Goal: Transaction & Acquisition: Purchase product/service

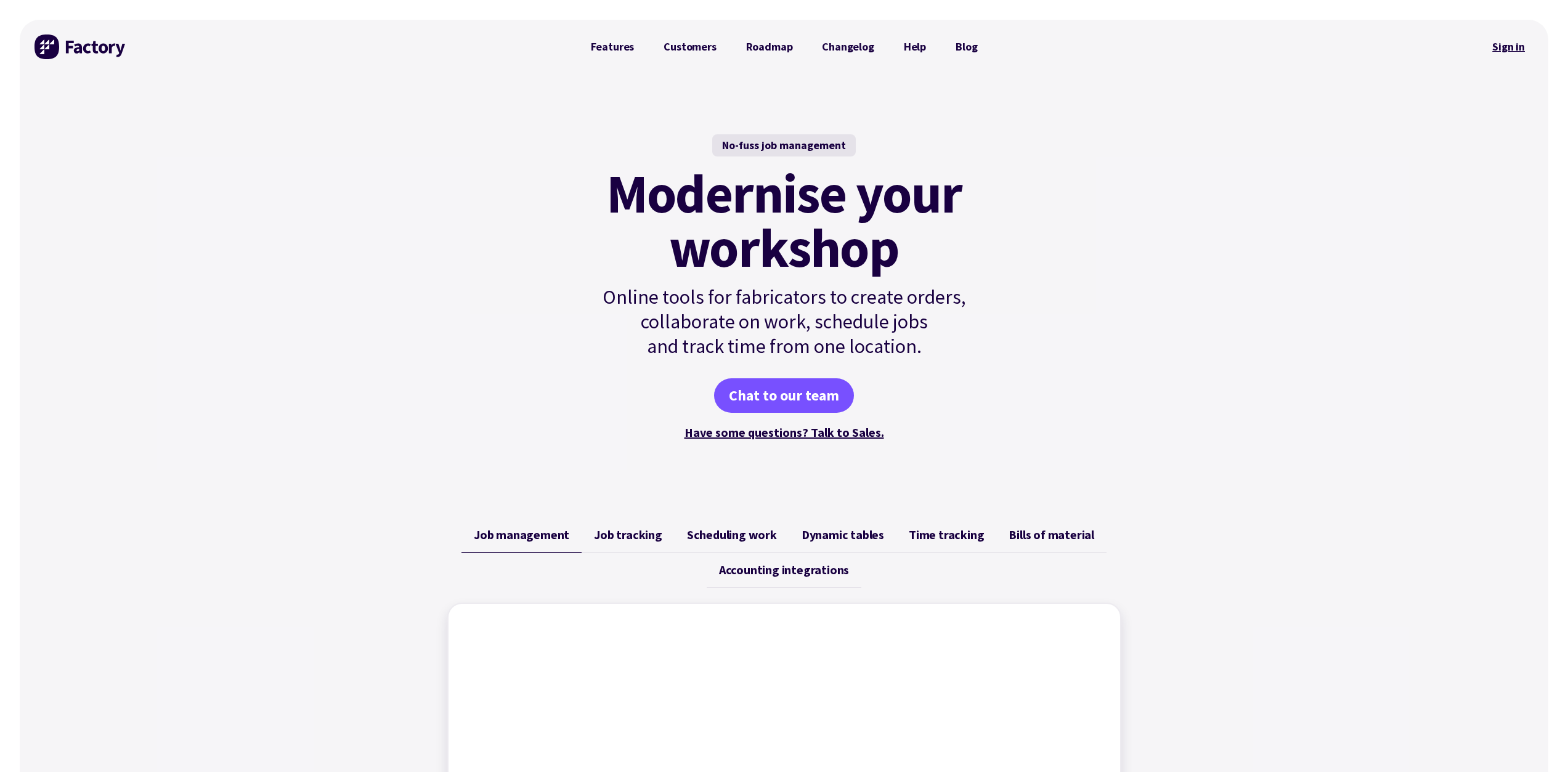
click at [1508, 52] on link "Sign in" at bounding box center [1508, 47] width 50 height 28
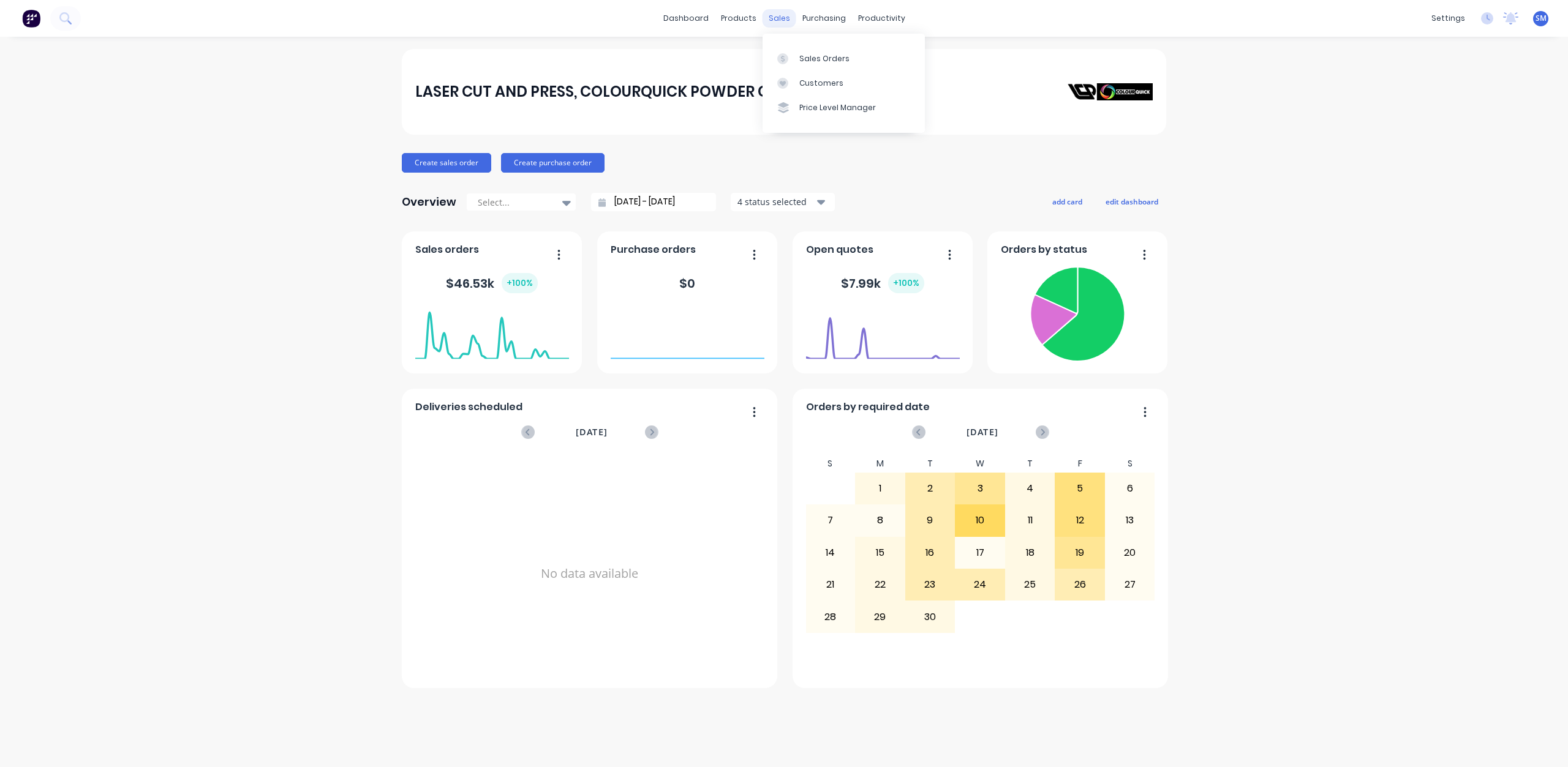
click at [776, 19] on div "sales" at bounding box center [779, 18] width 34 height 18
click at [816, 55] on div "Sales Orders" at bounding box center [825, 58] width 51 height 11
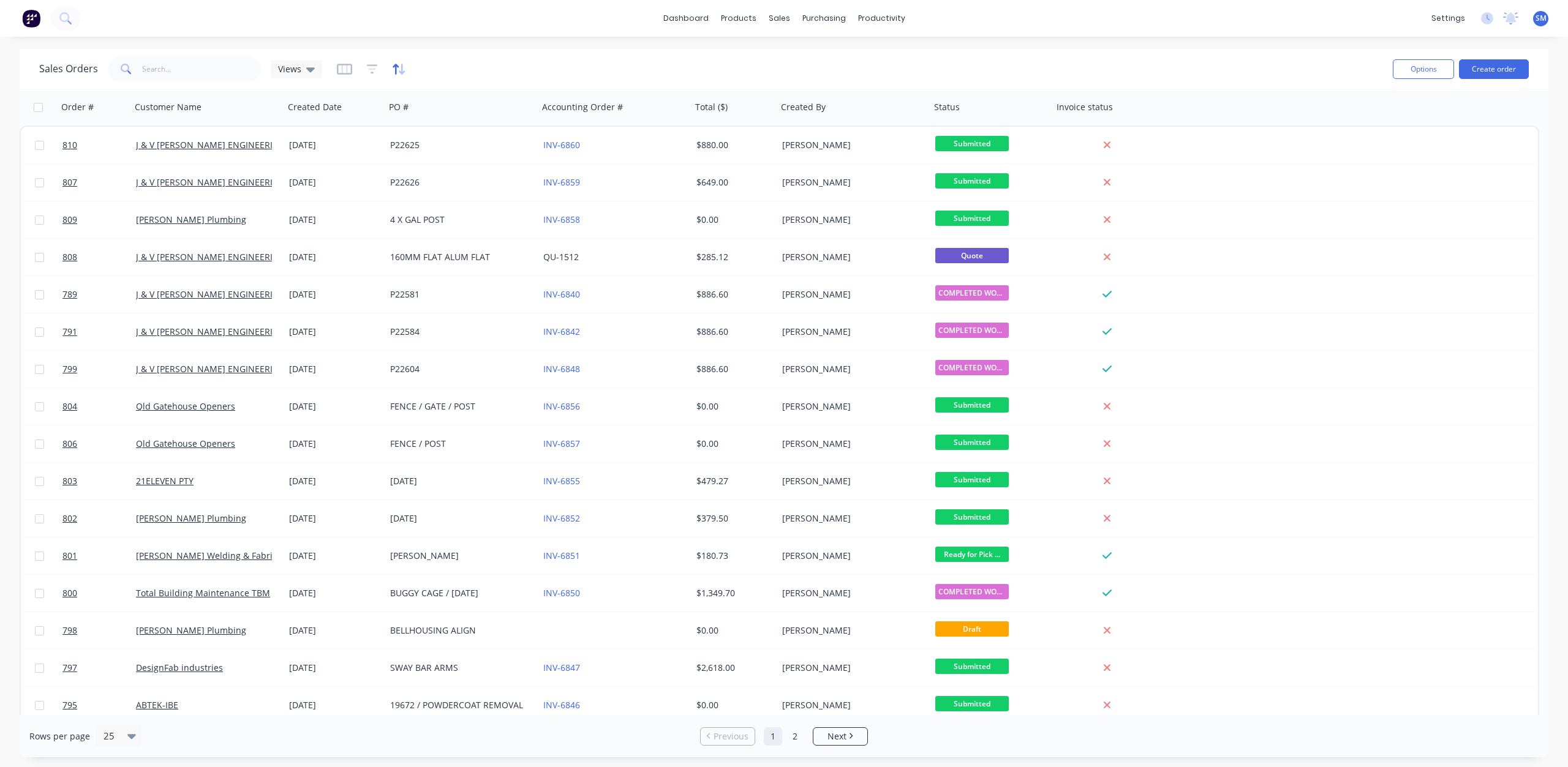
click at [395, 66] on icon "button" at bounding box center [395, 69] width 6 height 10
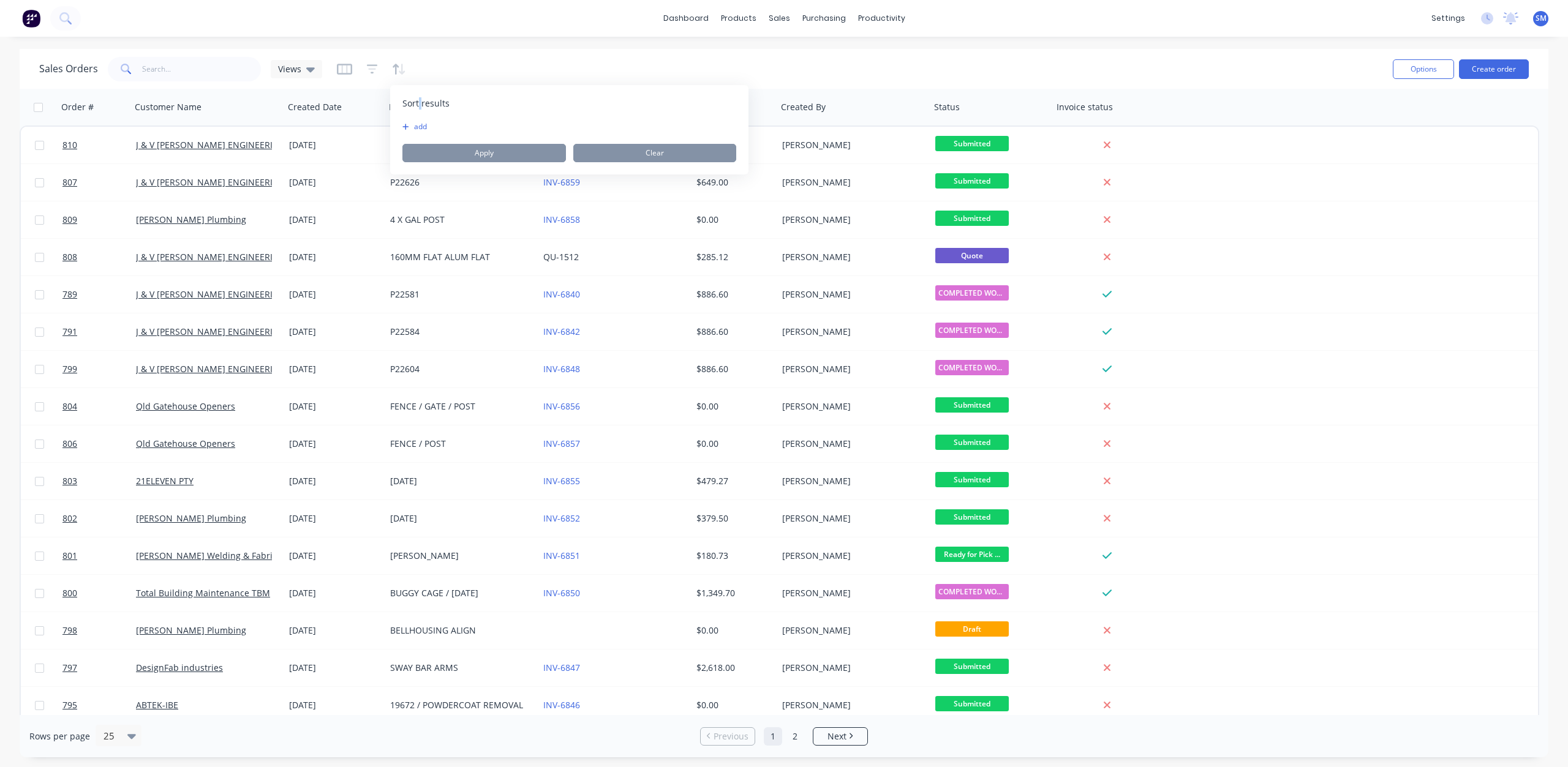
click at [420, 106] on span "Sort results" at bounding box center [426, 104] width 47 height 12
click at [412, 124] on button "add" at bounding box center [410, 127] width 16 height 10
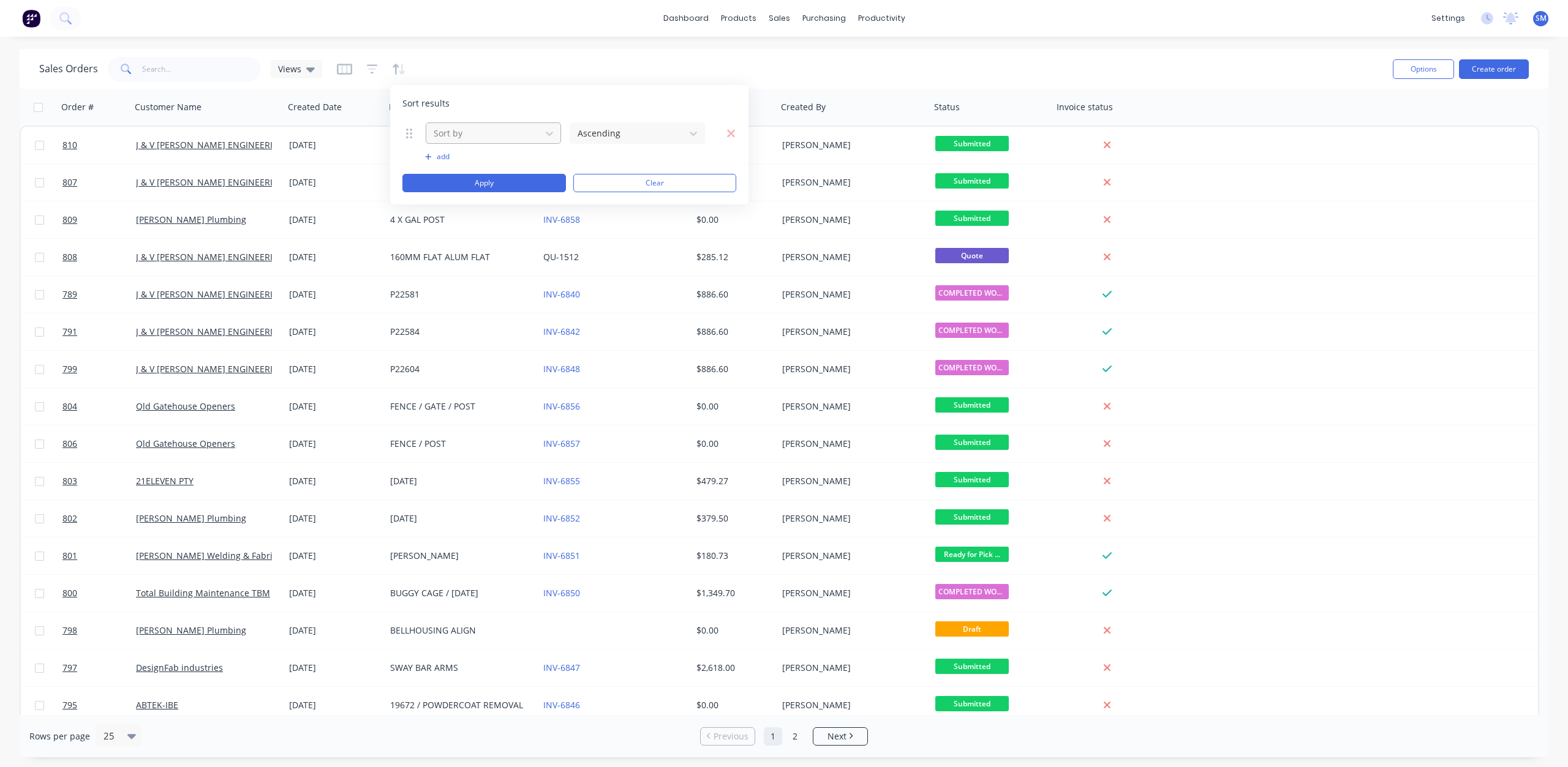
click at [459, 125] on div "Sort by" at bounding box center [484, 133] width 110 height 20
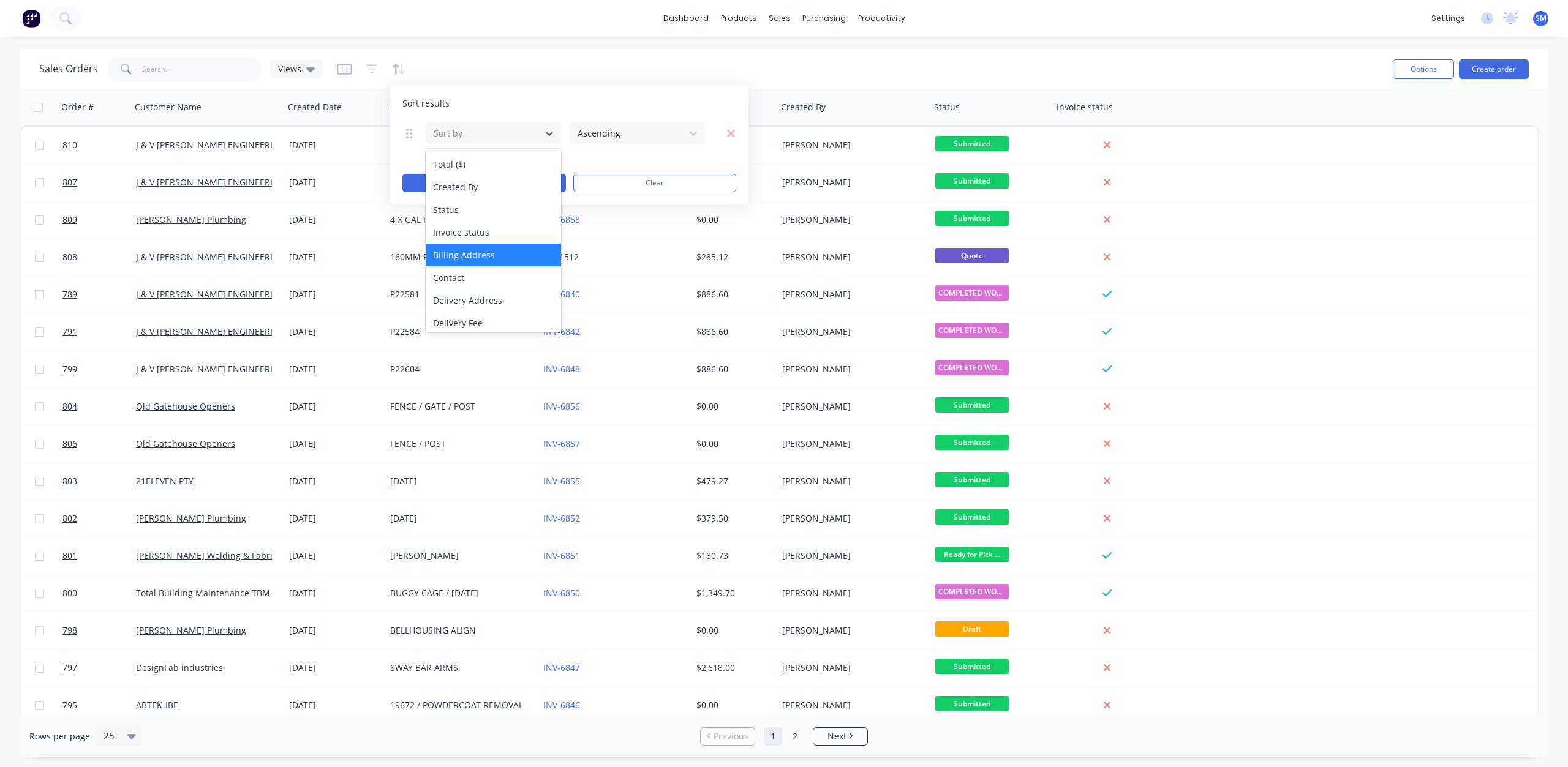
scroll to position [98, 0]
click at [457, 228] on div "Status" at bounding box center [493, 223] width 135 height 23
click at [513, 183] on button "Apply" at bounding box center [484, 182] width 163 height 18
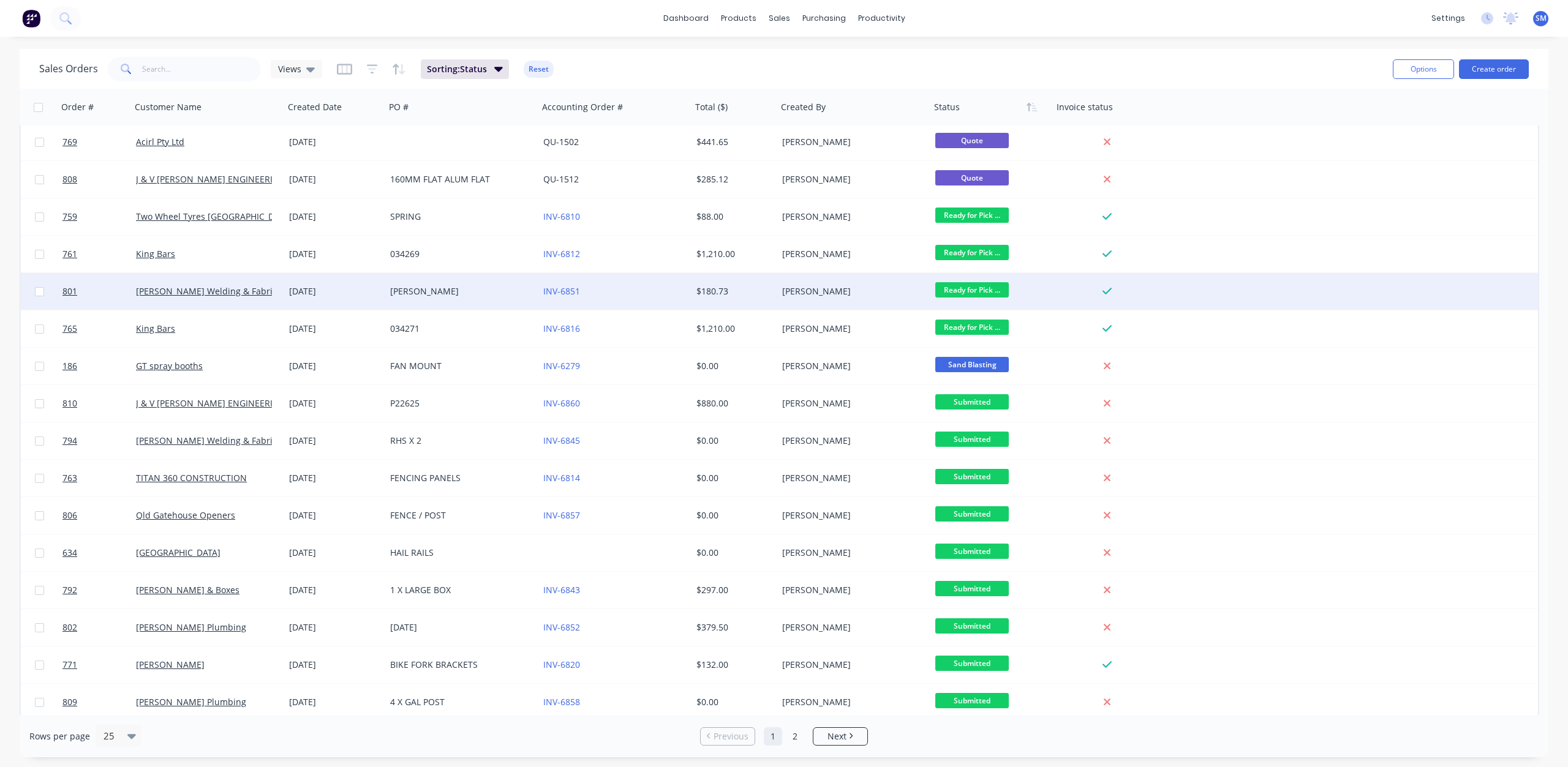
scroll to position [344, 0]
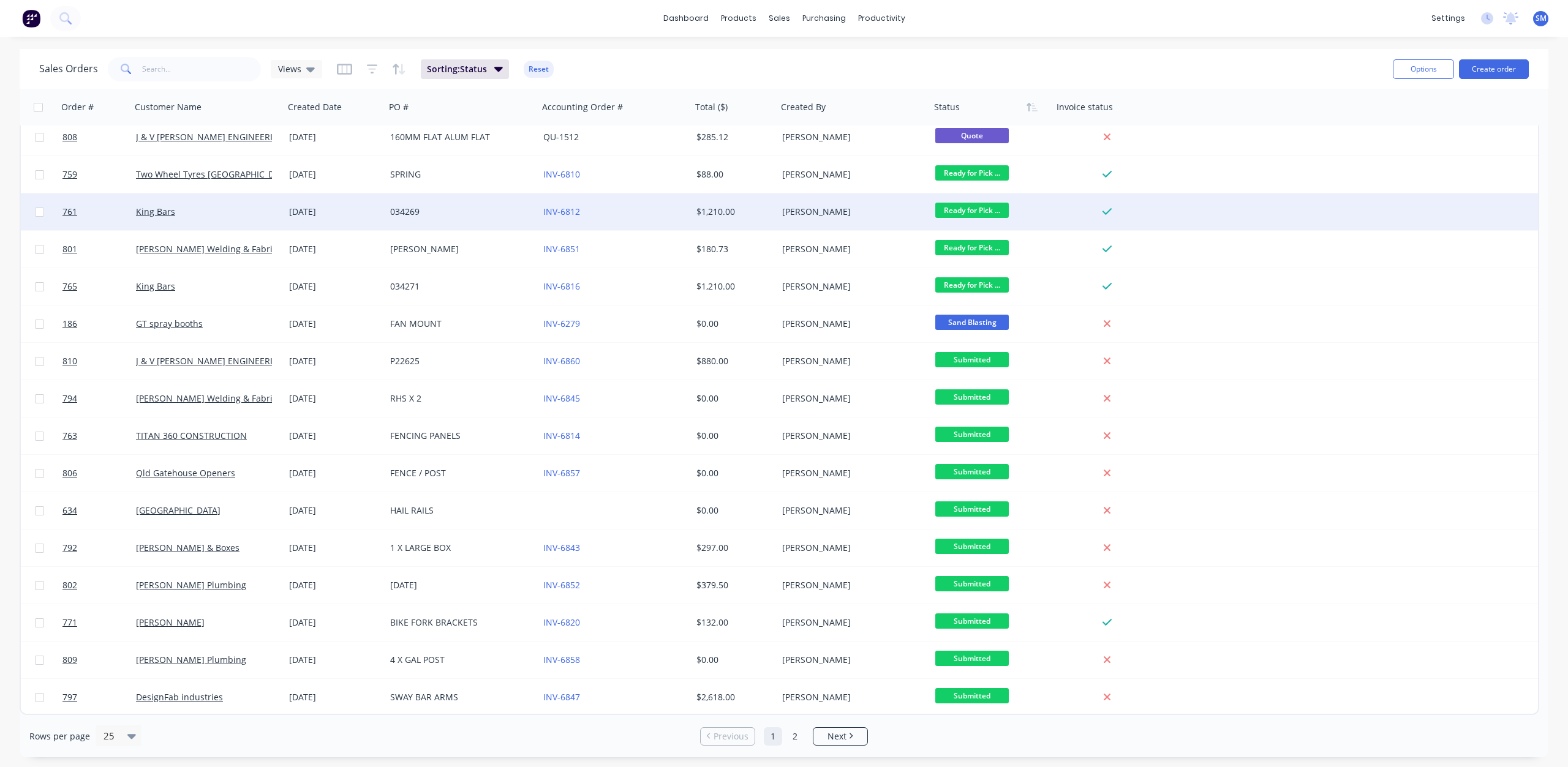
click at [975, 212] on span "Ready for Pick ..." at bounding box center [972, 210] width 73 height 16
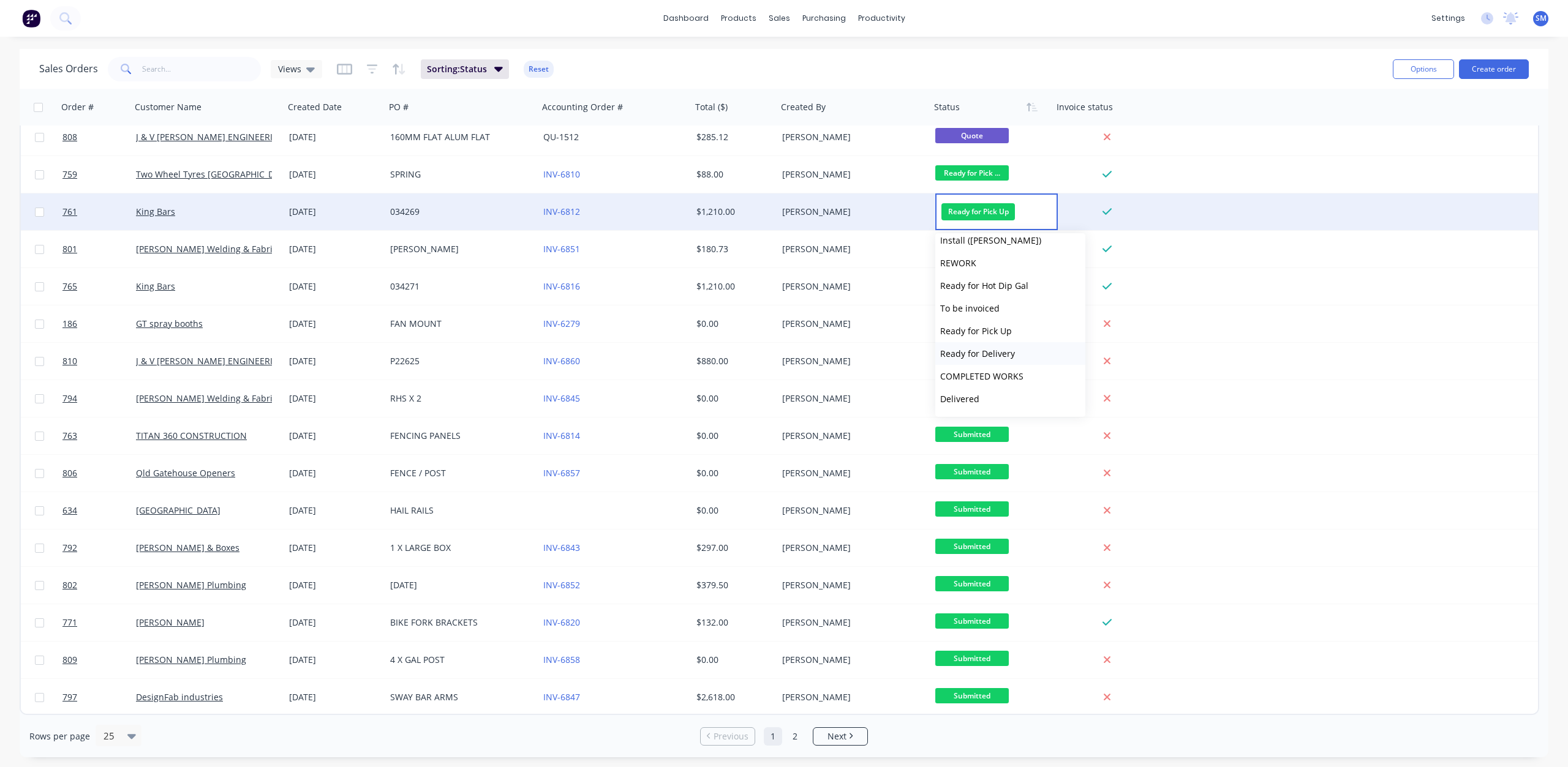
scroll to position [415, 0]
click at [989, 358] on span "COMPLETED WORKS" at bounding box center [981, 355] width 83 height 11
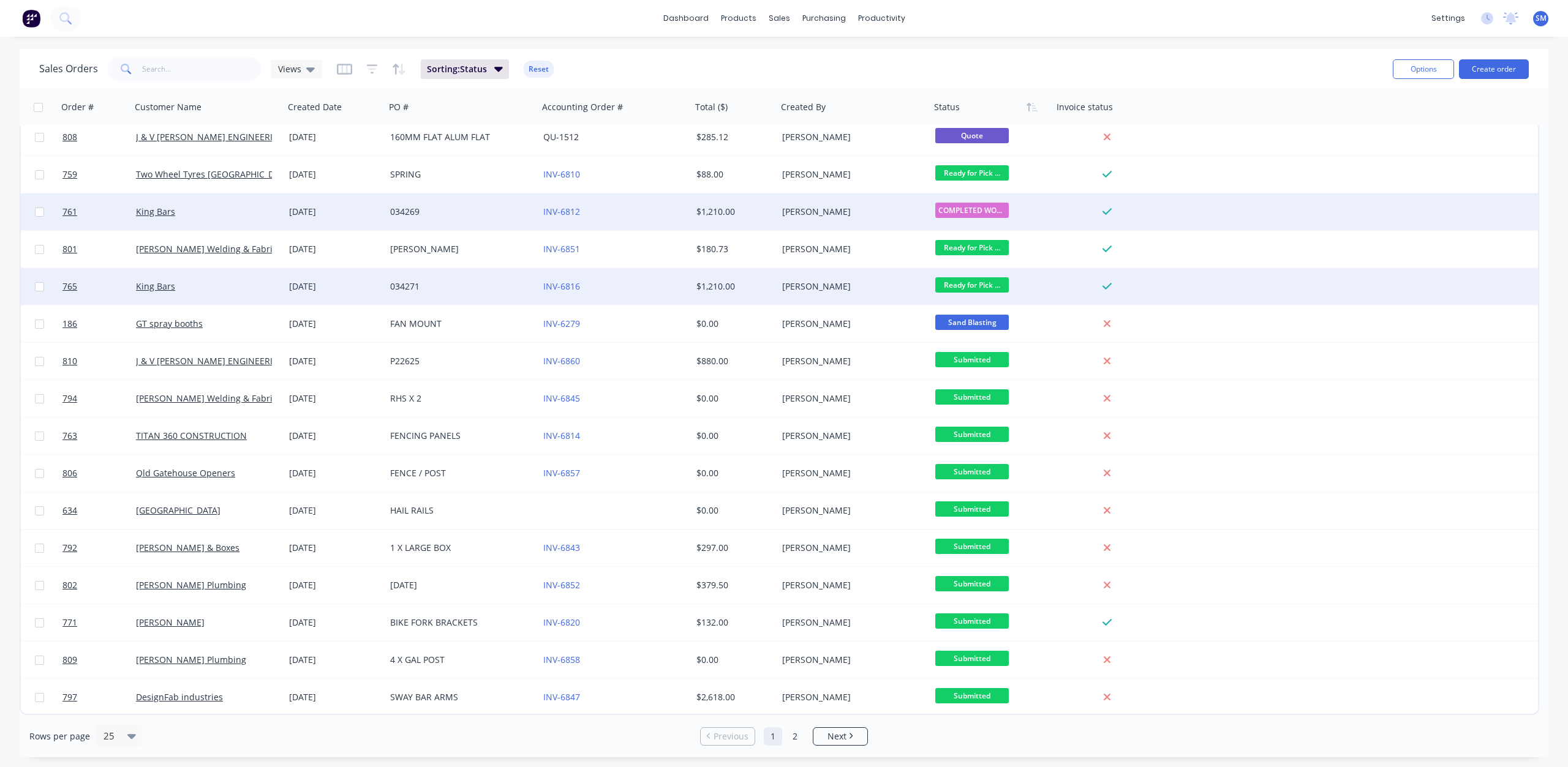
click at [962, 284] on span "Ready for Pick ..." at bounding box center [972, 285] width 73 height 16
click at [990, 430] on span "COMPLETED WORKS" at bounding box center [981, 429] width 83 height 11
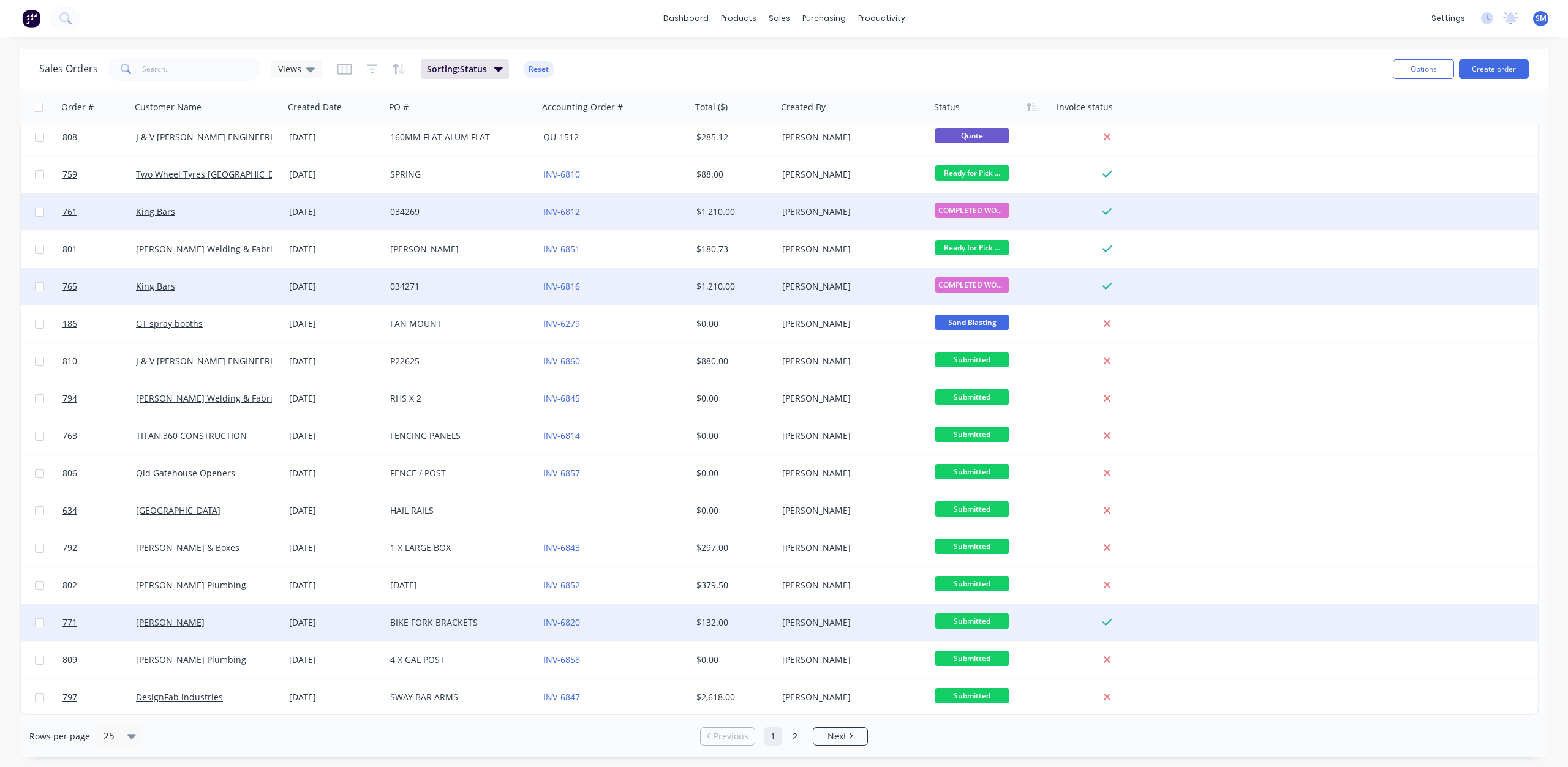
click at [969, 620] on span "Submitted" at bounding box center [972, 621] width 73 height 16
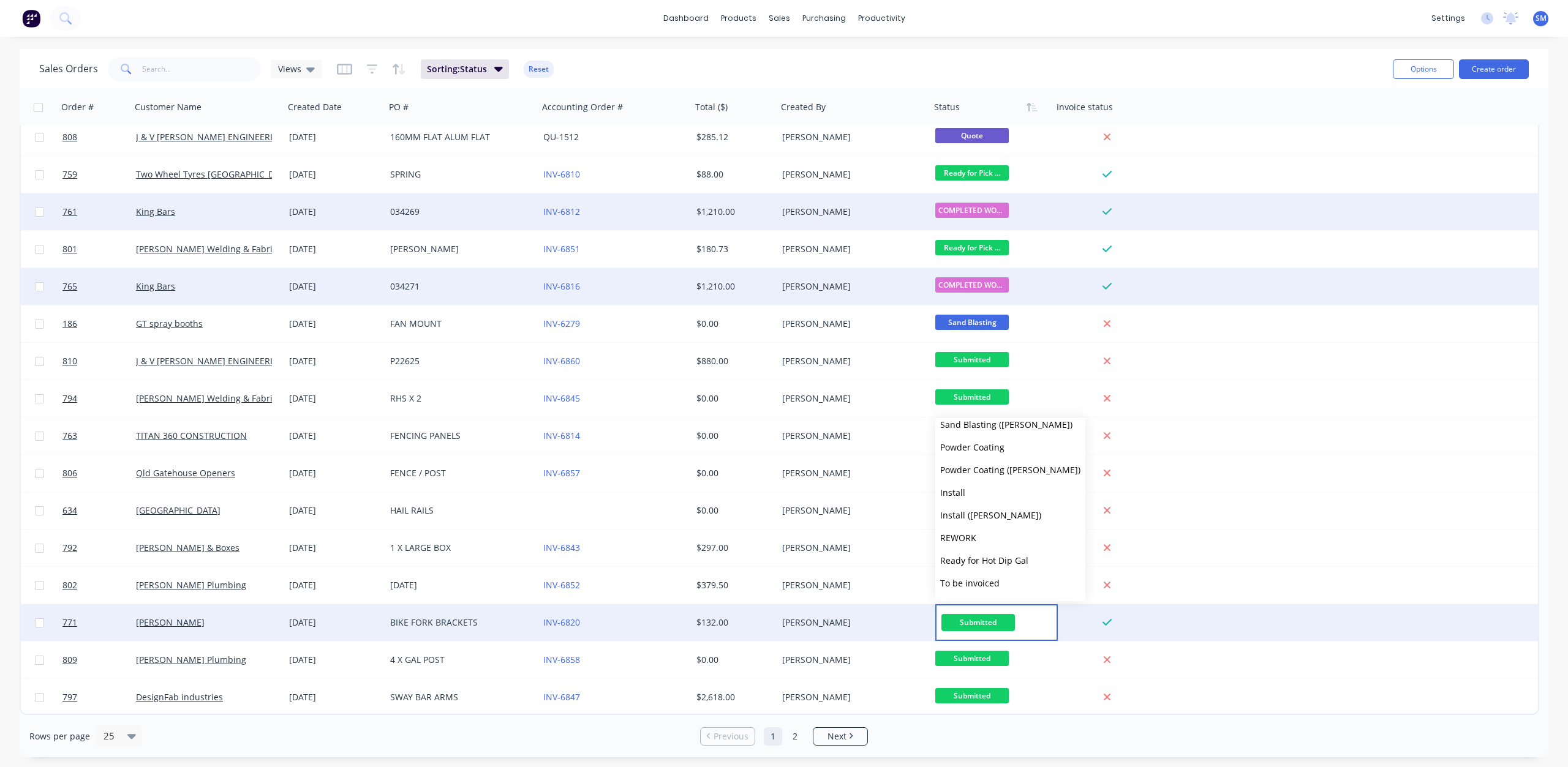
scroll to position [306, 0]
click at [959, 447] on span "Powder Coating" at bounding box center [973, 444] width 65 height 11
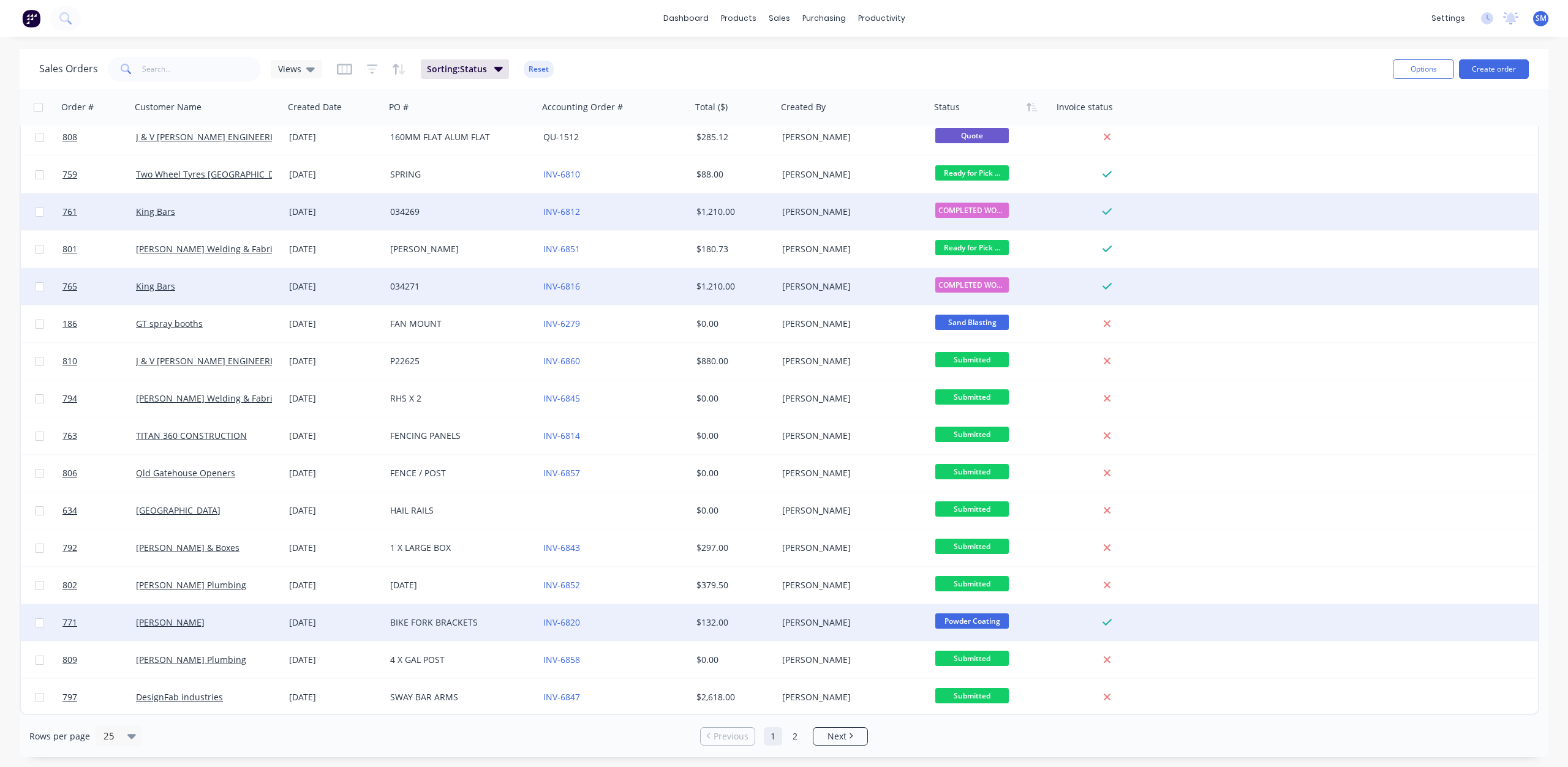
click at [964, 616] on span "Powder Coating" at bounding box center [972, 621] width 73 height 16
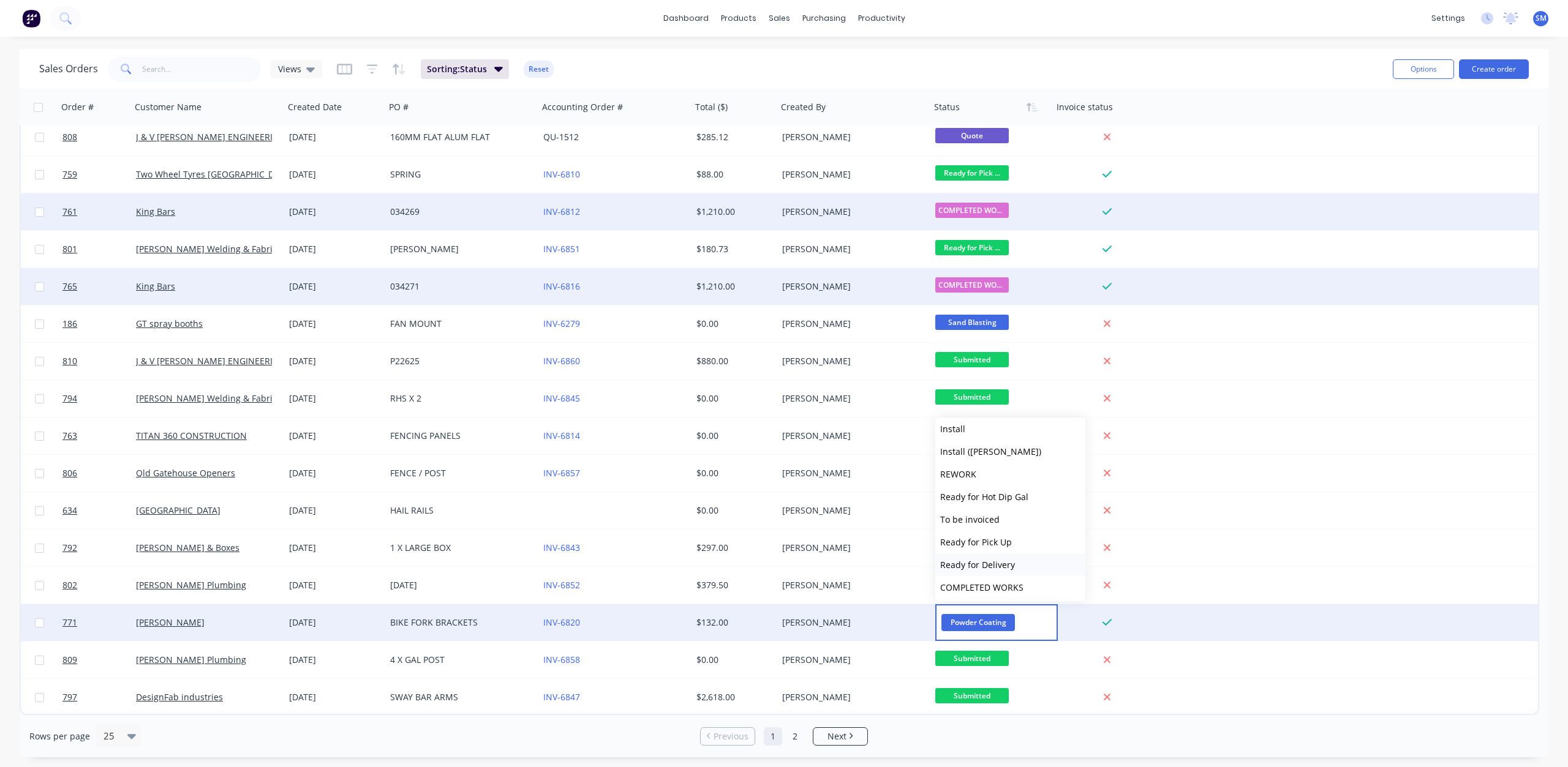
scroll to position [415, 0]
click at [968, 493] on span "Ready for Pick Up" at bounding box center [976, 494] width 72 height 11
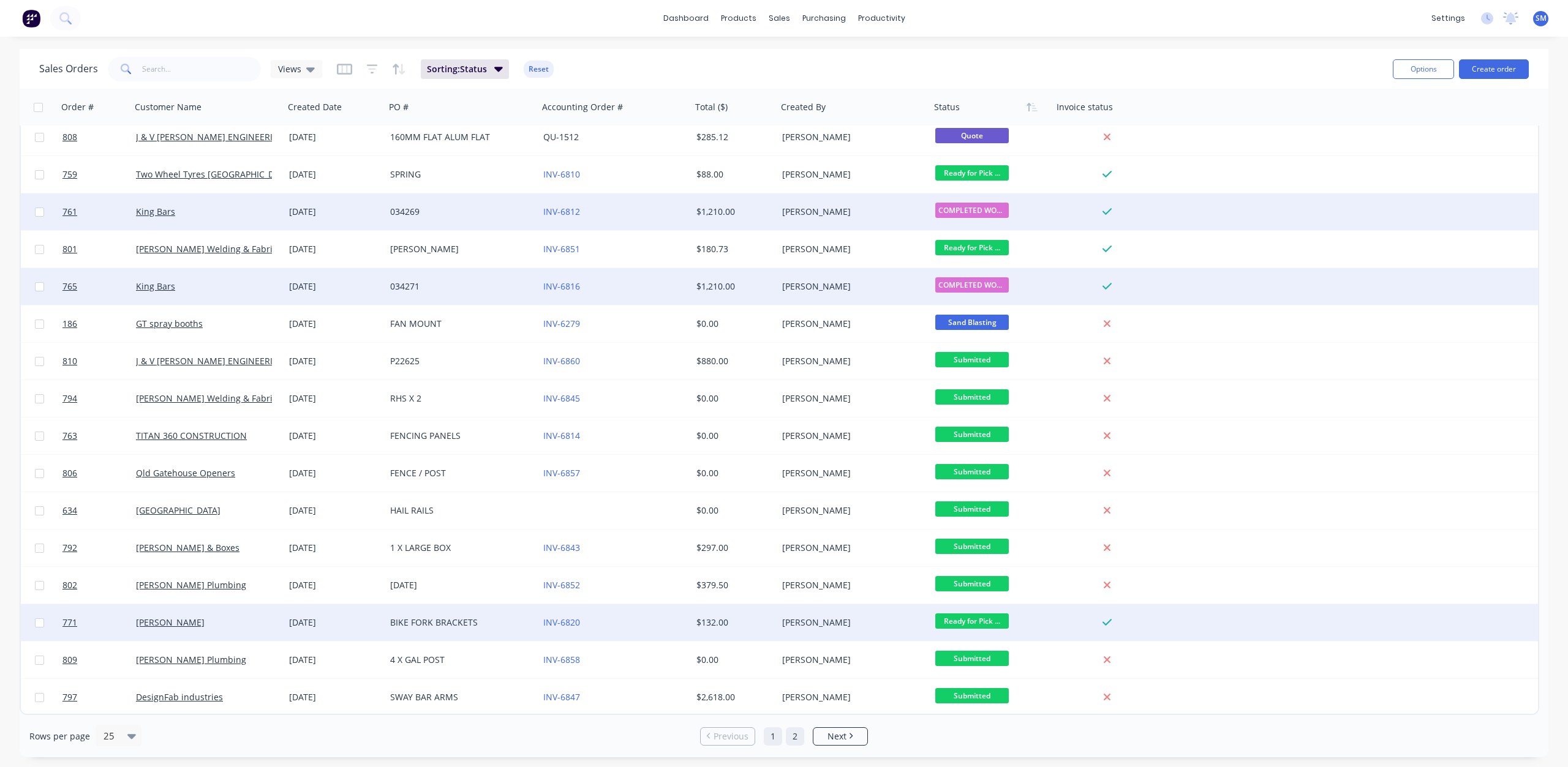
click at [795, 734] on link "2" at bounding box center [794, 736] width 18 height 18
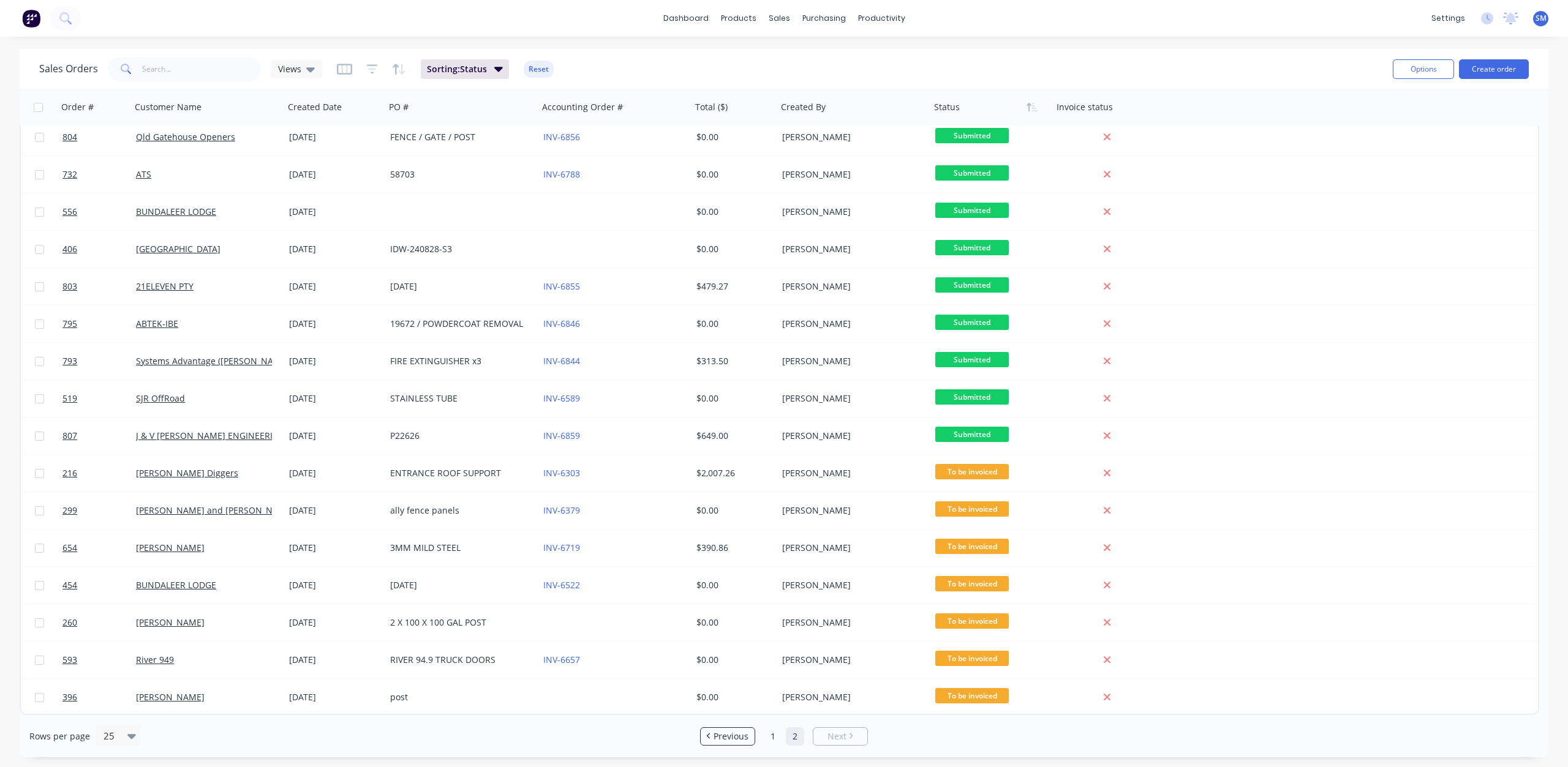
scroll to position [0, 0]
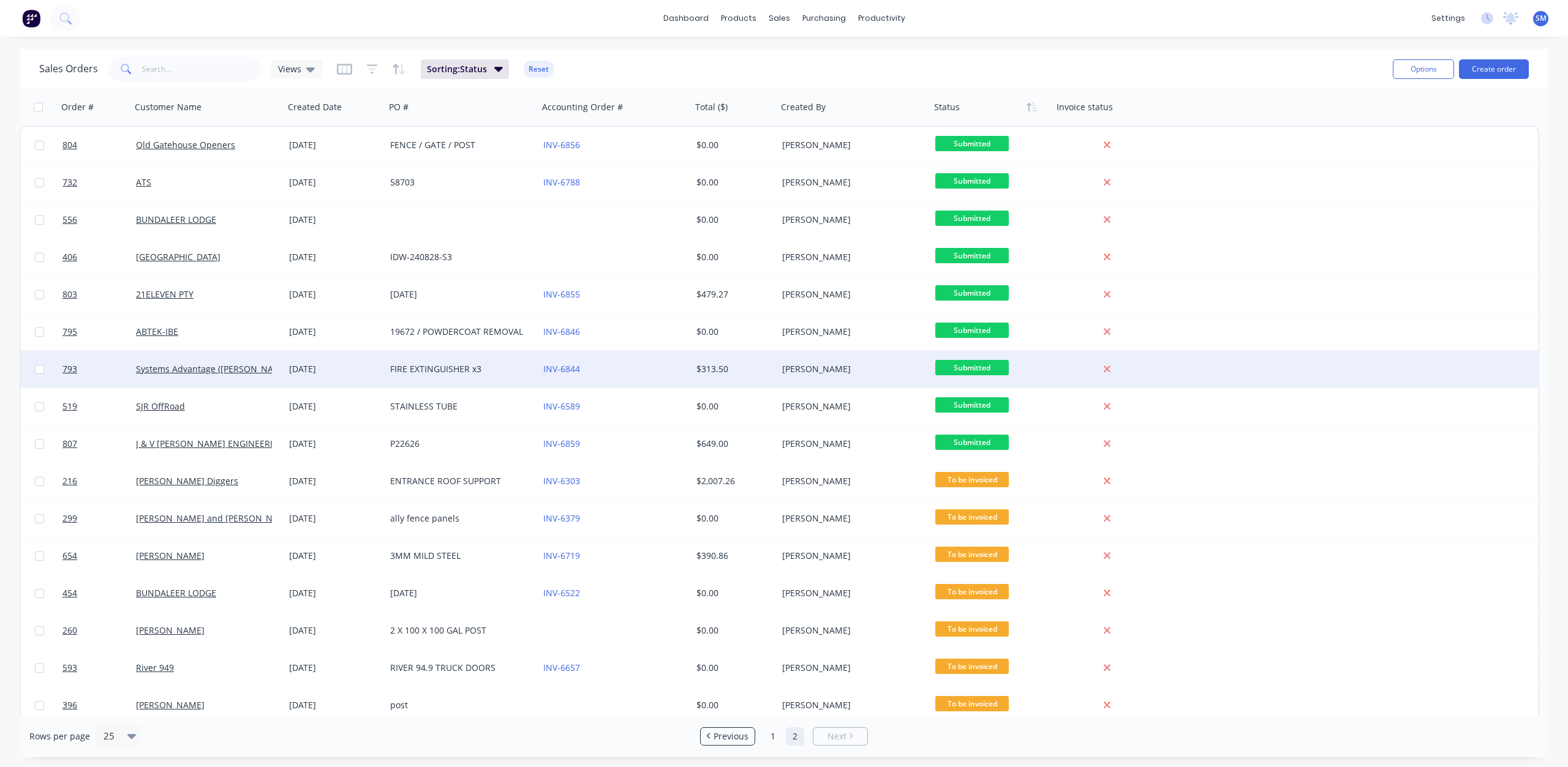
click at [539, 371] on div "INV-6844" at bounding box center [615, 369] width 153 height 37
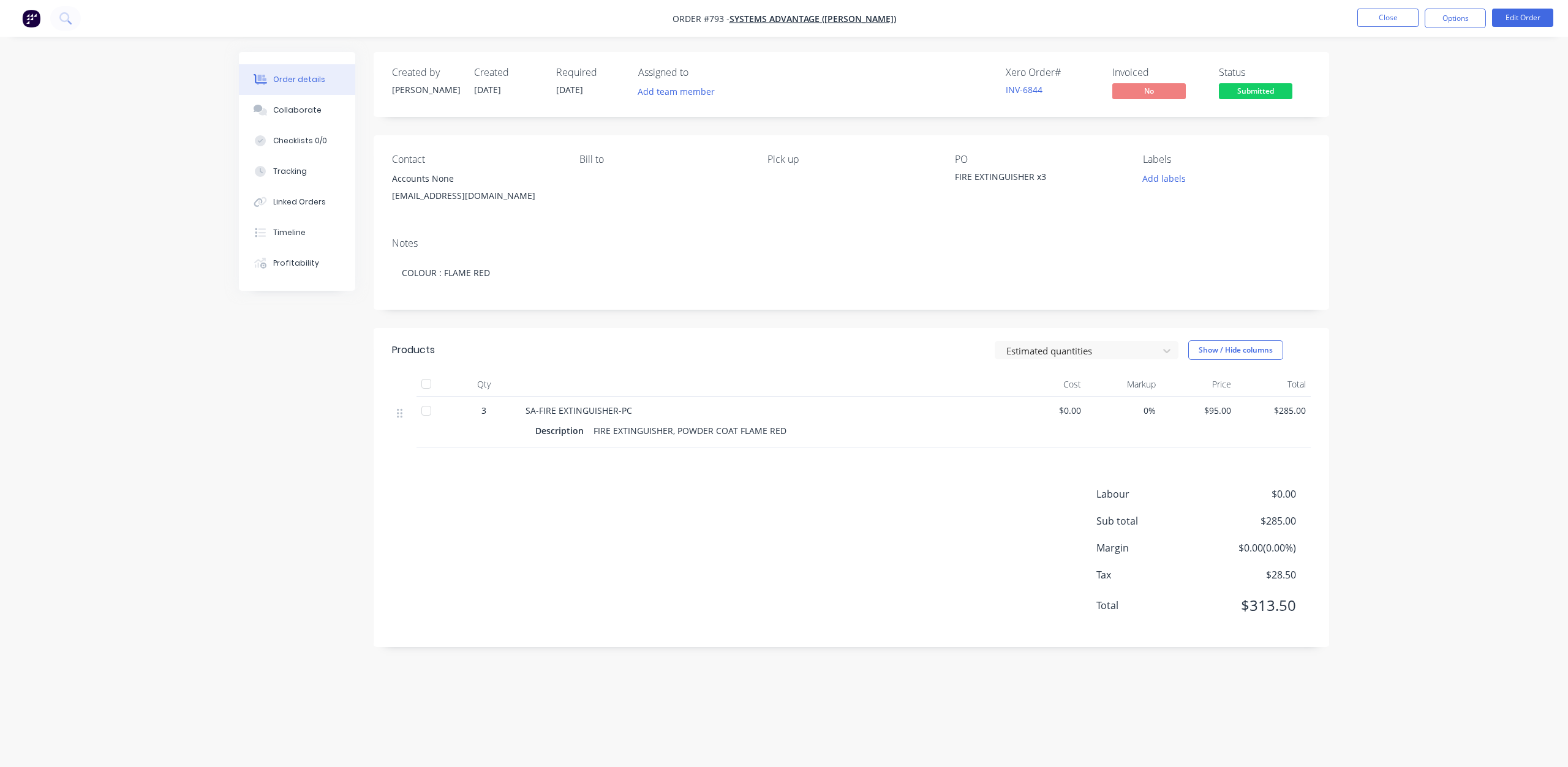
click at [1255, 86] on span "Submitted" at bounding box center [1255, 91] width 73 height 16
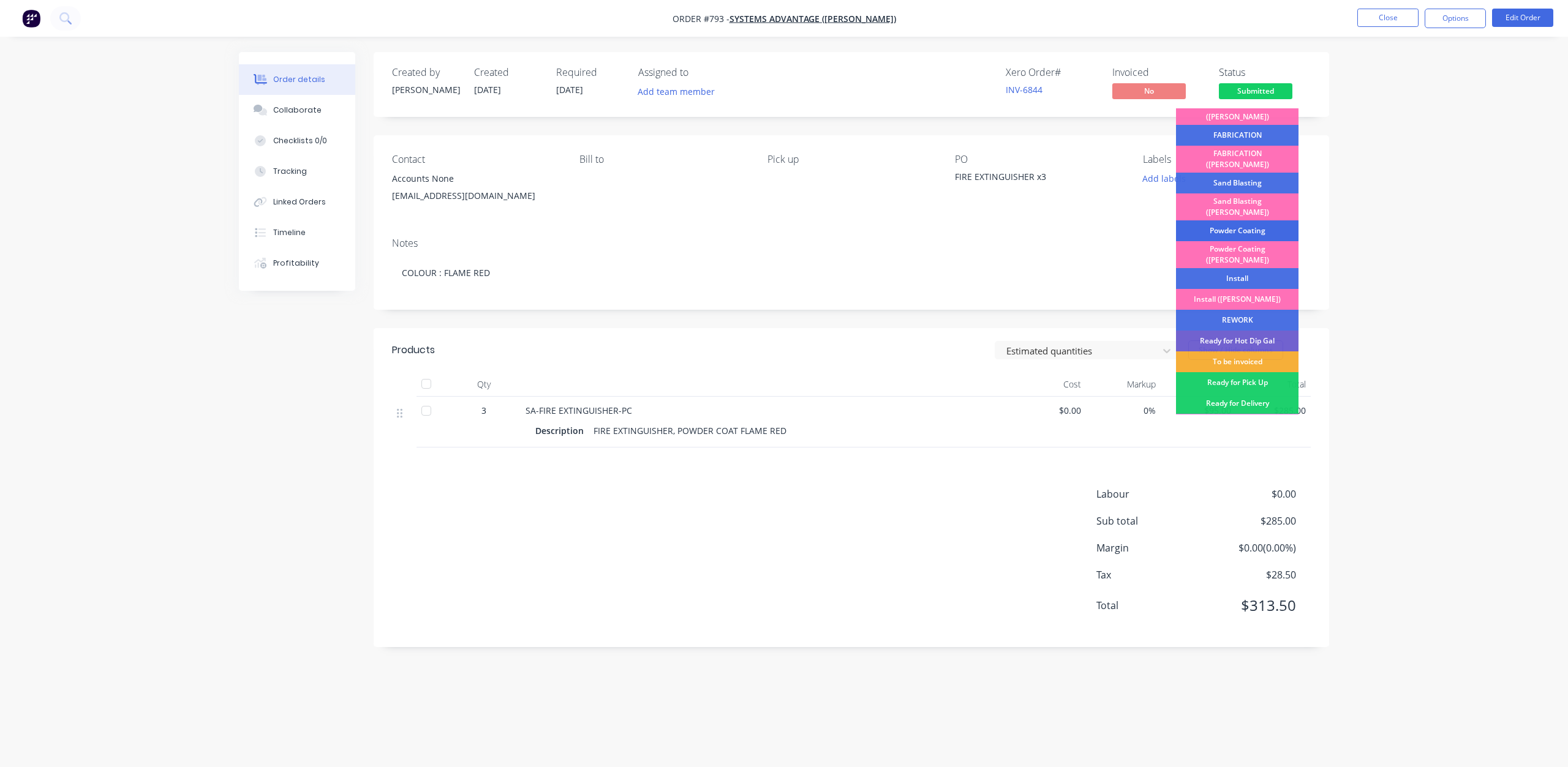
scroll to position [153, 0]
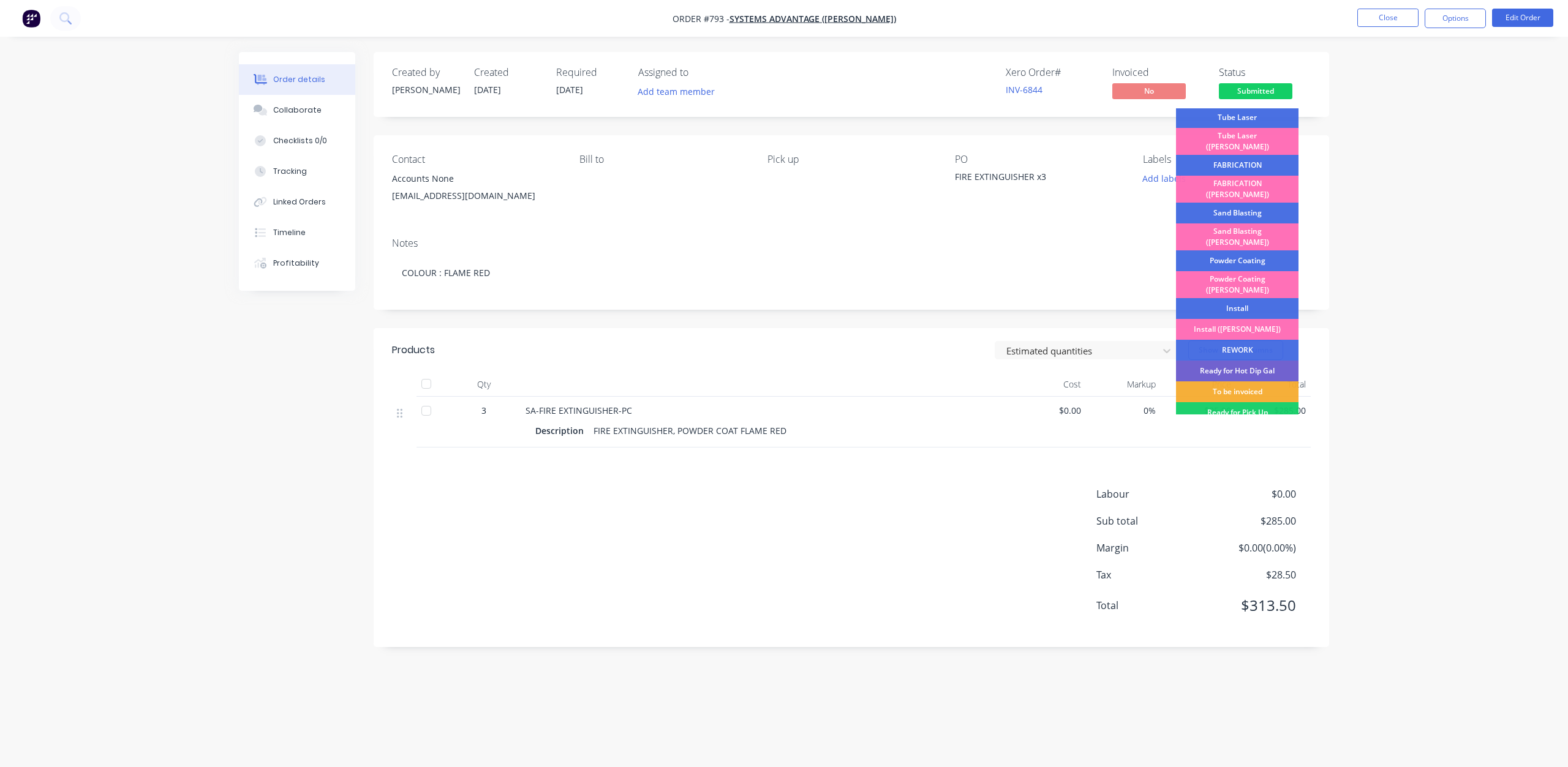
drag, startPoint x: 1234, startPoint y: 199, endPoint x: 1236, endPoint y: 189, distance: 10.2
click at [1235, 202] on div "Sand Blasting" at bounding box center [1237, 213] width 122 height 21
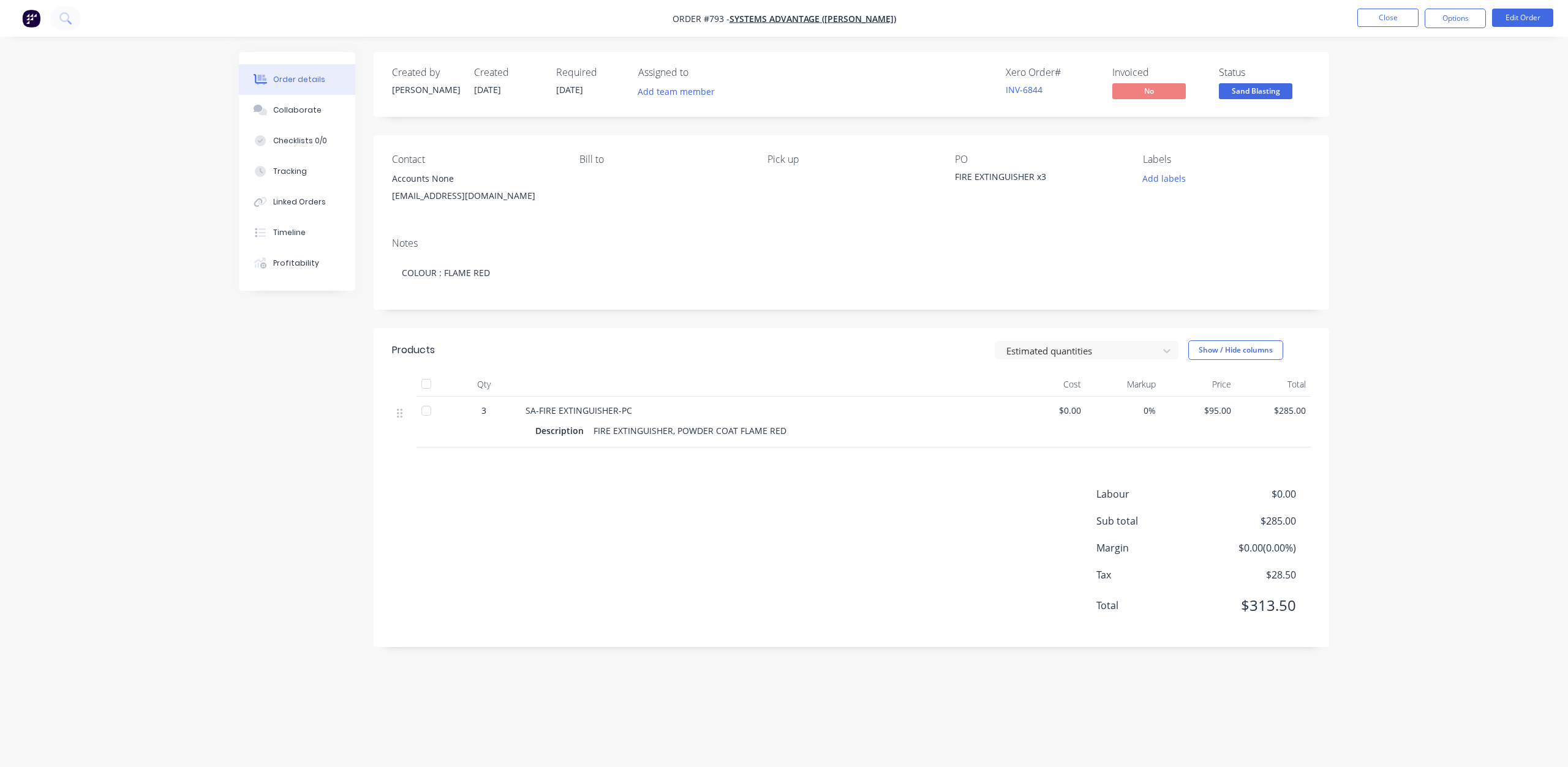
click at [1257, 97] on span "Sand Blasting" at bounding box center [1255, 91] width 73 height 16
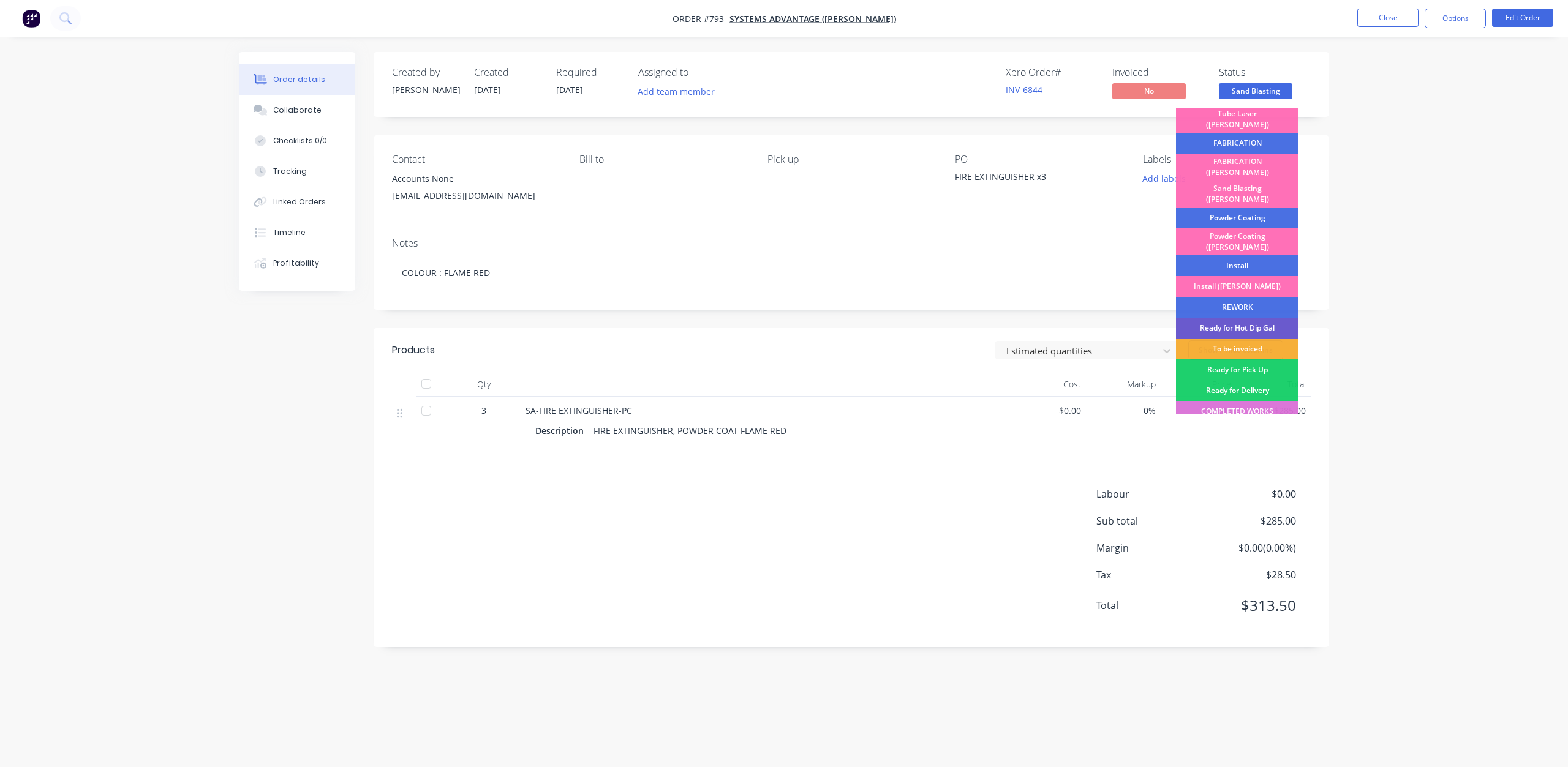
scroll to position [215, 0]
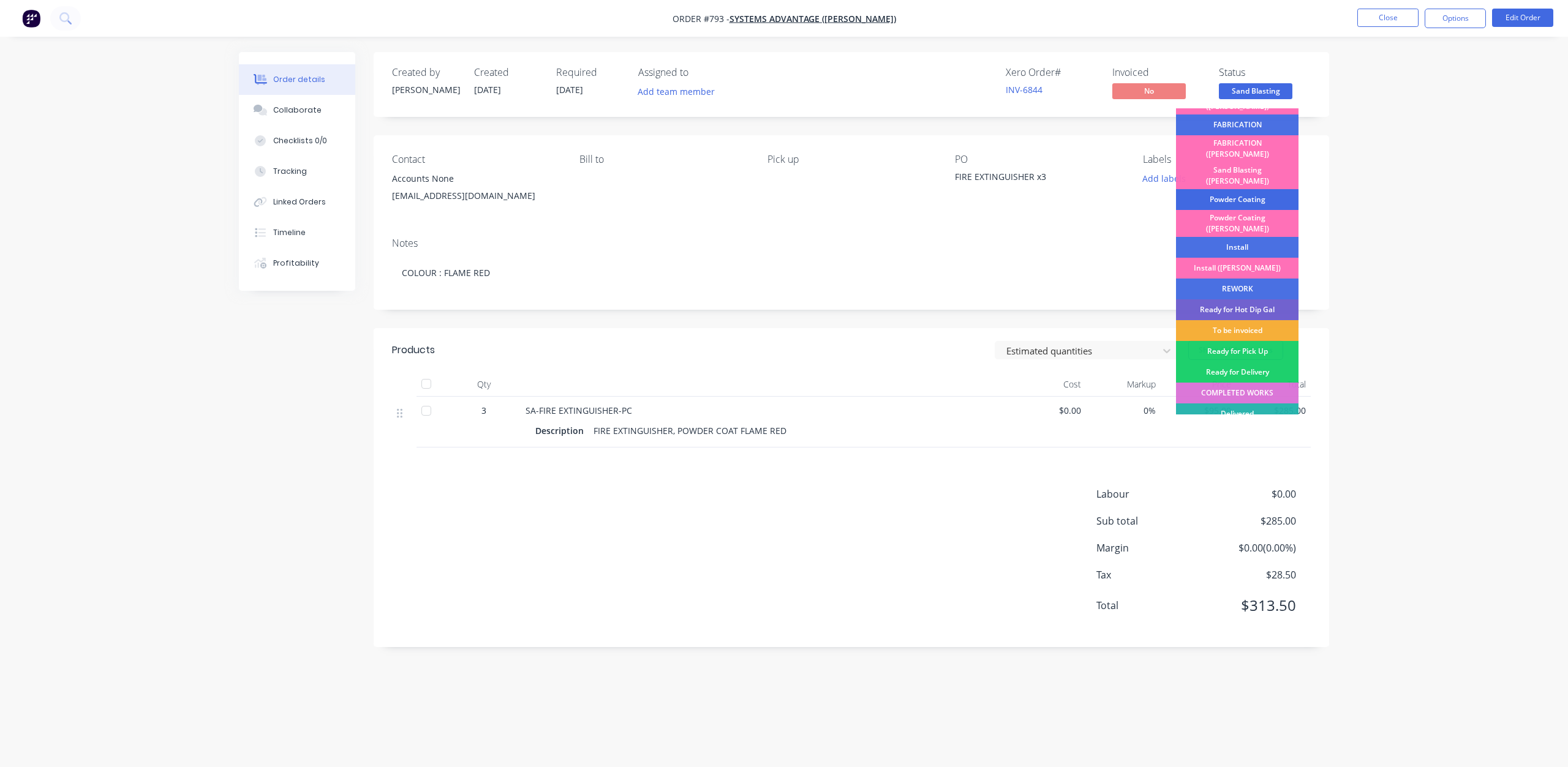
click at [1220, 189] on div "Powder Coating" at bounding box center [1237, 200] width 122 height 21
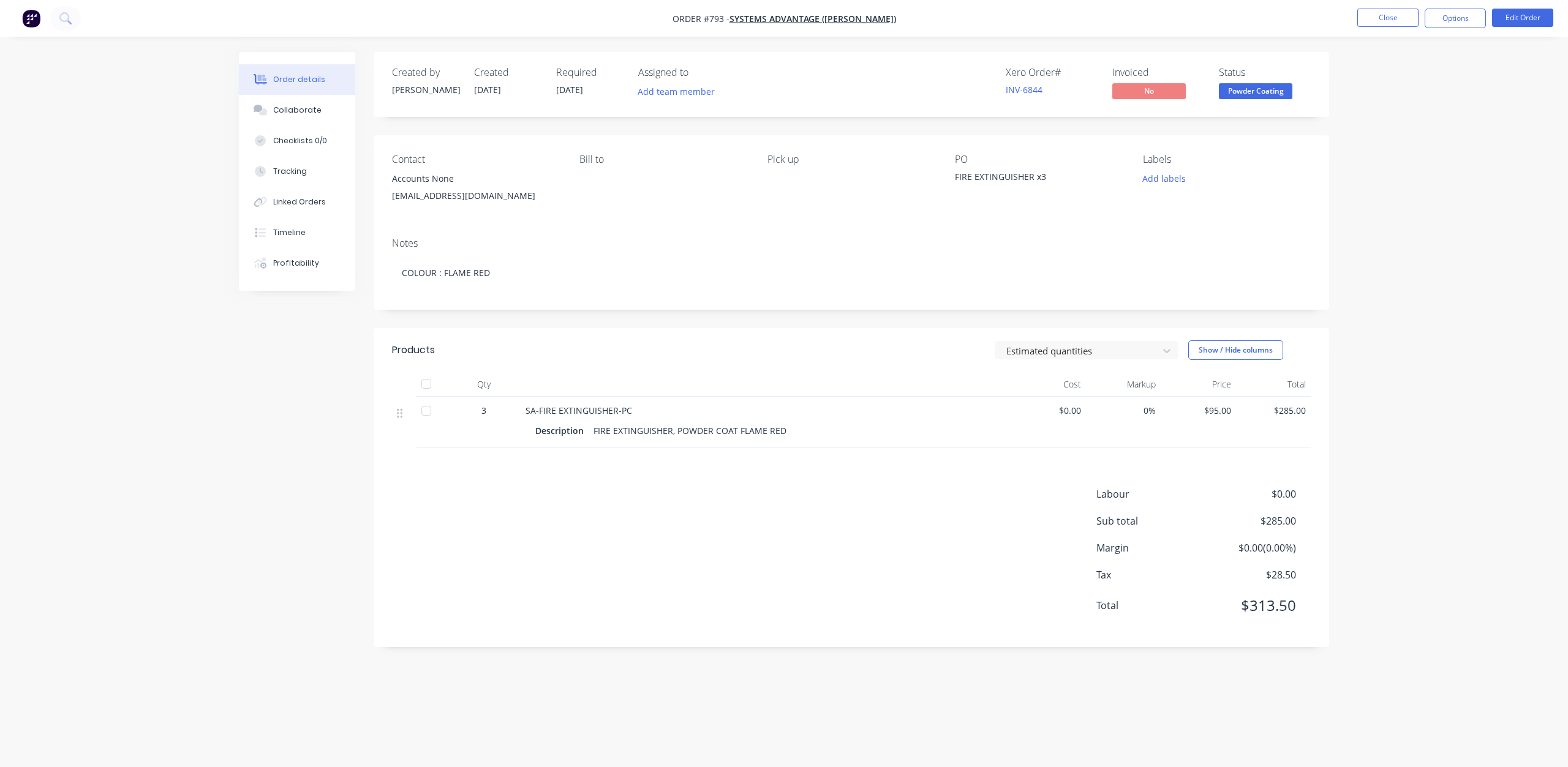
click at [1255, 94] on span "Powder Coating" at bounding box center [1255, 91] width 73 height 16
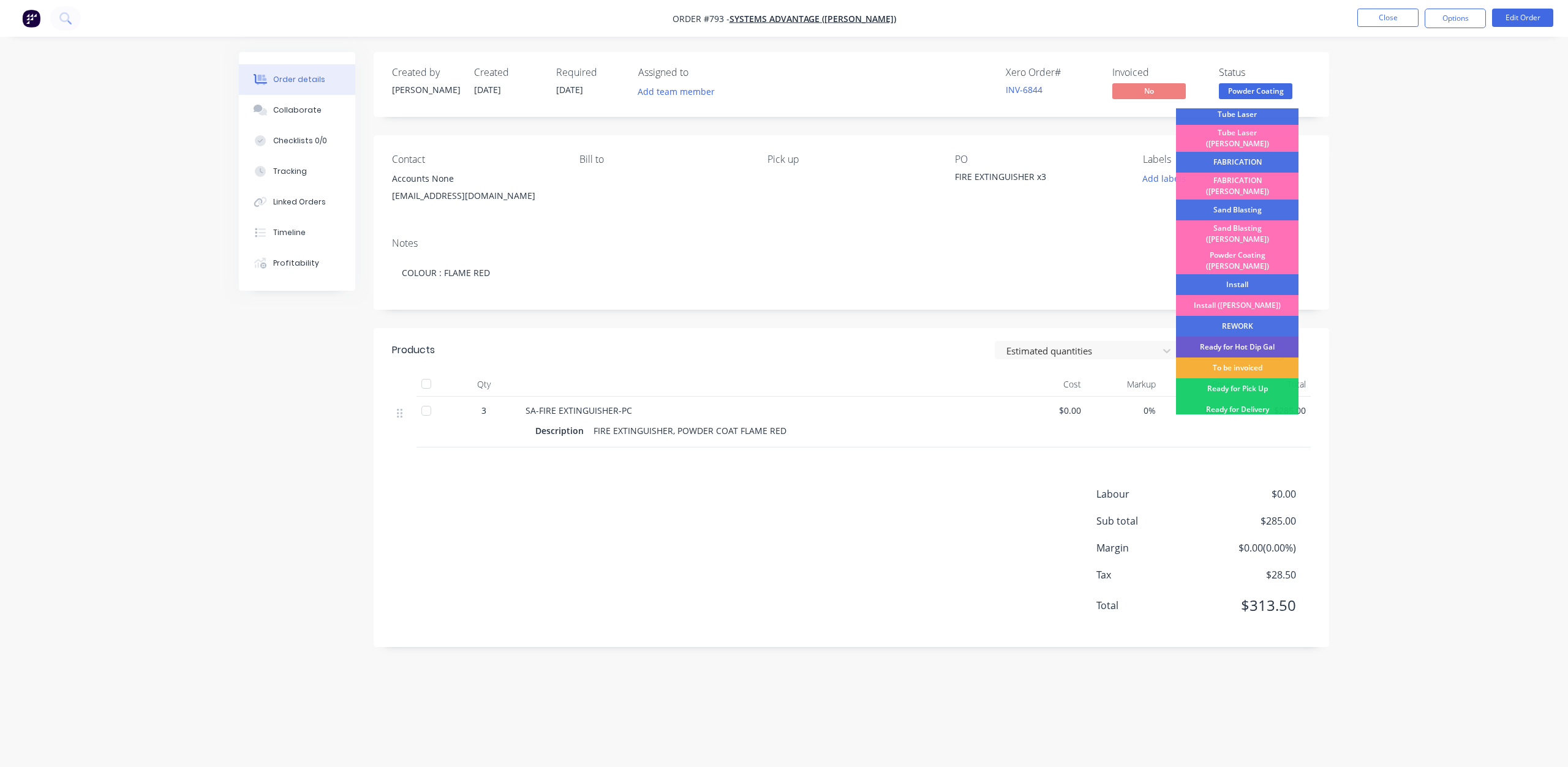
scroll to position [183, 0]
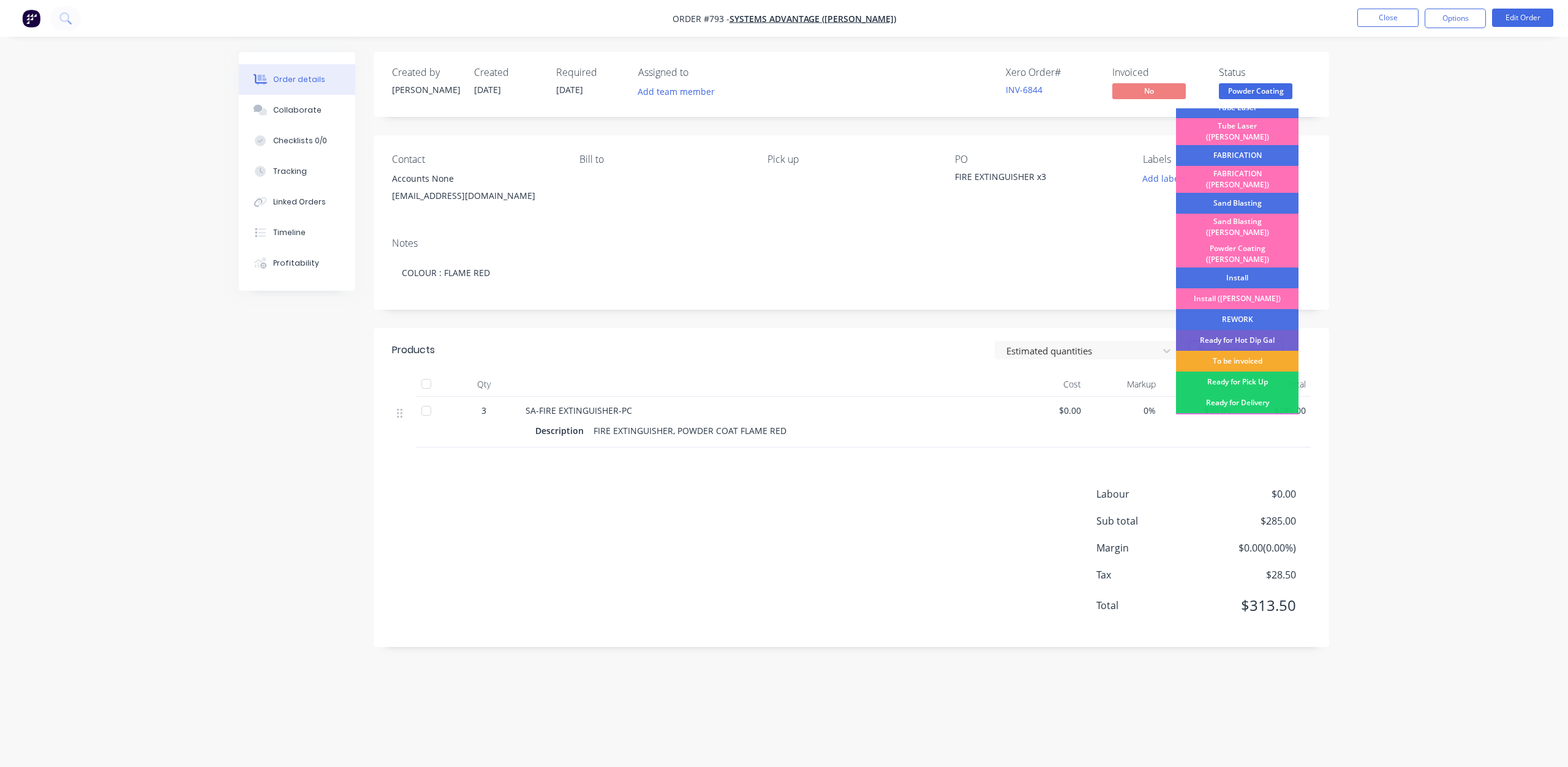
click at [1229, 351] on div "To be invoiced" at bounding box center [1237, 361] width 122 height 21
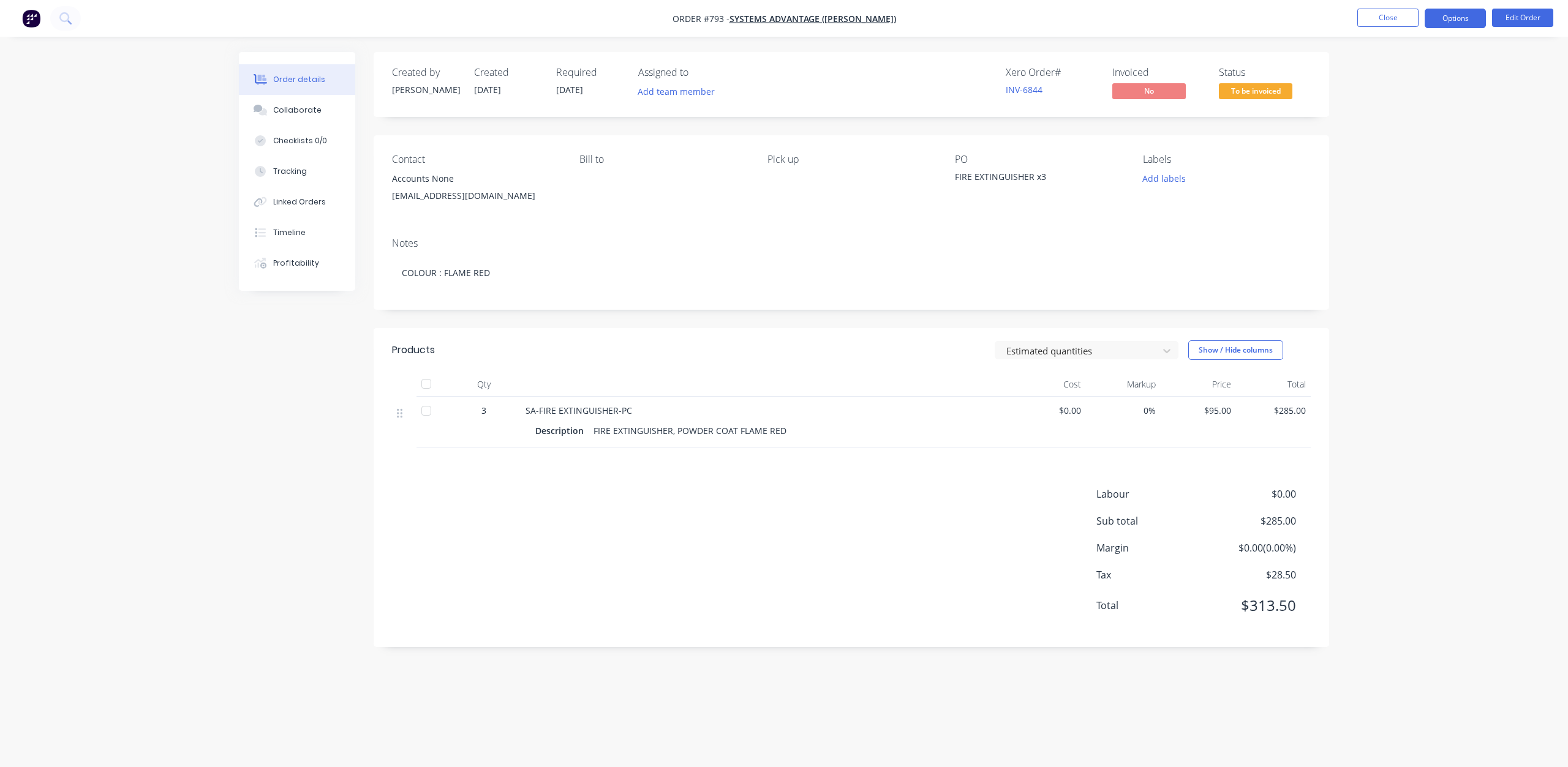
click at [1444, 24] on button "Options" at bounding box center [1455, 18] width 61 height 19
click at [1386, 75] on div "Invoice" at bounding box center [1418, 74] width 113 height 17
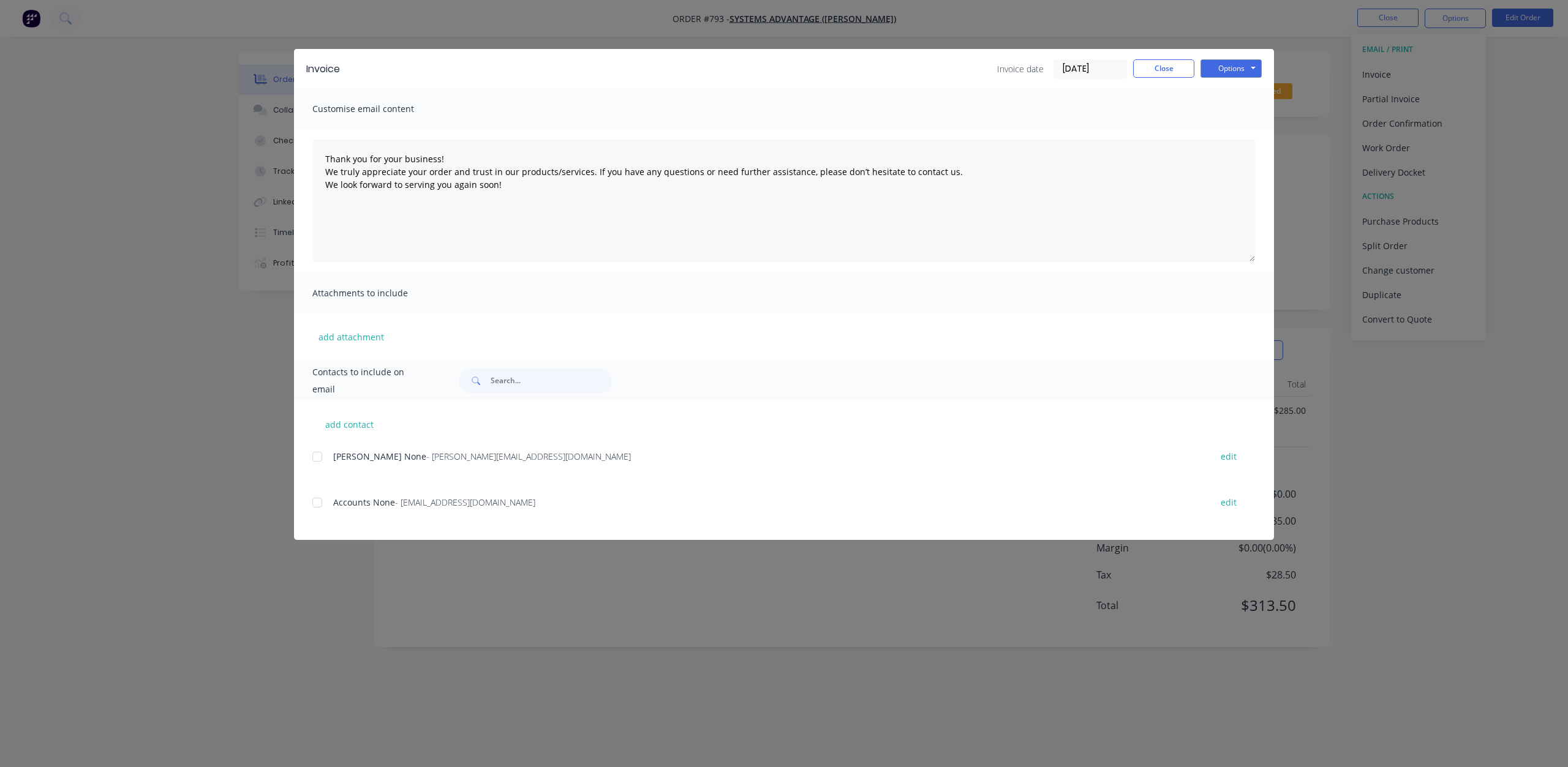
click at [320, 497] on div at bounding box center [317, 503] width 24 height 24
click at [1218, 69] on button "Options" at bounding box center [1231, 68] width 61 height 18
click at [1232, 130] on button "Email" at bounding box center [1240, 130] width 79 height 20
type textarea "Thank you for your business! We truly appreciate your order and trust in our pr…"
click at [1159, 73] on button "Close" at bounding box center [1164, 68] width 61 height 18
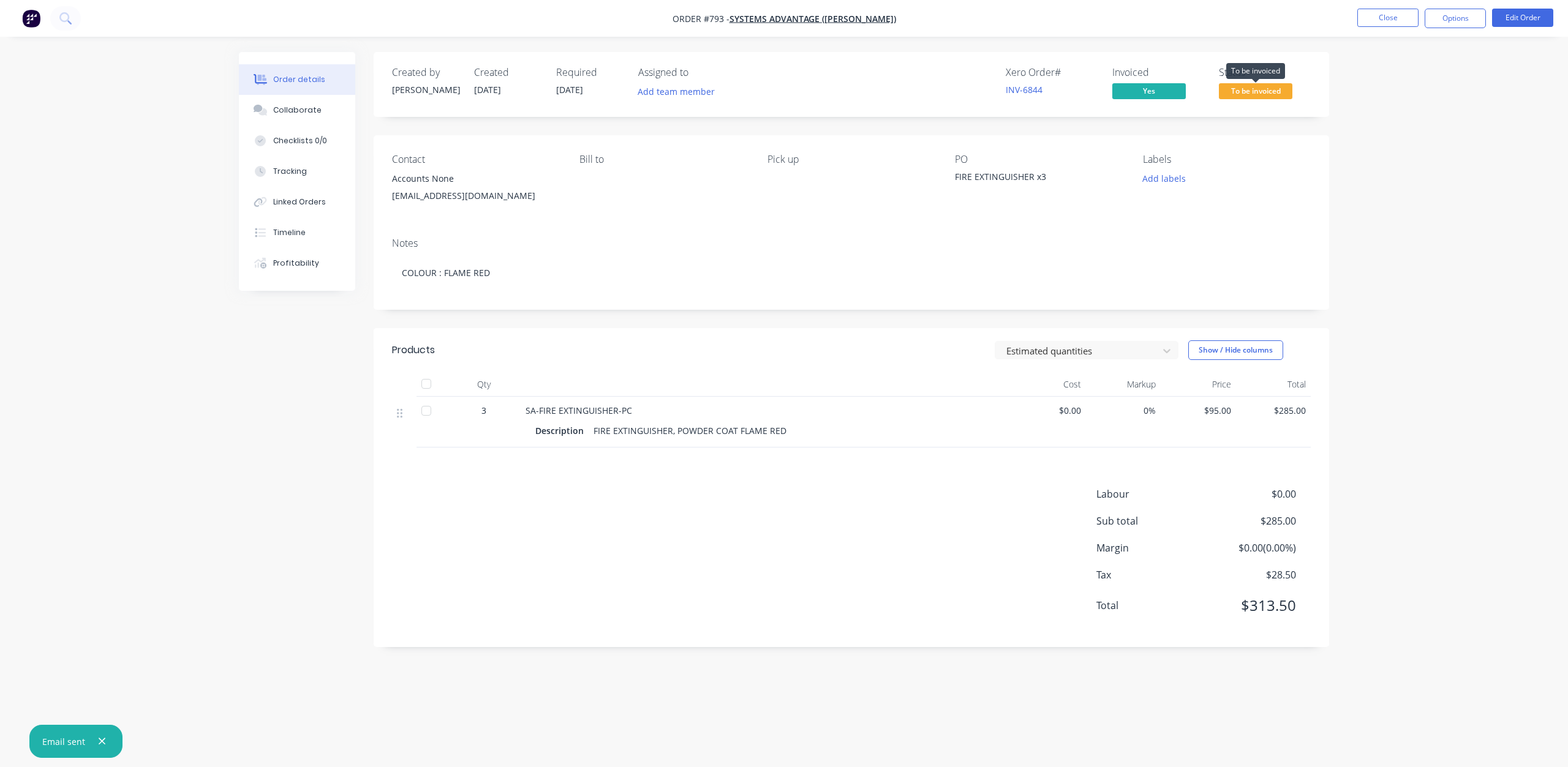
click at [1255, 93] on span "To be invoiced" at bounding box center [1255, 91] width 73 height 16
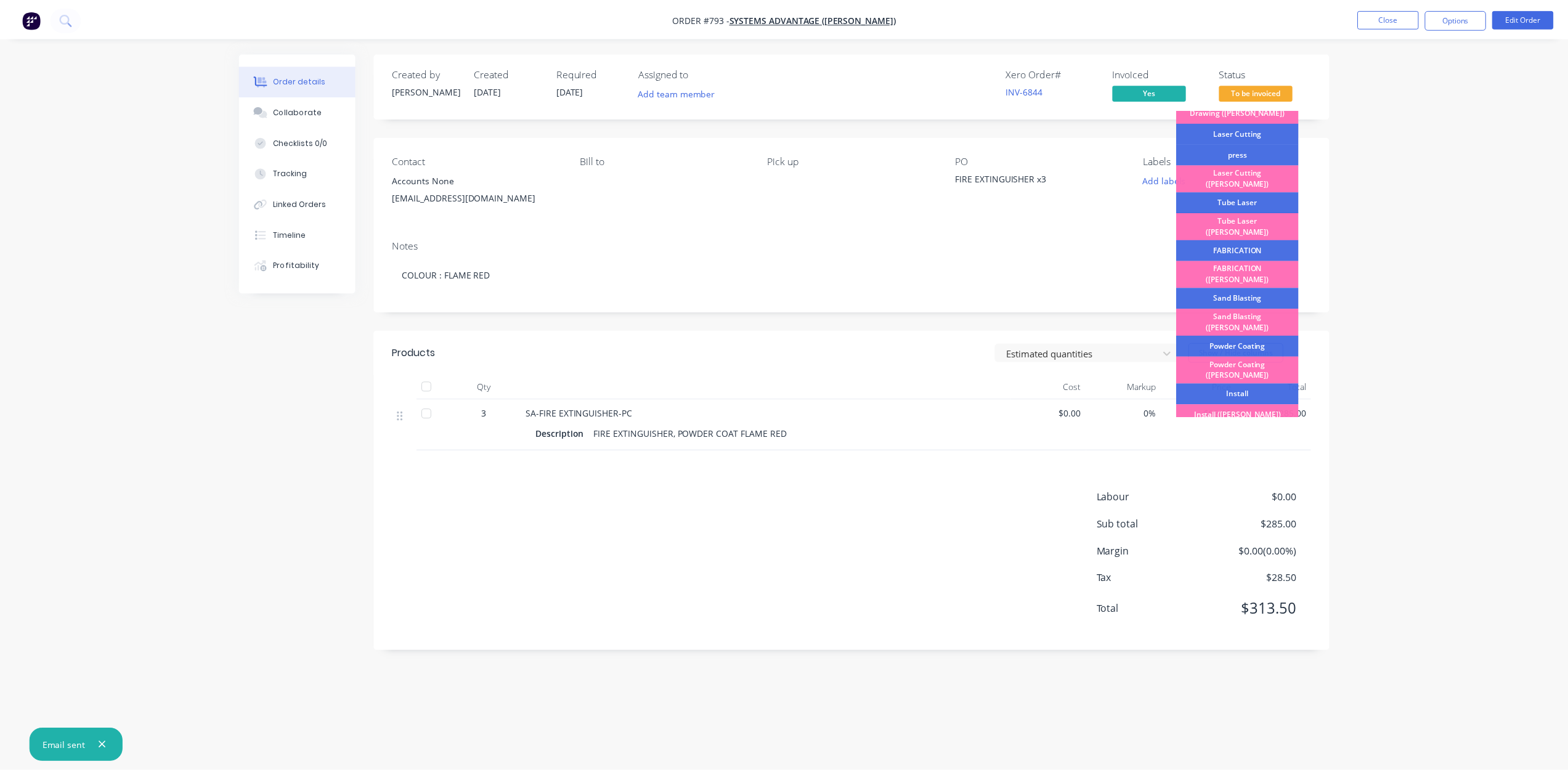
scroll to position [216, 0]
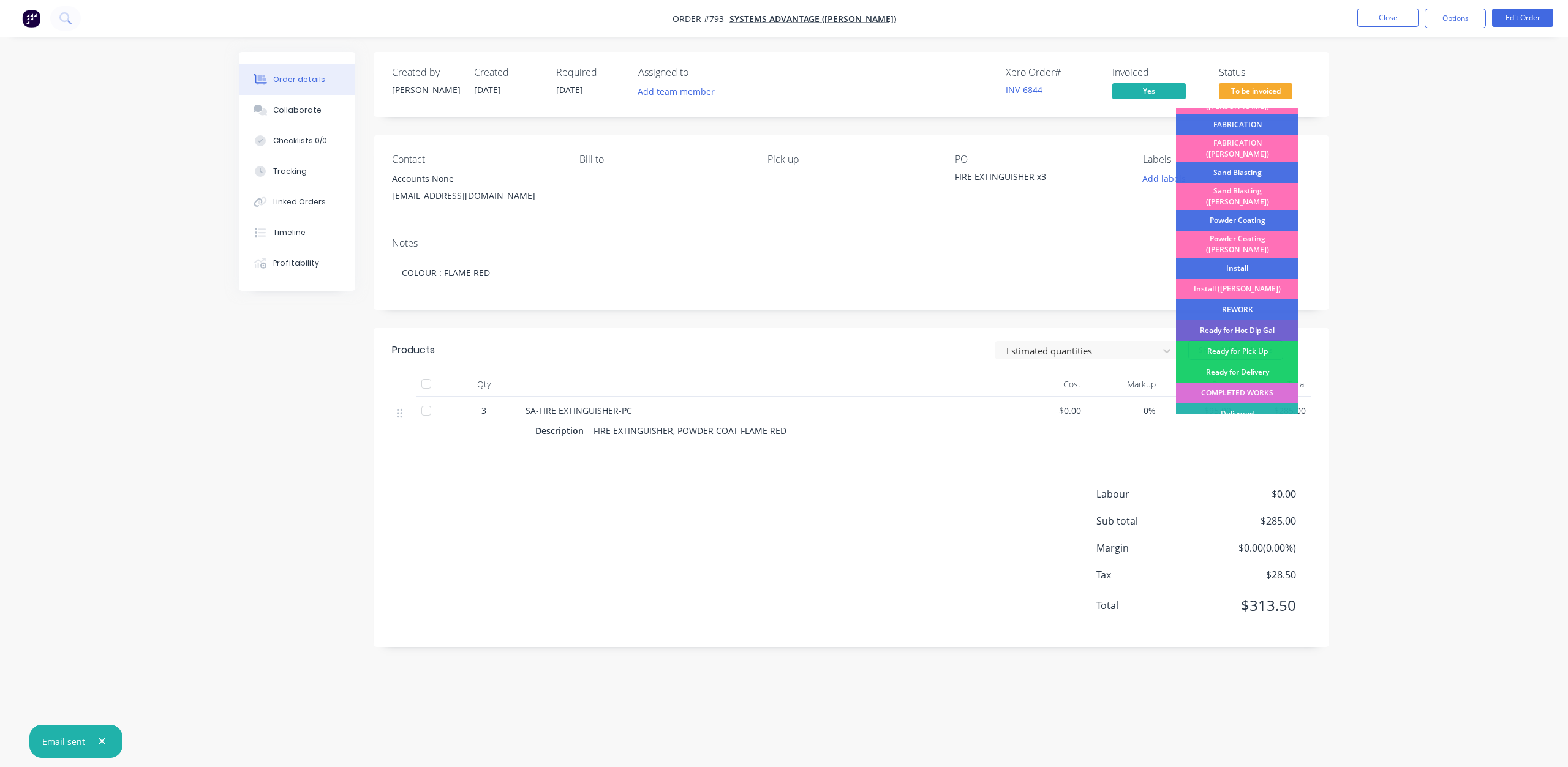
click at [1237, 382] on div "COMPLETED WORKS" at bounding box center [1237, 393] width 122 height 21
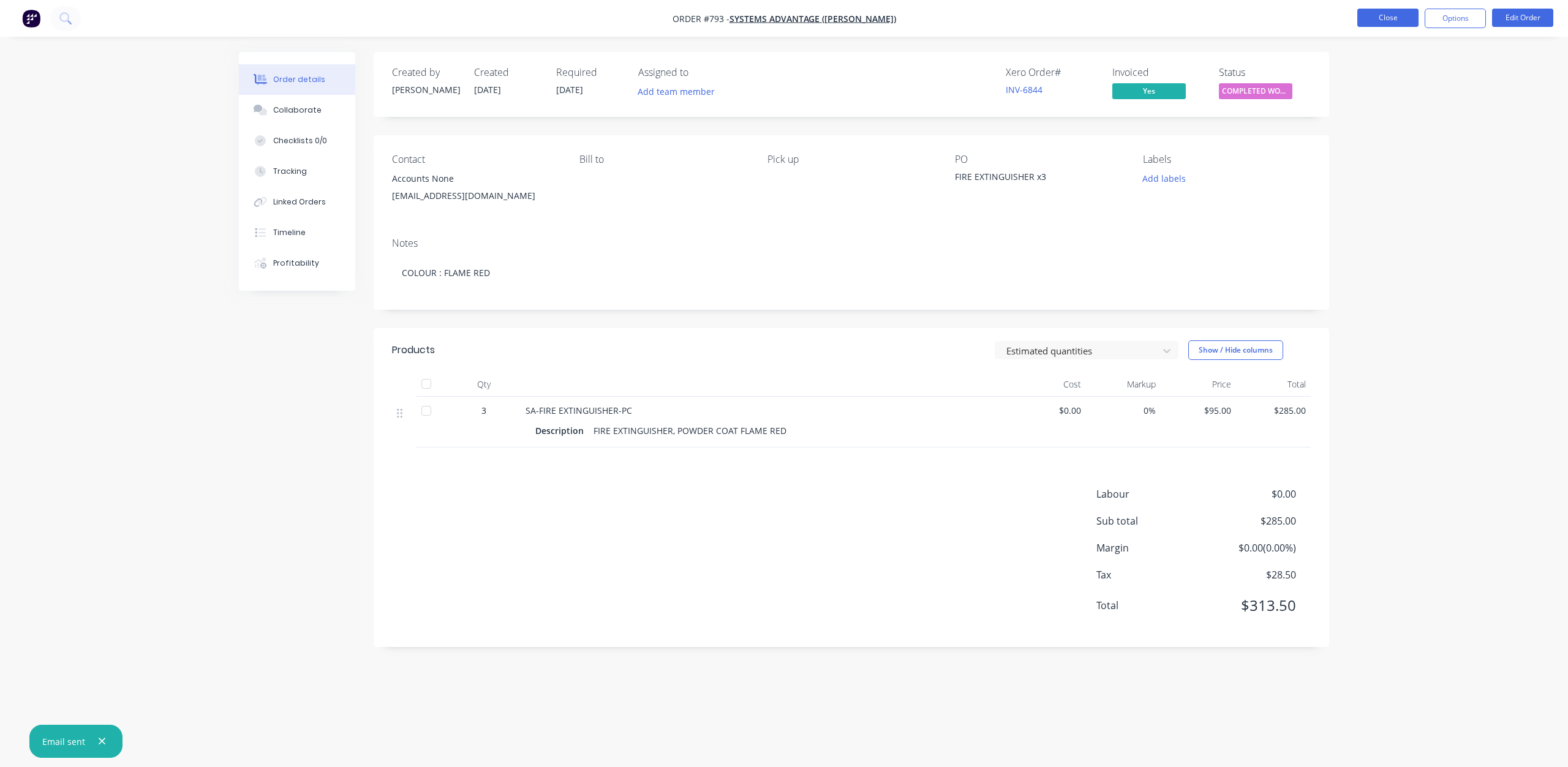
click at [1386, 22] on button "Close" at bounding box center [1388, 17] width 61 height 18
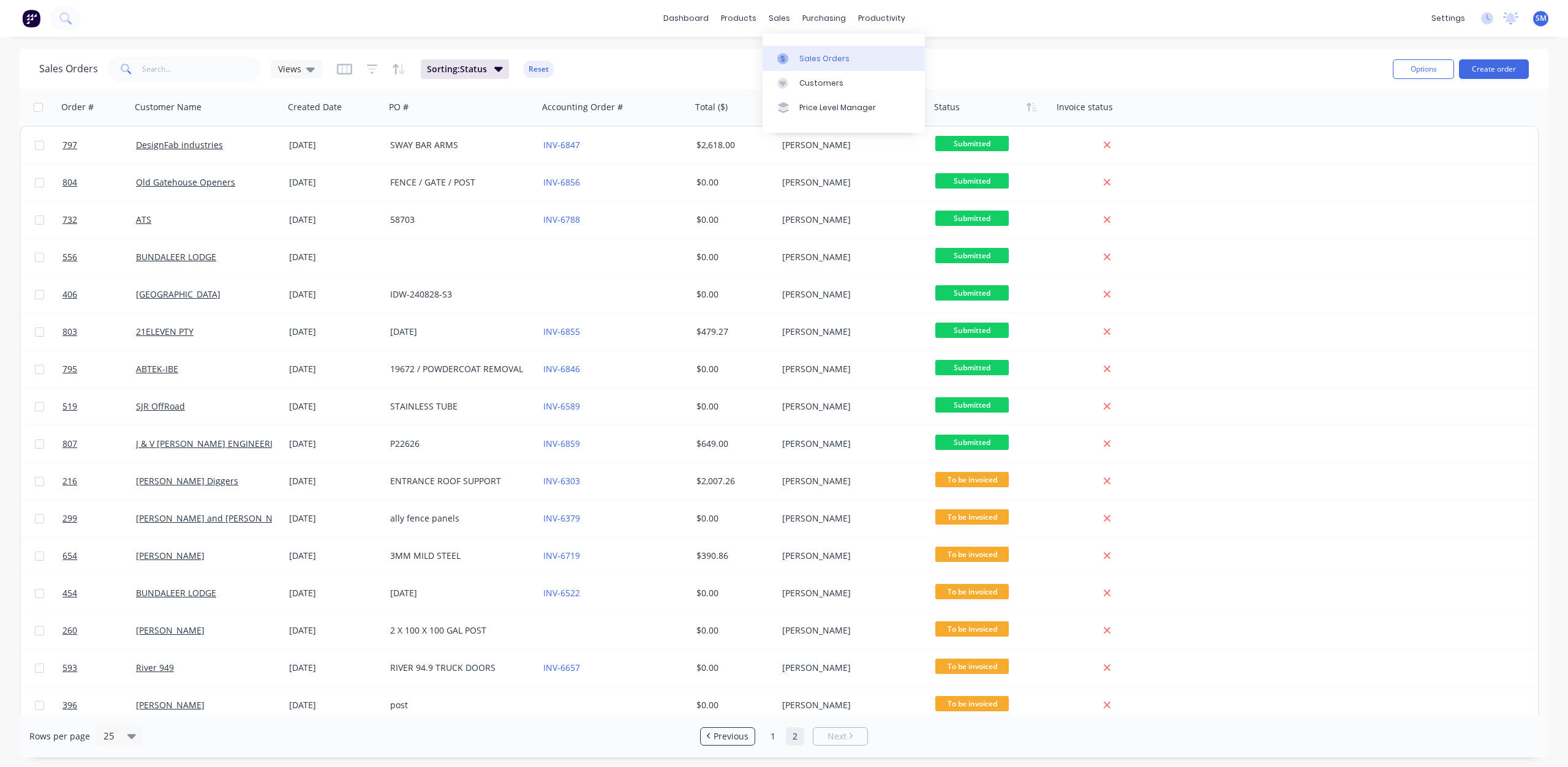
drag, startPoint x: 814, startPoint y: 86, endPoint x: 787, endPoint y: 65, distance: 34.2
click at [814, 86] on div "Customers" at bounding box center [822, 83] width 45 height 11
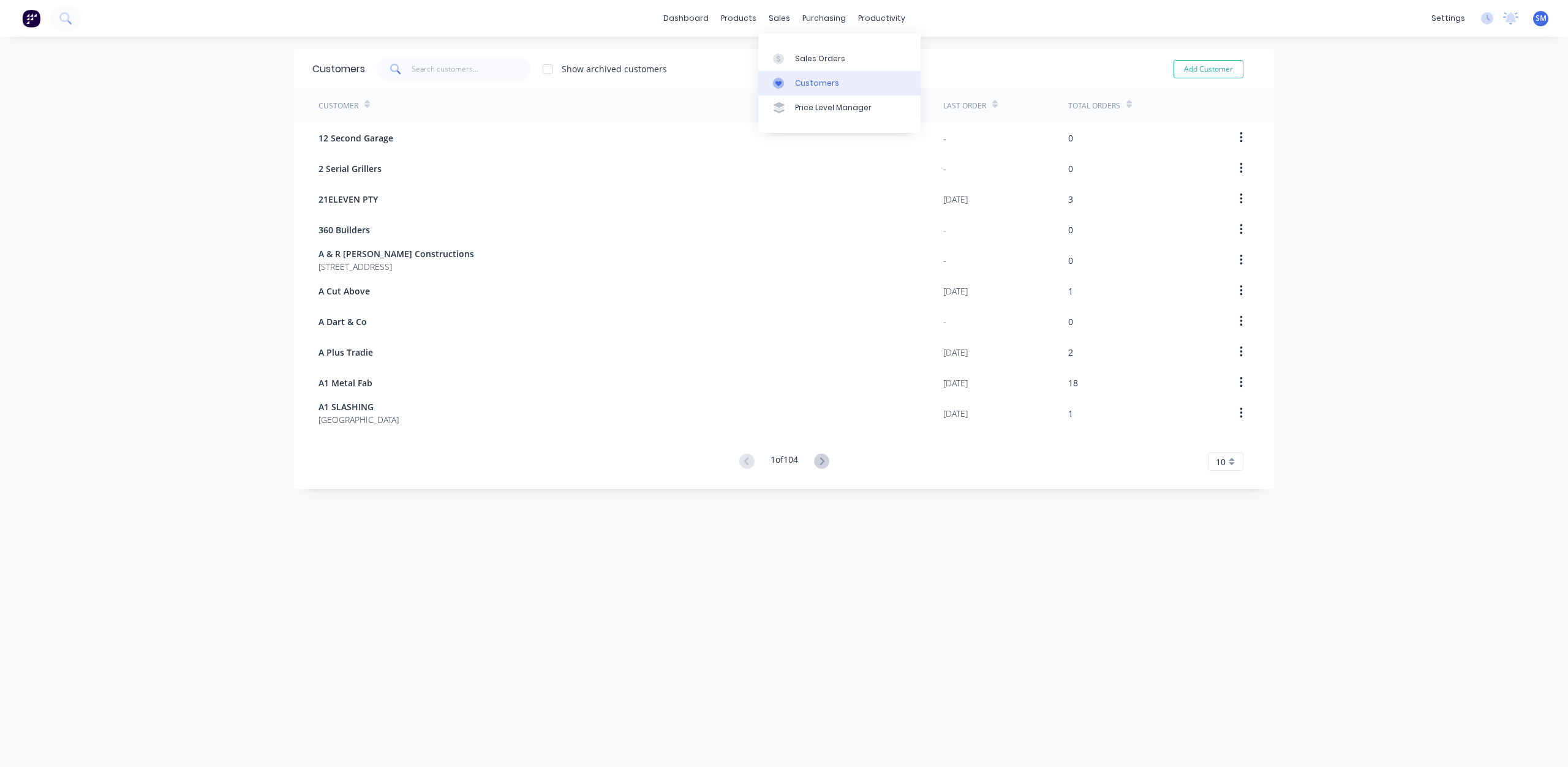
click at [810, 79] on div "Customers" at bounding box center [817, 83] width 45 height 11
click at [430, 72] on input "text" at bounding box center [471, 69] width 120 height 24
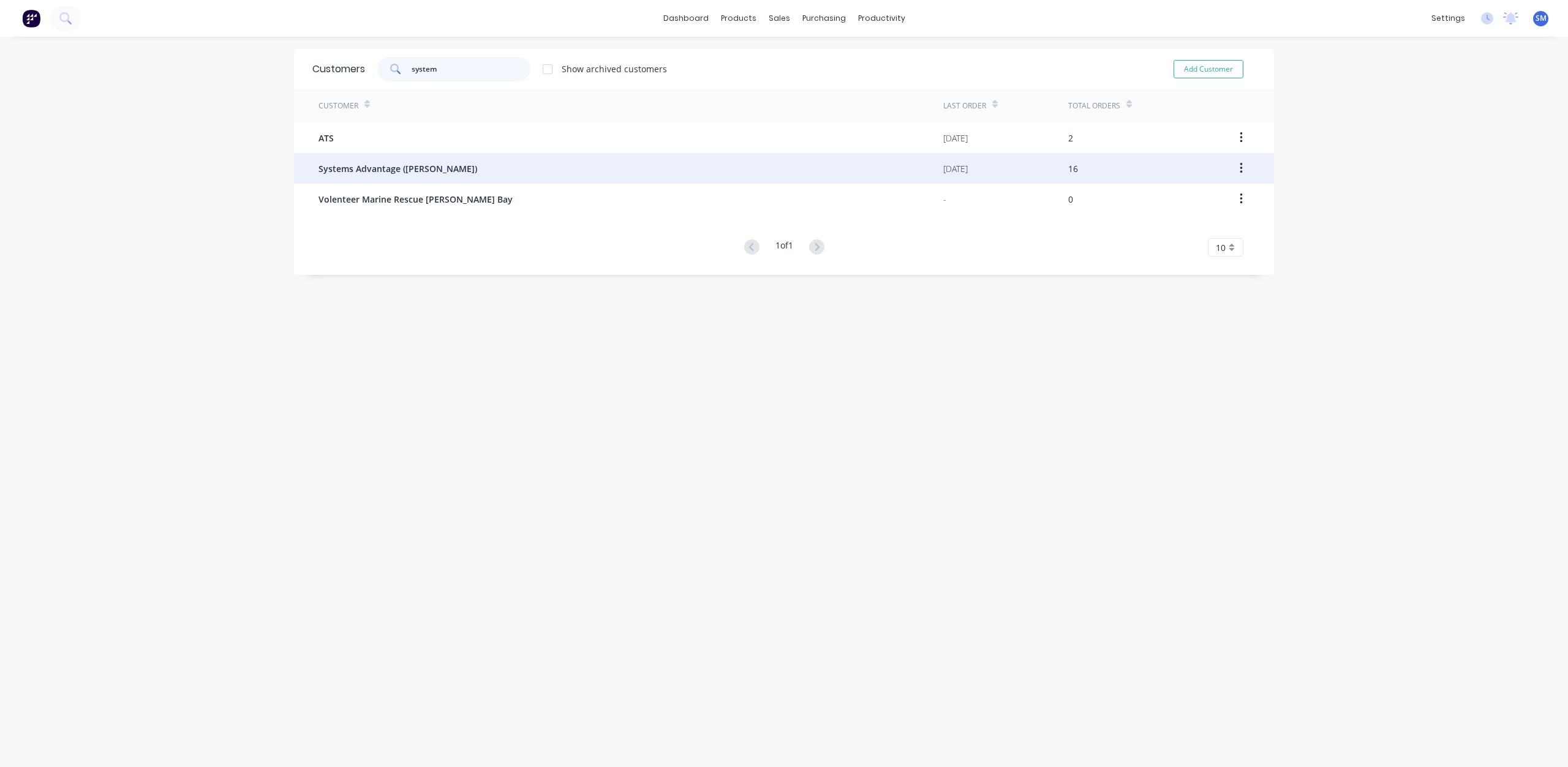
type input "system"
click at [418, 166] on span "Systems Advantage ([PERSON_NAME])" at bounding box center [398, 168] width 159 height 13
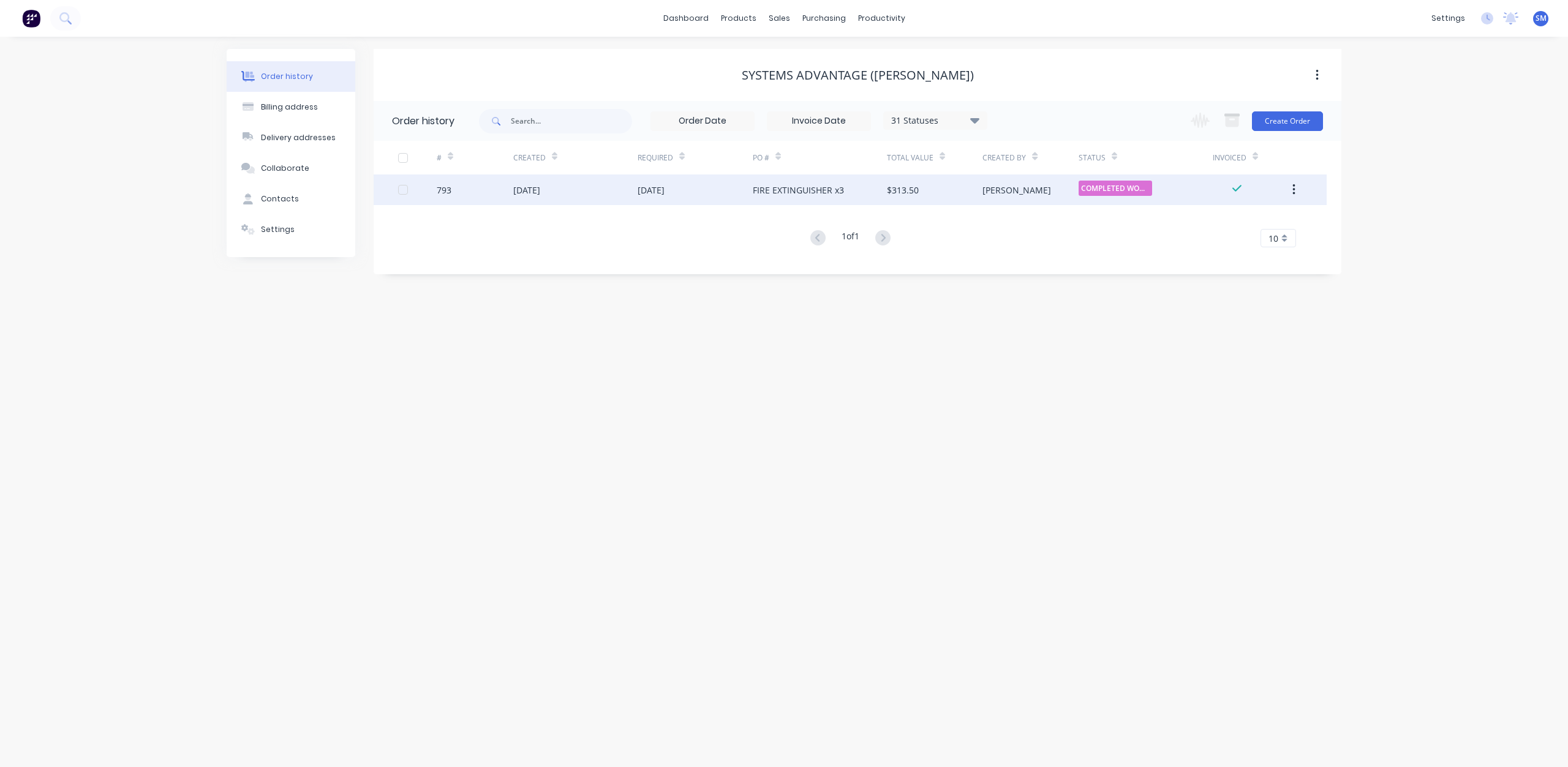
click at [1289, 188] on button "button" at bounding box center [1294, 189] width 29 height 22
click at [1214, 243] on div "Duplicate" at bounding box center [1250, 246] width 94 height 17
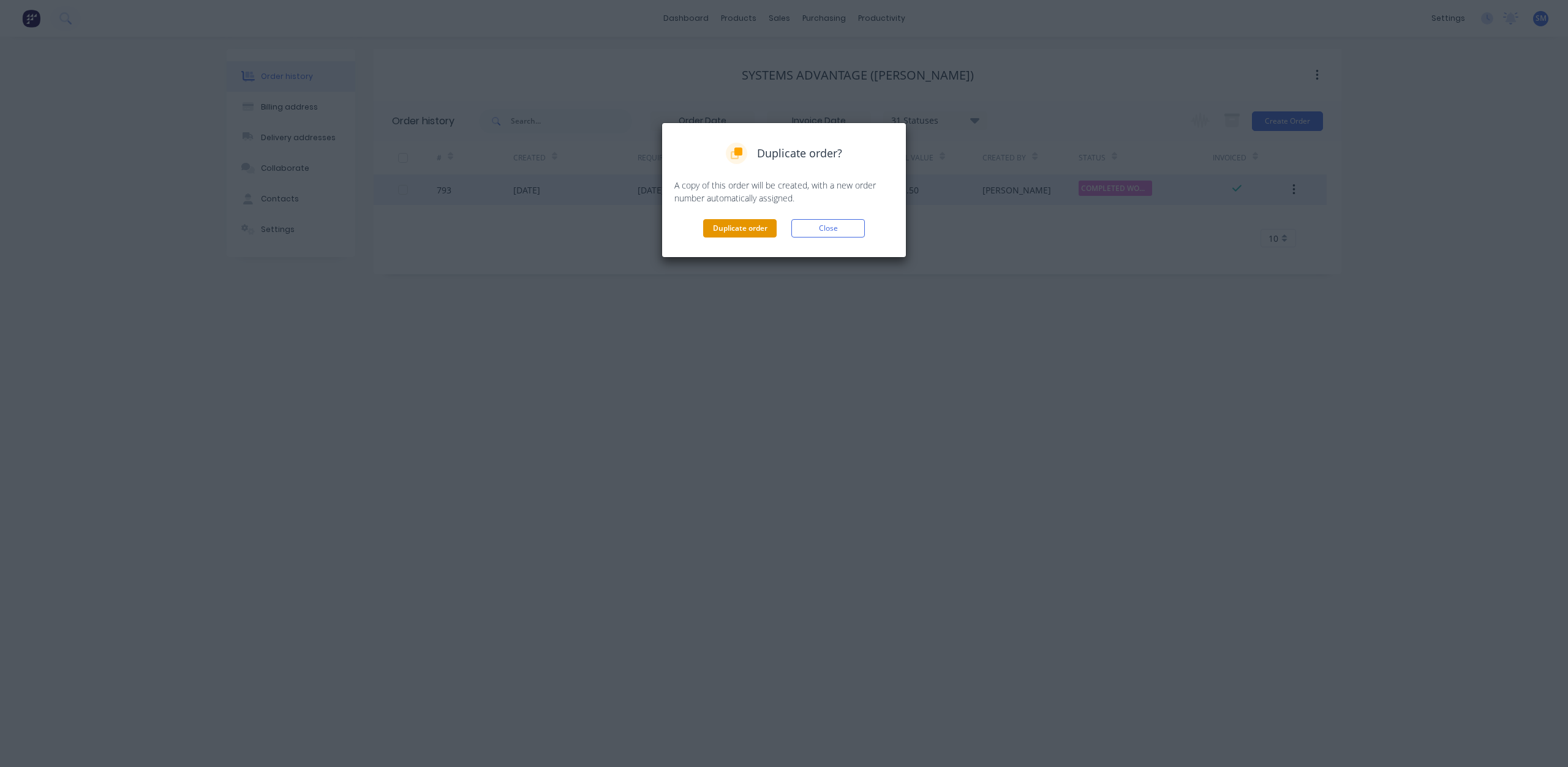
click at [746, 229] on button "Duplicate order" at bounding box center [739, 228] width 73 height 18
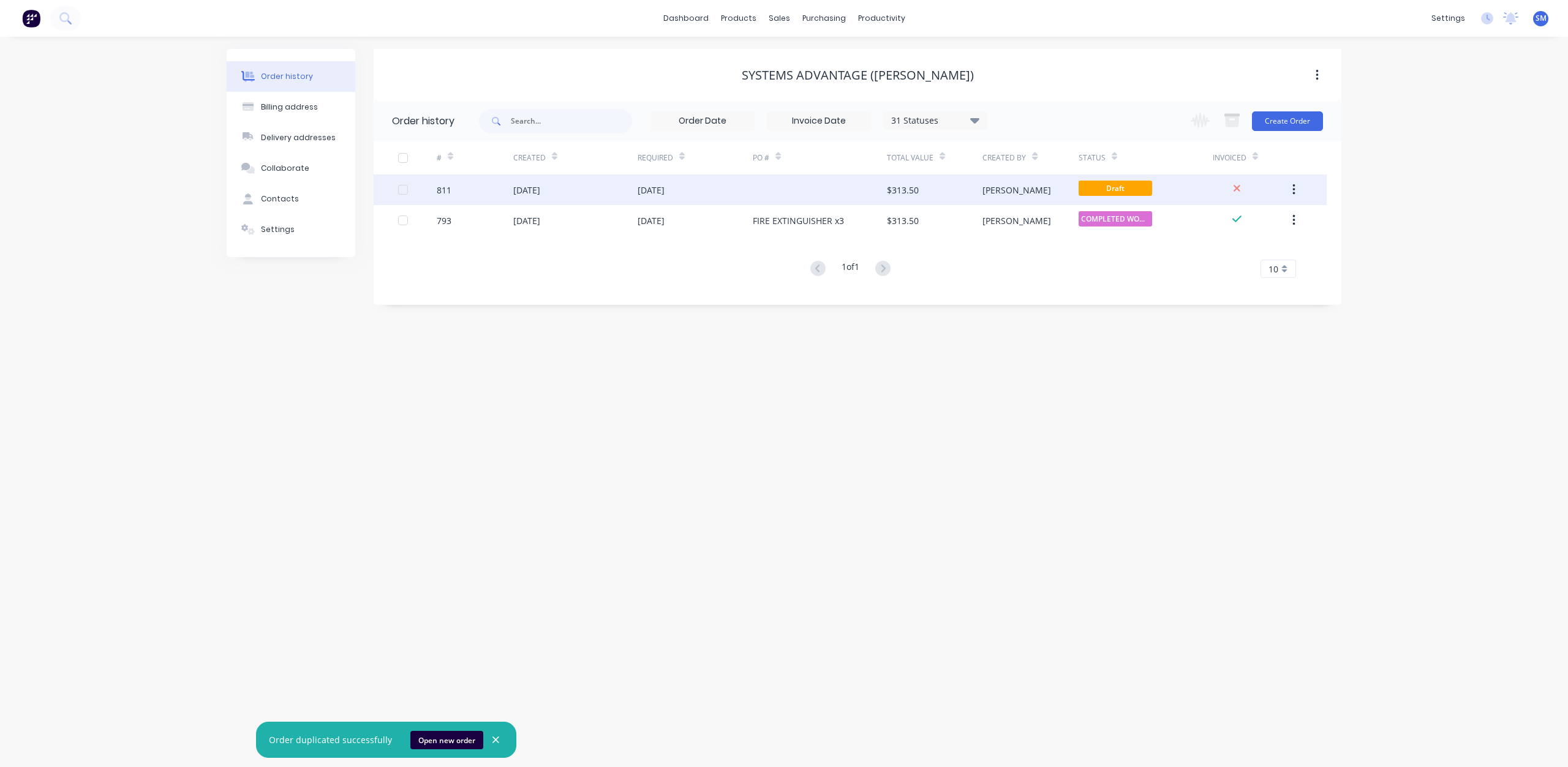
click at [650, 189] on div "[DATE]" at bounding box center [650, 189] width 27 height 13
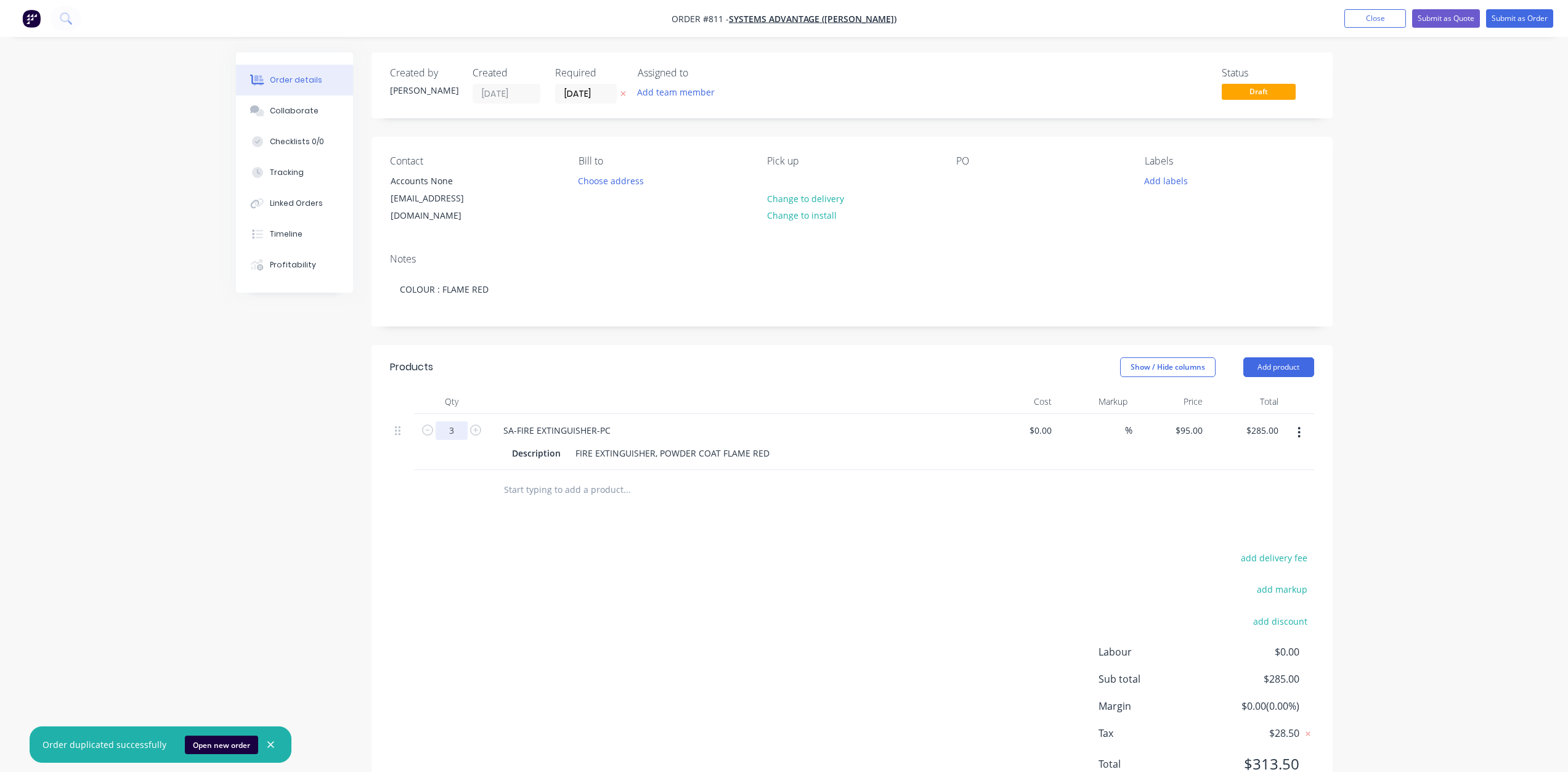
click at [455, 425] on input "3" at bounding box center [452, 430] width 32 height 18
type input "2"
type input "$190.00"
click at [778, 414] on div "SA-FIRE EXTINGUISHER-PC Description FIRE EXTINGUISHER, POWDER COAT FLAME RED" at bounding box center [734, 442] width 493 height 56
drag, startPoint x: 650, startPoint y: 443, endPoint x: 640, endPoint y: 443, distance: 10.0
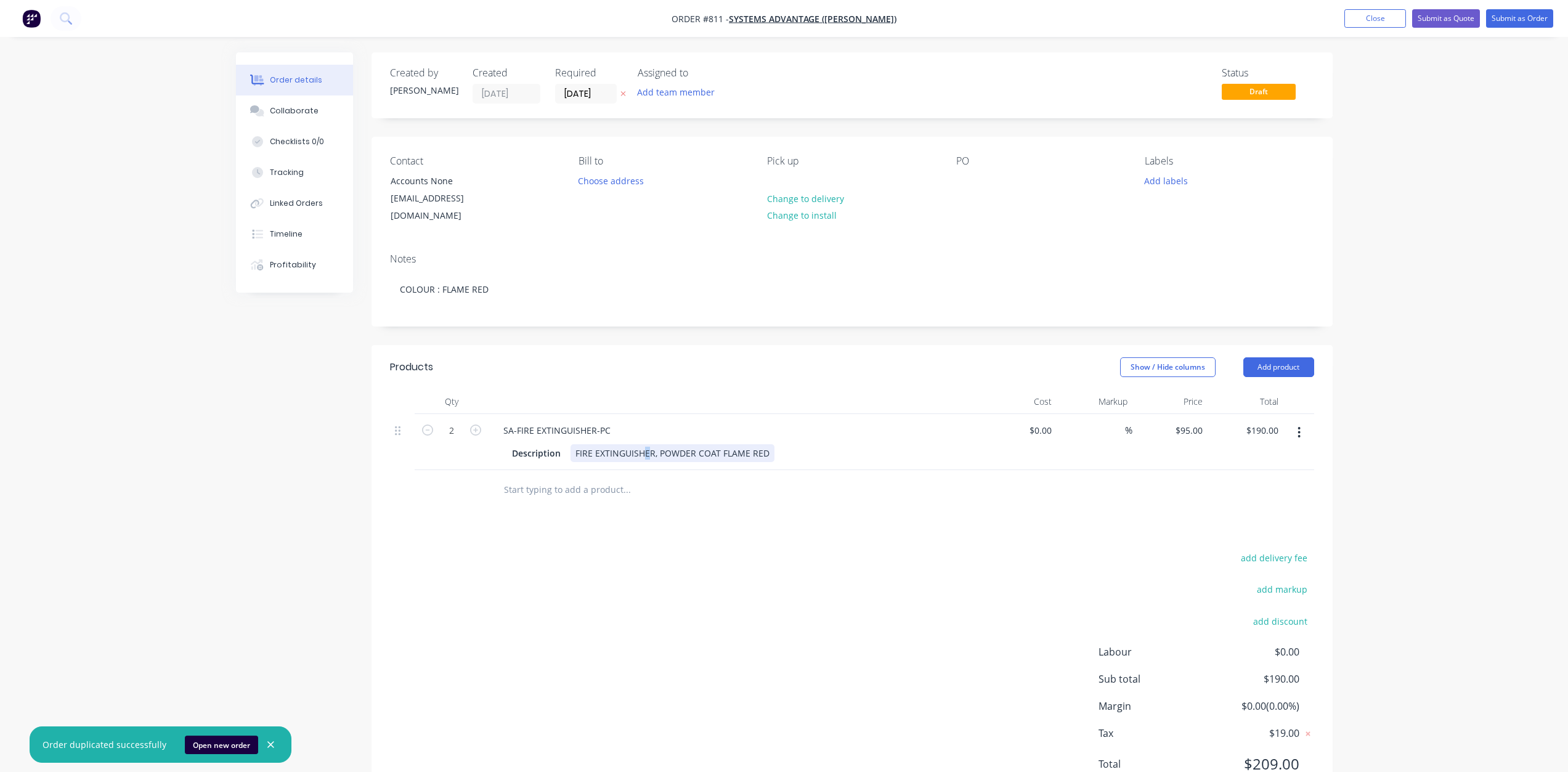
click at [640, 444] on div "FIRE EXTINGUISHER, POWDER COAT FLAME RED" at bounding box center [673, 453] width 204 height 18
drag, startPoint x: 653, startPoint y: 437, endPoint x: 573, endPoint y: 432, distance: 80.2
click at [573, 444] on div "FIRE EXTINGUISHER, POWDER COAT FLAME RED" at bounding box center [673, 453] width 204 height 18
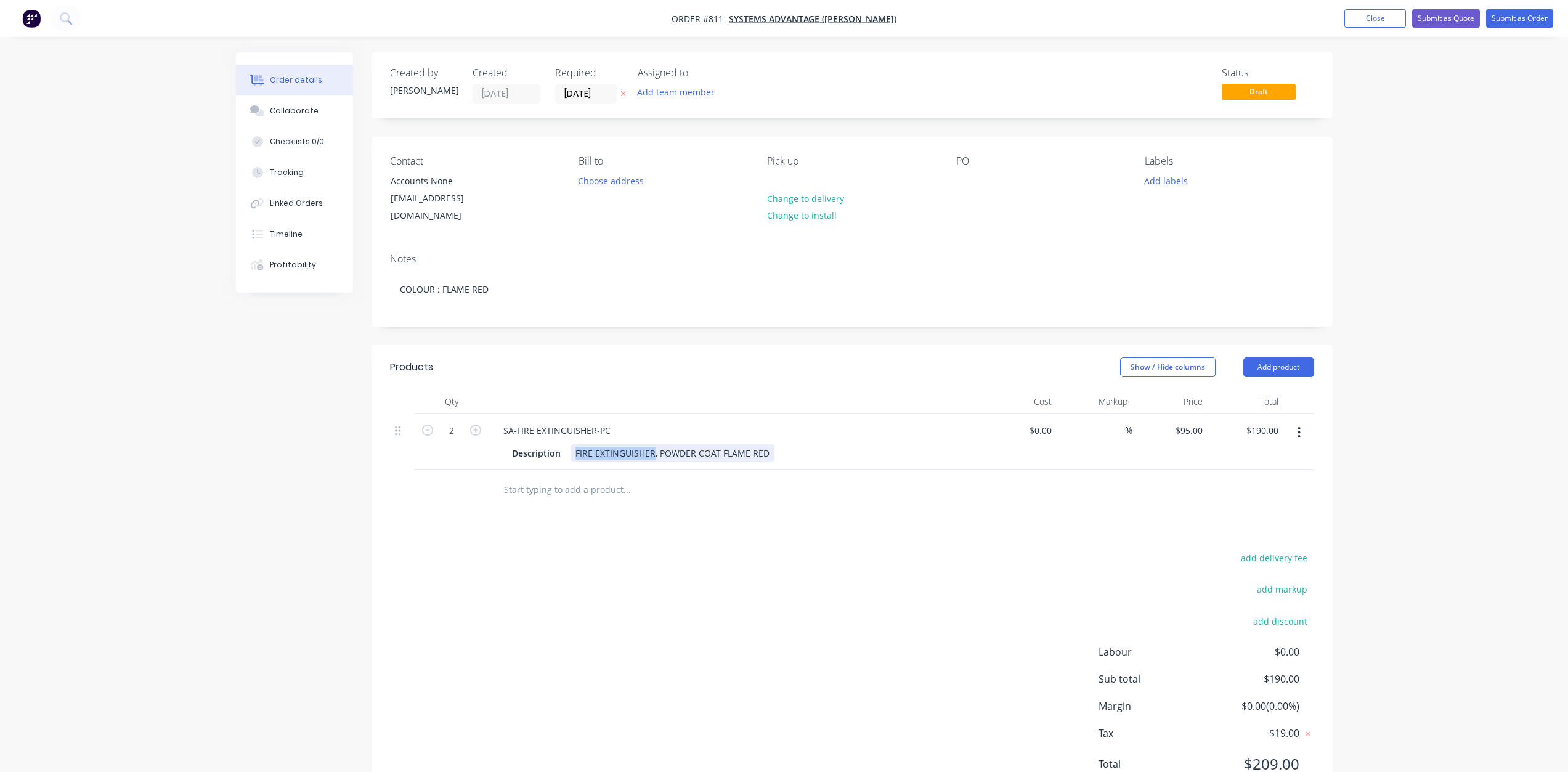
copy div "FIRE EXTINGUISHER"
click at [959, 181] on div at bounding box center [966, 181] width 19 height 18
paste div
click at [1170, 184] on button "Add labels" at bounding box center [1167, 180] width 57 height 17
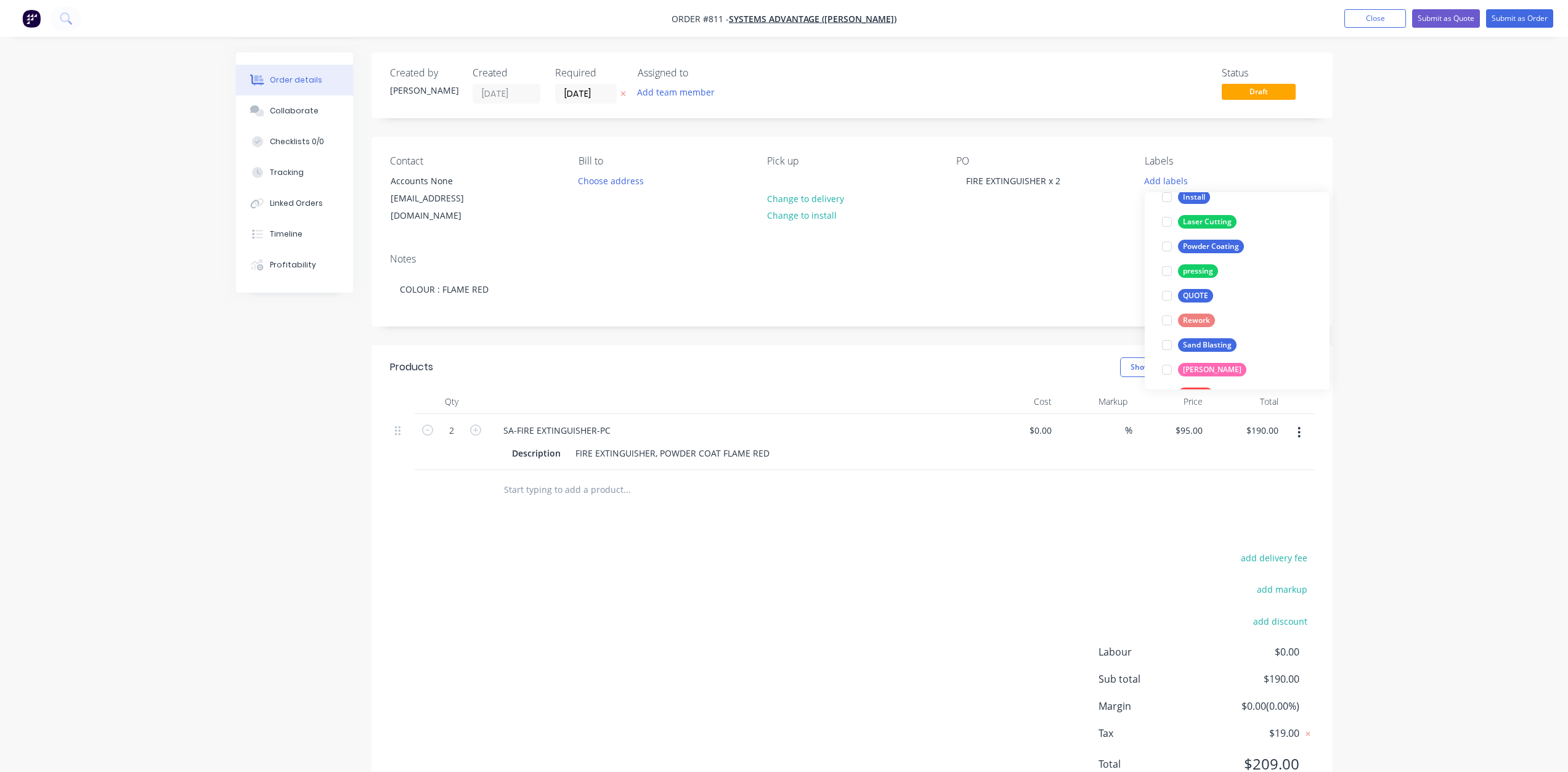
scroll to position [247, 0]
click at [1168, 316] on div at bounding box center [1167, 315] width 25 height 25
click at [1170, 232] on div at bounding box center [1167, 235] width 25 height 25
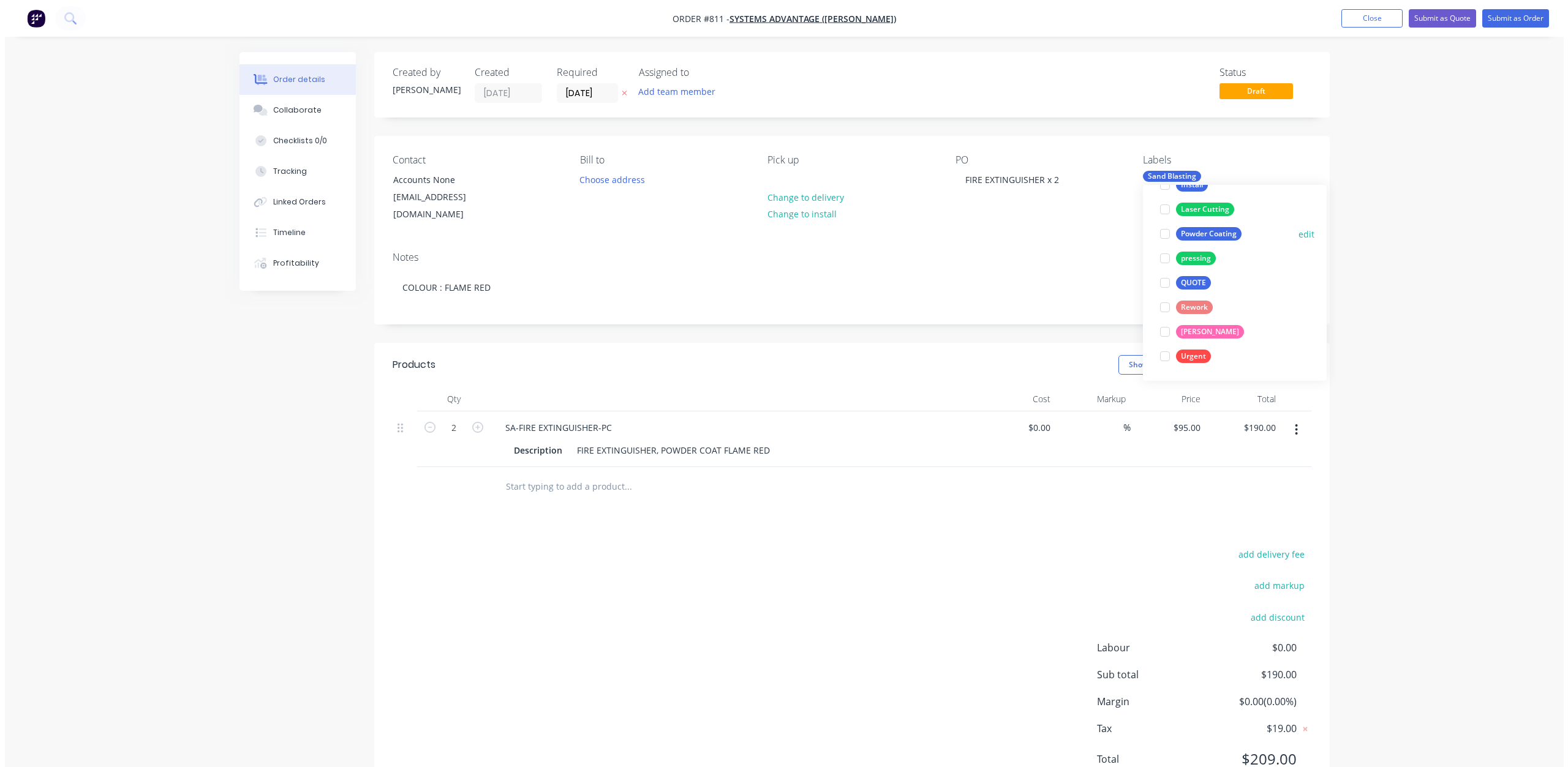
scroll to position [49, 0]
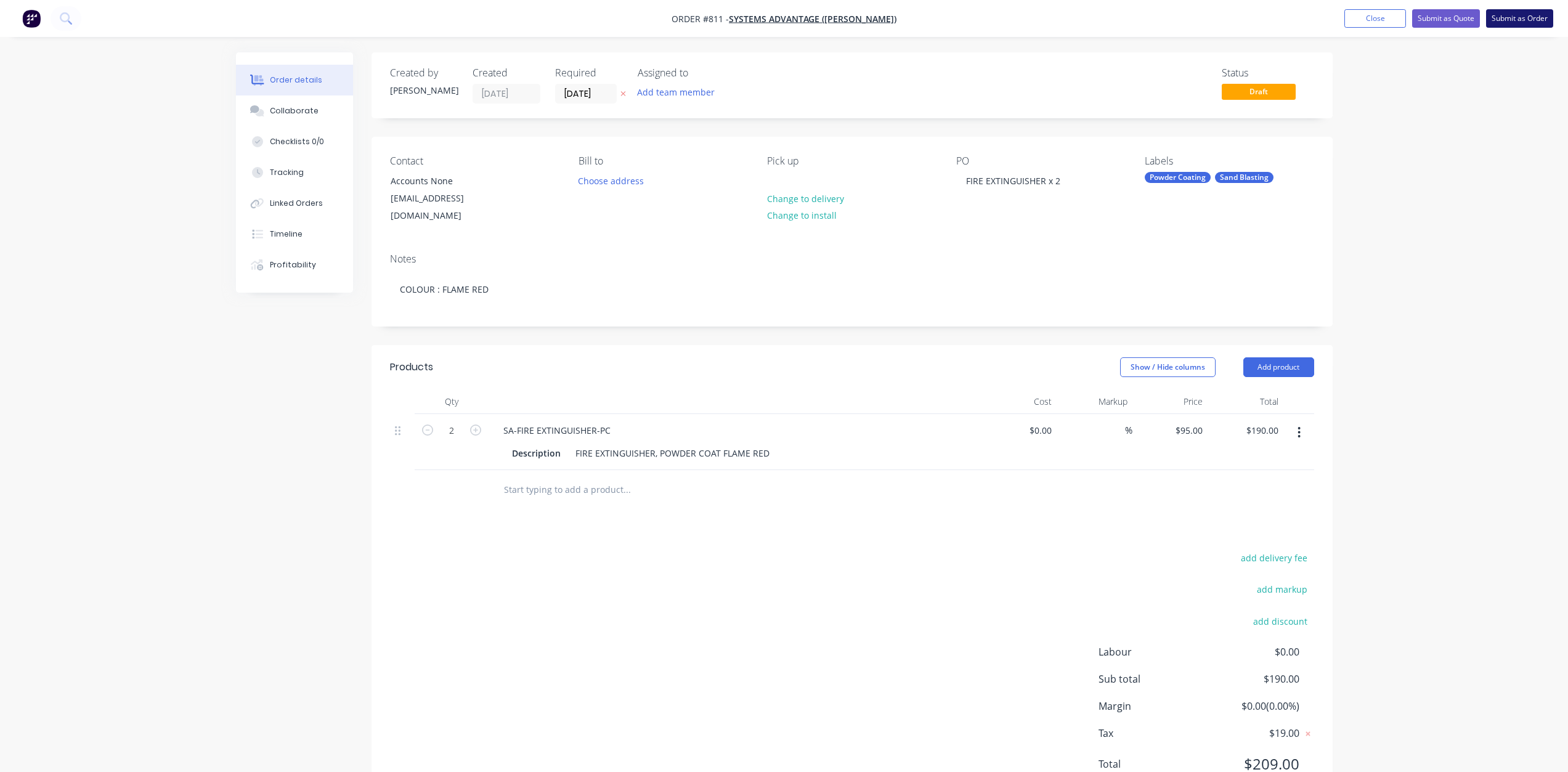
click at [1508, 24] on button "Submit as Order" at bounding box center [1520, 18] width 67 height 18
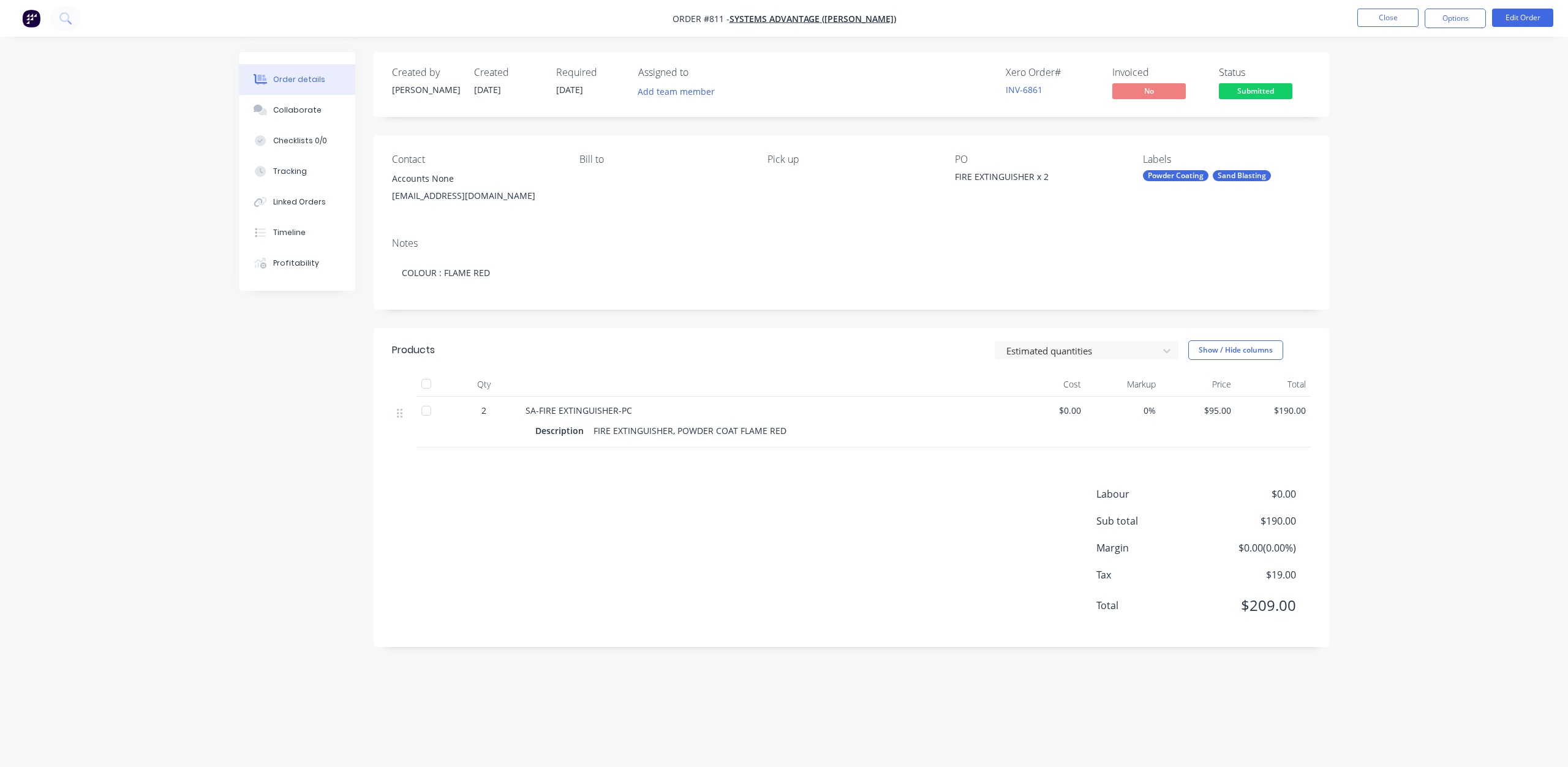
click at [1460, 20] on button "Options" at bounding box center [1455, 18] width 61 height 19
click at [1374, 149] on div "Work Order" at bounding box center [1418, 147] width 113 height 17
click at [1379, 122] on div "Without pricing" at bounding box center [1418, 123] width 113 height 17
click at [1382, 17] on button "Close" at bounding box center [1388, 17] width 61 height 18
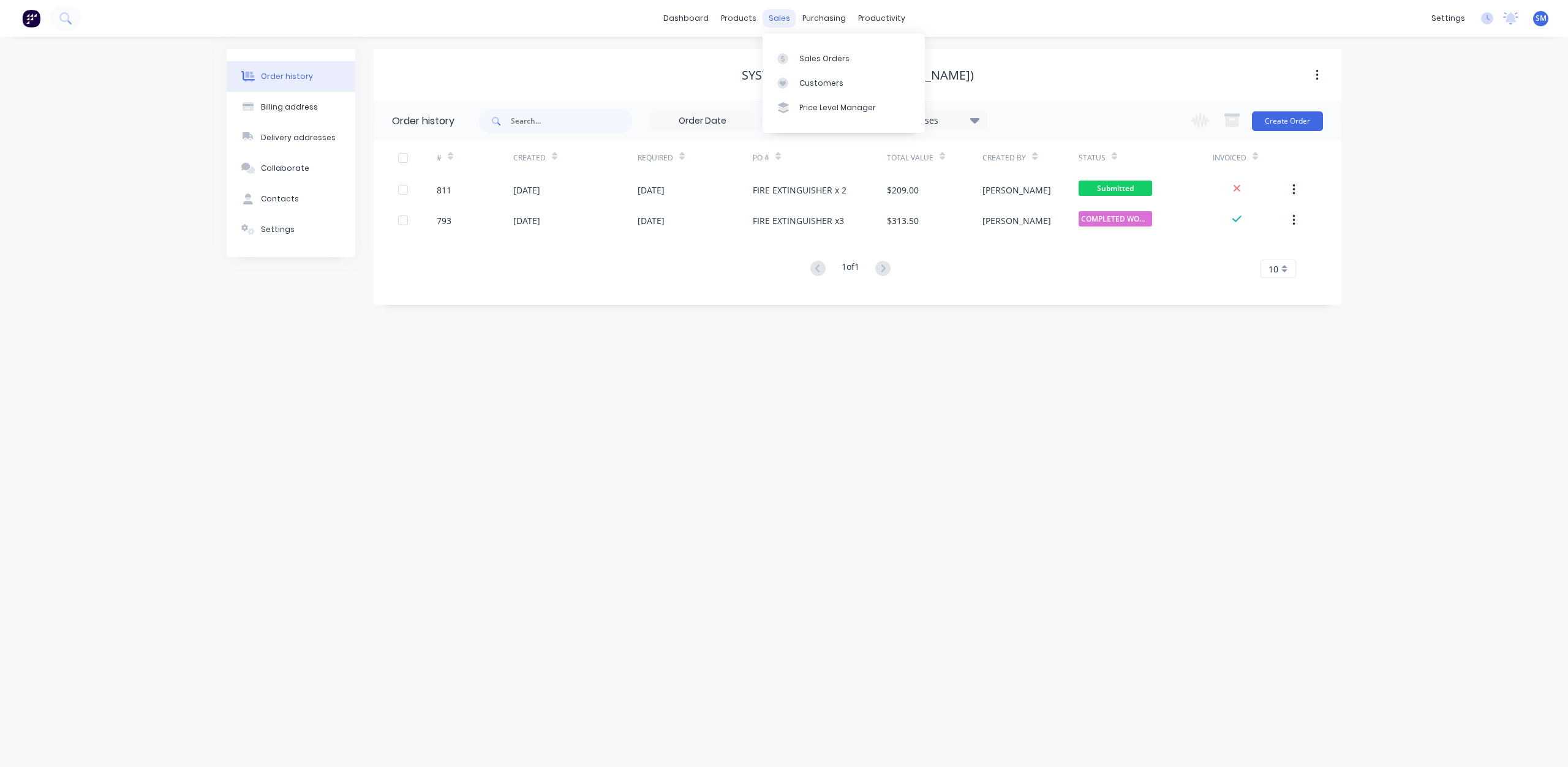
click at [777, 16] on div "sales" at bounding box center [779, 18] width 34 height 18
click at [804, 58] on div "Sales Orders" at bounding box center [825, 58] width 51 height 11
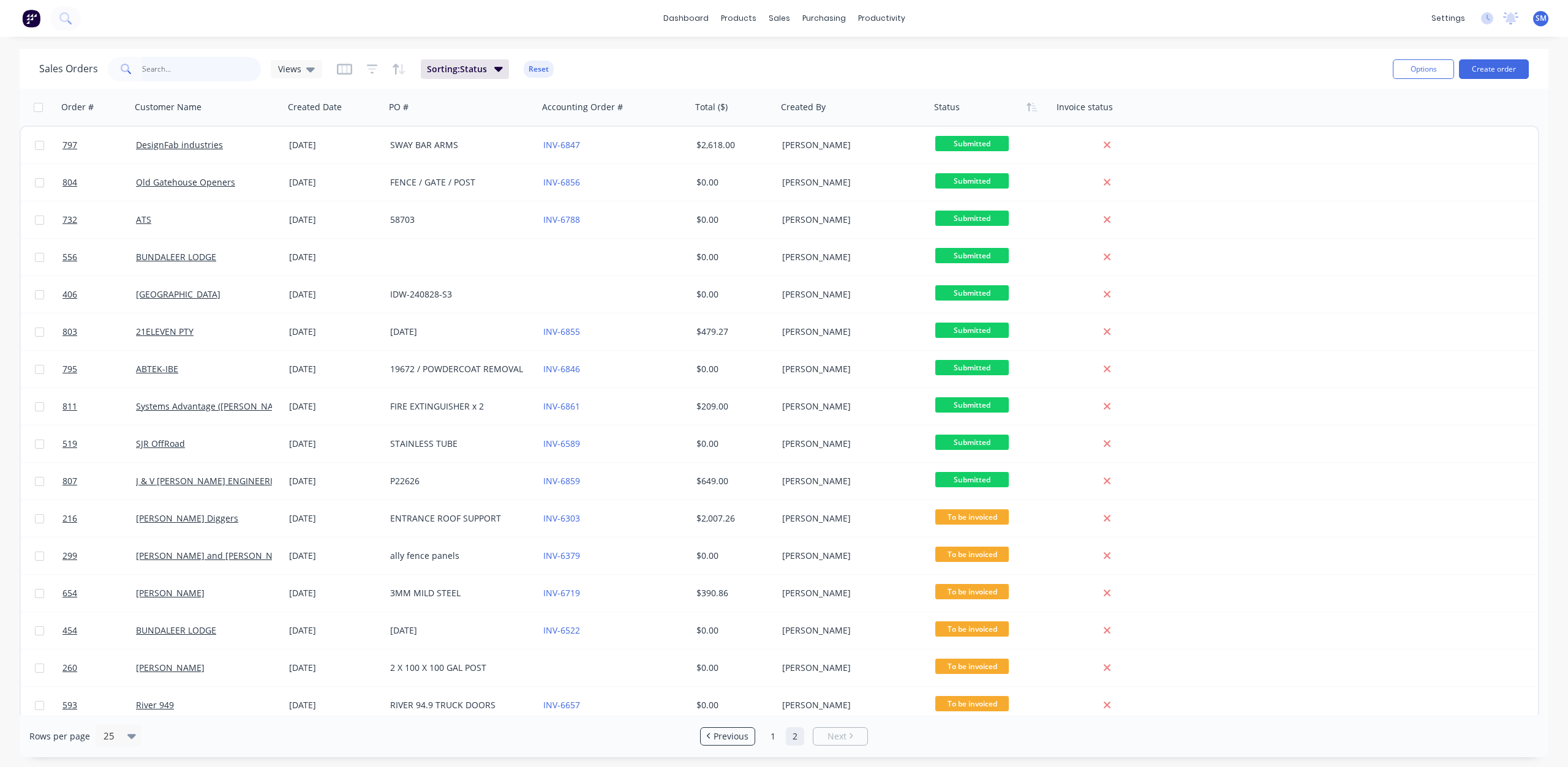
click at [166, 69] on input "text" at bounding box center [202, 69] width 120 height 24
type input "802"
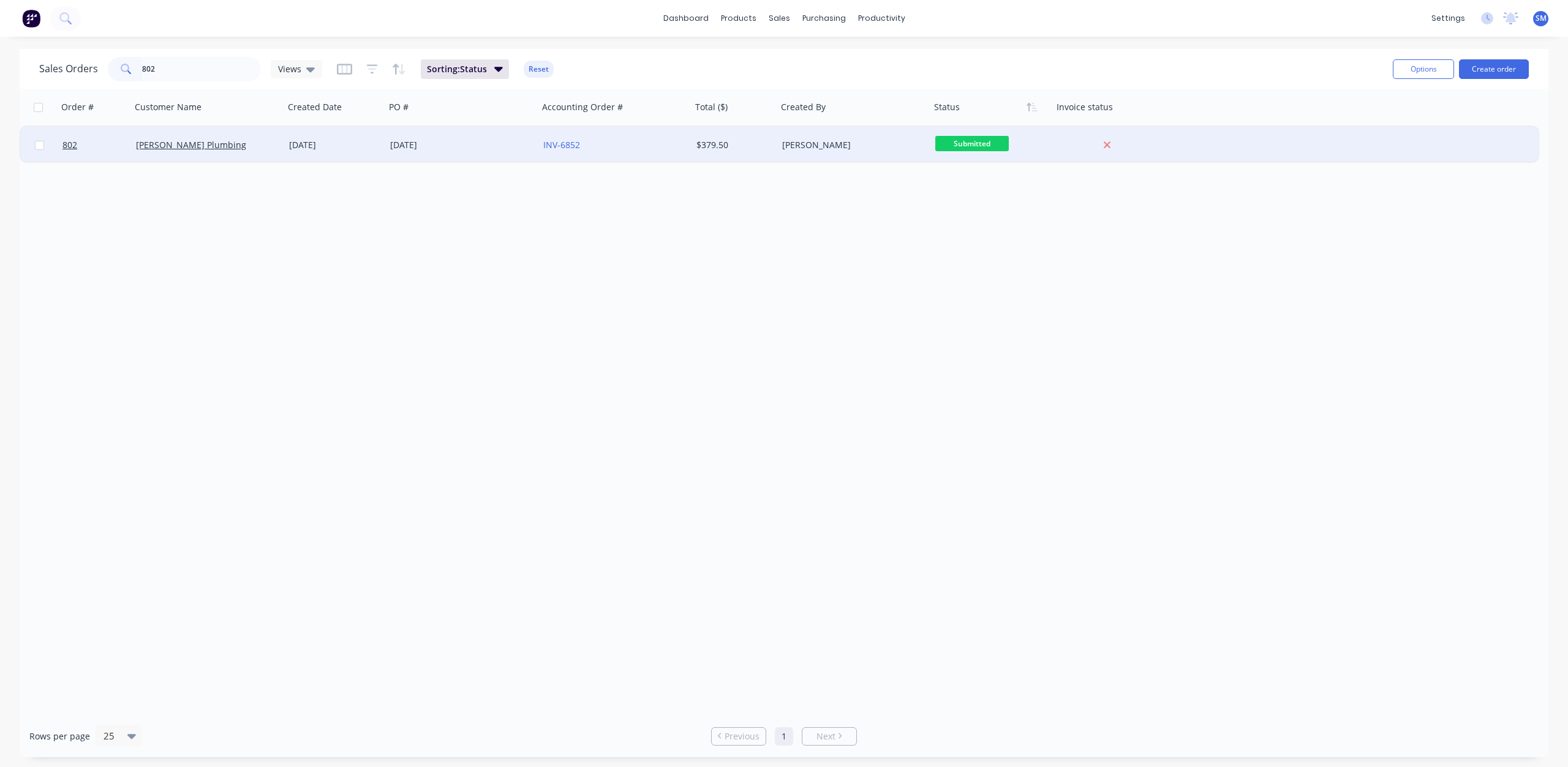
click at [886, 143] on div "[PERSON_NAME]" at bounding box center [850, 145] width 136 height 12
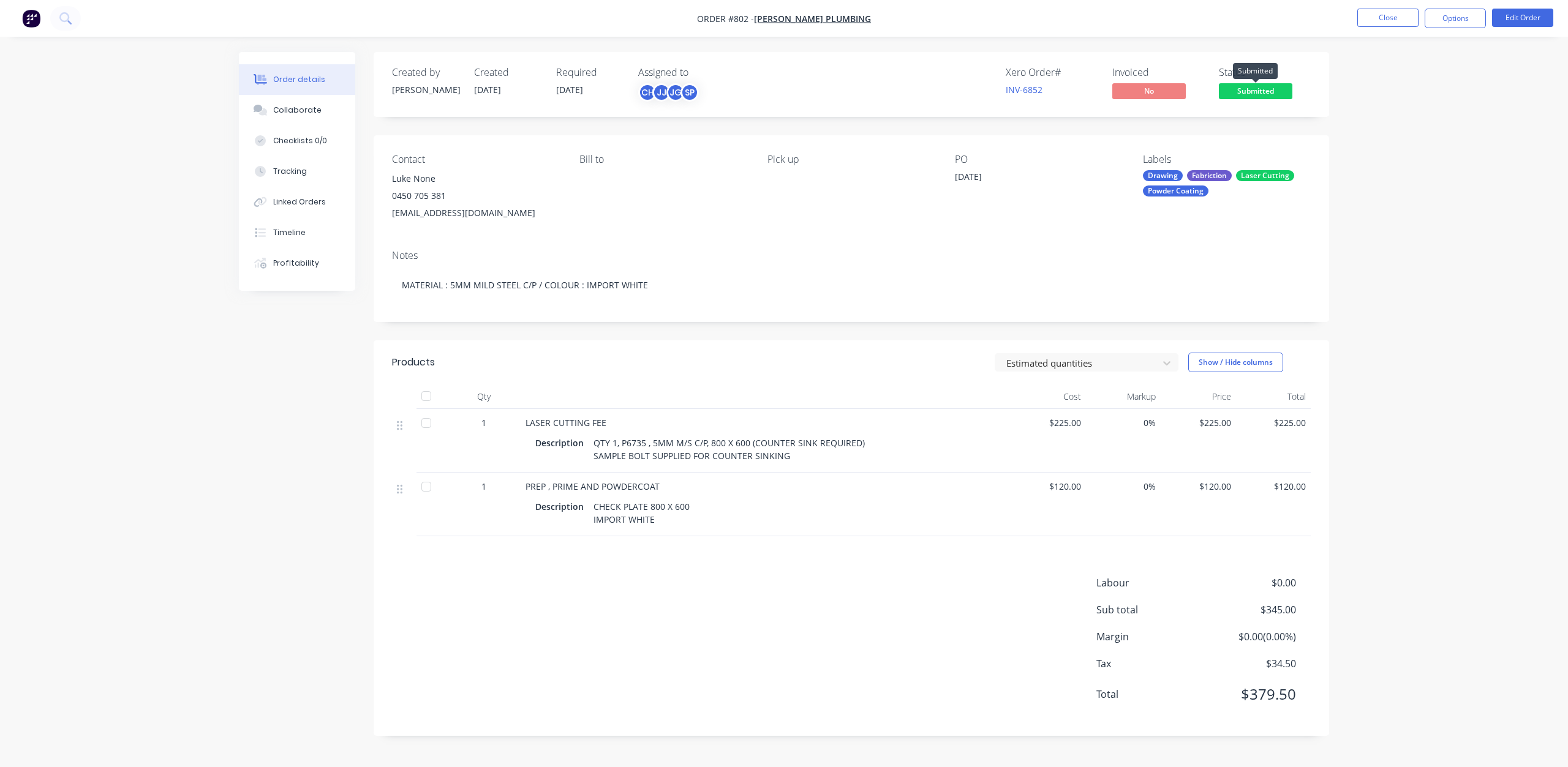
click at [1251, 95] on span "Submitted" at bounding box center [1255, 91] width 73 height 16
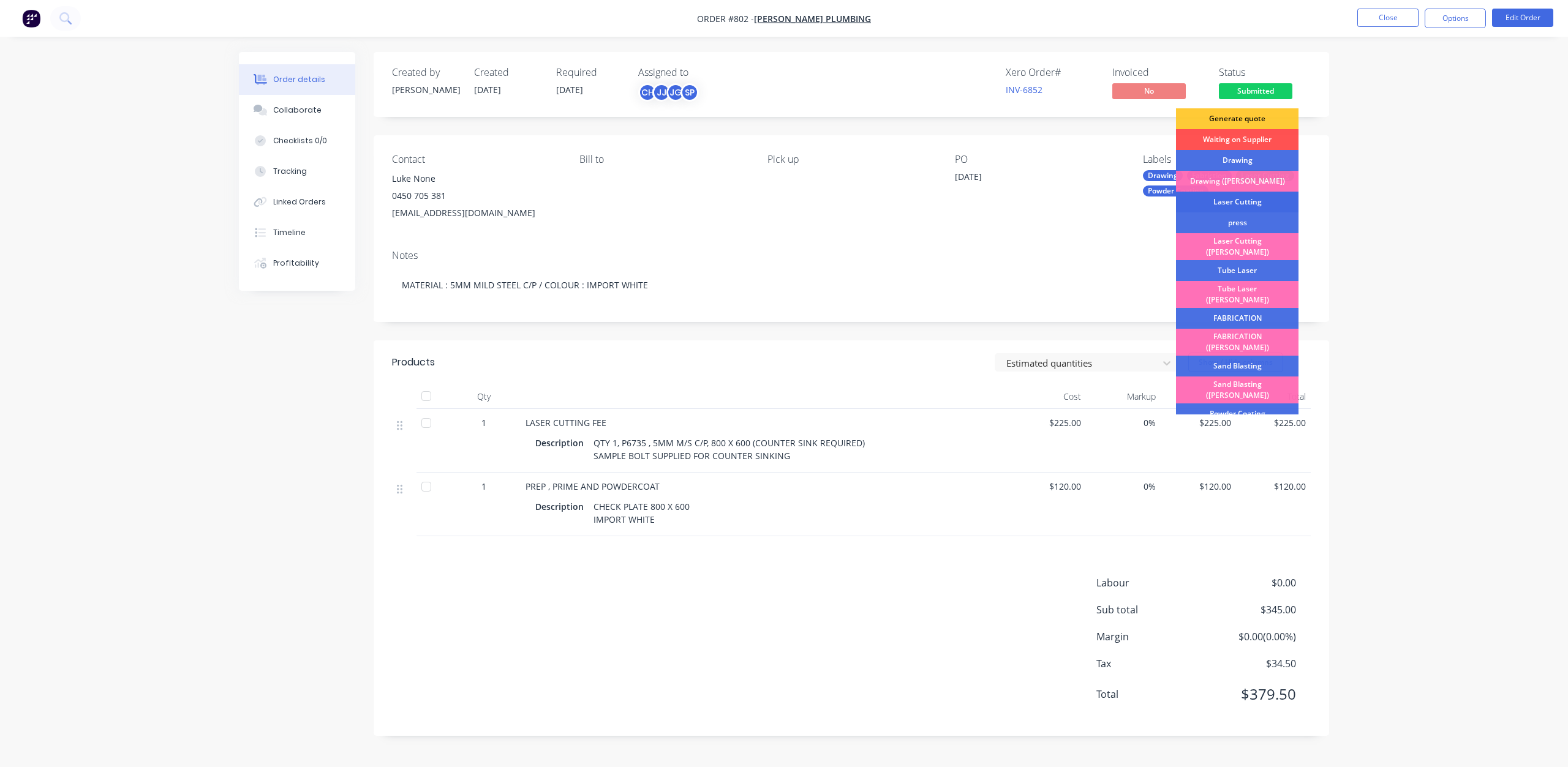
click at [1224, 204] on div "Laser Cutting" at bounding box center [1237, 202] width 122 height 21
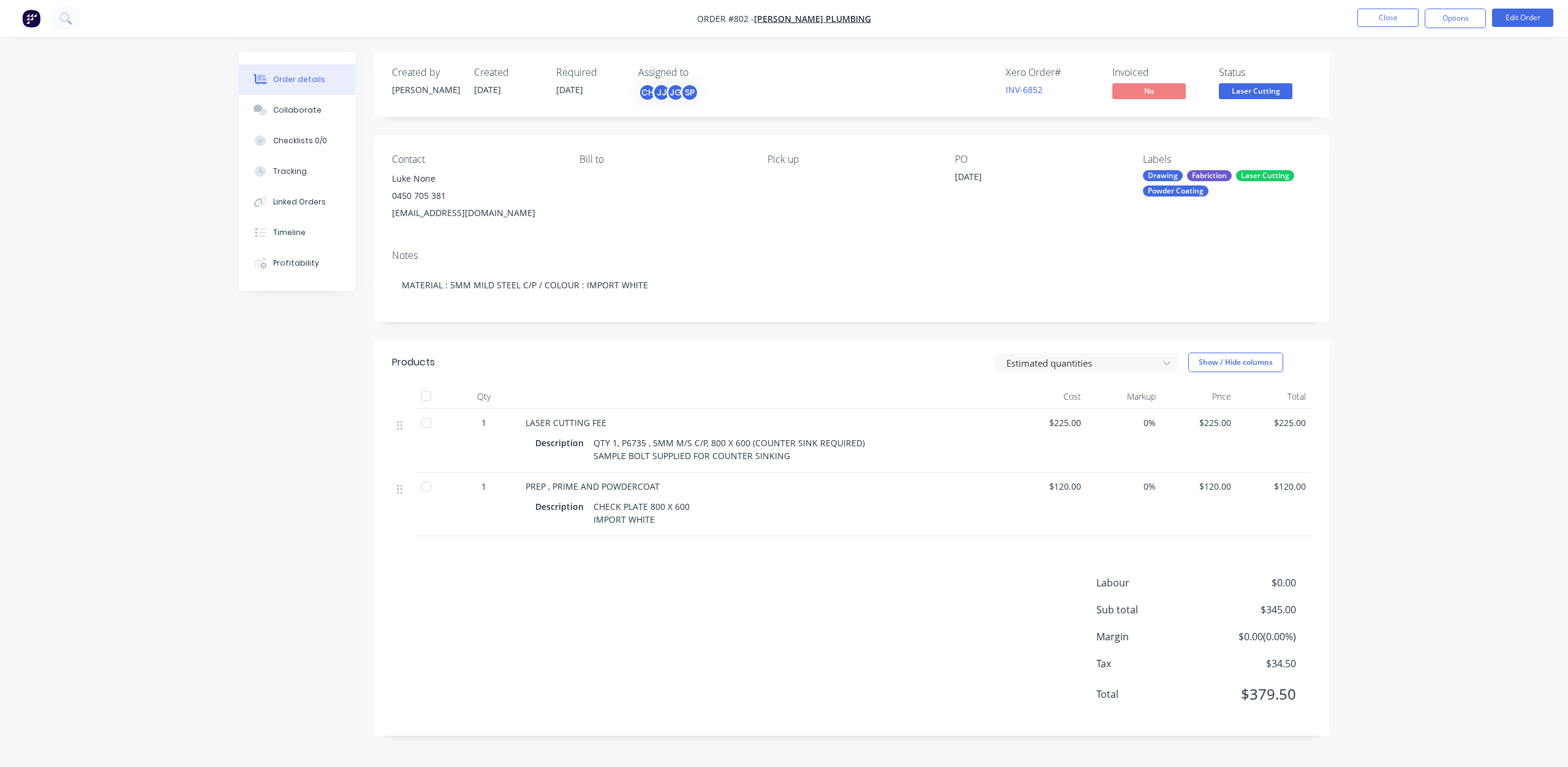
click at [1247, 92] on span "Laser Cutting" at bounding box center [1255, 91] width 73 height 16
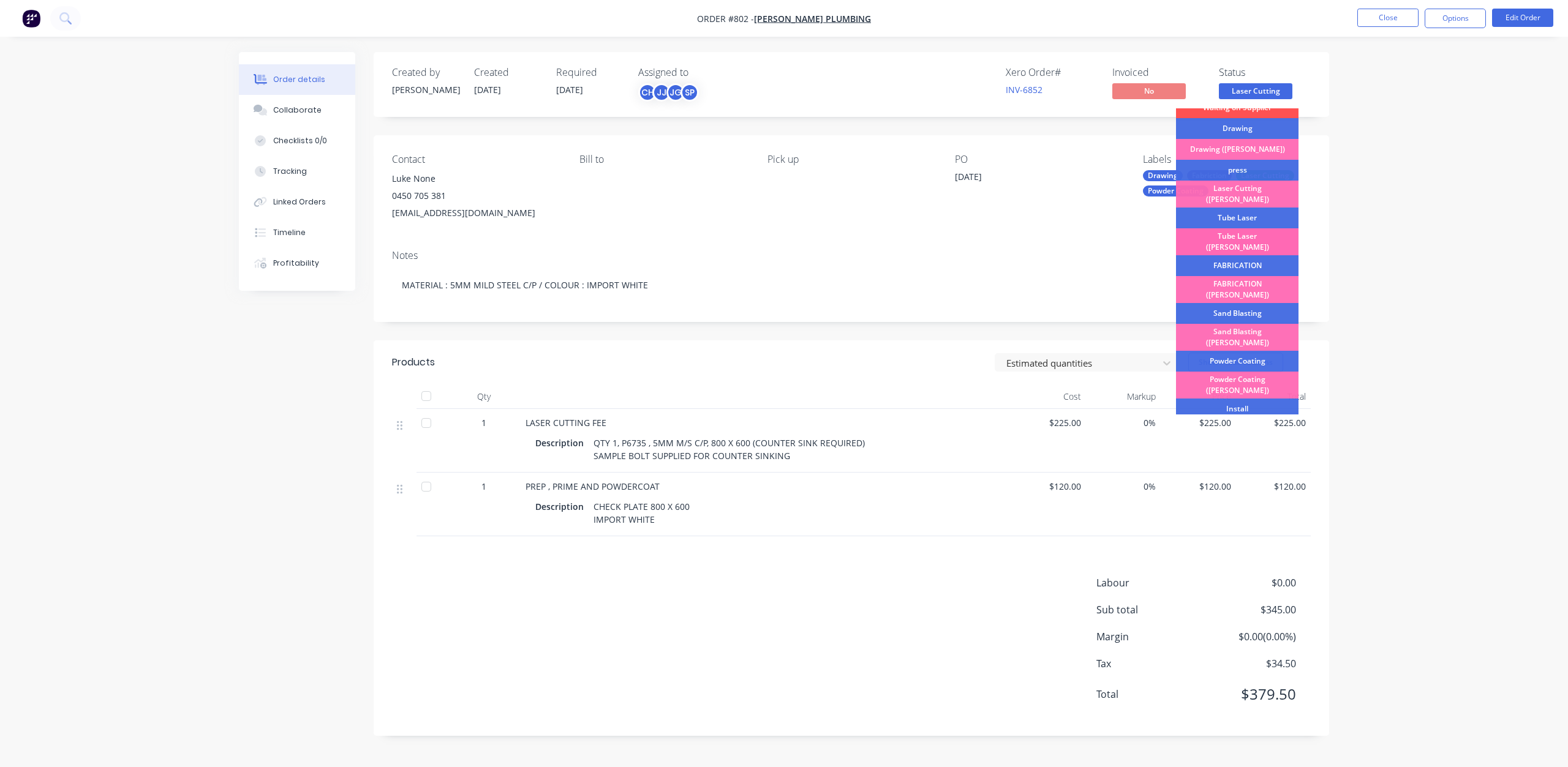
scroll to position [122, 0]
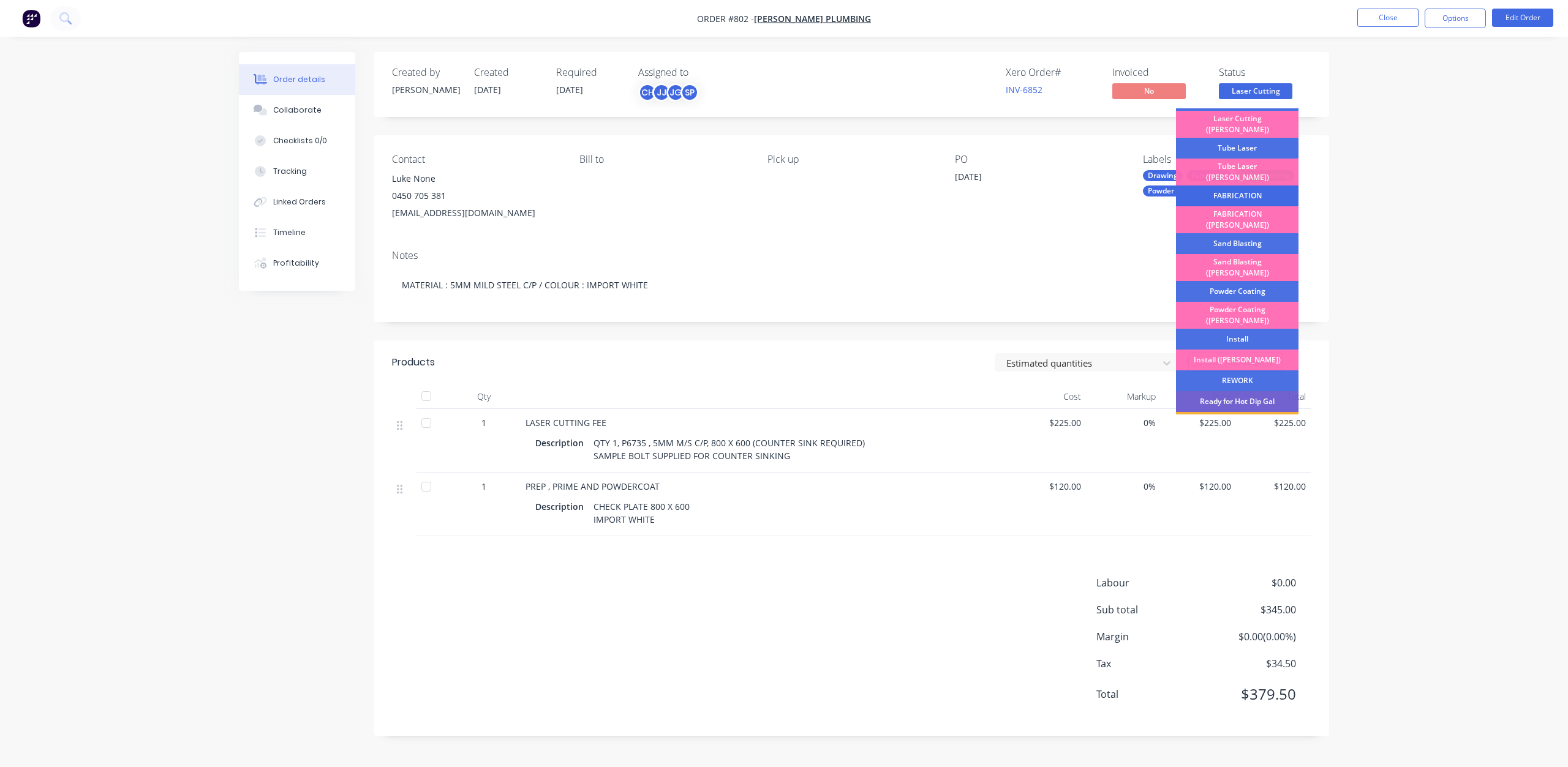
click at [1238, 186] on div "FABRICATION" at bounding box center [1237, 196] width 122 height 21
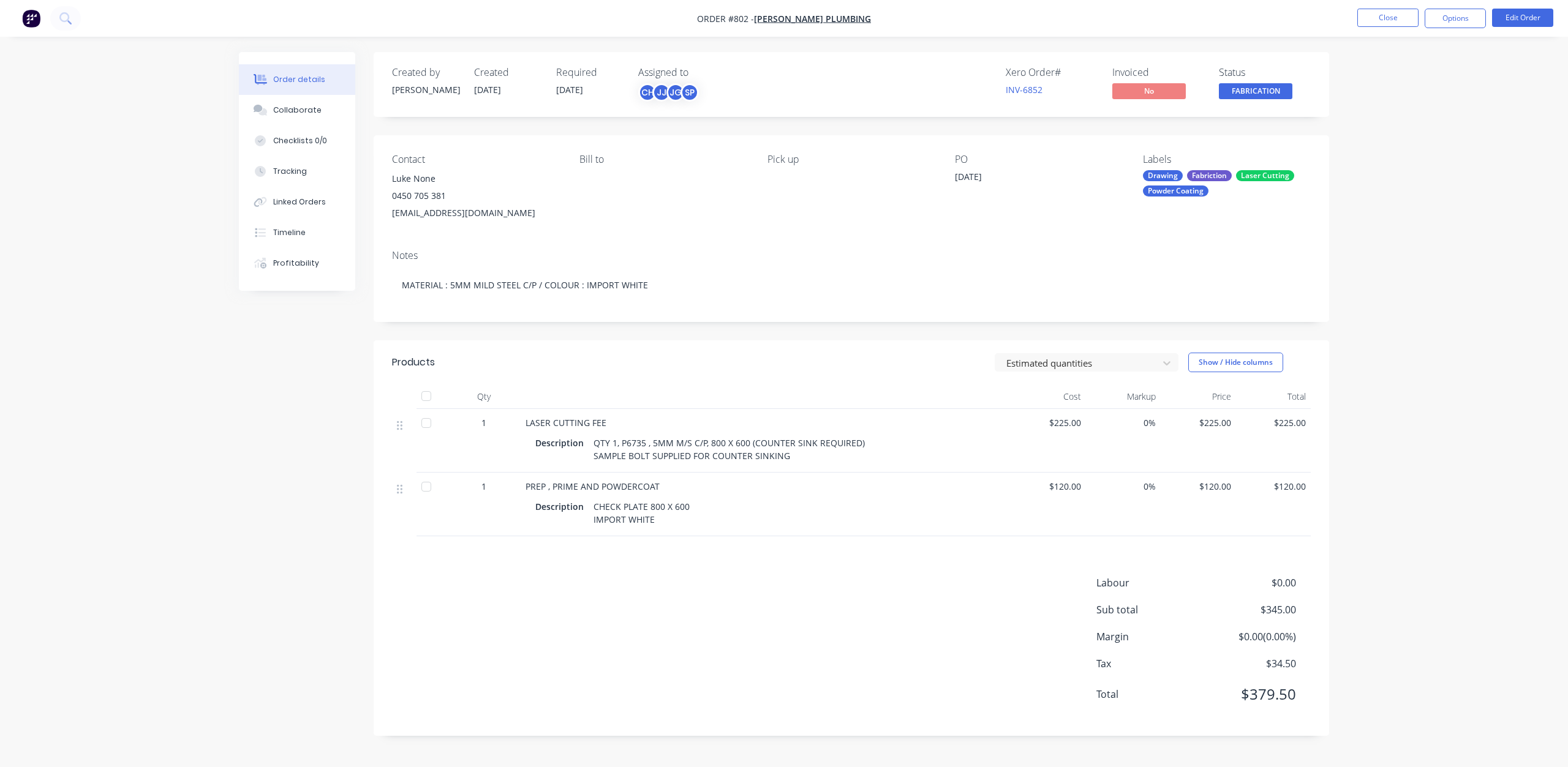
click at [1257, 99] on span "FABRICATION" at bounding box center [1255, 91] width 73 height 16
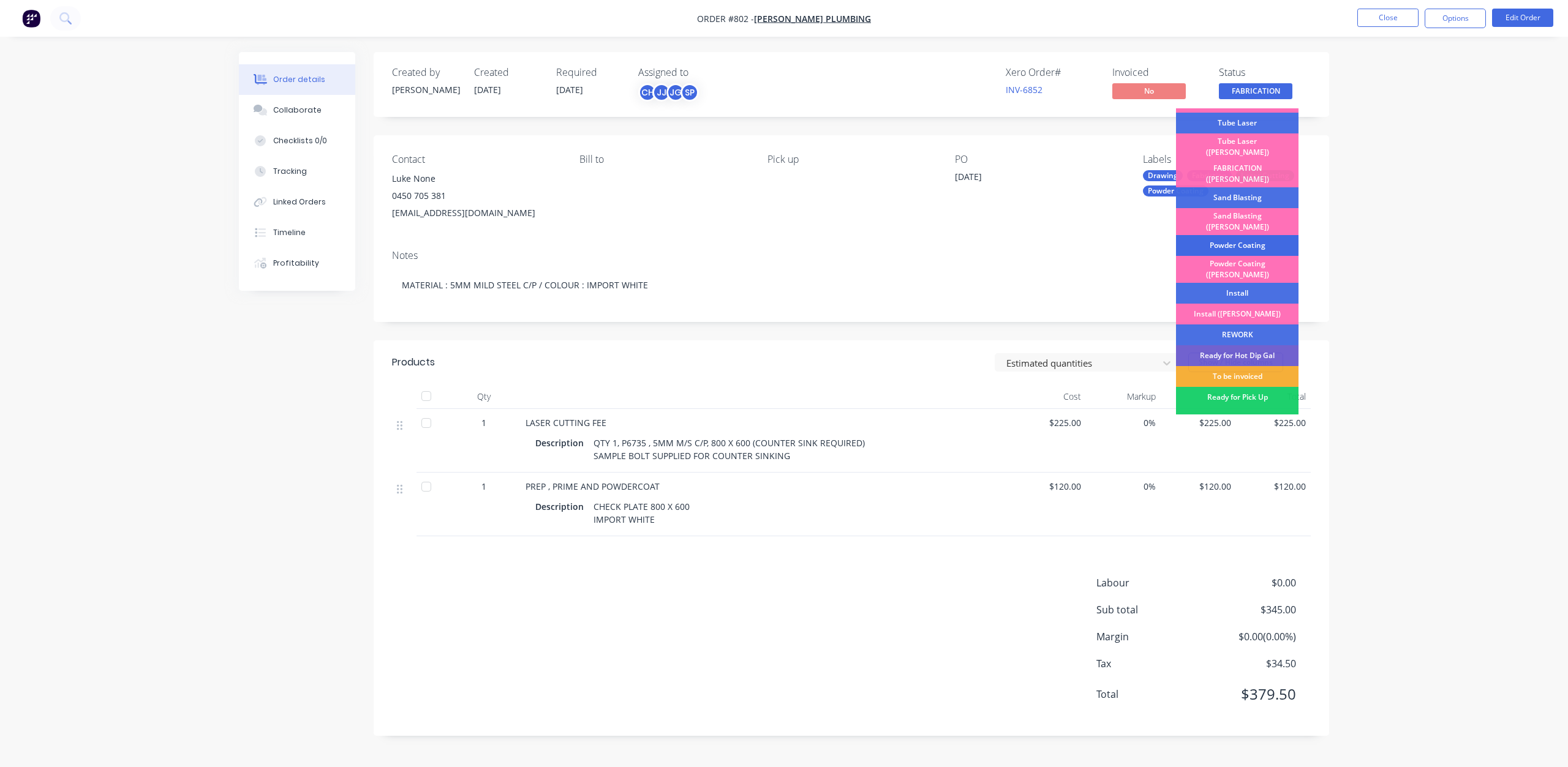
scroll to position [183, 0]
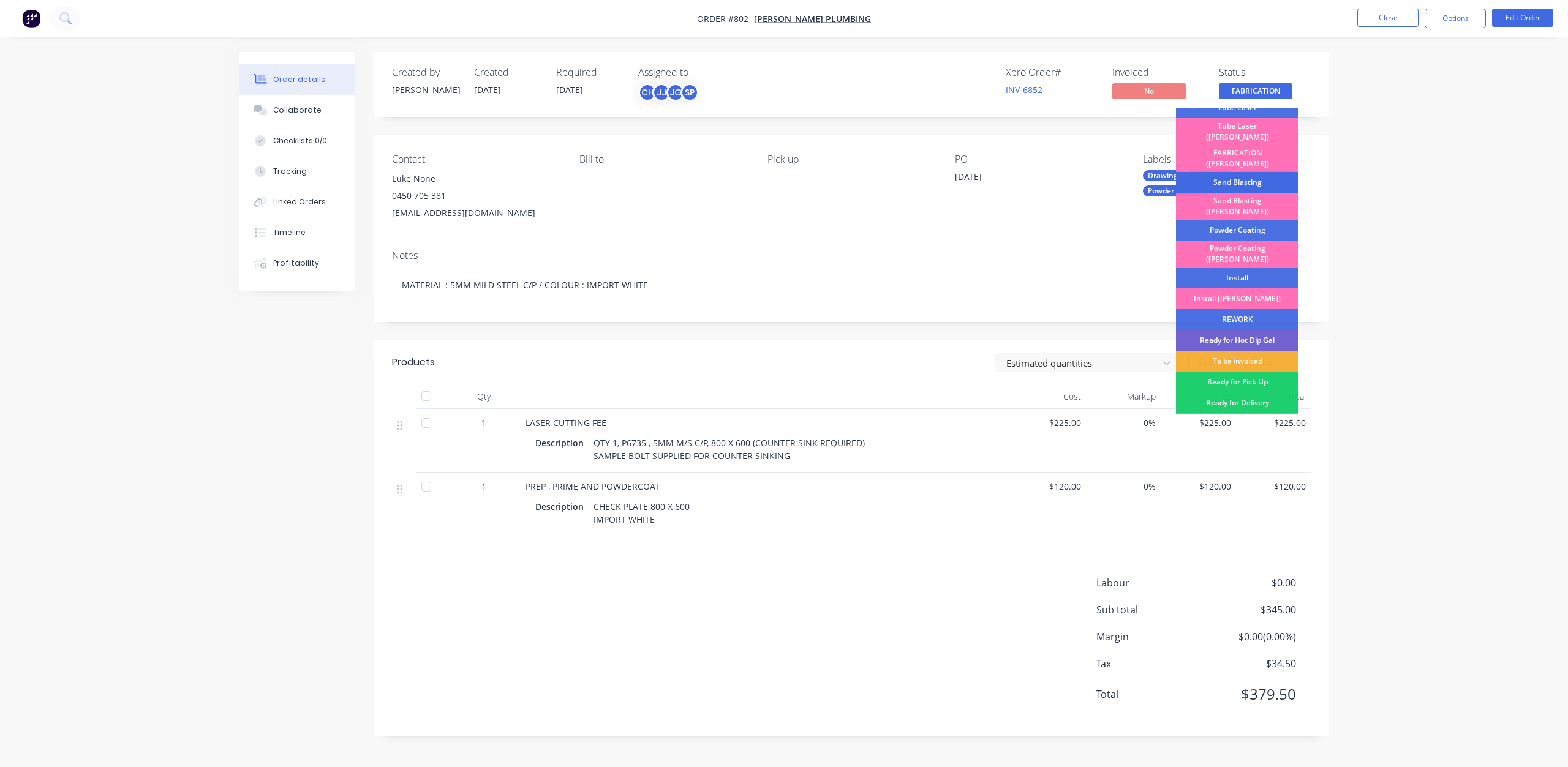
click at [1229, 172] on div "Sand Blasting" at bounding box center [1237, 182] width 122 height 21
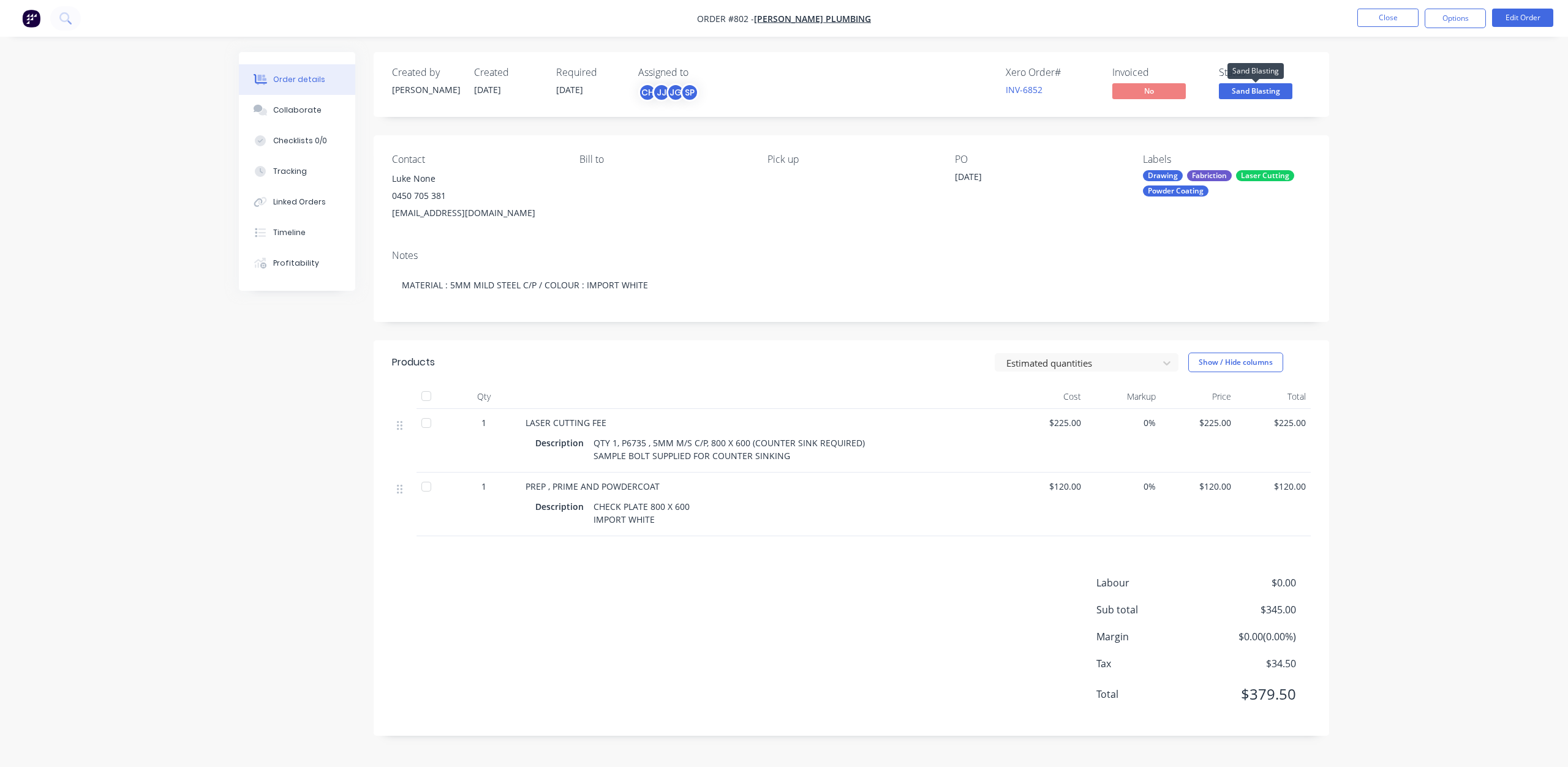
click at [1251, 92] on span "Sand Blasting" at bounding box center [1255, 91] width 73 height 16
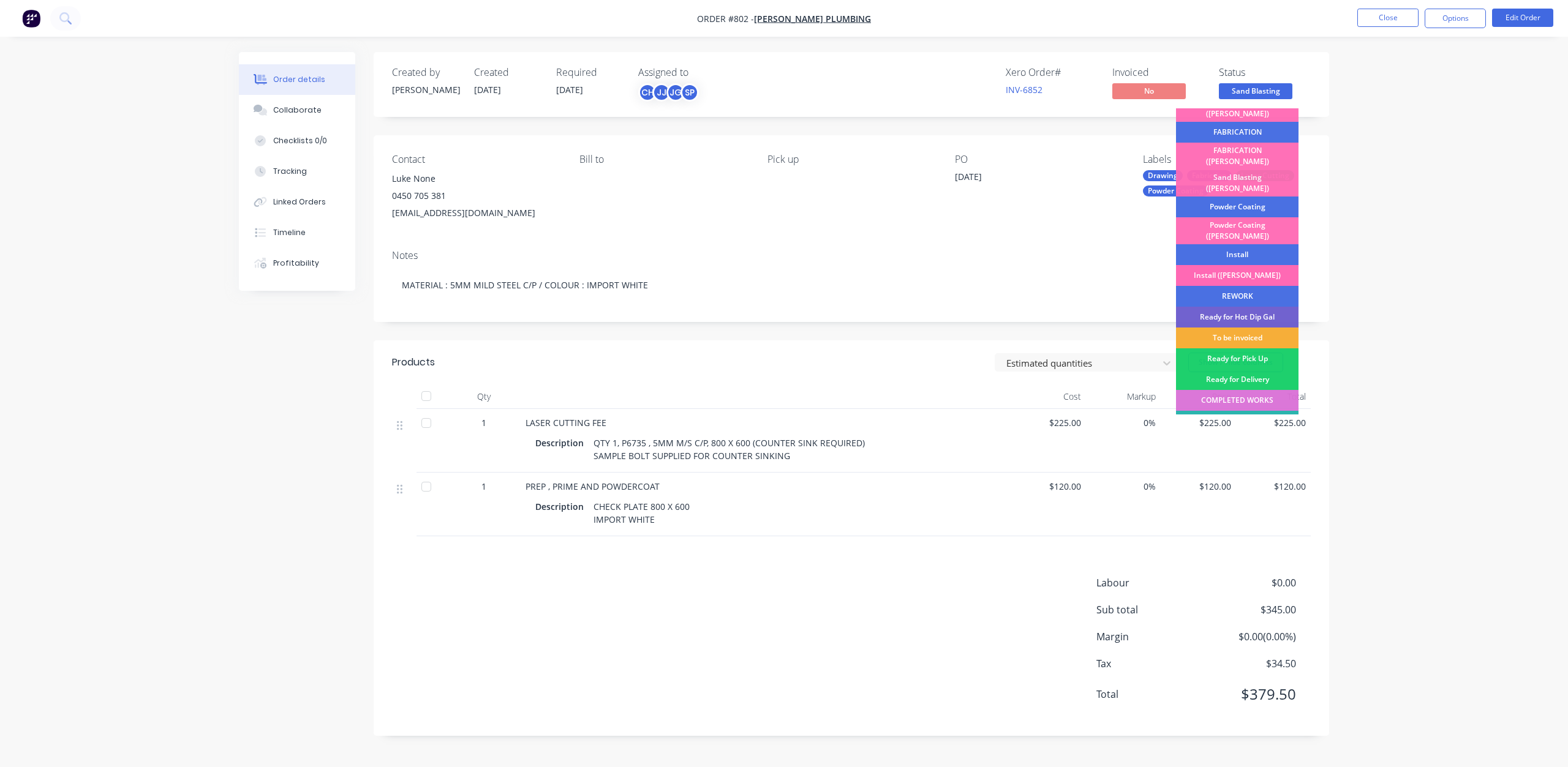
scroll to position [215, 0]
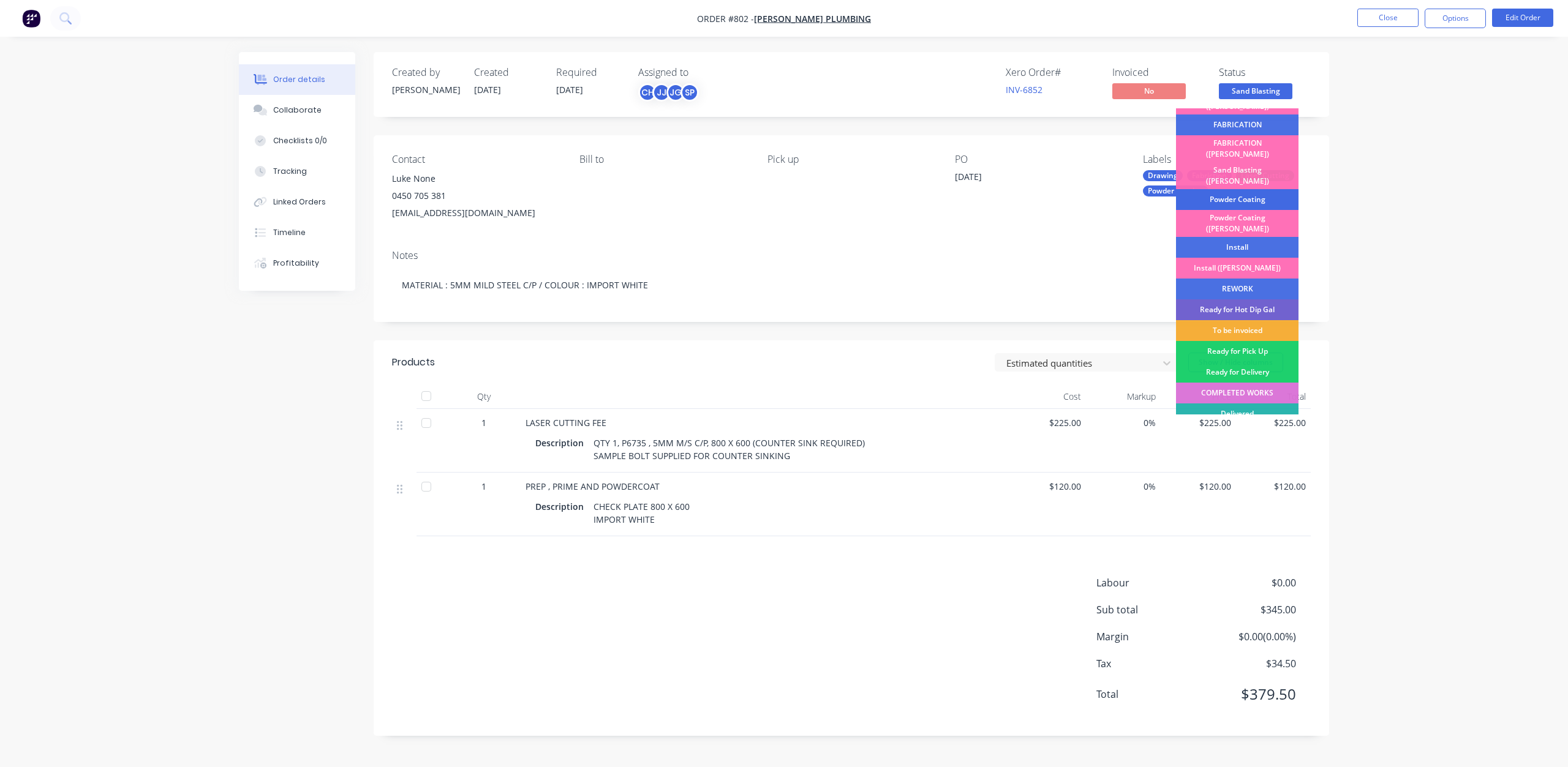
click at [1230, 189] on div "Powder Coating" at bounding box center [1237, 200] width 122 height 21
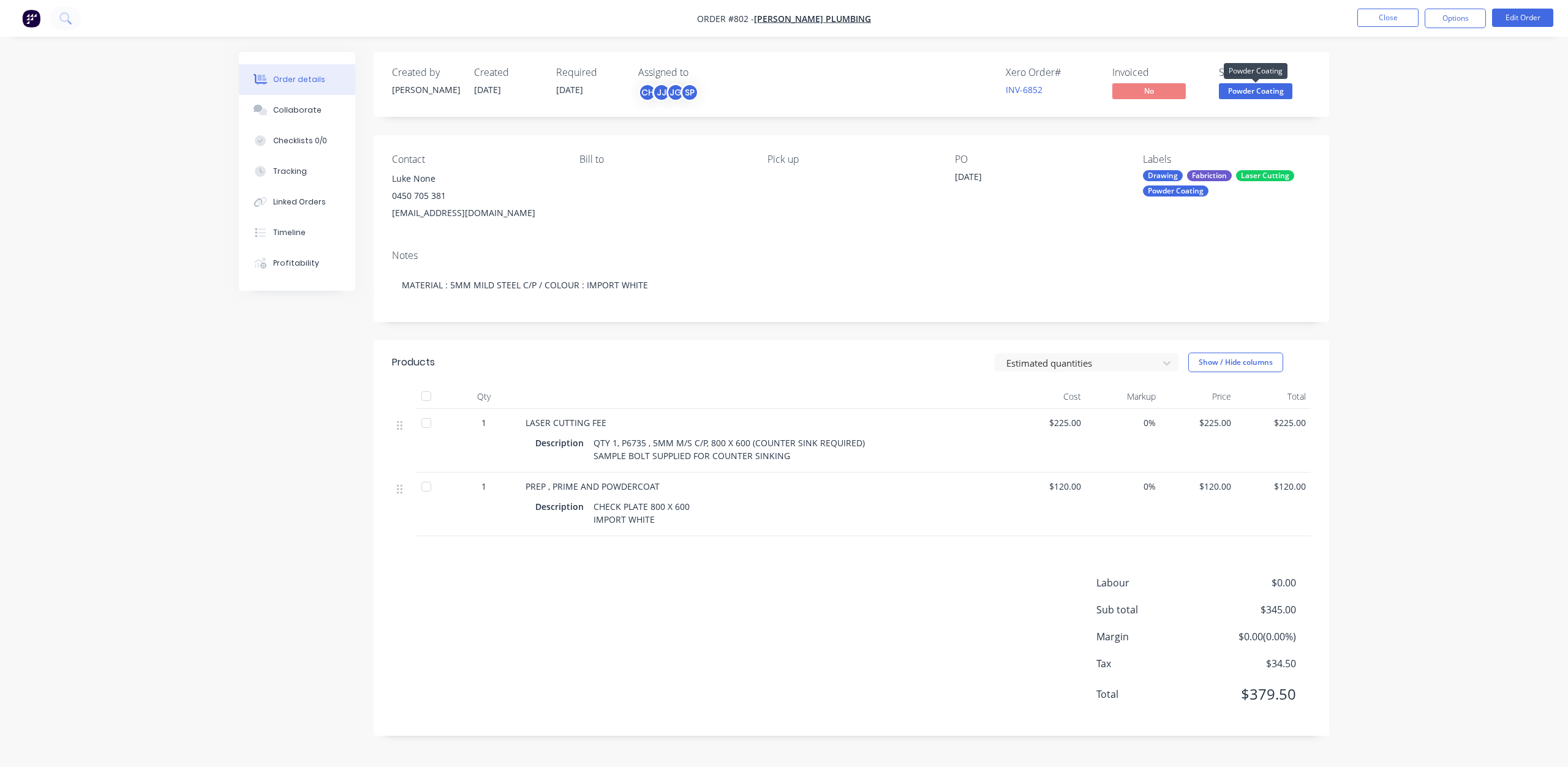
click at [1236, 89] on span "Powder Coating" at bounding box center [1255, 91] width 73 height 16
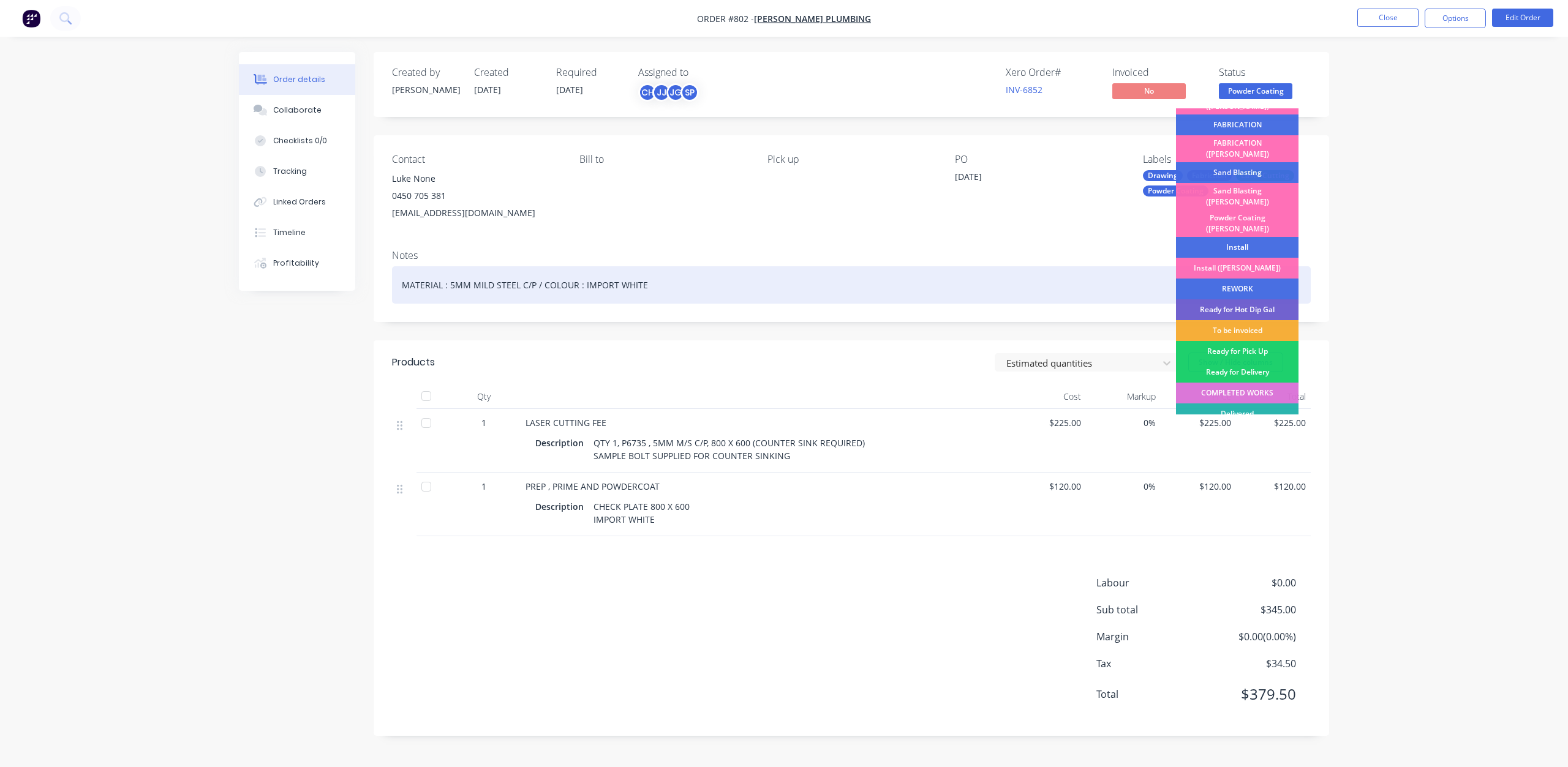
click at [1244, 320] on div "To be invoiced" at bounding box center [1237, 331] width 122 height 21
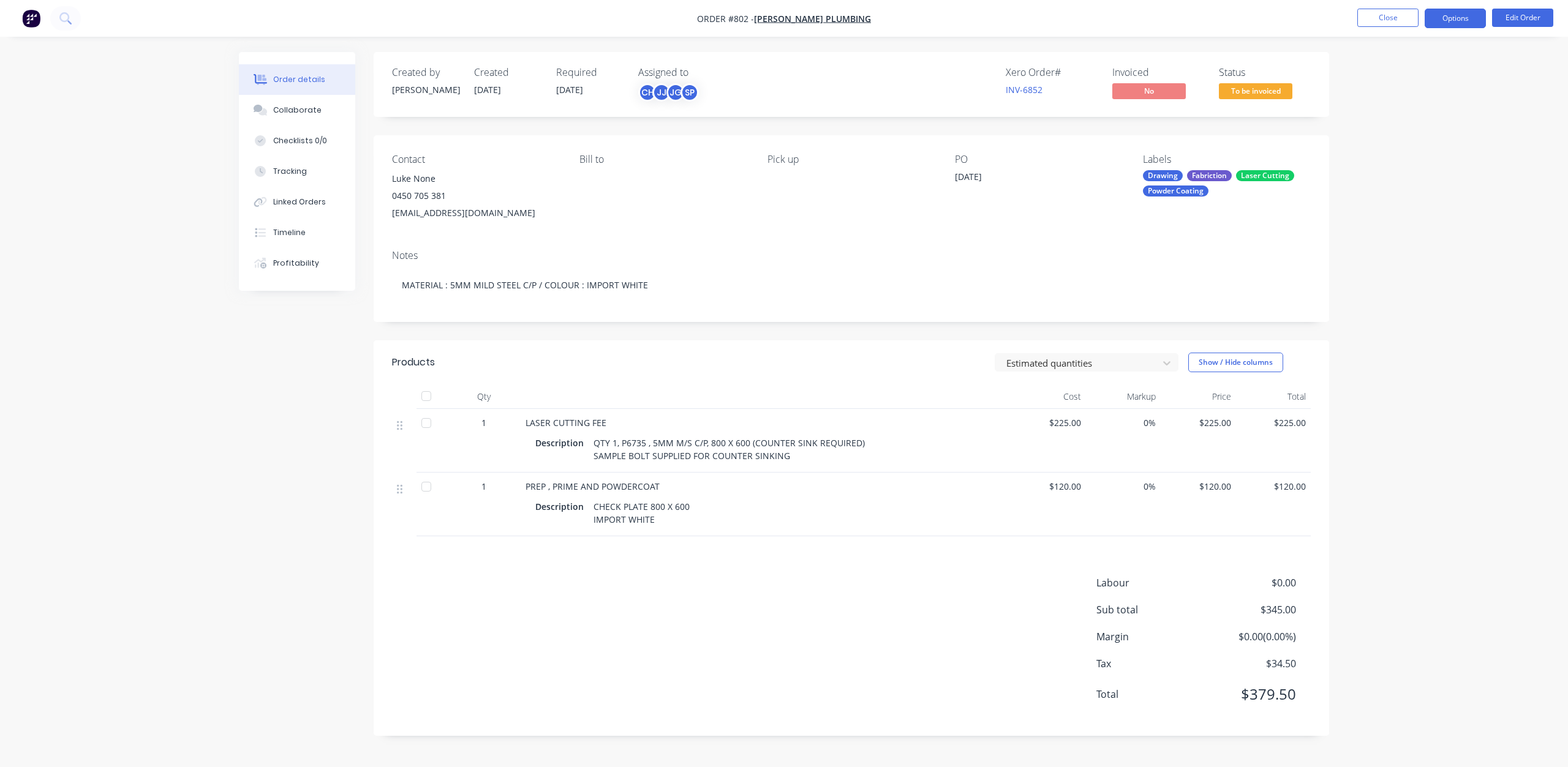
click at [1453, 25] on button "Options" at bounding box center [1455, 18] width 61 height 19
click at [1375, 69] on div "Invoice" at bounding box center [1418, 74] width 113 height 17
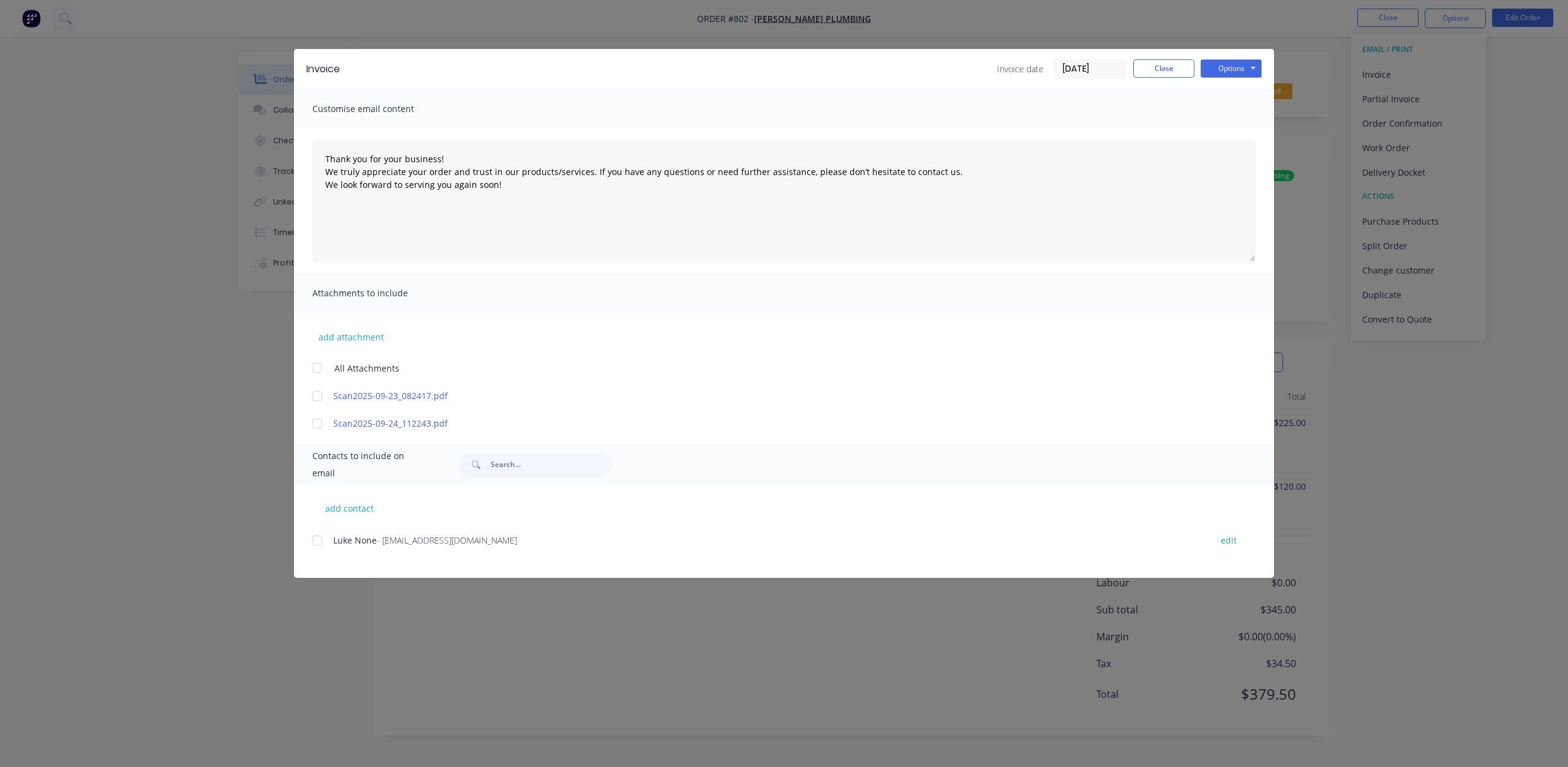
click at [318, 541] on div at bounding box center [317, 540] width 24 height 24
click at [1236, 69] on button "Options" at bounding box center [1231, 68] width 61 height 18
click at [1230, 130] on button "Email" at bounding box center [1240, 130] width 79 height 20
type textarea "Thank you for your business! We truly appreciate your order and trust in our pr…"
click at [1168, 71] on button "Close" at bounding box center [1164, 68] width 61 height 18
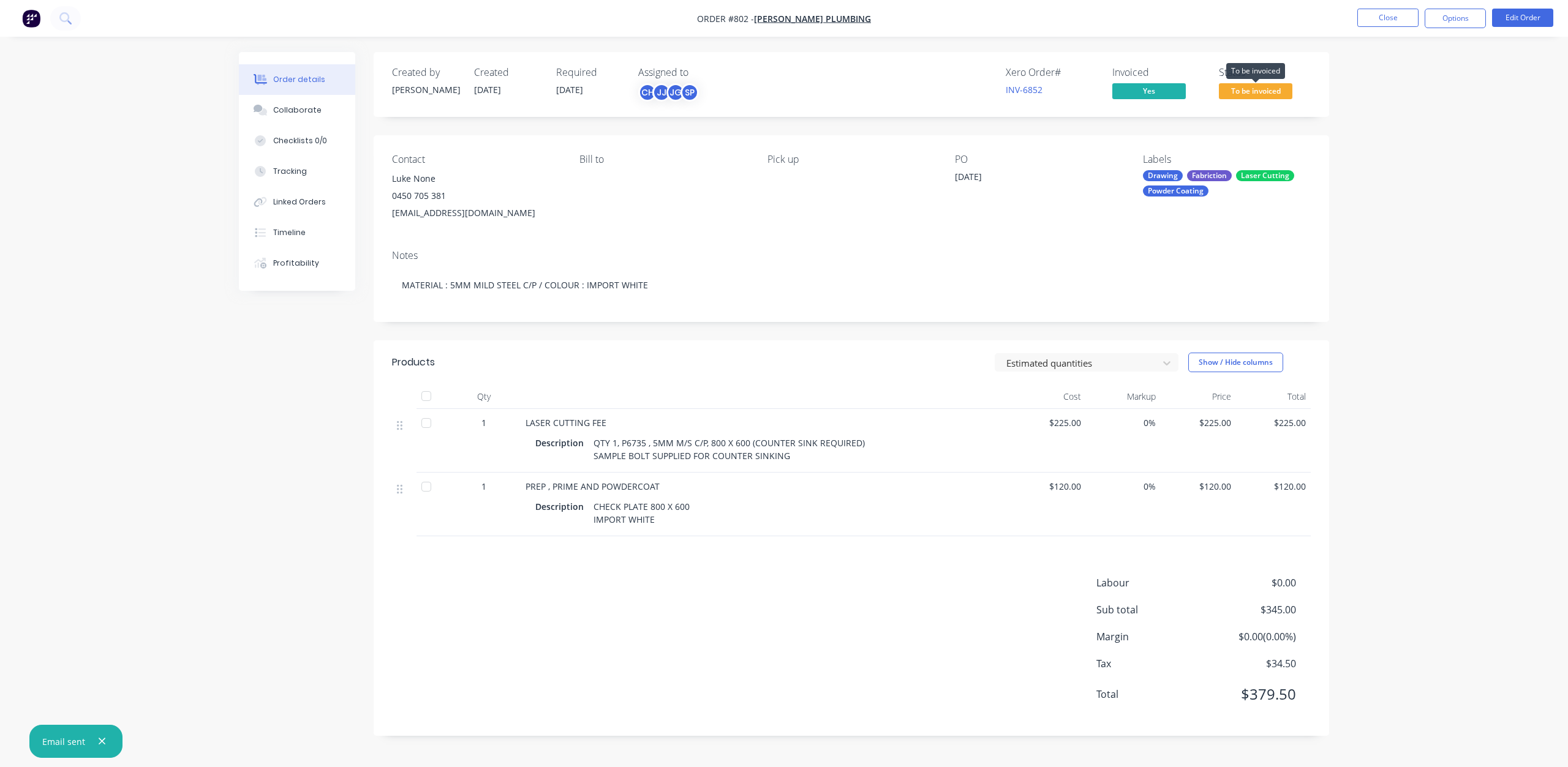
click at [1250, 91] on span "To be invoiced" at bounding box center [1255, 91] width 73 height 16
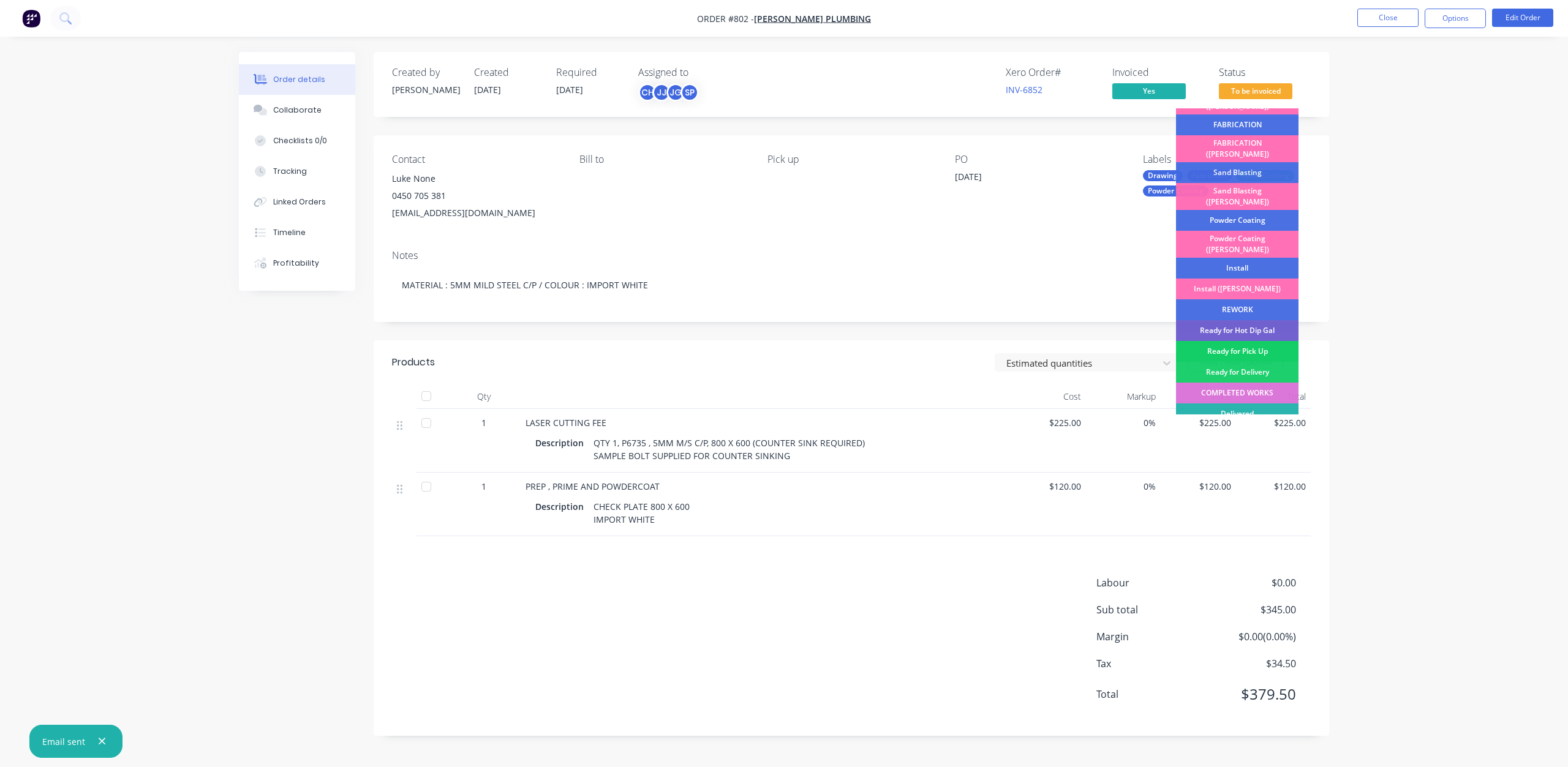
click at [1234, 341] on div "Ready for Pick Up" at bounding box center [1237, 352] width 122 height 21
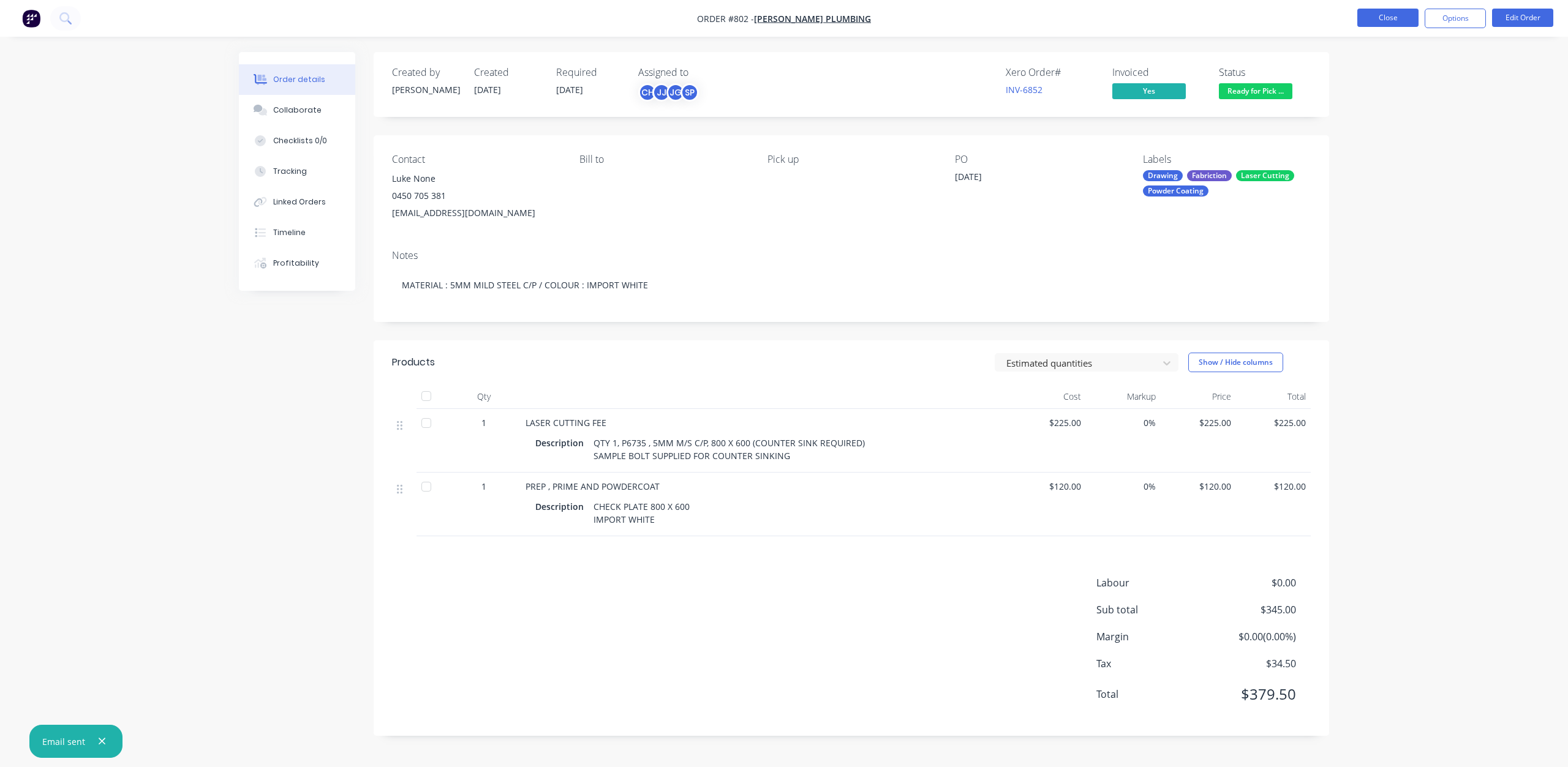
click at [1374, 16] on button "Close" at bounding box center [1388, 17] width 61 height 18
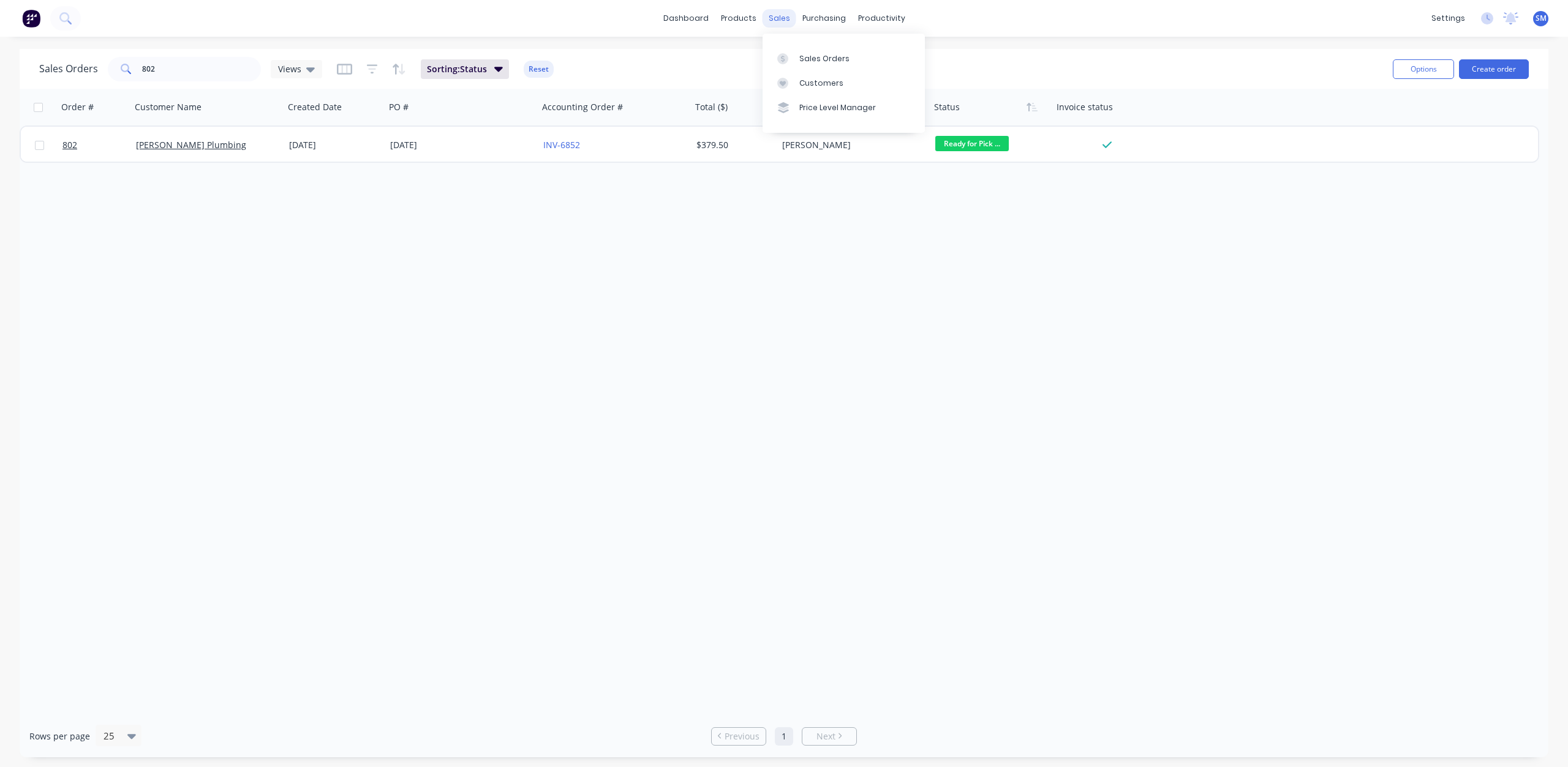
click at [777, 16] on div "sales" at bounding box center [779, 18] width 34 height 18
click at [806, 79] on div "Customers" at bounding box center [822, 83] width 45 height 11
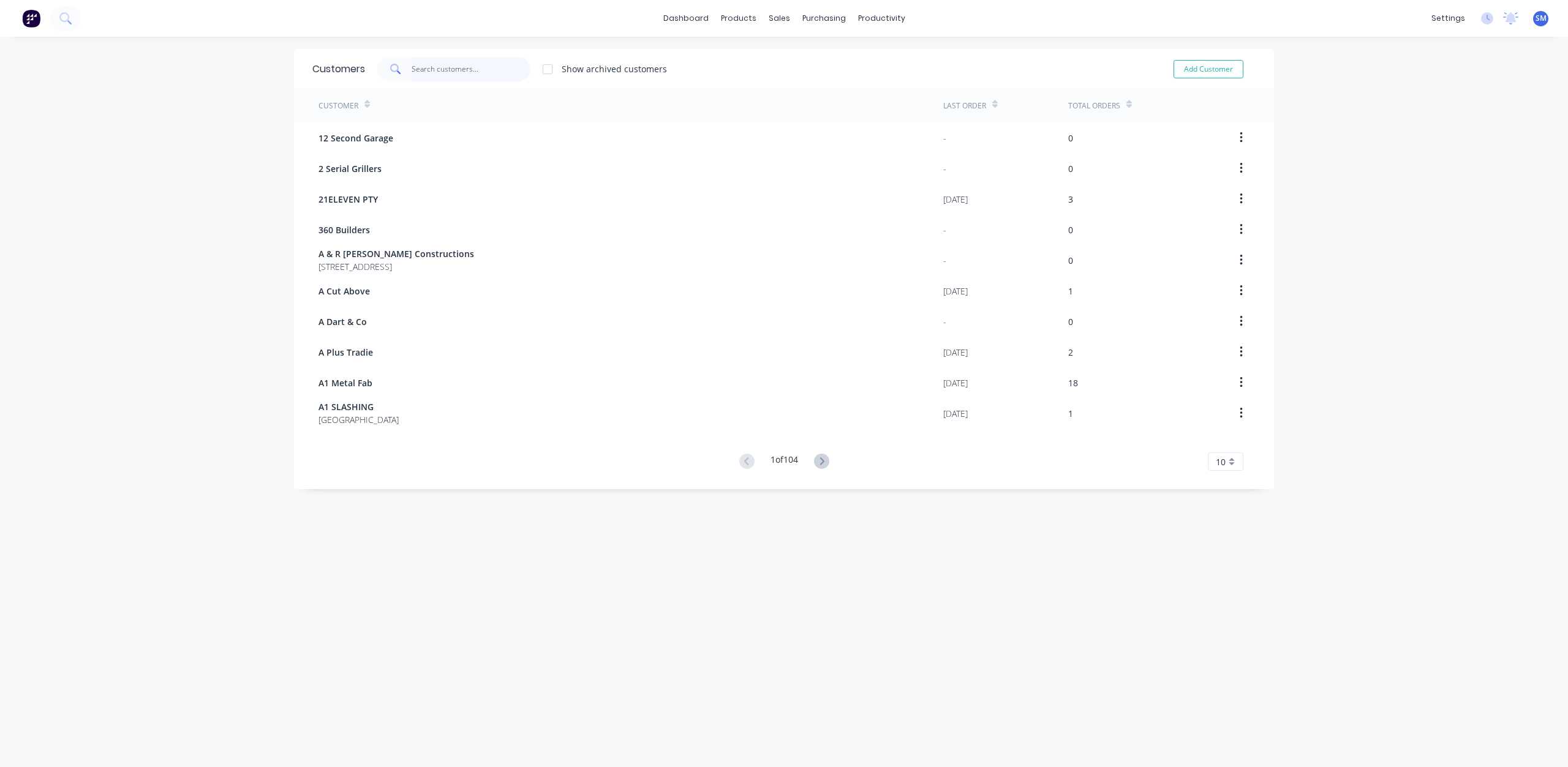
drag, startPoint x: 410, startPoint y: 70, endPoint x: 416, endPoint y: 69, distance: 6.1
click at [411, 69] on input "text" at bounding box center [471, 69] width 120 height 24
click at [776, 20] on div "sales" at bounding box center [779, 18] width 34 height 18
click at [813, 59] on div "Sales Orders" at bounding box center [821, 58] width 51 height 11
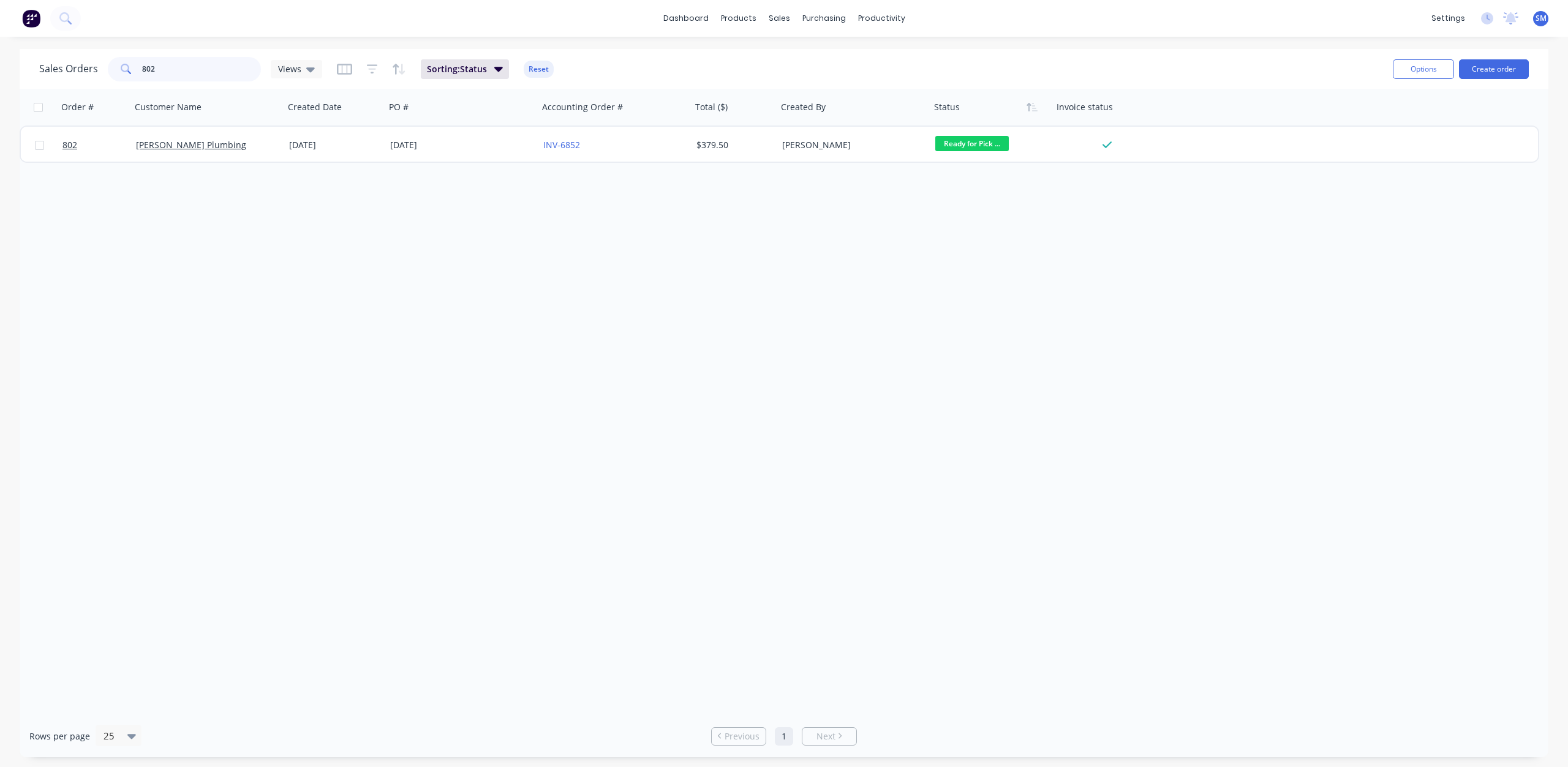
click at [90, 71] on div "Sales Orders 802 Views" at bounding box center [181, 69] width 283 height 24
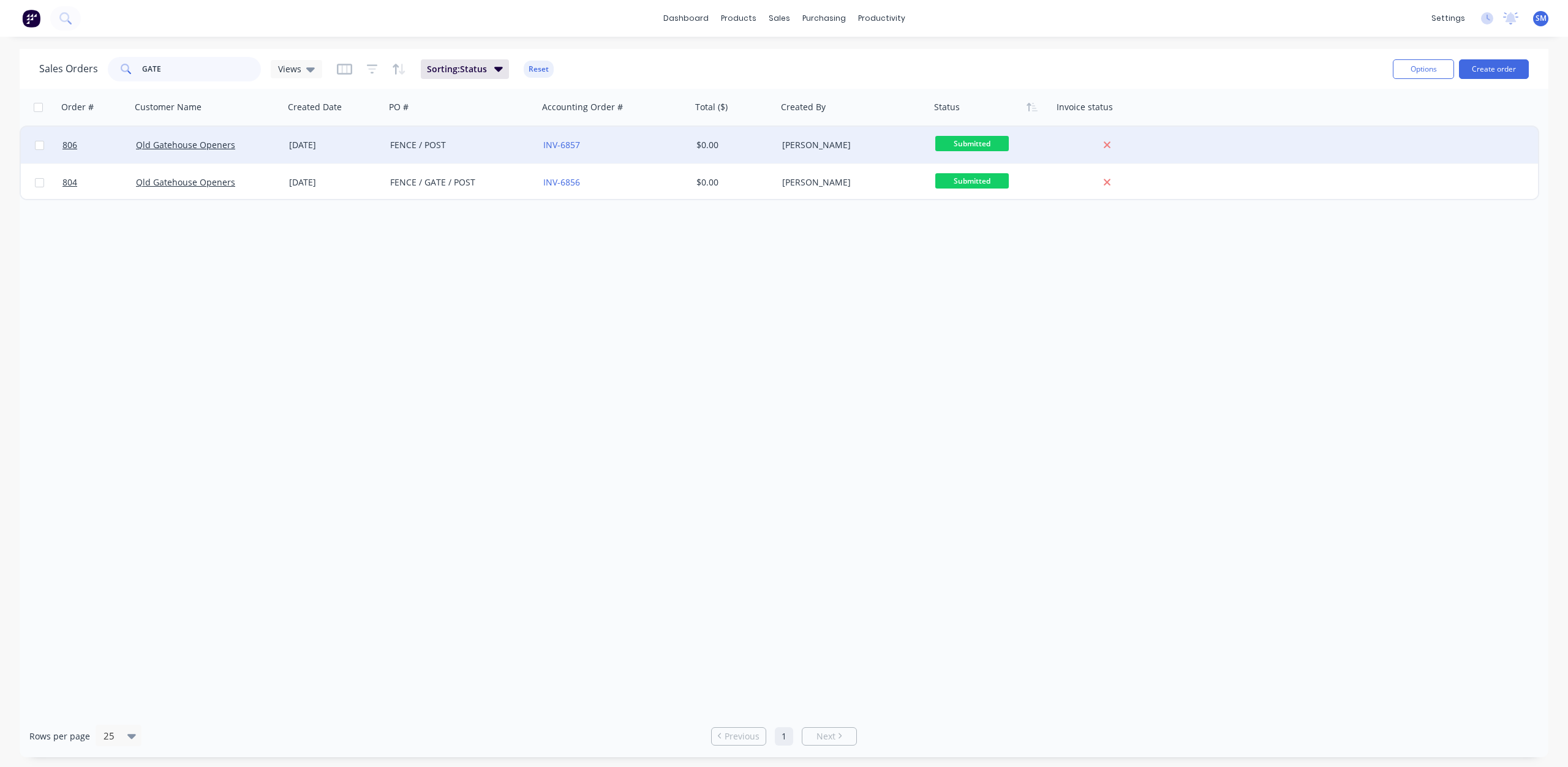
type input "GATE"
click at [309, 140] on div "[DATE]" at bounding box center [334, 145] width 92 height 12
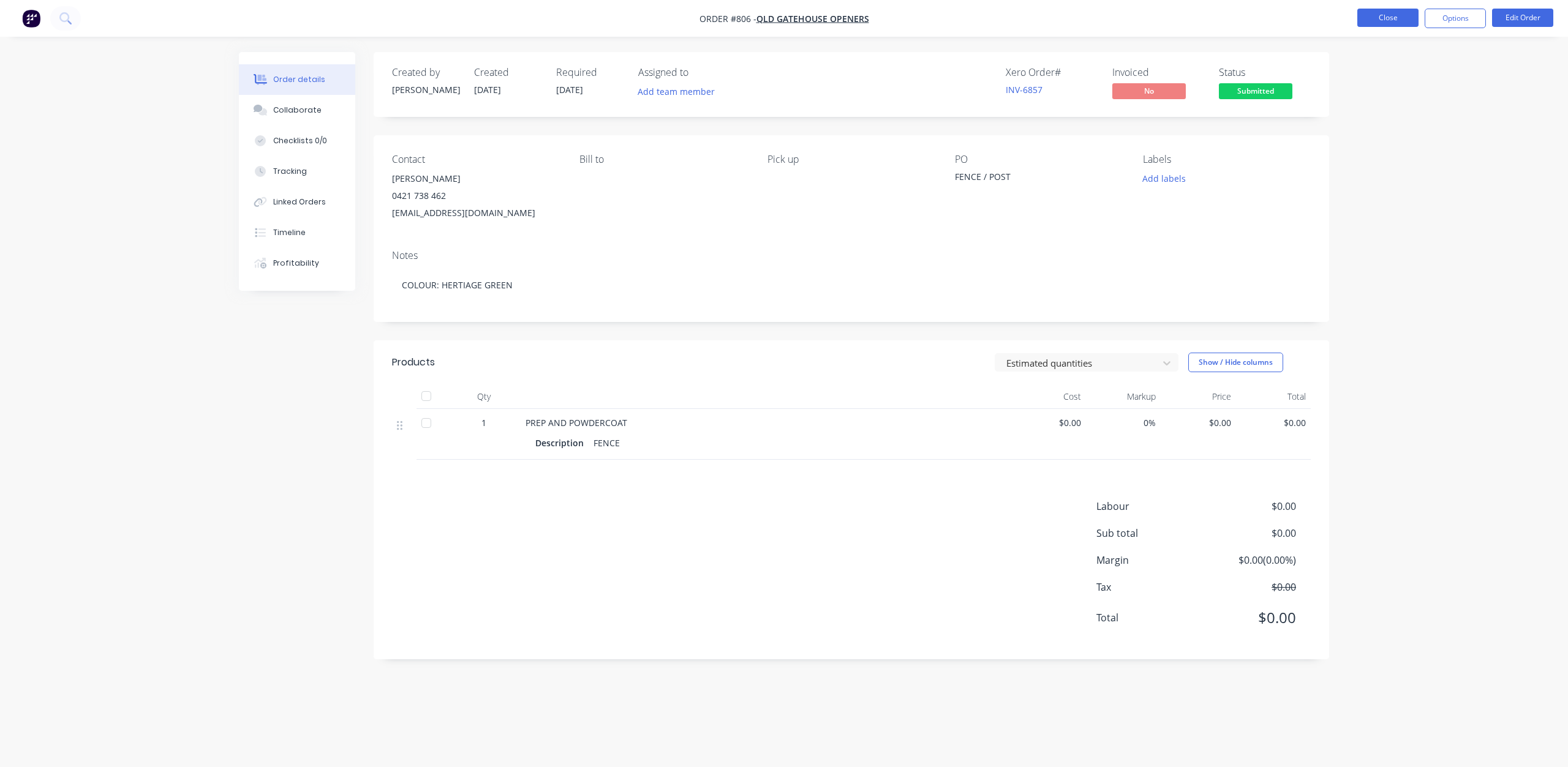
click at [1391, 22] on button "Close" at bounding box center [1388, 17] width 61 height 18
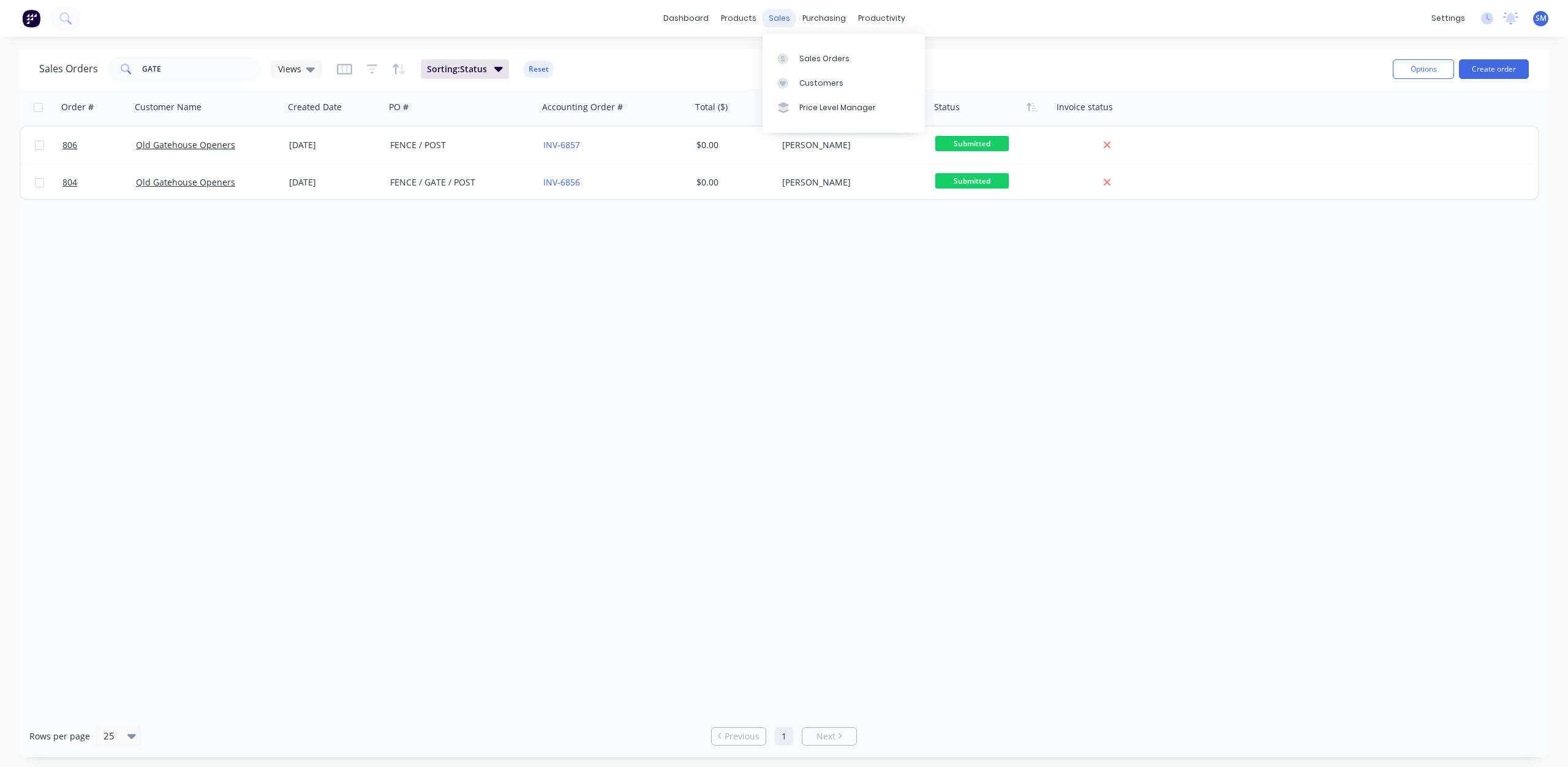
click at [777, 17] on div "sales" at bounding box center [779, 18] width 34 height 18
click at [815, 83] on div "Customers" at bounding box center [822, 83] width 45 height 11
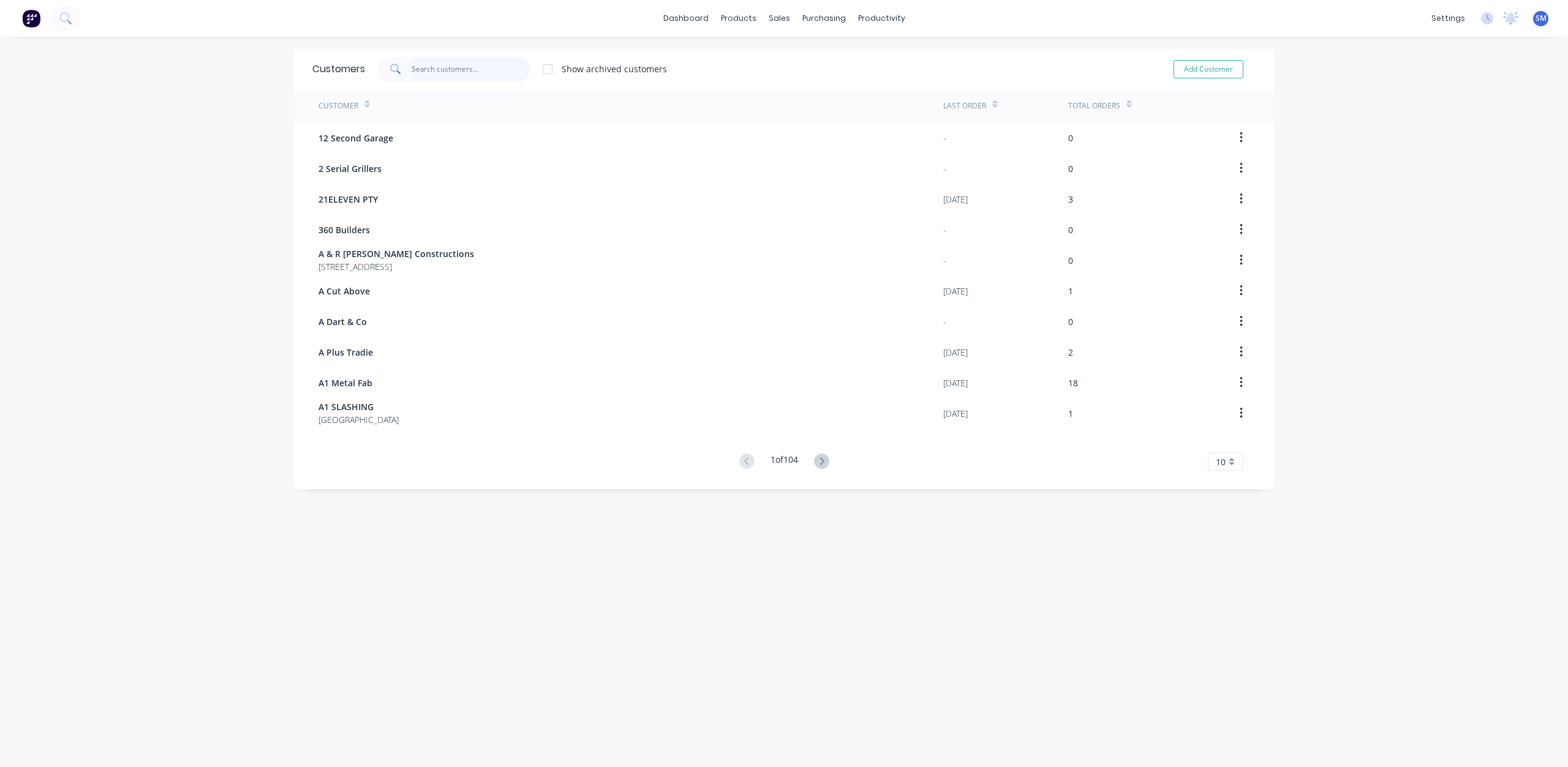
click at [432, 70] on input "text" at bounding box center [471, 69] width 120 height 24
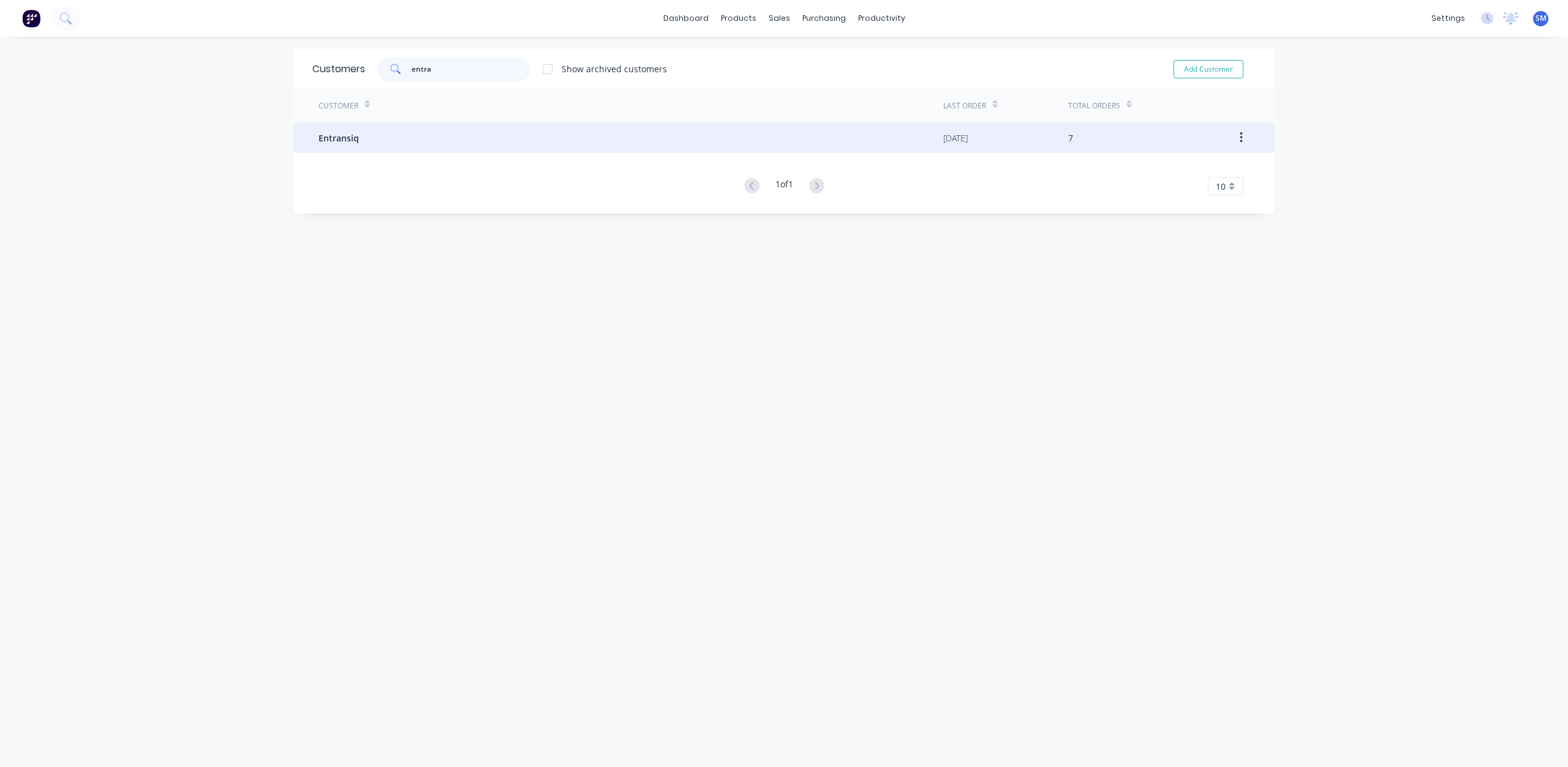
type input "entra"
click at [334, 139] on span "Entransiq" at bounding box center [339, 138] width 40 height 13
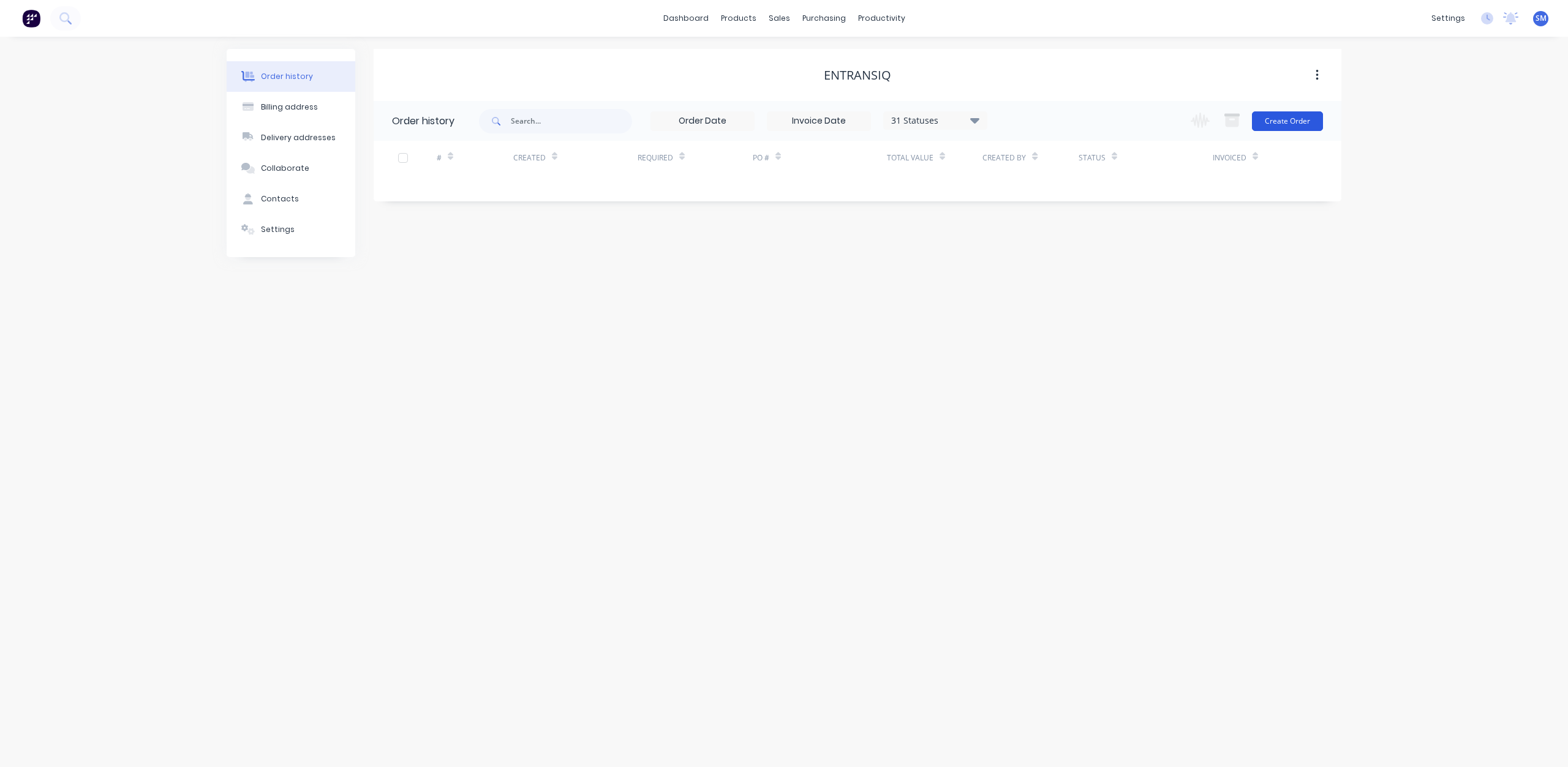
click at [1278, 124] on button "Create Order" at bounding box center [1287, 121] width 71 height 19
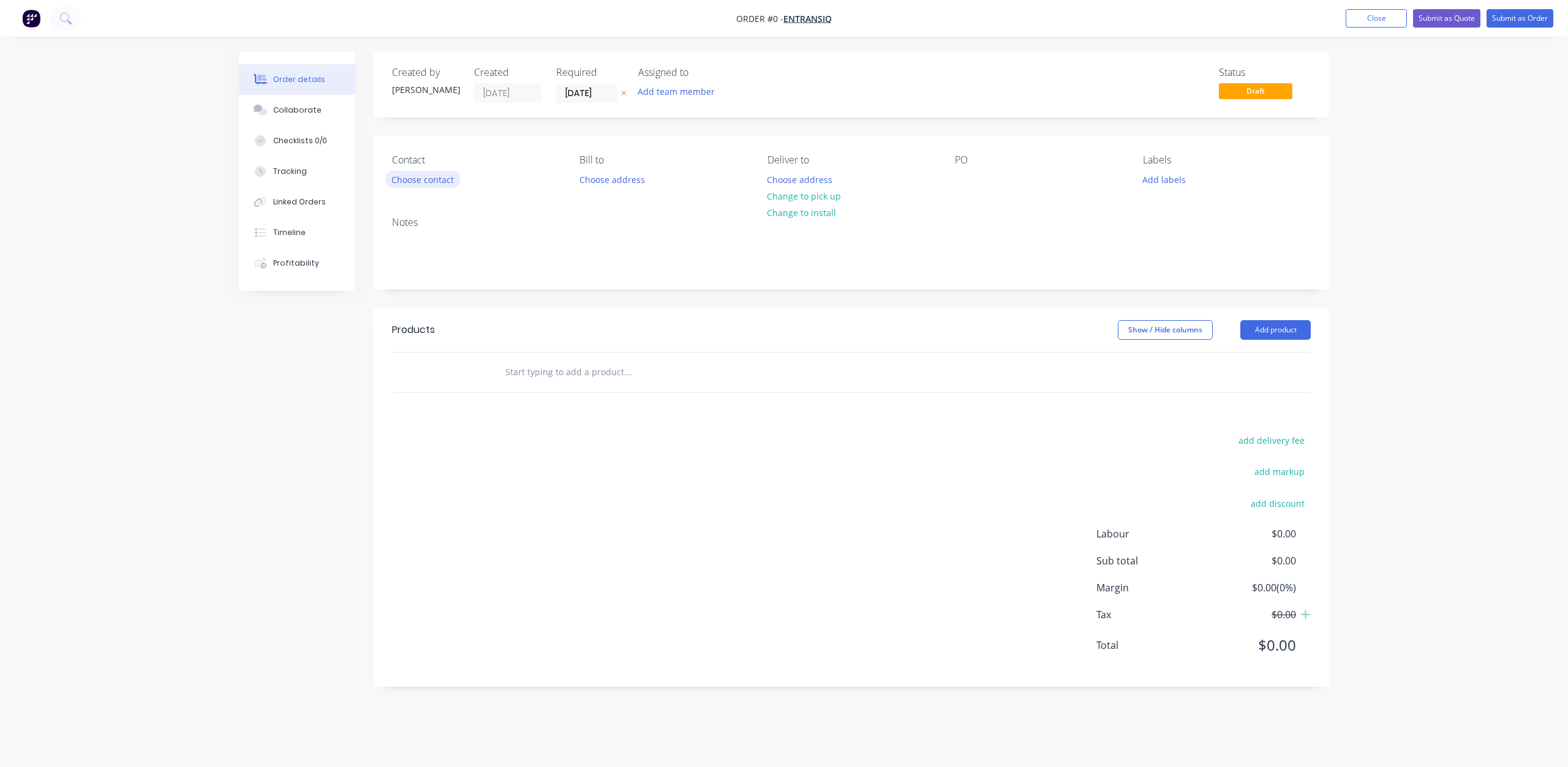
click at [430, 180] on button "Choose contact" at bounding box center [423, 179] width 75 height 17
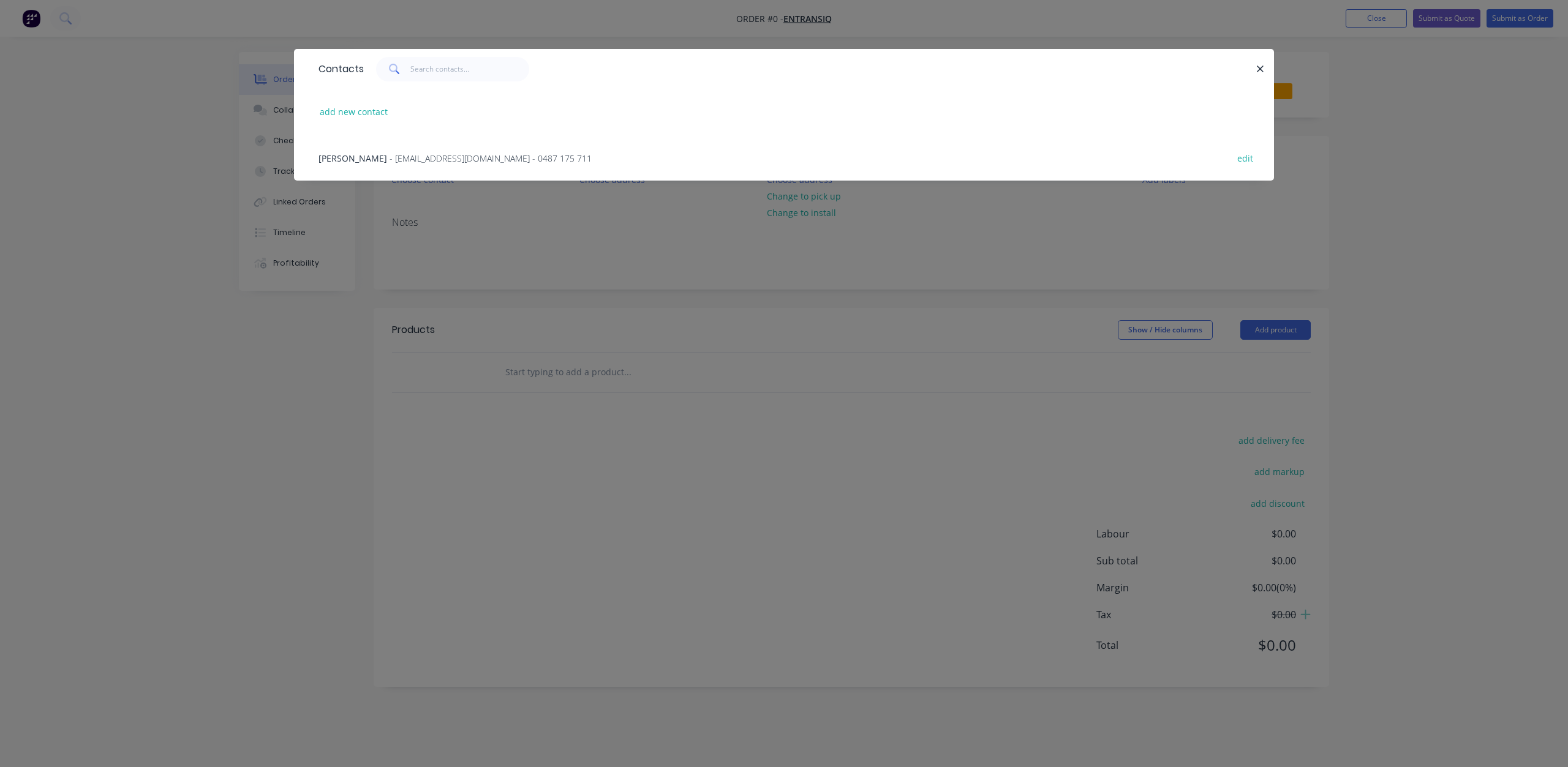
click at [385, 149] on div "[PERSON_NAME] - [EMAIL_ADDRESS][DOMAIN_NAME] - 0487 175 711 edit" at bounding box center [784, 157] width 943 height 46
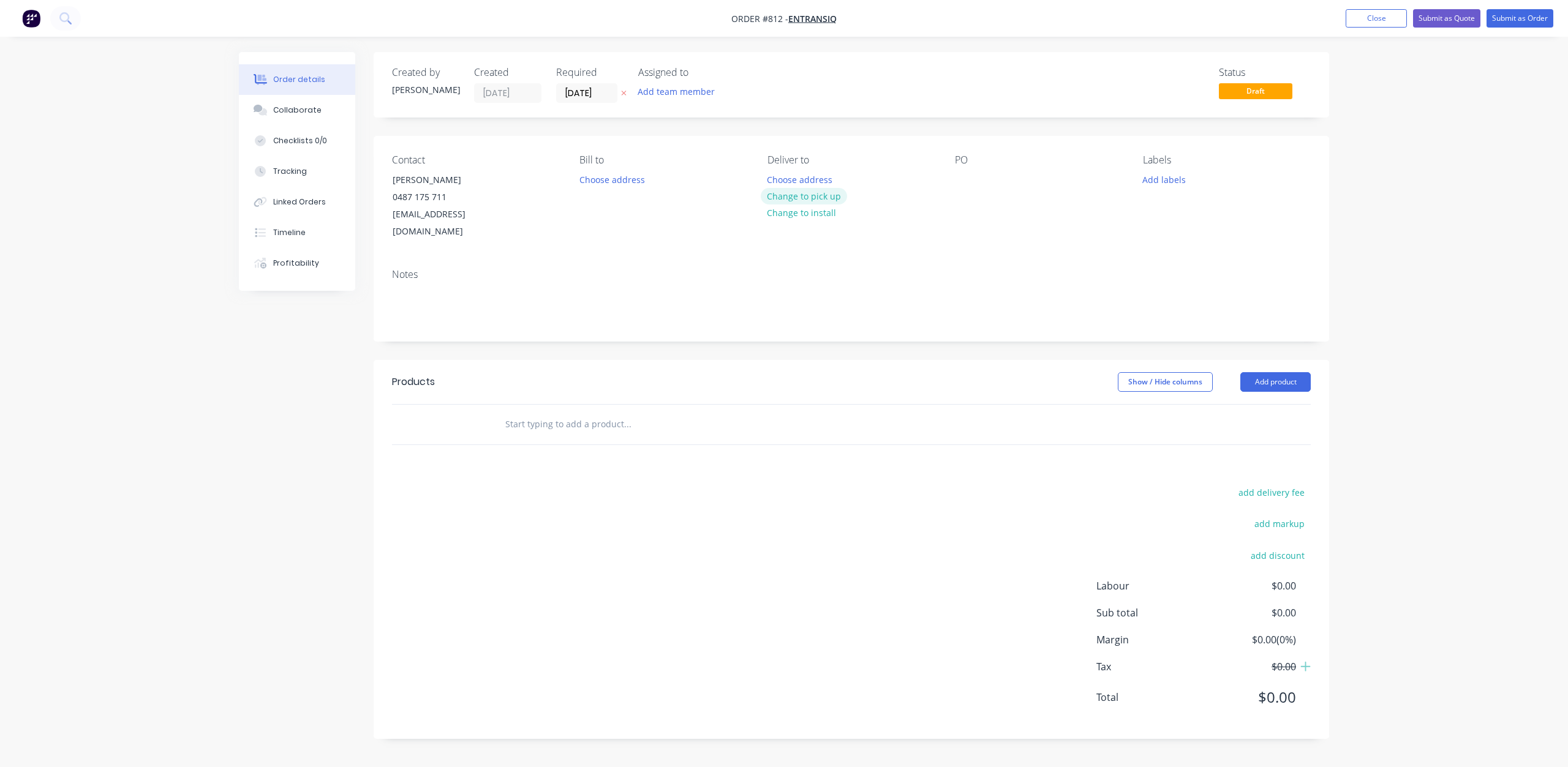
click at [789, 195] on button "Change to pick up" at bounding box center [804, 195] width 87 height 17
click at [958, 180] on div at bounding box center [965, 180] width 19 height 17
click at [1164, 181] on button "Add labels" at bounding box center [1164, 179] width 57 height 17
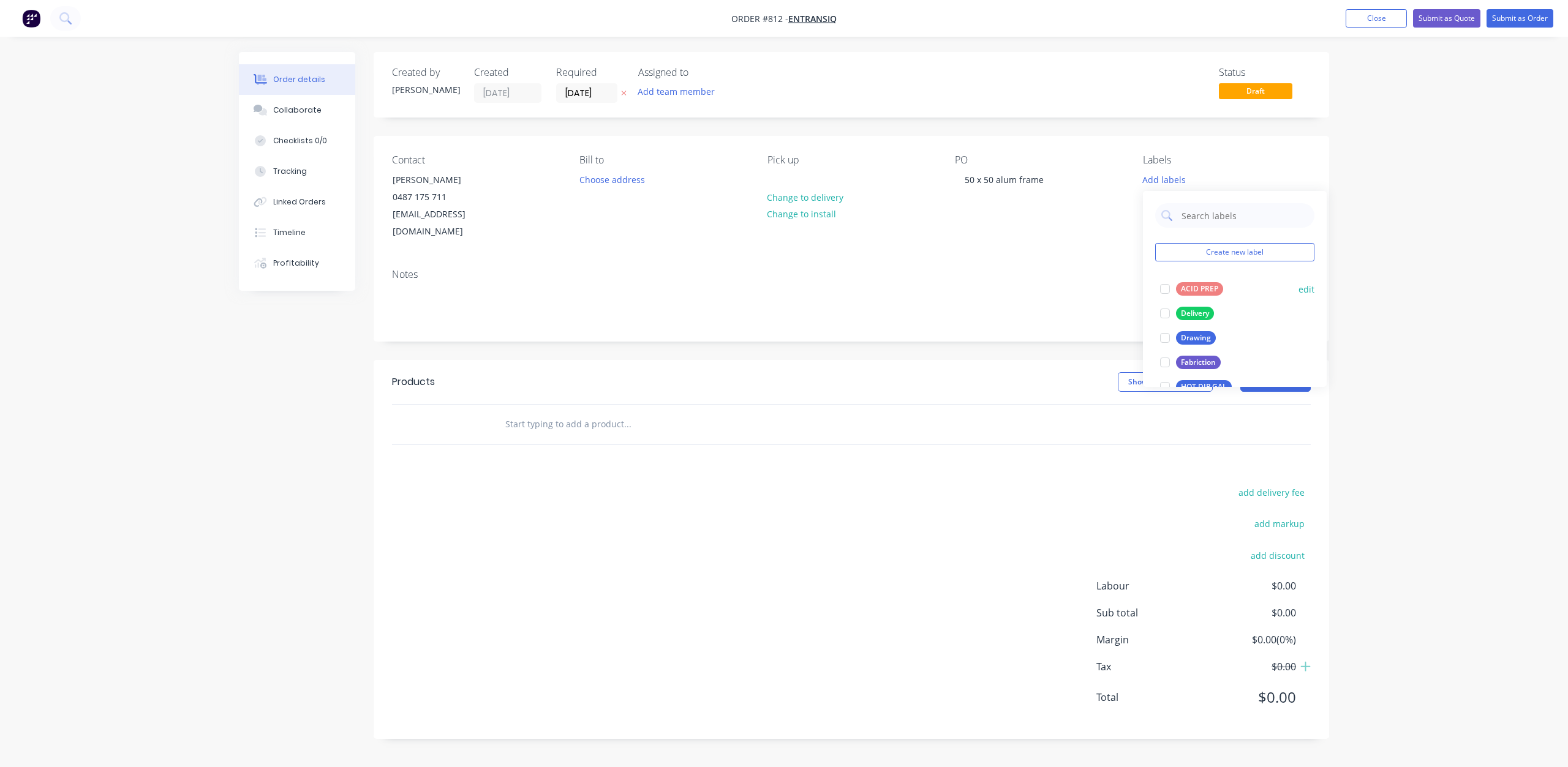
click at [1183, 285] on div "ACID PREP" at bounding box center [1200, 288] width 47 height 13
click at [1165, 272] on div at bounding box center [1165, 271] width 24 height 24
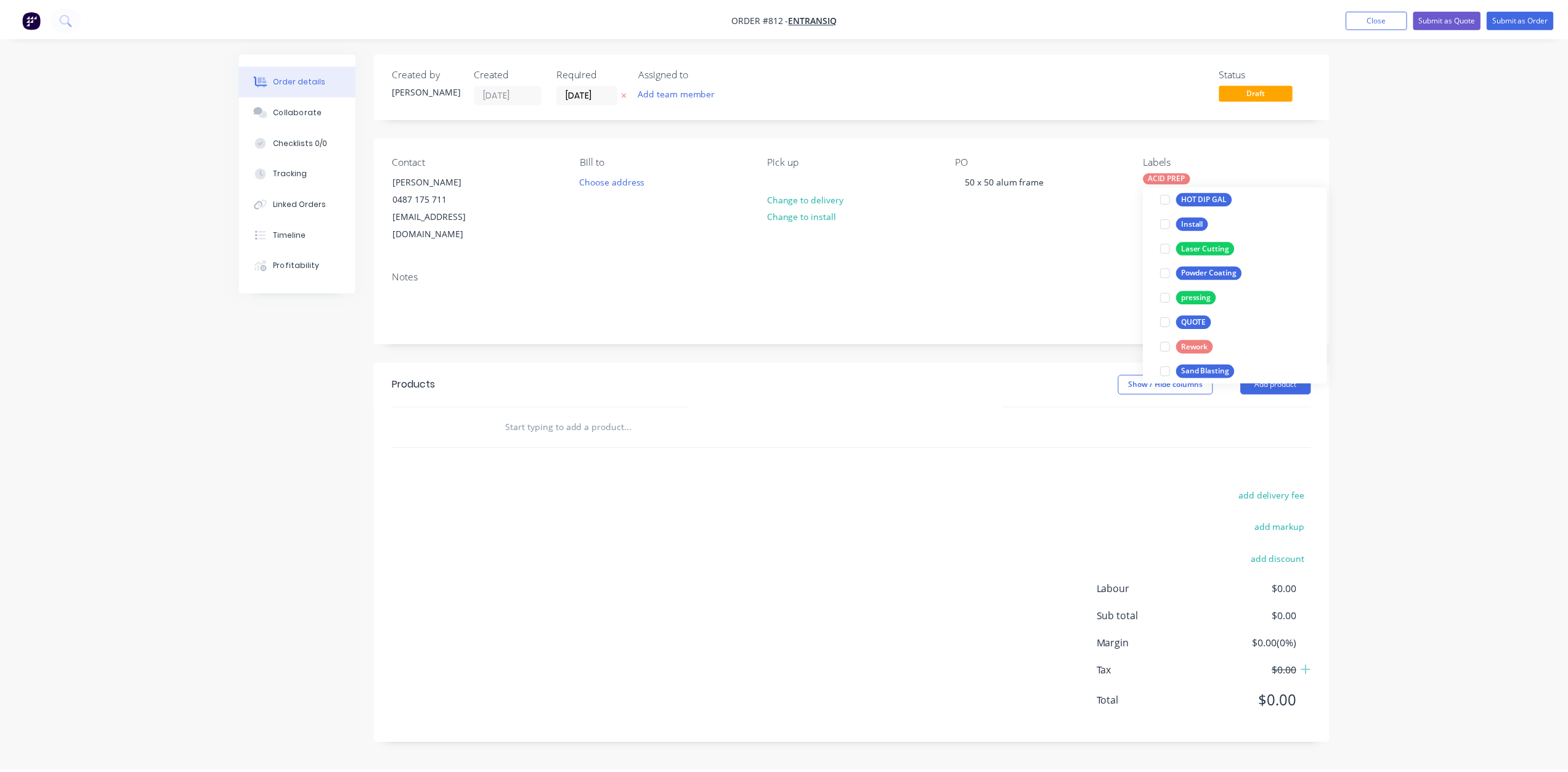
scroll to position [37, 0]
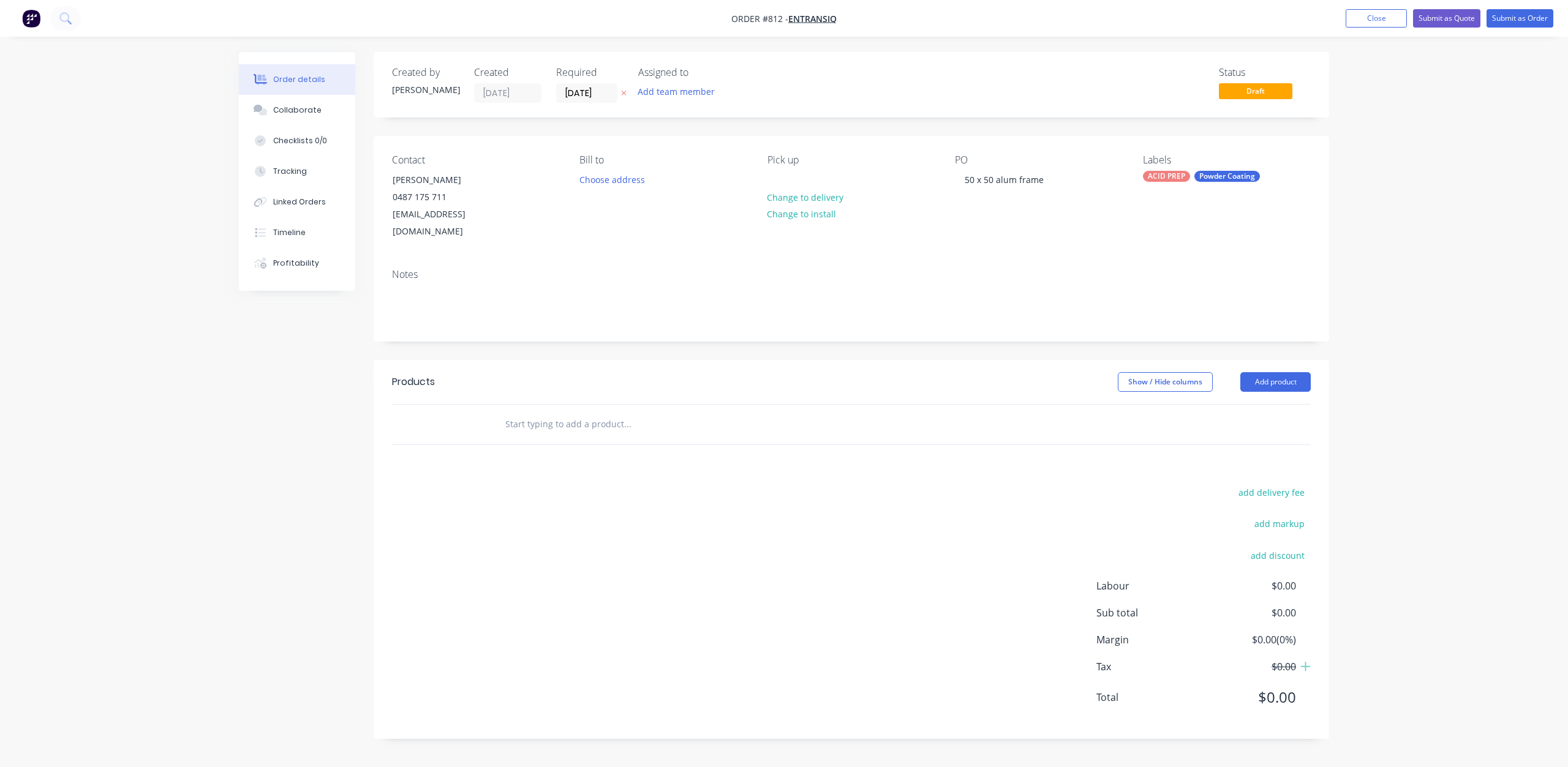
click at [505, 412] on div at bounding box center [678, 424] width 368 height 24
click at [531, 413] on input "text" at bounding box center [627, 424] width 245 height 24
type input "prep"
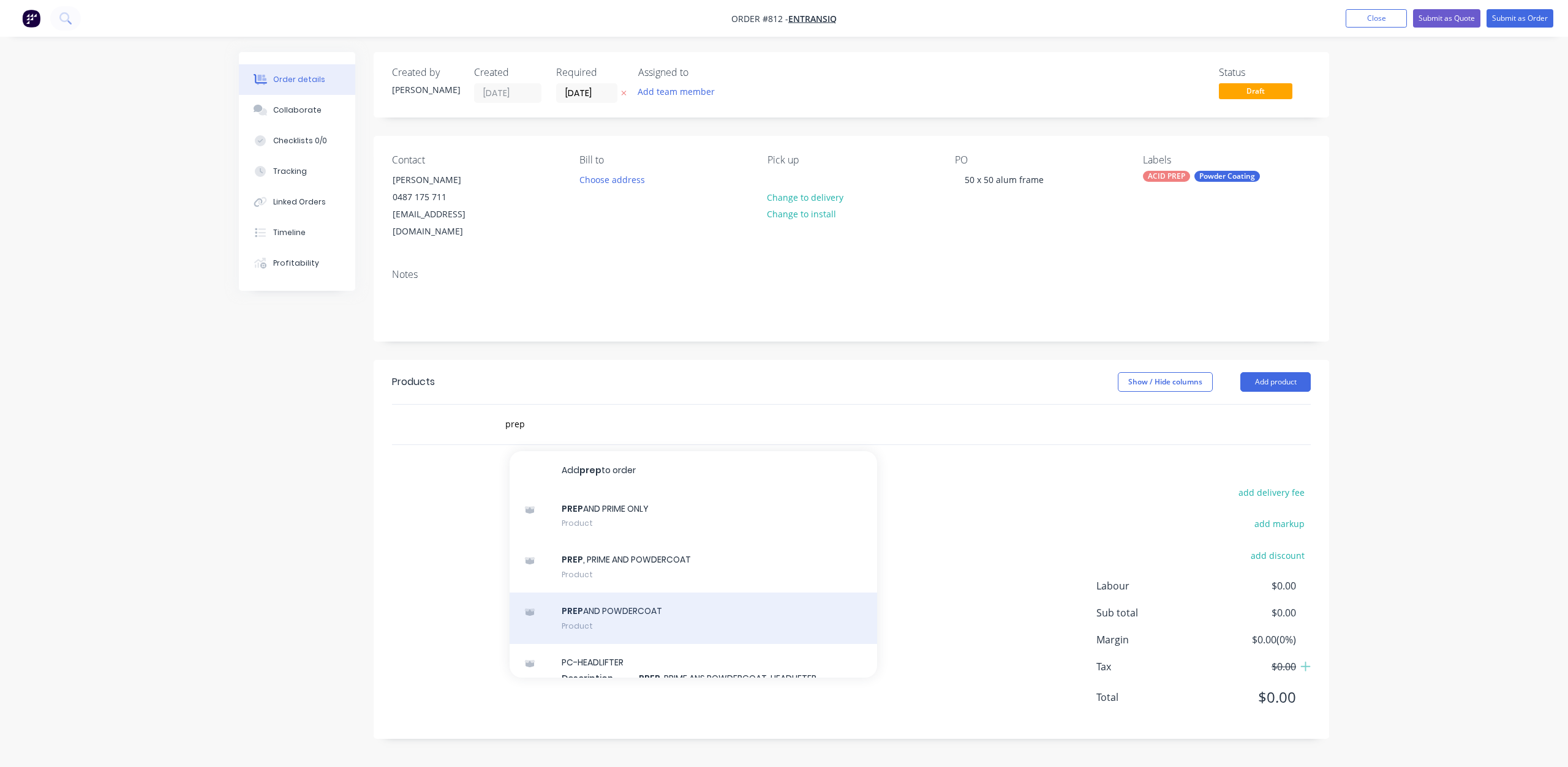
click at [609, 593] on div "PREP AND POWDERCOAT Product" at bounding box center [693, 618] width 368 height 51
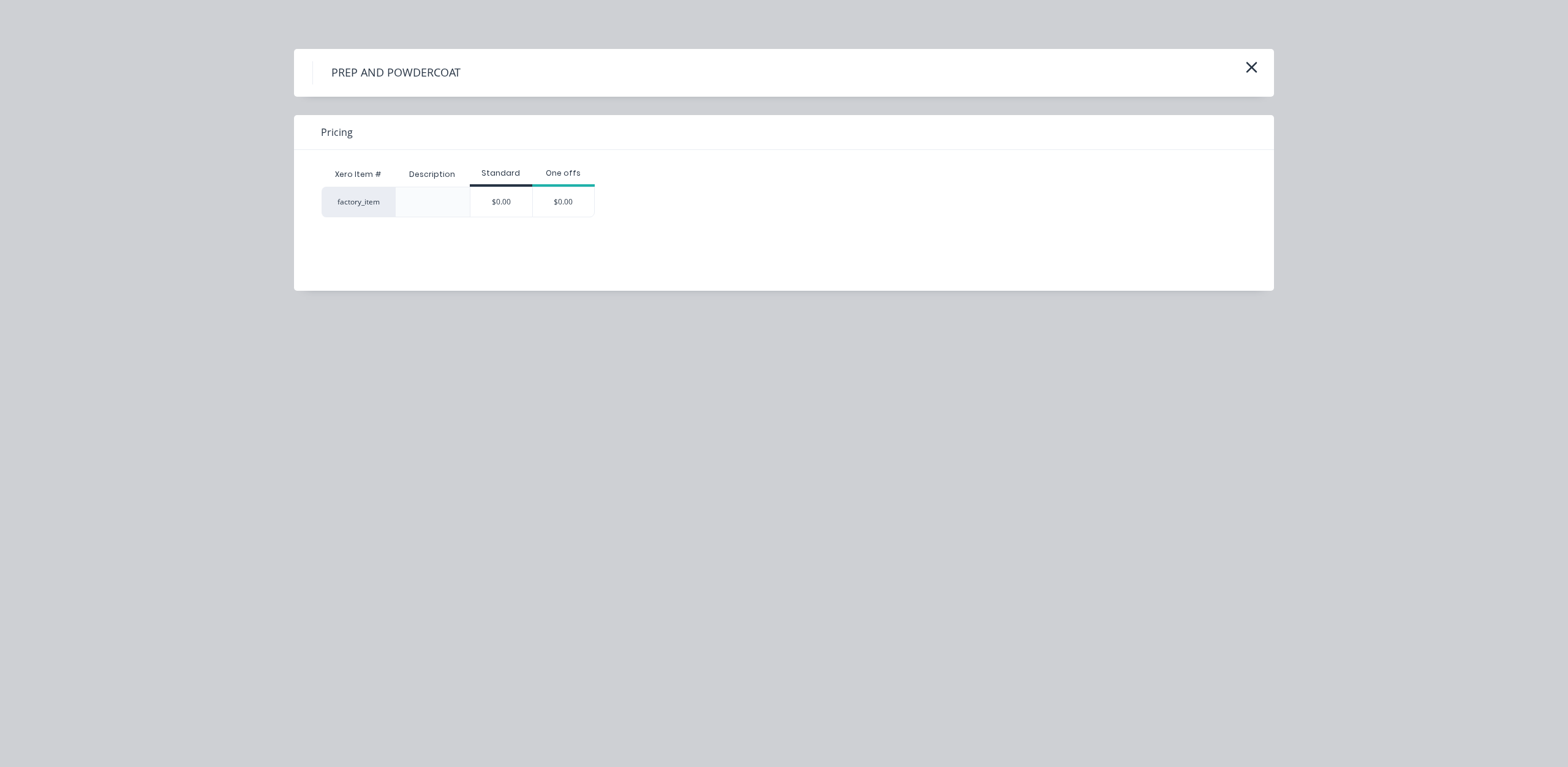
drag, startPoint x: 494, startPoint y: 202, endPoint x: 493, endPoint y: 308, distance: 106.0
click at [494, 204] on div "$0.00" at bounding box center [501, 202] width 62 height 30
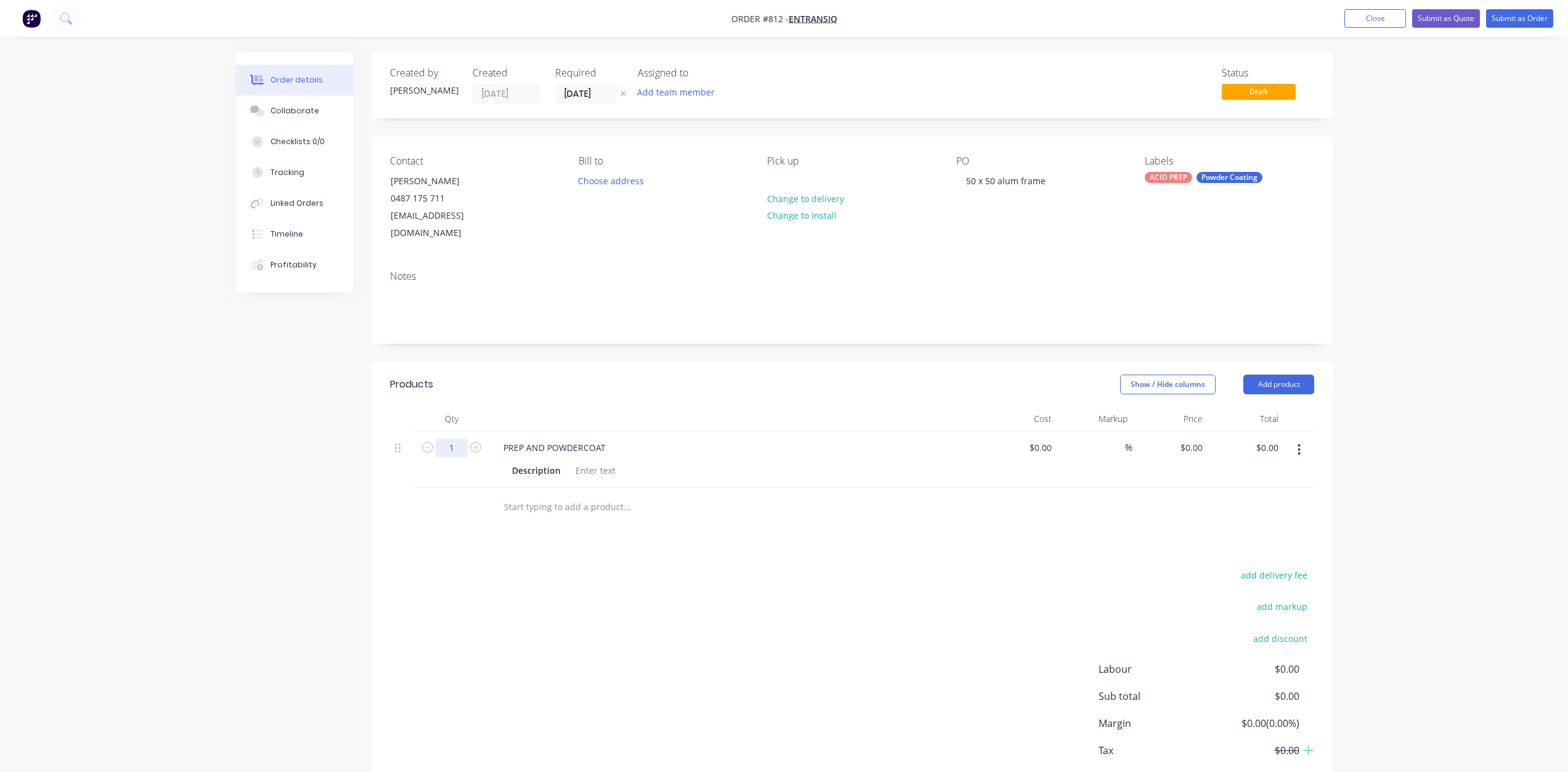
drag, startPoint x: 449, startPoint y: 430, endPoint x: 457, endPoint y: 439, distance: 12.0
click at [452, 439] on input "1" at bounding box center [452, 448] width 32 height 18
type input "2"
click at [579, 461] on div at bounding box center [596, 470] width 50 height 18
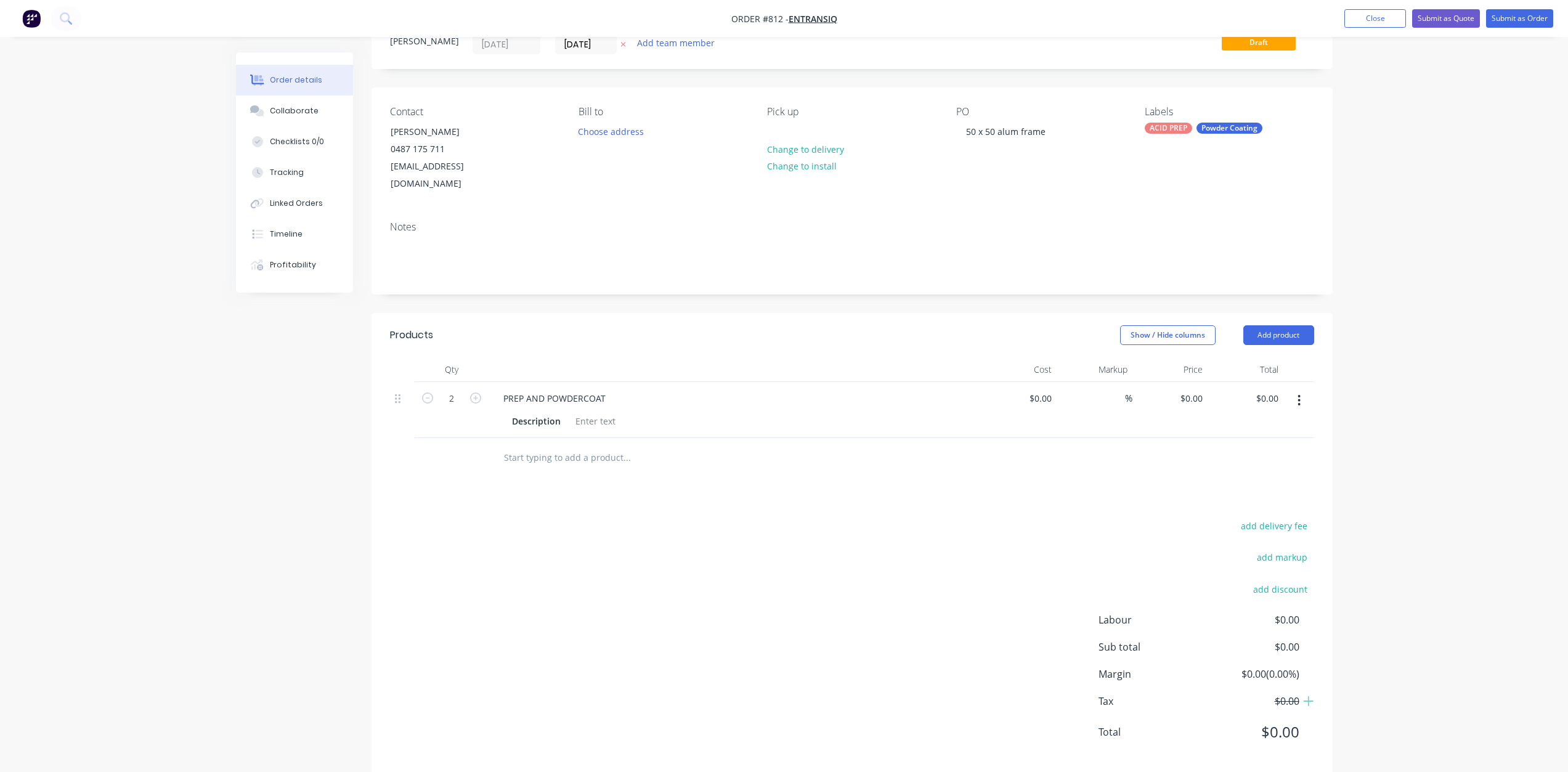
scroll to position [53, 0]
click at [588, 409] on div at bounding box center [596, 418] width 50 height 18
click at [1046, 386] on input at bounding box center [1050, 395] width 14 height 18
type input "$440.00"
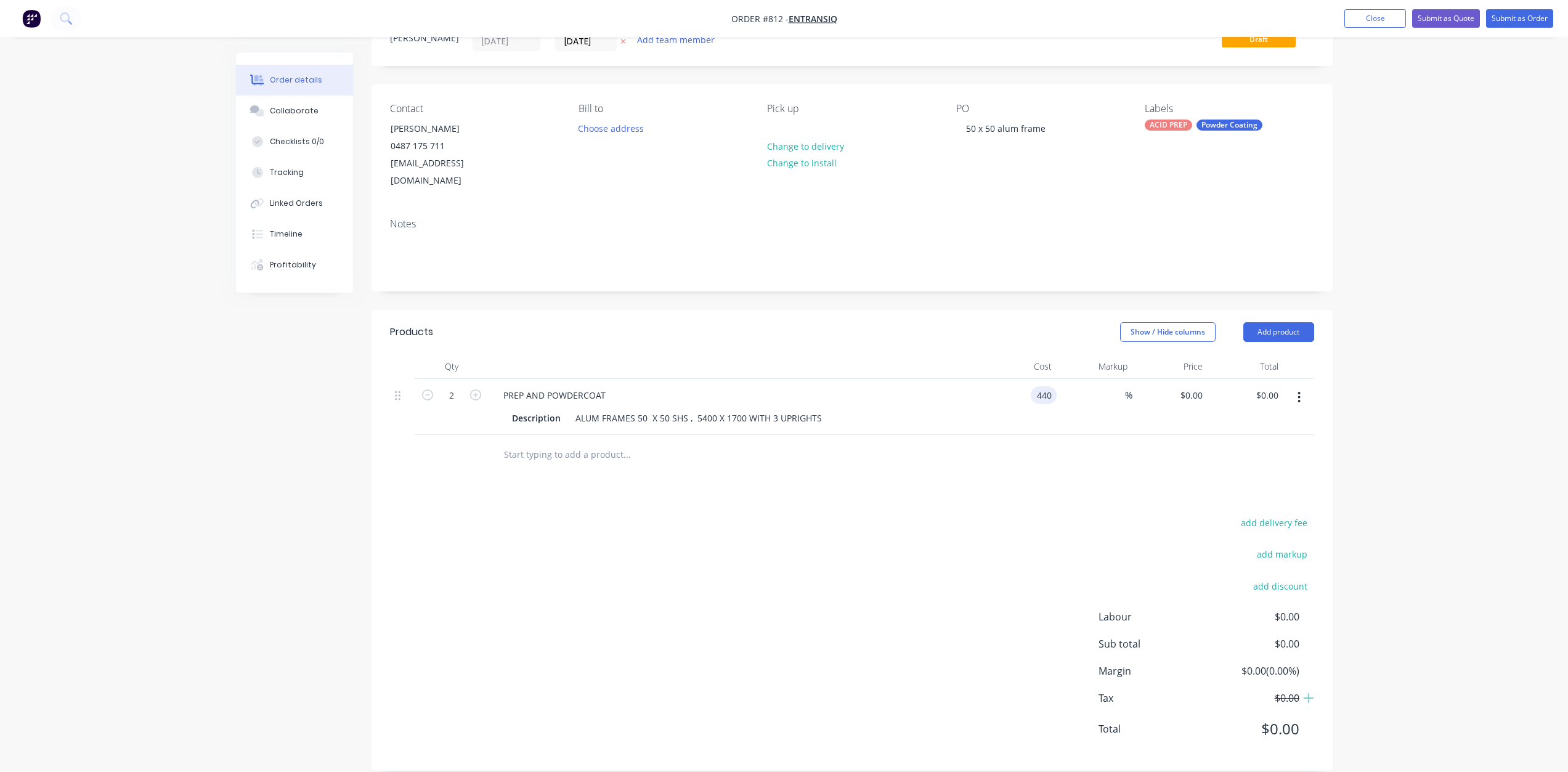
type input "$880.00"
click at [1098, 408] on div "%" at bounding box center [1095, 407] width 76 height 56
click at [1449, 18] on button "Submit as Quote" at bounding box center [1446, 18] width 68 height 18
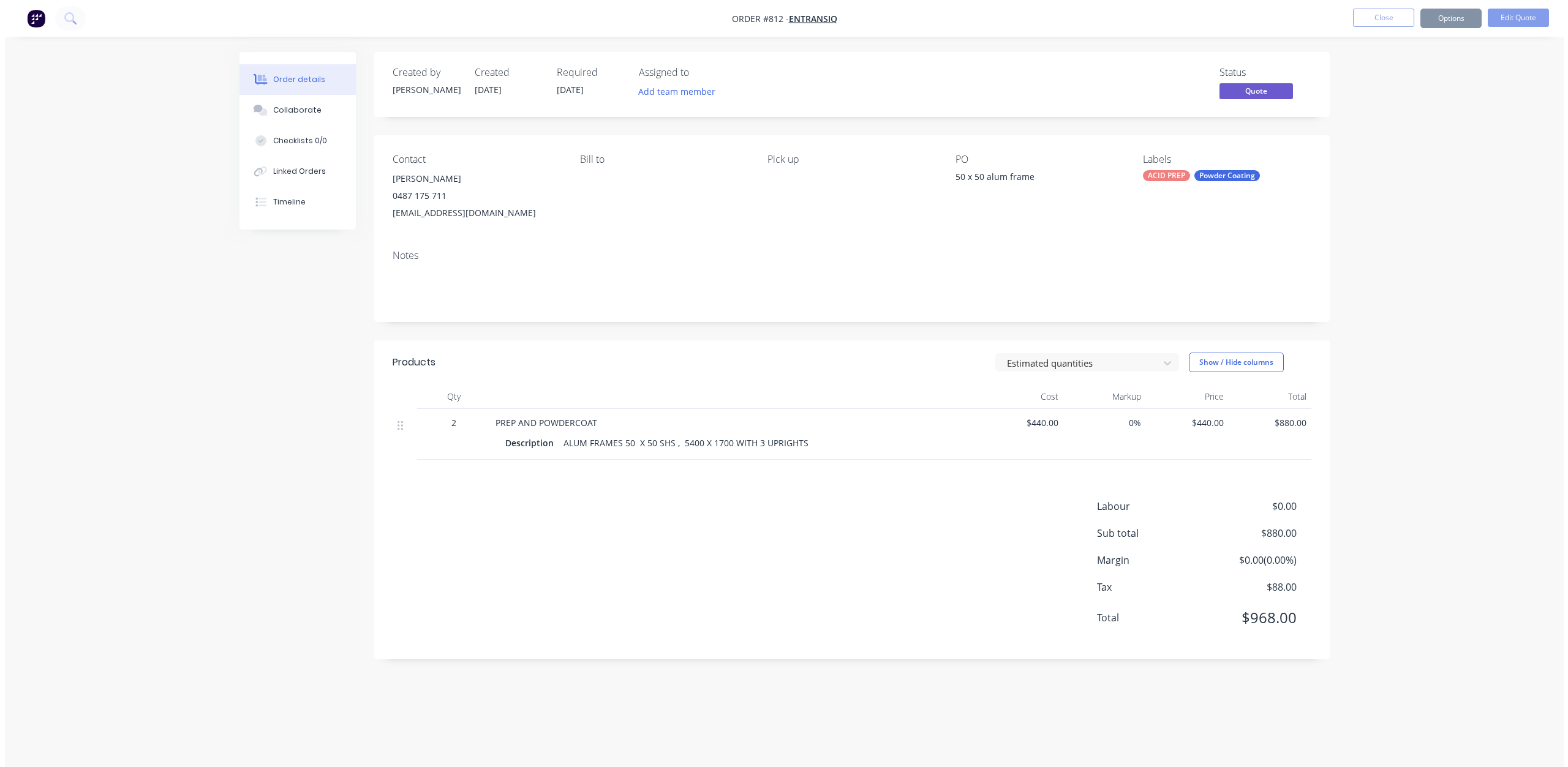
scroll to position [0, 0]
click at [1449, 22] on button "Options" at bounding box center [1455, 18] width 61 height 19
click at [1377, 72] on div "Quote" at bounding box center [1418, 74] width 113 height 17
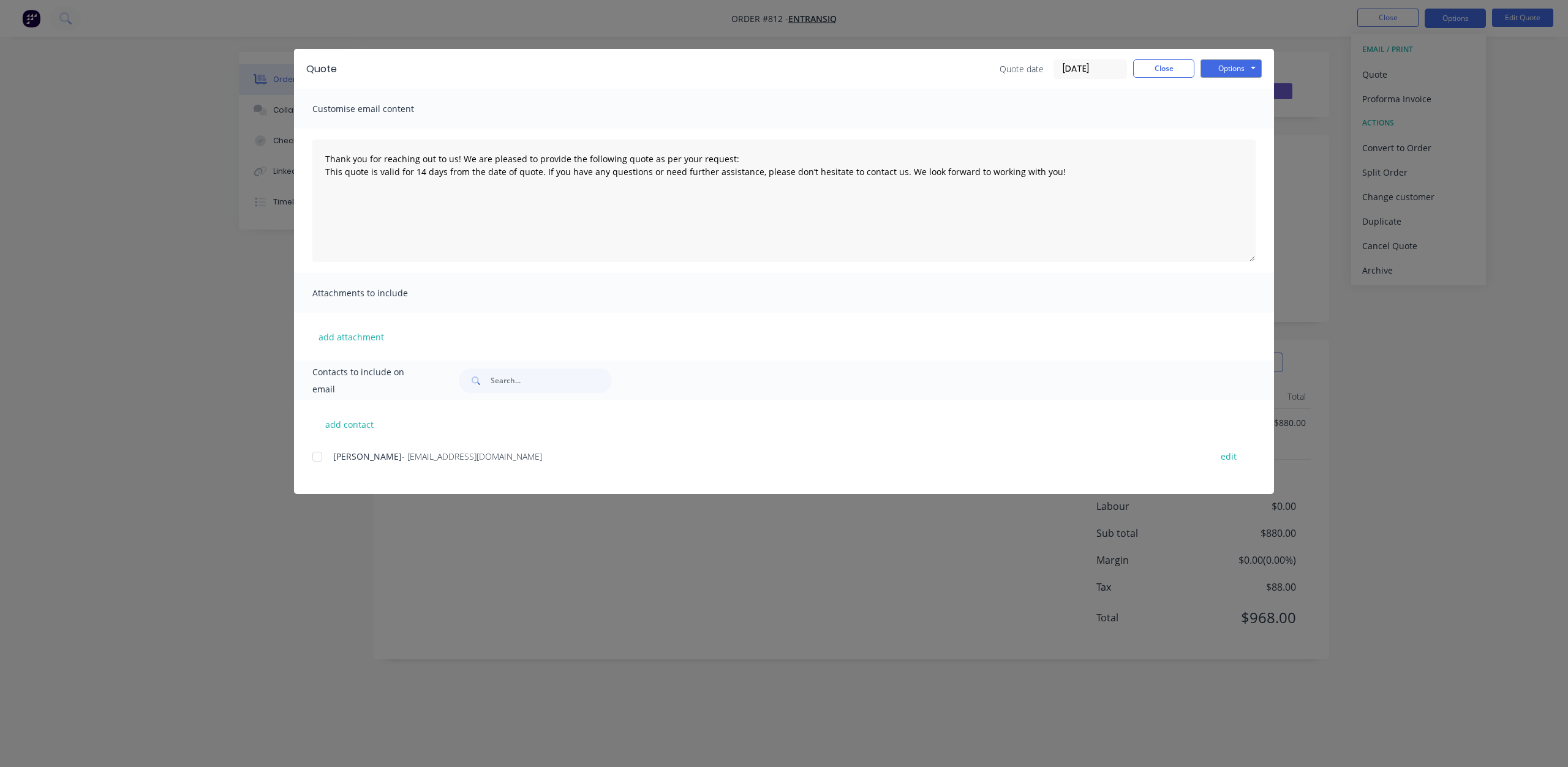
click at [315, 462] on div at bounding box center [317, 456] width 24 height 24
click at [1247, 69] on button "Options" at bounding box center [1231, 68] width 61 height 18
click at [1228, 133] on button "Email" at bounding box center [1240, 130] width 79 height 20
type textarea "Thank you for reaching out to us! We are pleased to provide the following quote…"
click at [1154, 69] on button "Close" at bounding box center [1164, 68] width 61 height 18
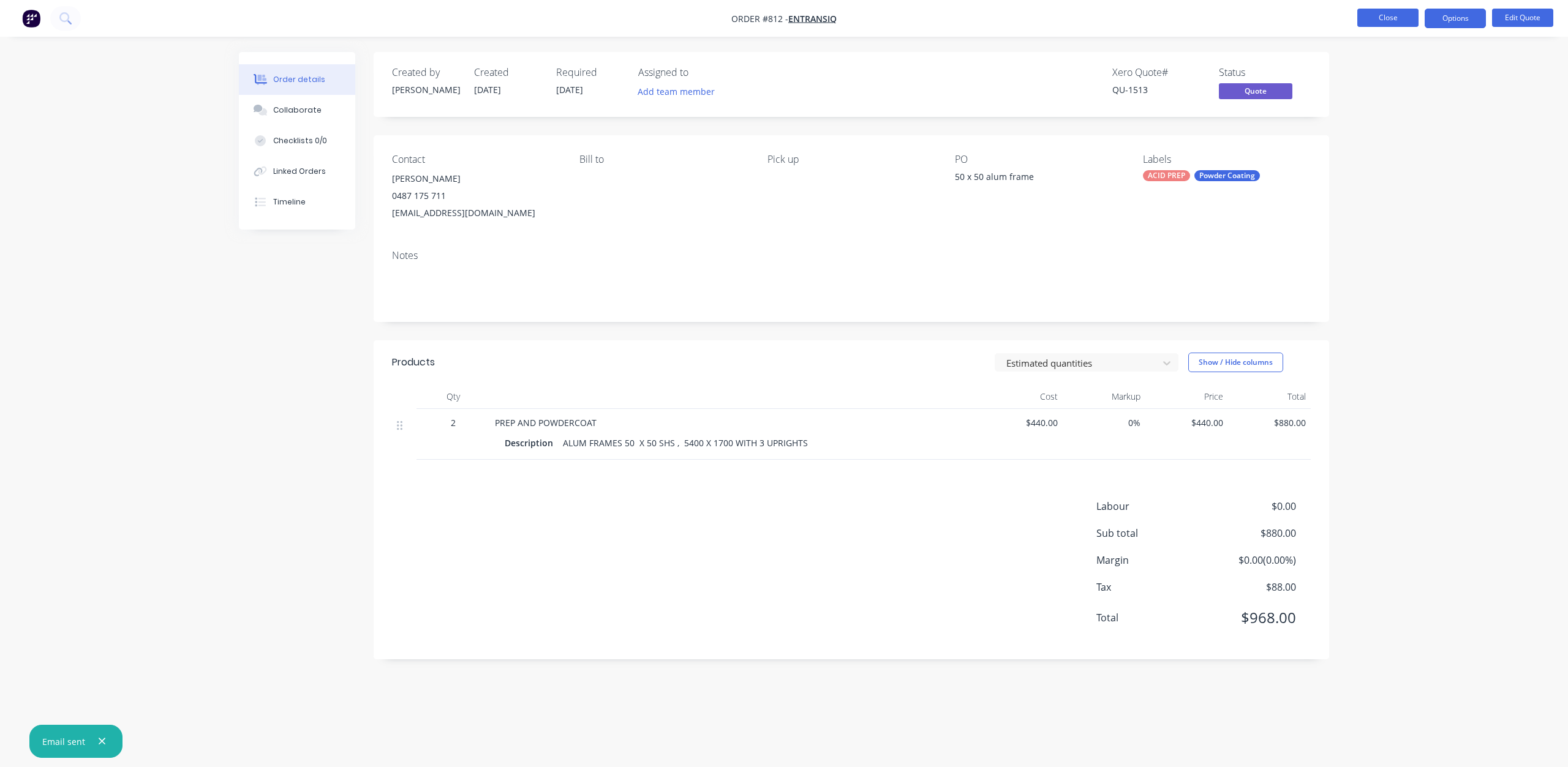
click at [1388, 16] on button "Close" at bounding box center [1388, 17] width 61 height 18
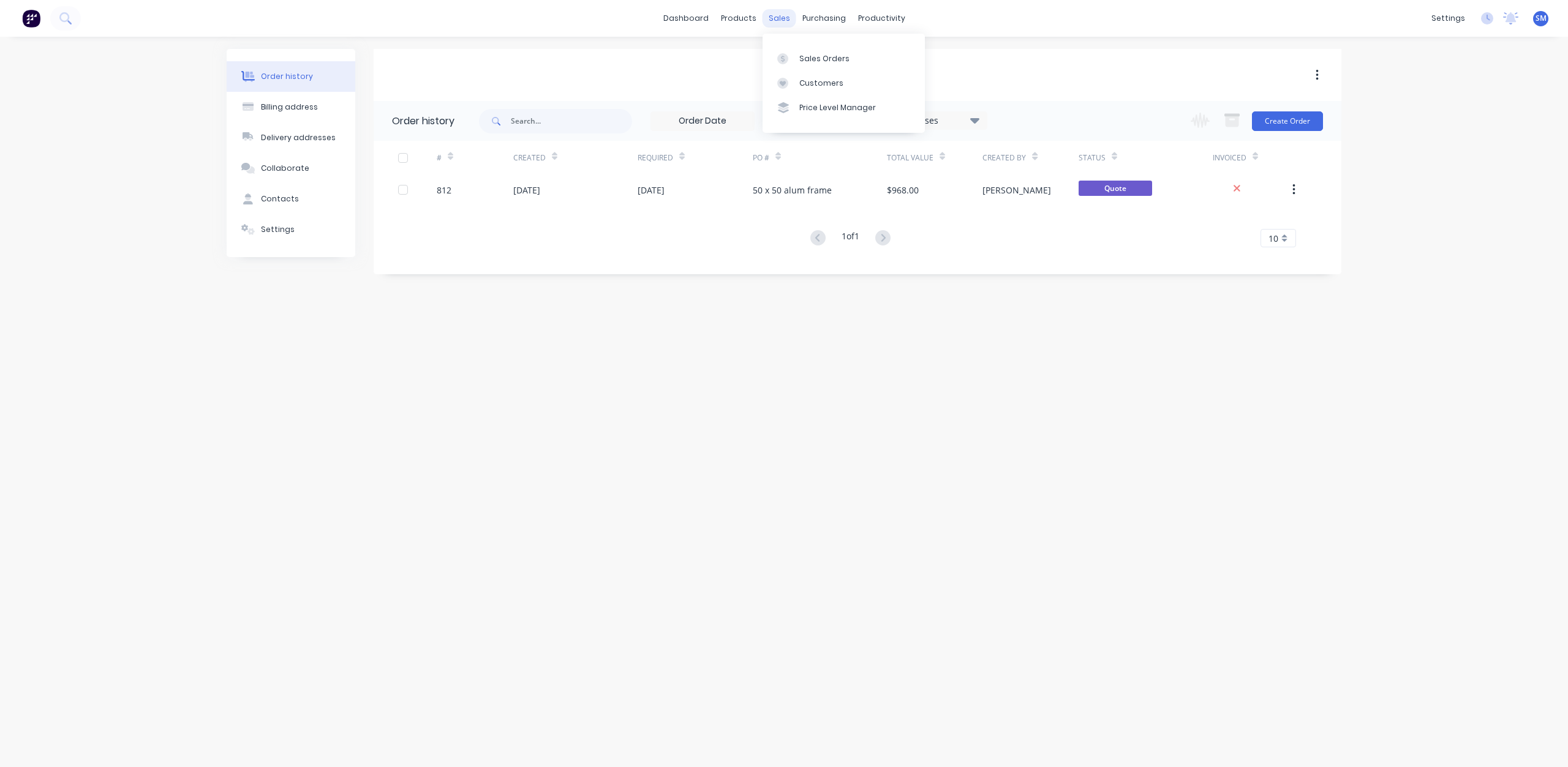
click at [783, 16] on div "sales" at bounding box center [779, 18] width 34 height 18
click at [815, 82] on div "Customers" at bounding box center [822, 83] width 45 height 11
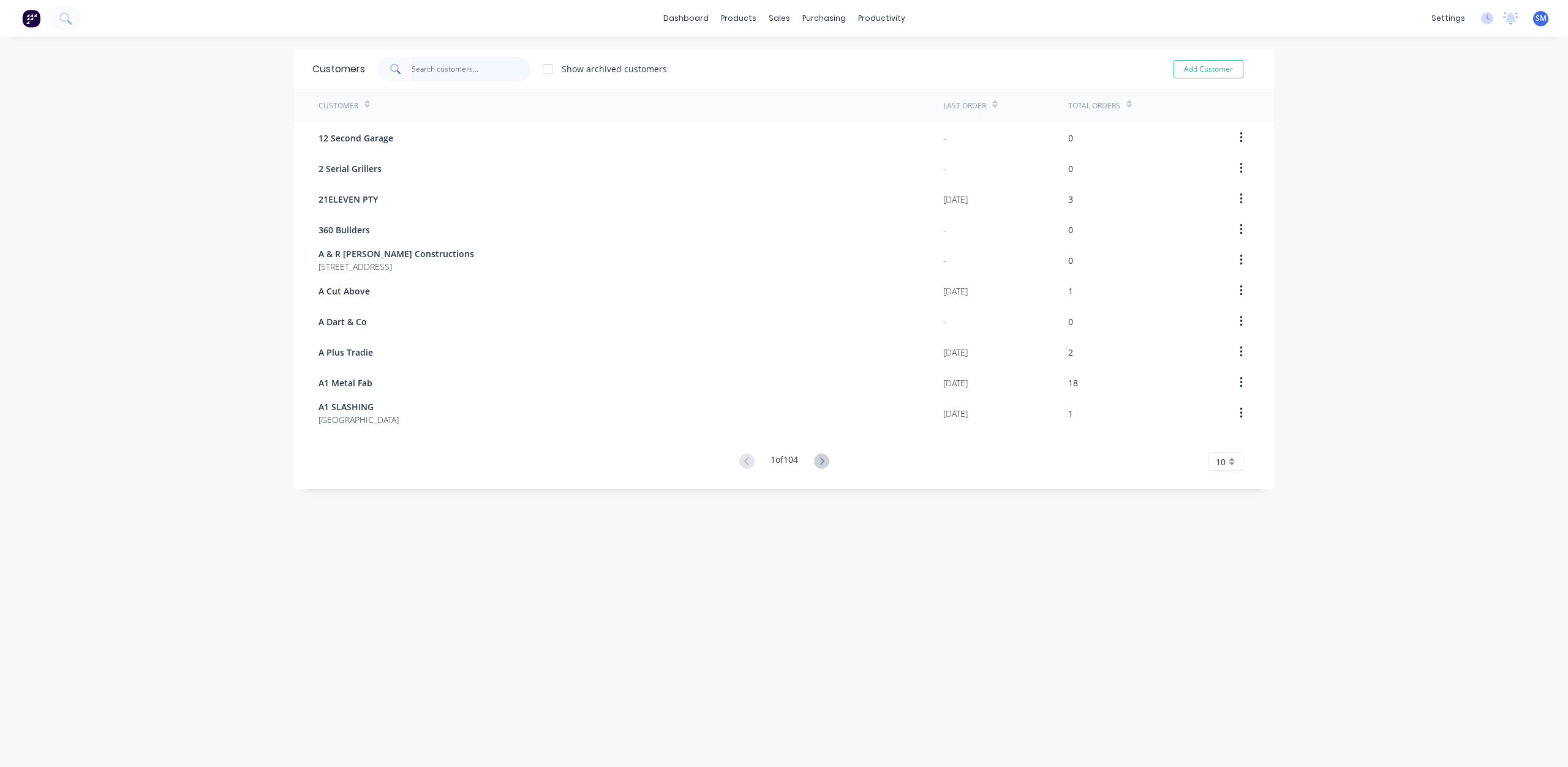
click at [449, 66] on input "text" at bounding box center [471, 69] width 120 height 24
type input "[PERSON_NAME]"
click at [1200, 65] on button "Add Customer" at bounding box center [1208, 69] width 70 height 18
select select "AU"
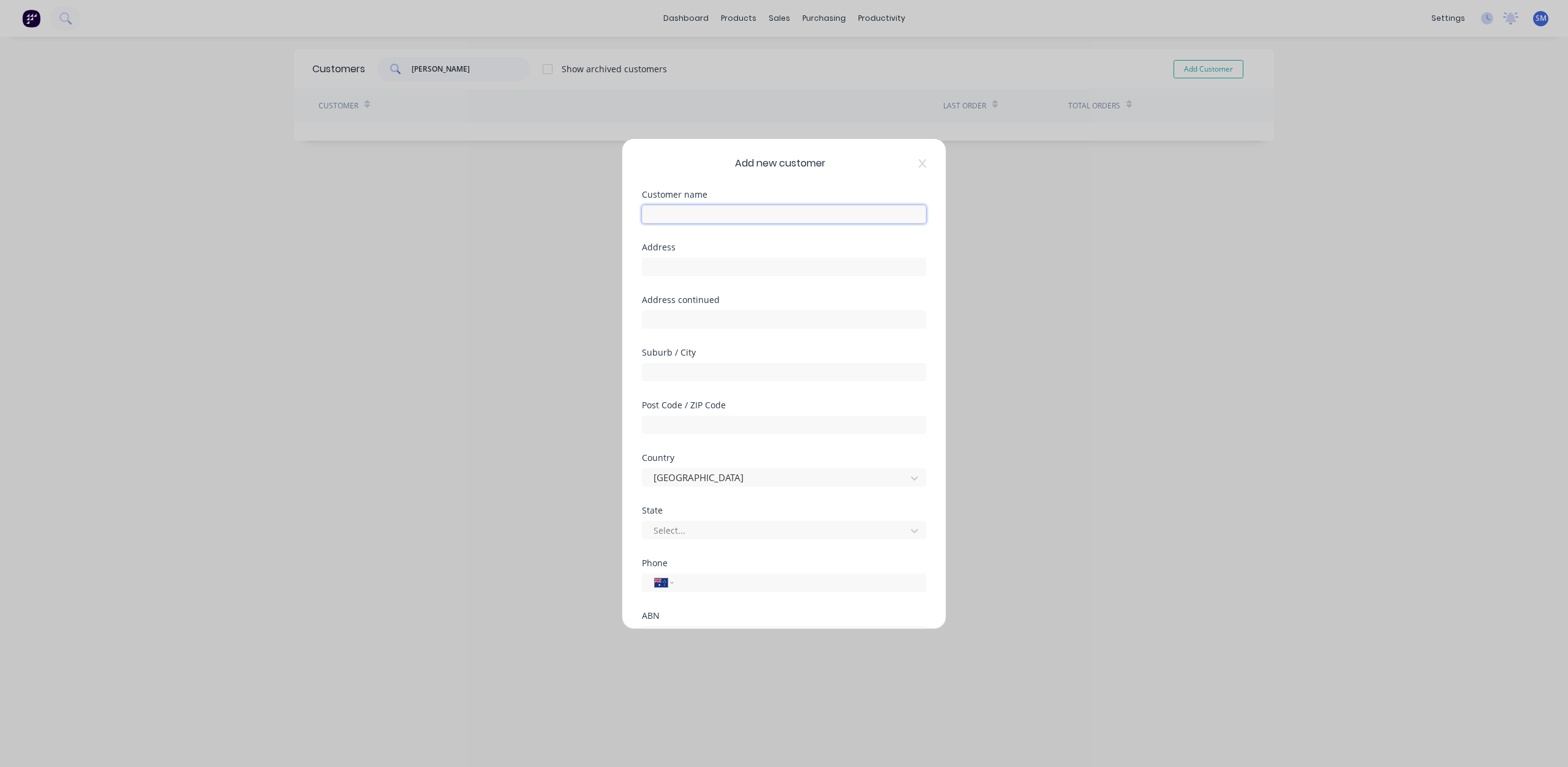
click at [691, 214] on input "text" at bounding box center [784, 214] width 285 height 18
type input "[PERSON_NAME]"
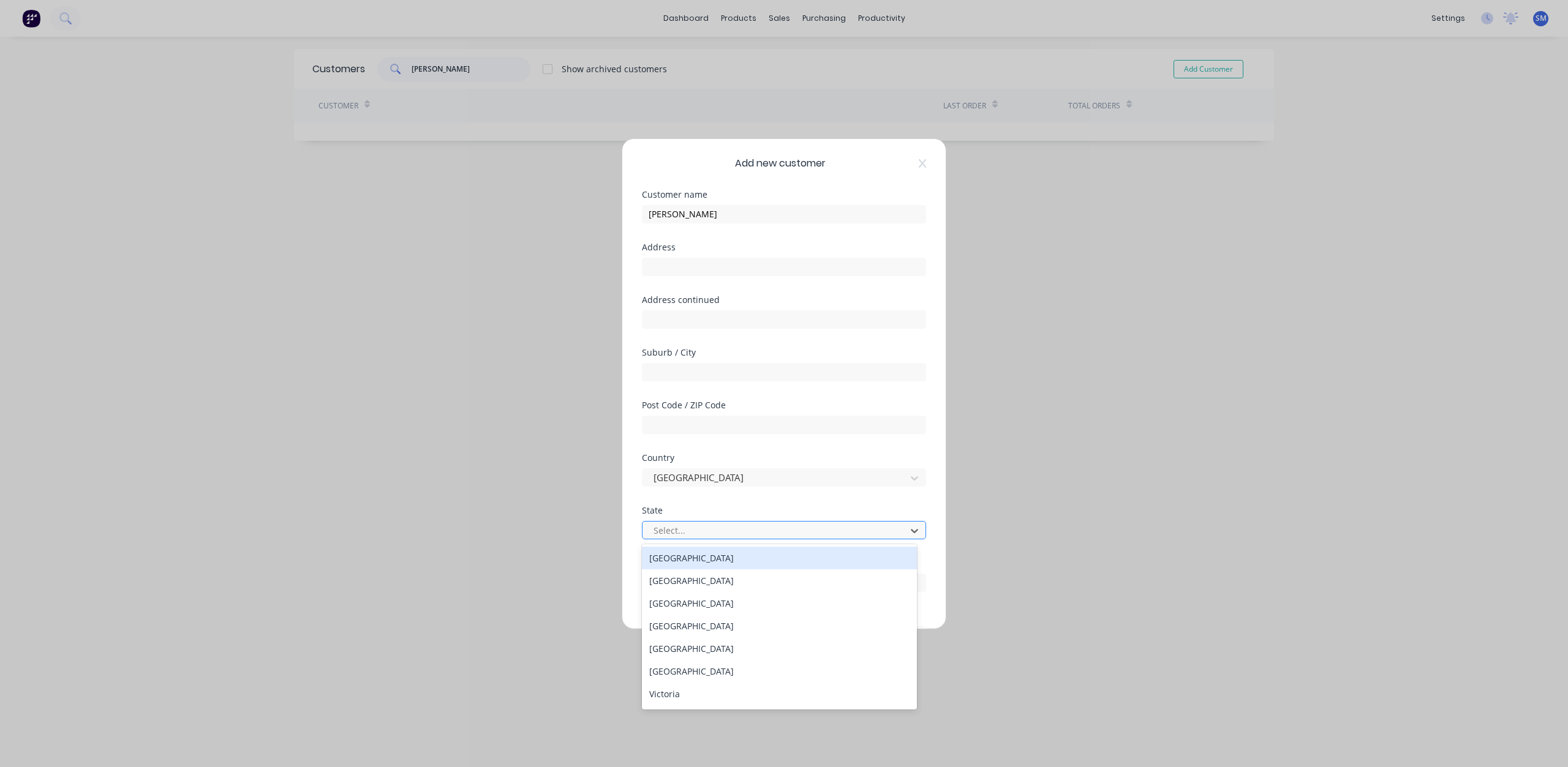
click at [677, 531] on div at bounding box center [775, 531] width 247 height 16
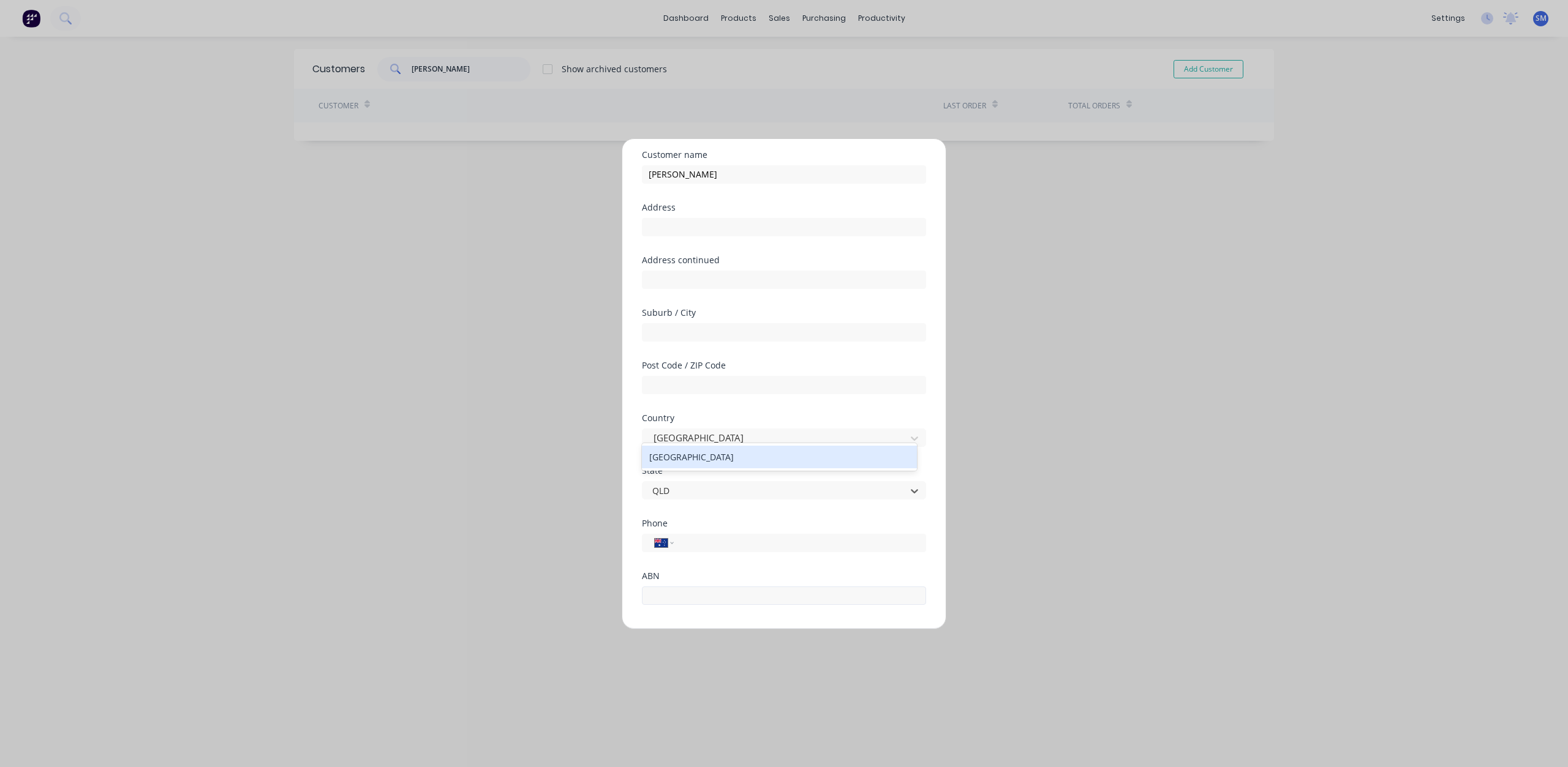
scroll to position [107, 0]
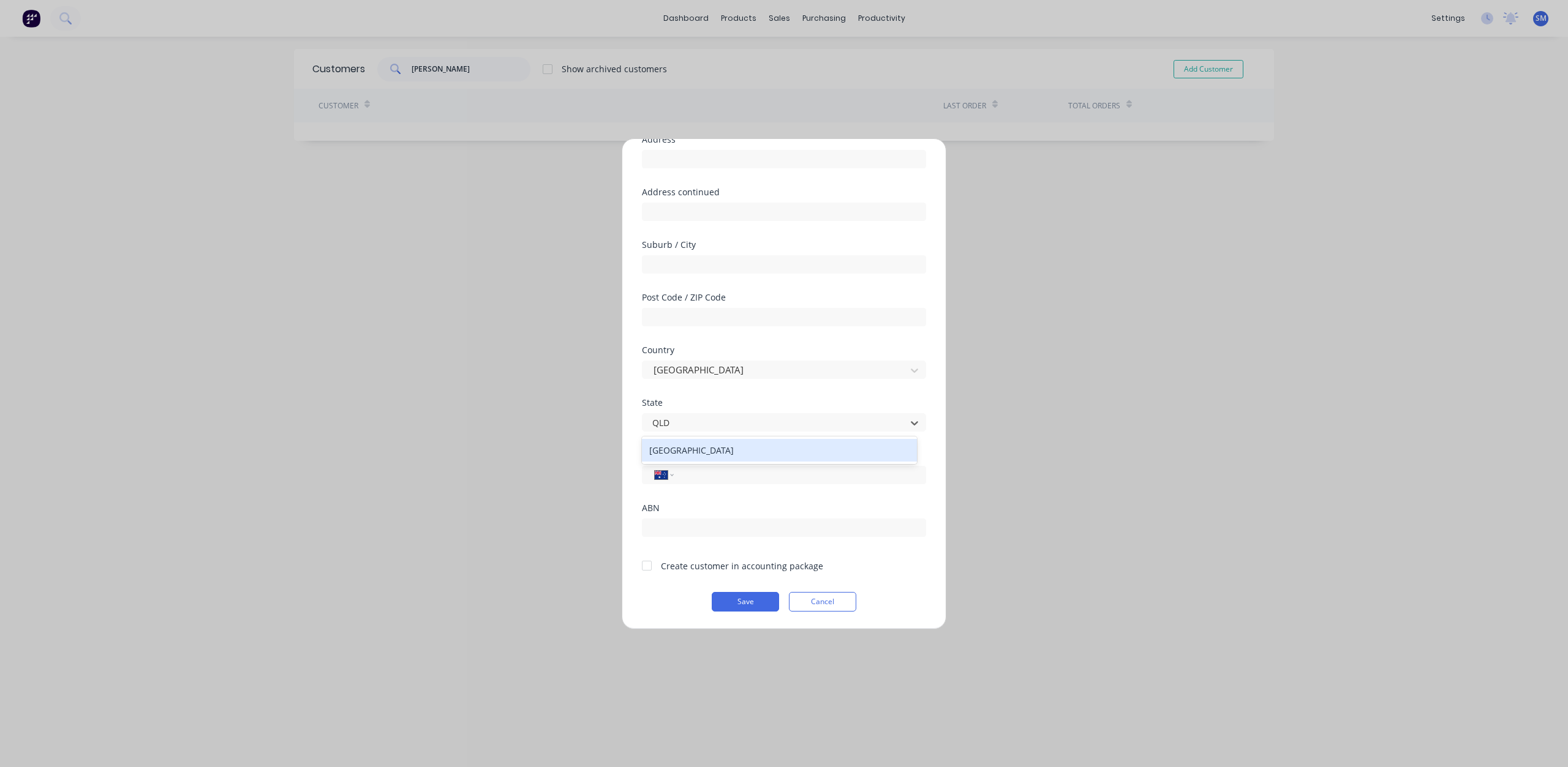
type input "QLD"
click at [736, 493] on div "Phone International [GEOGRAPHIC_DATA] [GEOGRAPHIC_DATA] [GEOGRAPHIC_DATA] [GEOG…" at bounding box center [784, 477] width 285 height 52
click at [694, 423] on div at bounding box center [775, 423] width 247 height 16
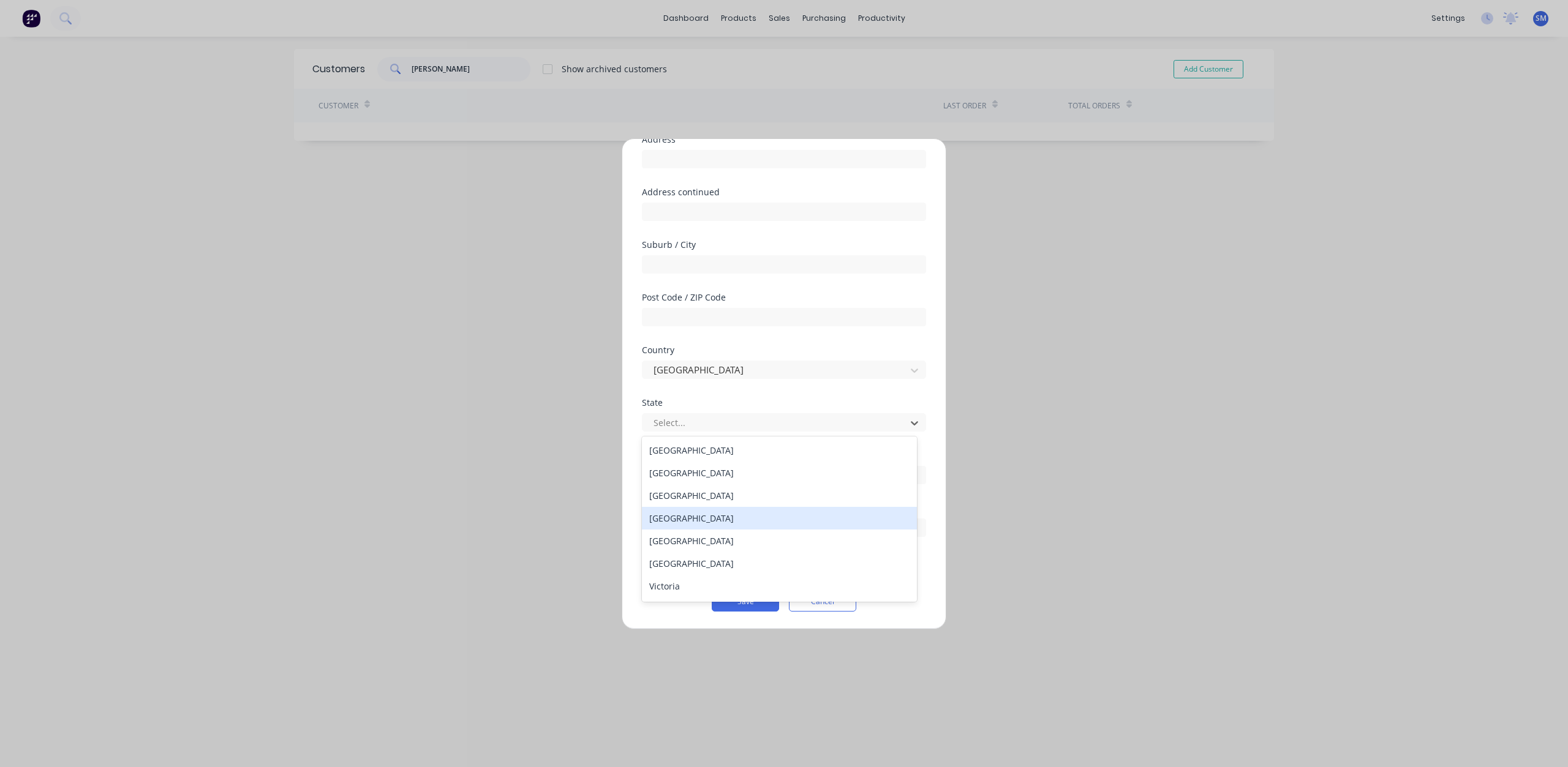
click at [664, 517] on div "[GEOGRAPHIC_DATA]" at bounding box center [779, 518] width 275 height 23
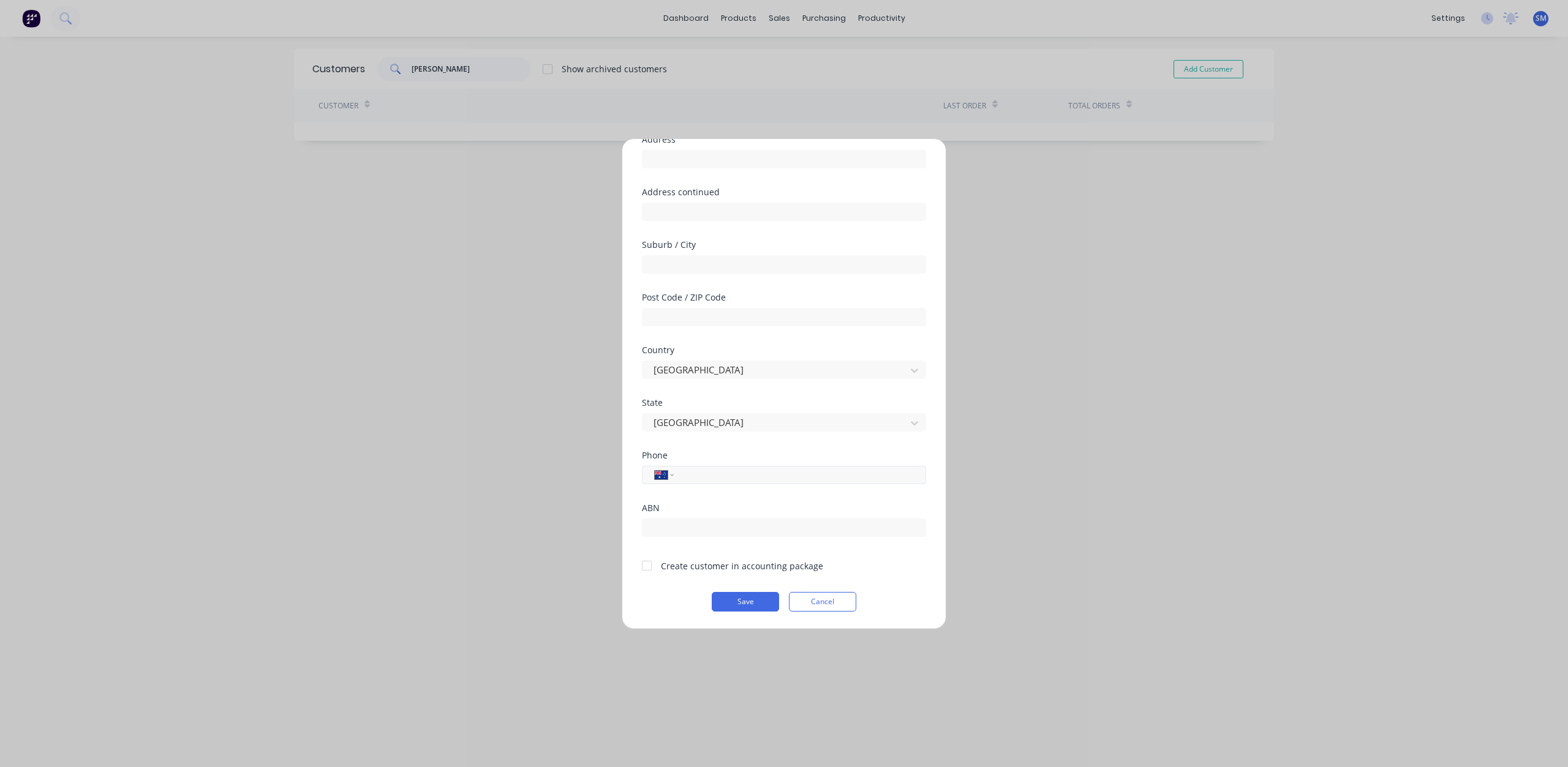
click at [711, 477] on input "tel" at bounding box center [798, 475] width 230 height 14
click at [649, 567] on div at bounding box center [647, 565] width 24 height 24
click at [737, 598] on button "Save" at bounding box center [745, 601] width 67 height 19
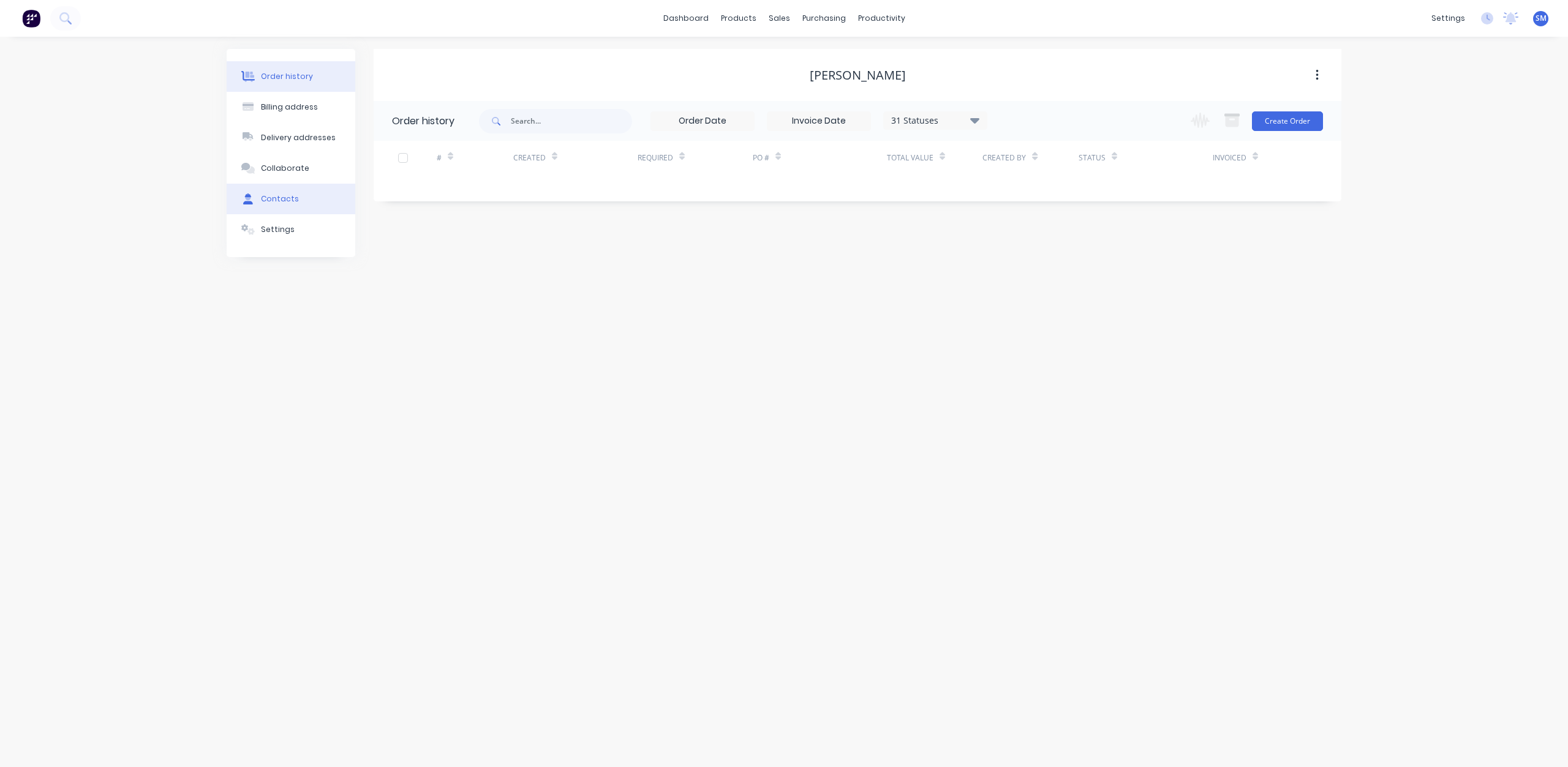
drag, startPoint x: 267, startPoint y: 197, endPoint x: 303, endPoint y: 202, distance: 36.3
click at [268, 197] on div "Contacts" at bounding box center [279, 199] width 38 height 11
click at [1303, 124] on button "Add contact" at bounding box center [1303, 120] width 57 height 18
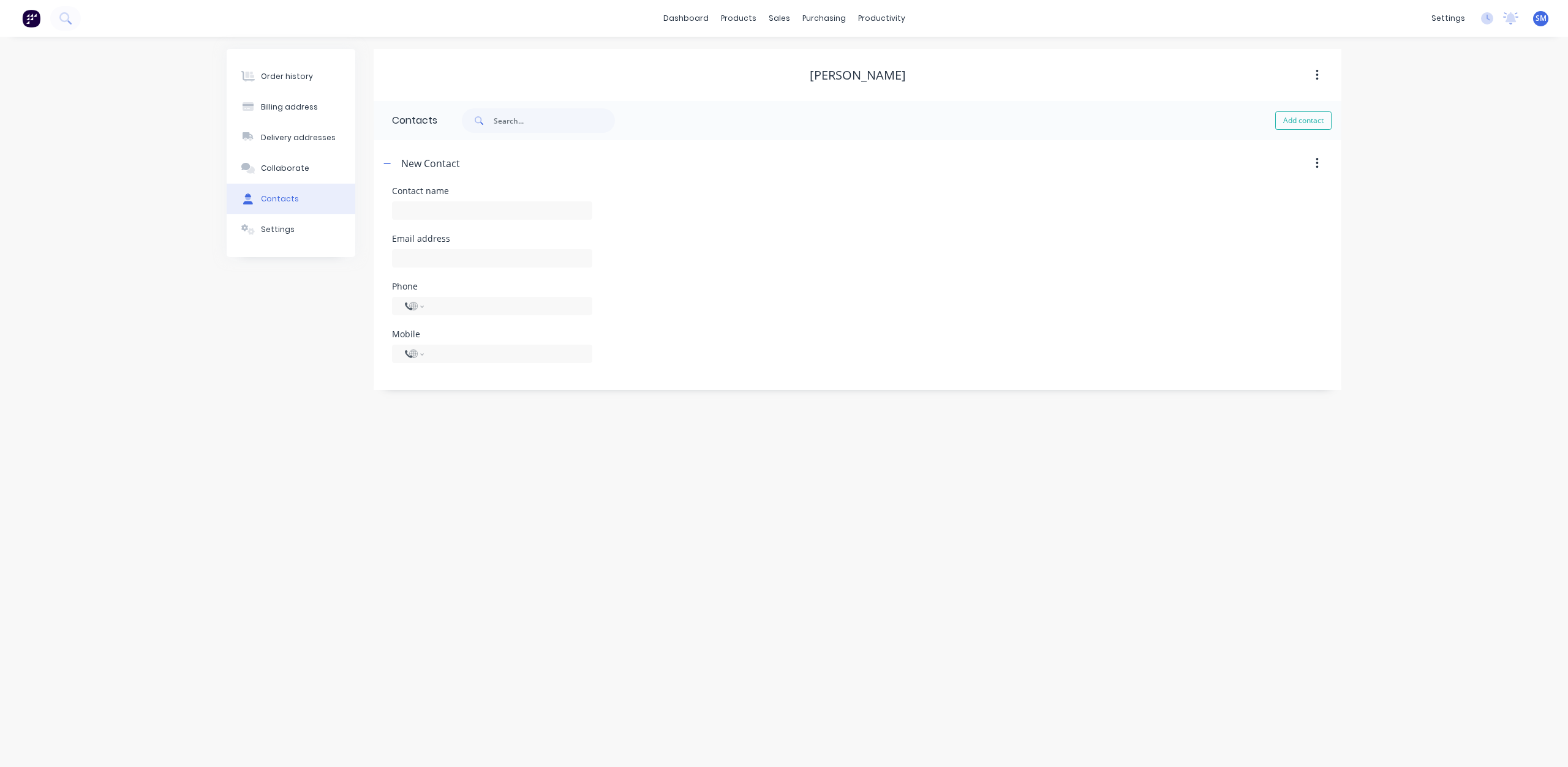
select select "AU"
click at [421, 253] on input "text" at bounding box center [492, 258] width 200 height 18
paste input "[EMAIL_ADDRESS][DOMAIN_NAME]"
type input "[EMAIL_ADDRESS][DOMAIN_NAME]"
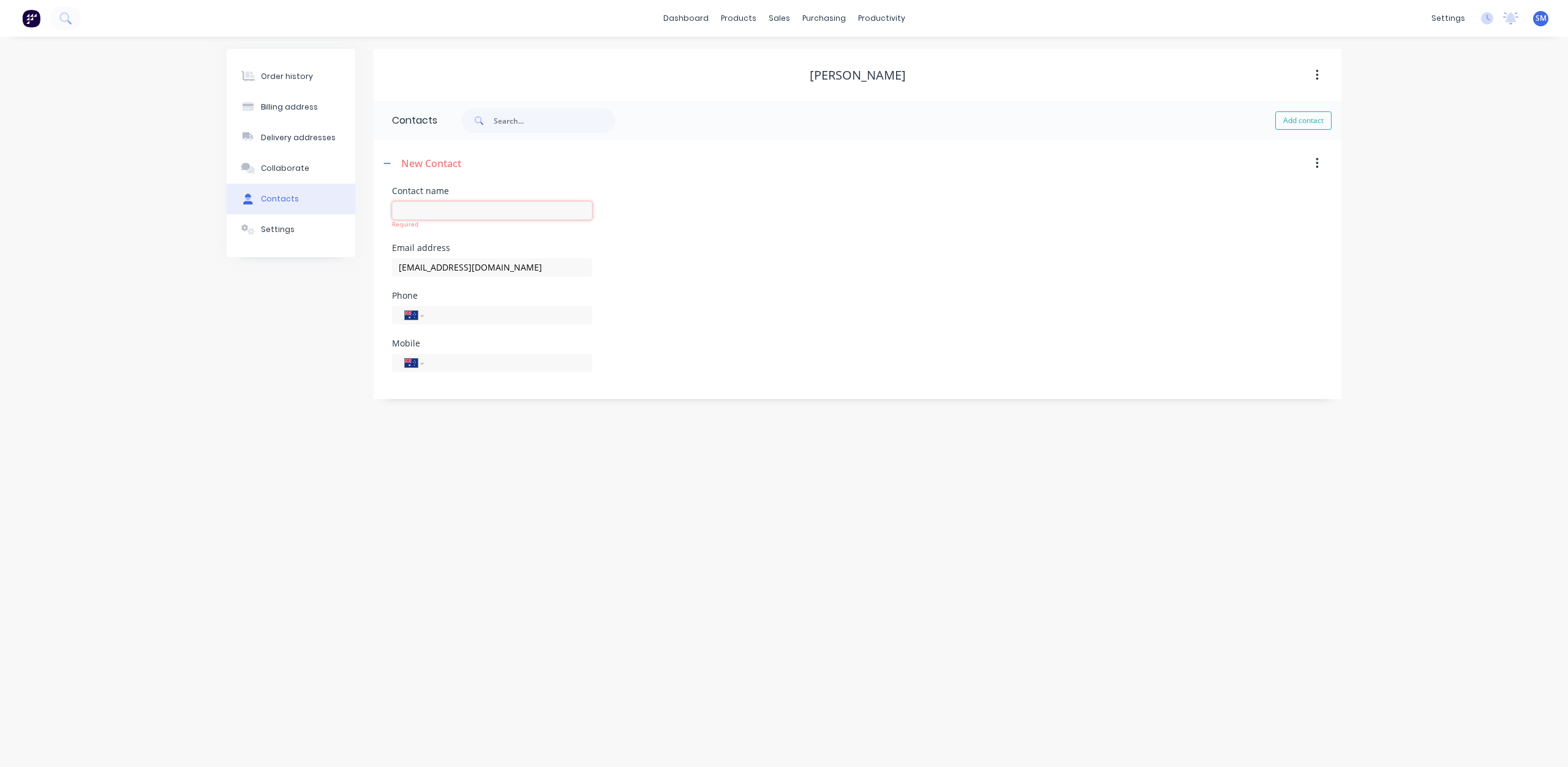
click at [402, 209] on input "text" at bounding box center [492, 210] width 200 height 18
type input "[PERSON_NAME]"
select select "AU"
click at [280, 77] on div "Order history" at bounding box center [287, 76] width 52 height 11
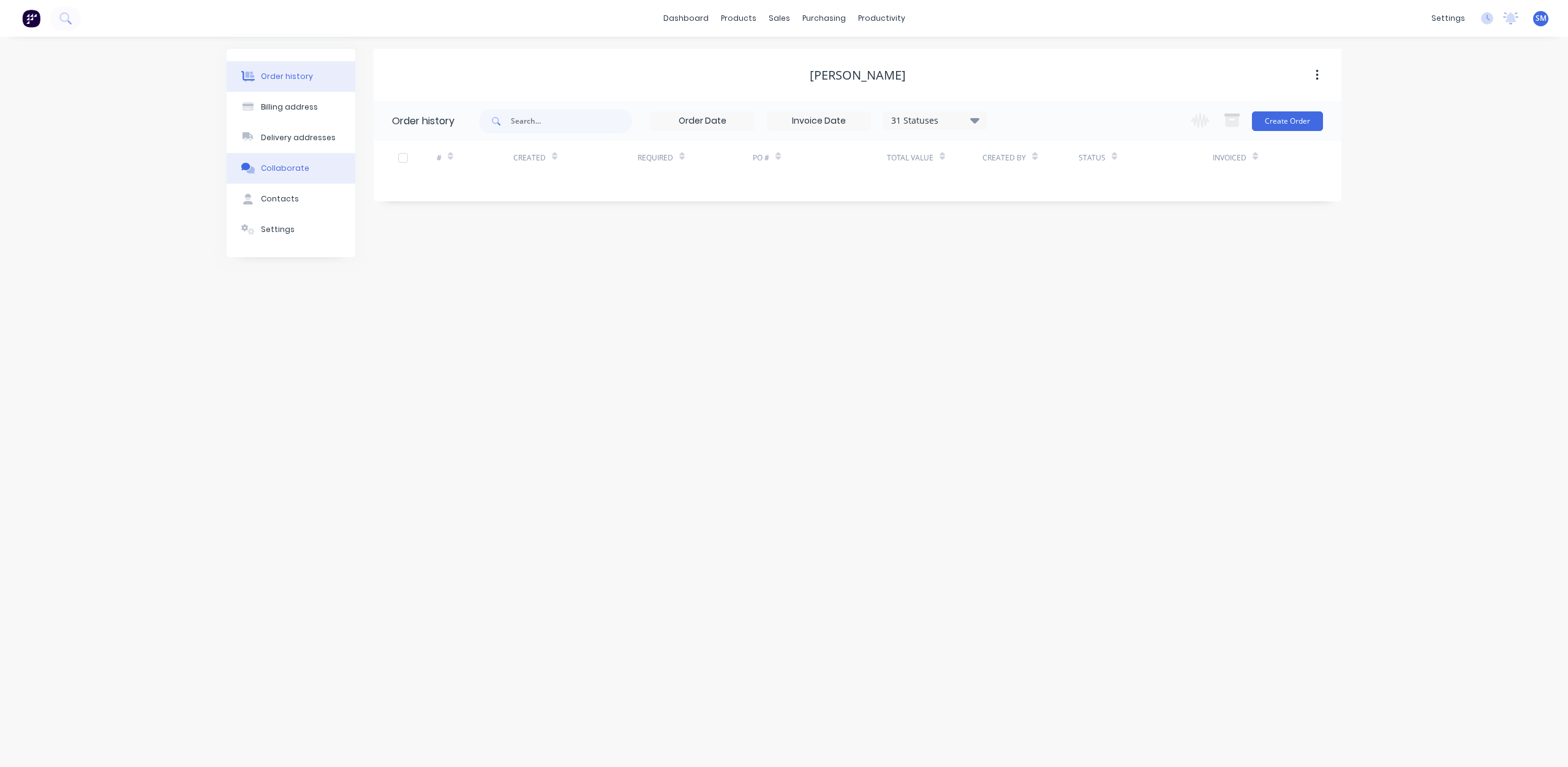
click at [274, 171] on div "Collaborate" at bounding box center [285, 168] width 48 height 11
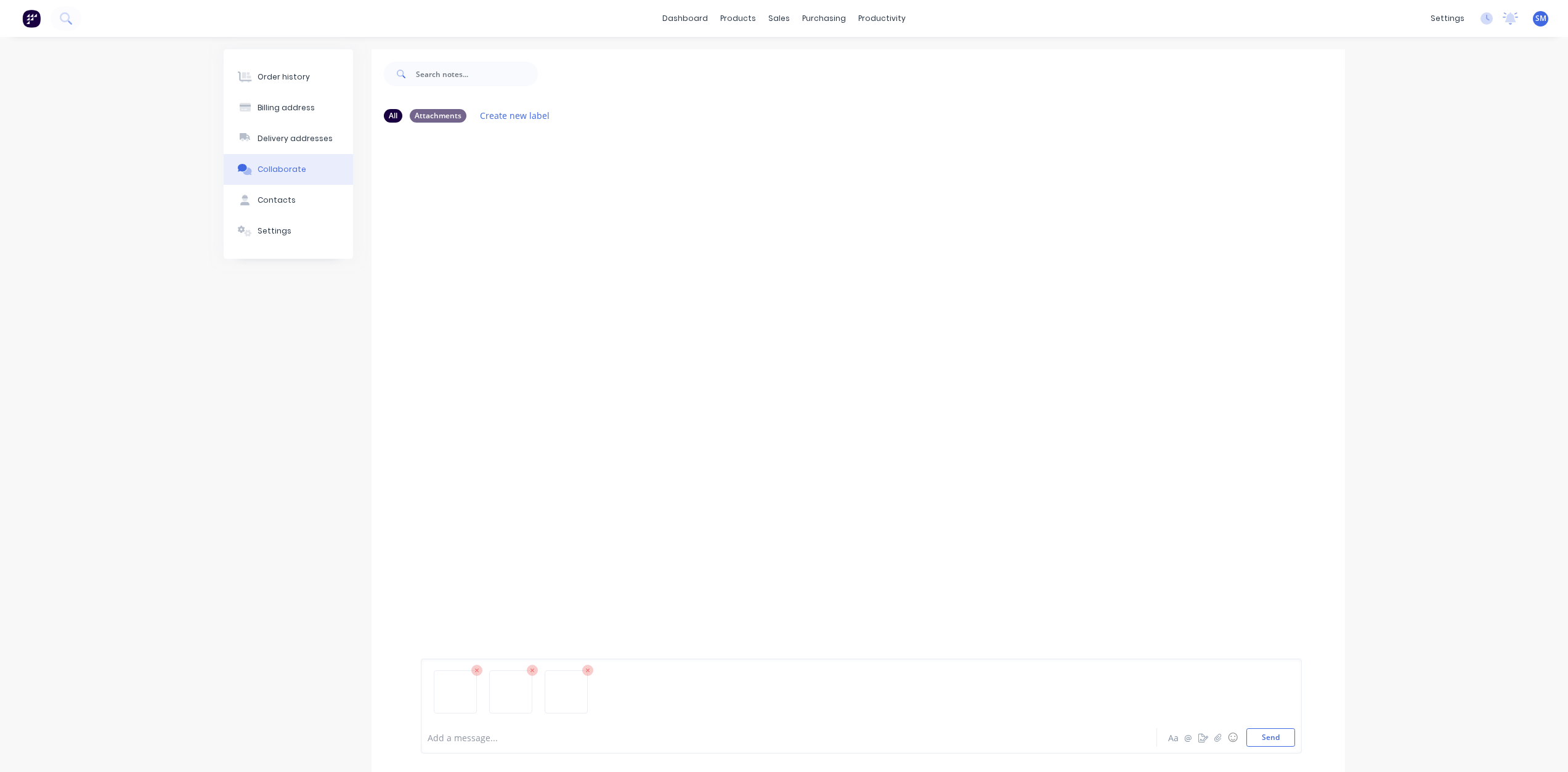
click at [509, 622] on div at bounding box center [858, 425] width 973 height 586
drag, startPoint x: 509, startPoint y: 622, endPoint x: 445, endPoint y: 725, distance: 121.3
click at [445, 725] on div at bounding box center [862, 697] width 868 height 63
drag, startPoint x: 445, startPoint y: 725, endPoint x: 447, endPoint y: 737, distance: 12.2
click at [447, 737] on div at bounding box center [754, 738] width 650 height 13
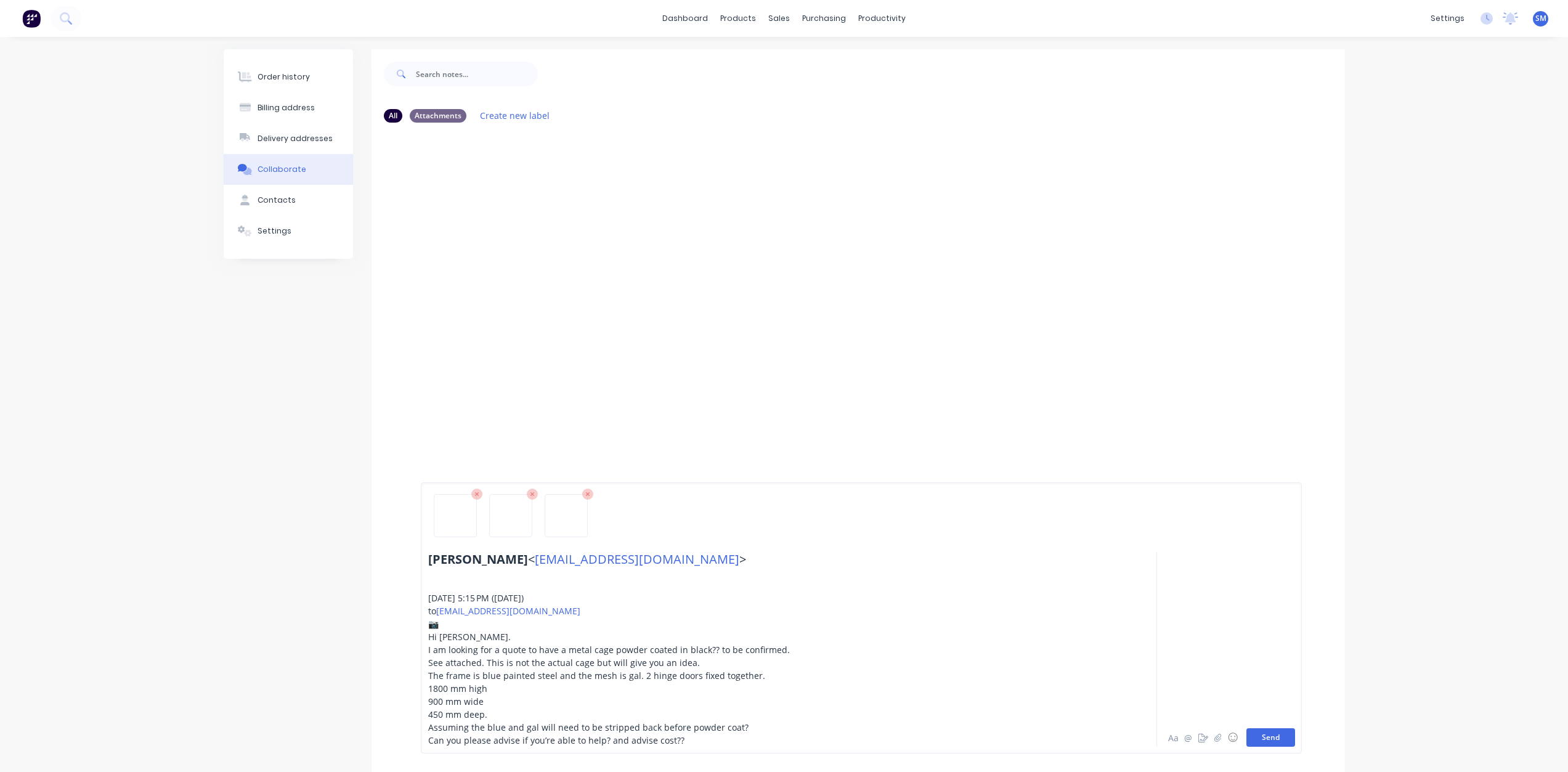
click at [1286, 742] on button "Send" at bounding box center [1270, 737] width 48 height 18
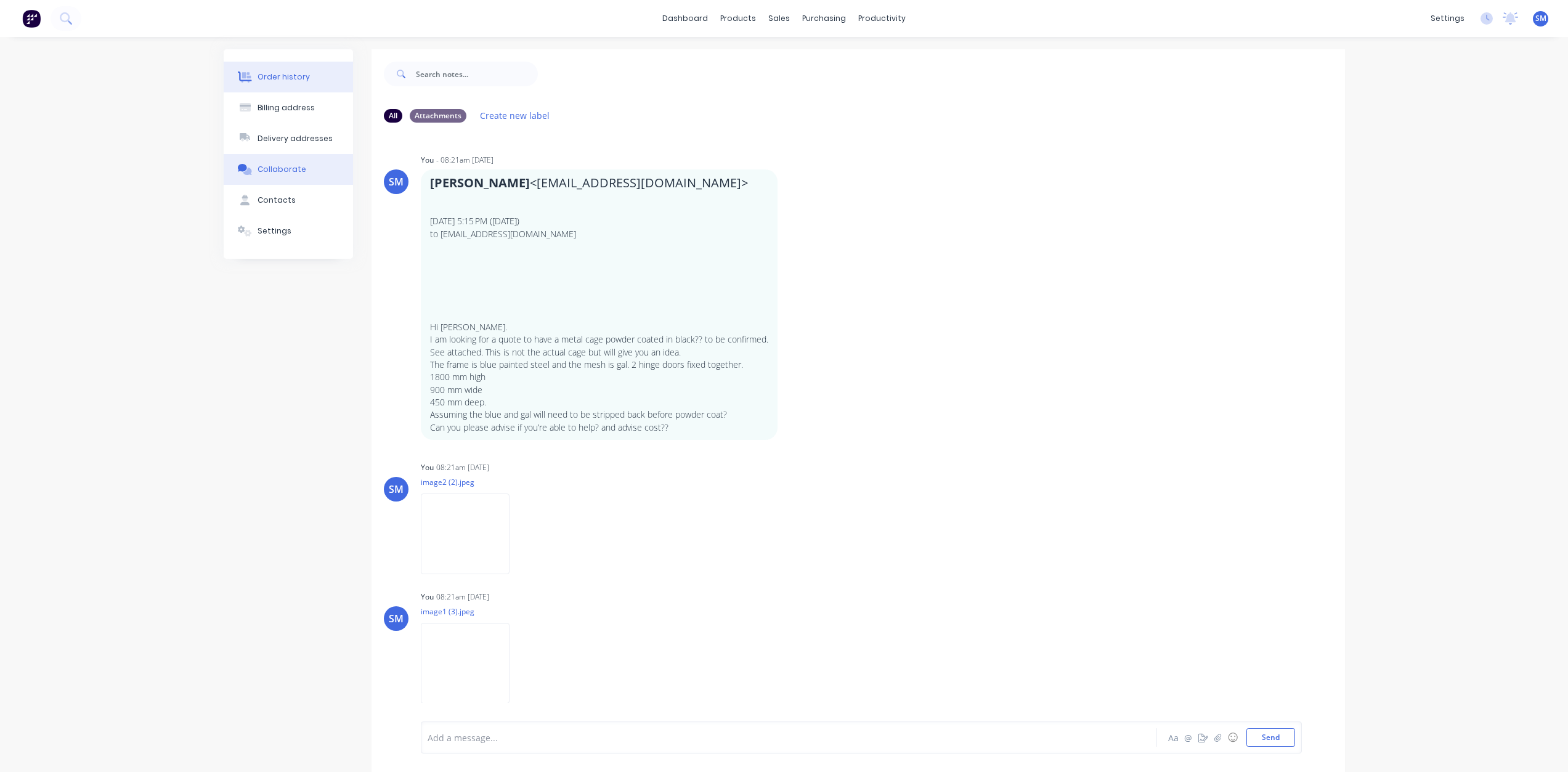
click at [282, 76] on div "Order history" at bounding box center [284, 76] width 53 height 11
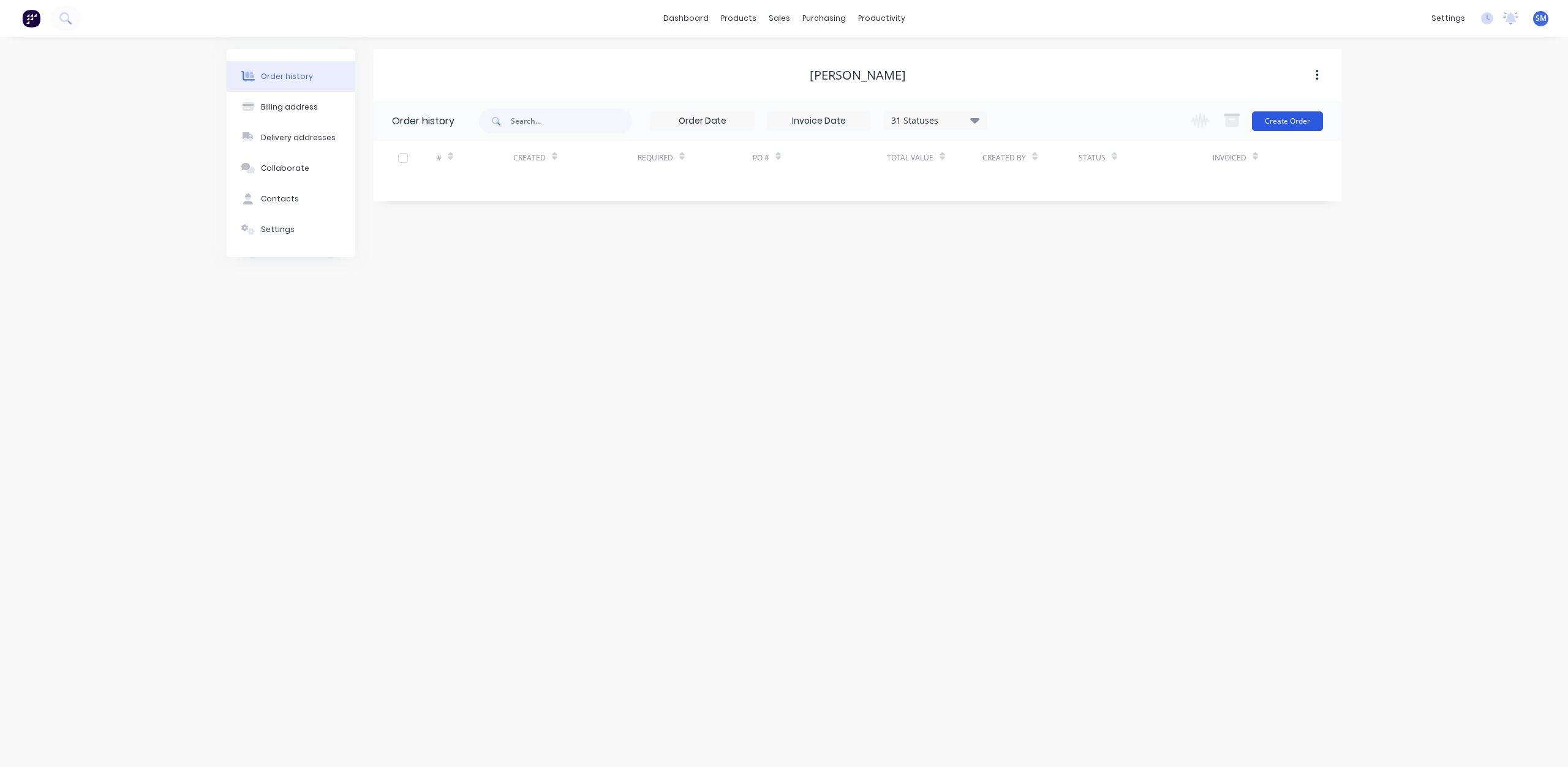
click at [1285, 124] on button "Create Order" at bounding box center [1287, 121] width 71 height 19
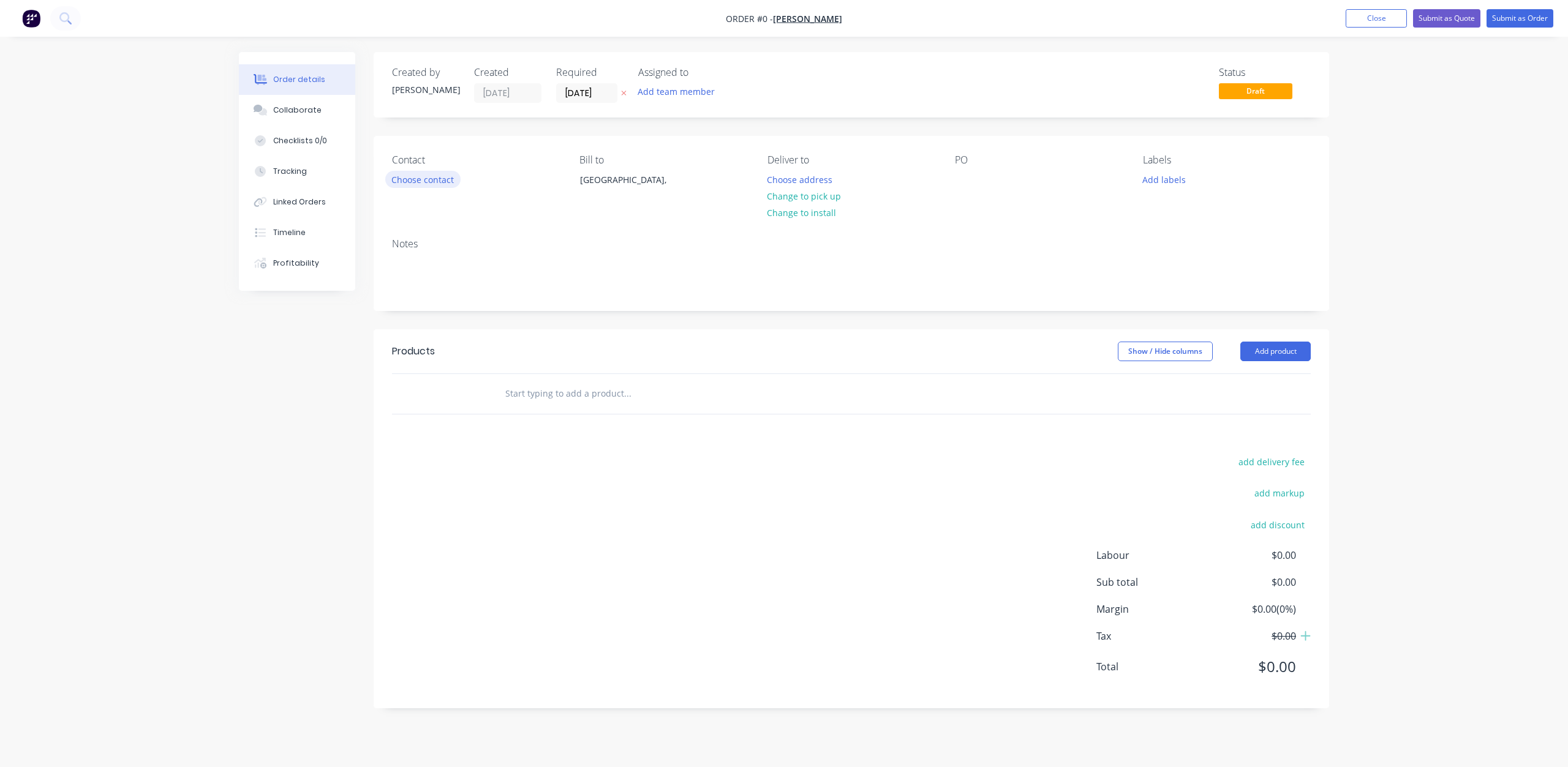
click at [409, 175] on button "Choose contact" at bounding box center [423, 179] width 75 height 17
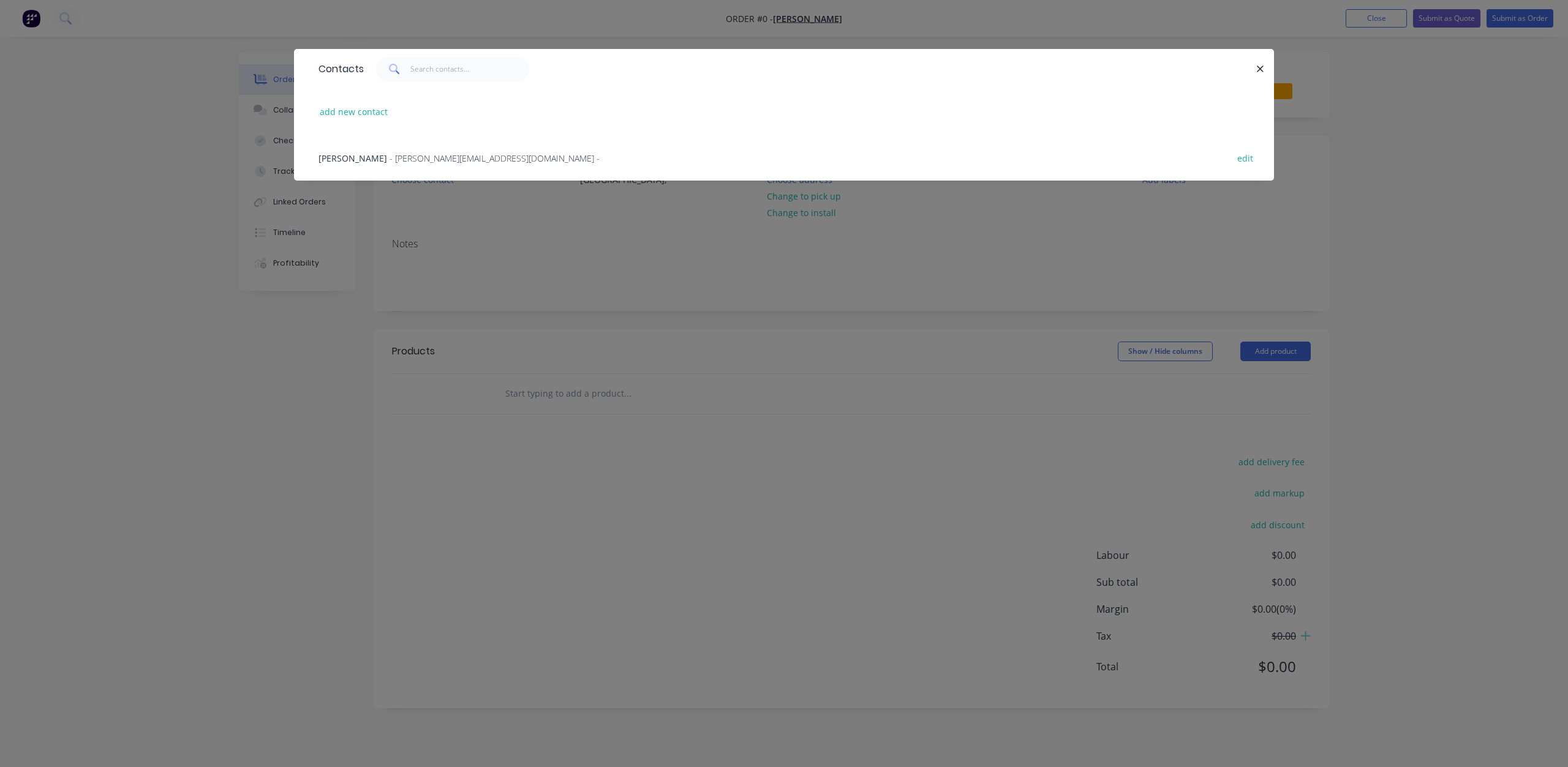
click at [396, 161] on div "[PERSON_NAME] - [PERSON_NAME][EMAIL_ADDRESS][DOMAIN_NAME] -" at bounding box center [459, 158] width 281 height 13
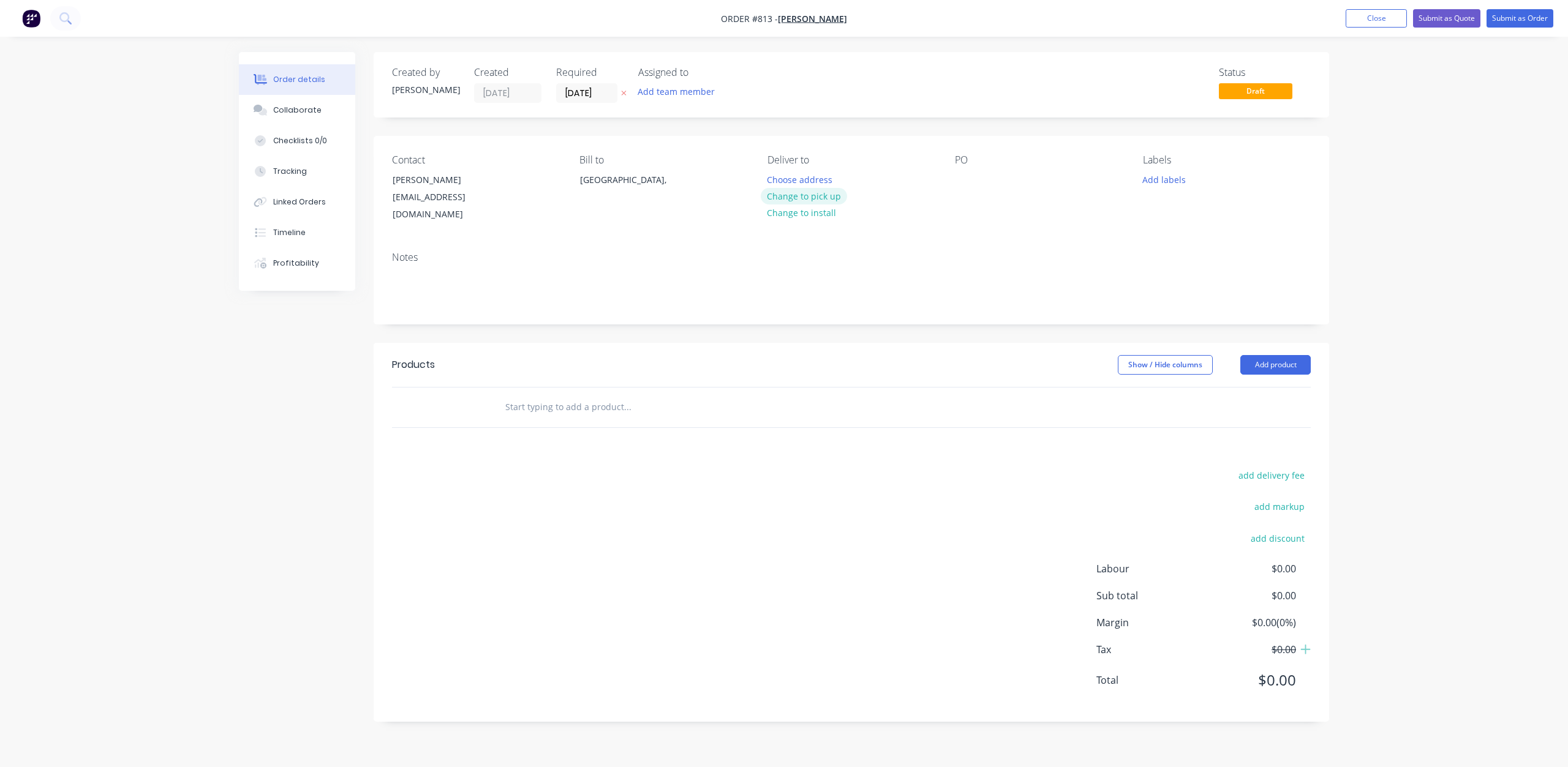
click at [803, 198] on button "Change to pick up" at bounding box center [804, 195] width 87 height 17
click at [959, 179] on div at bounding box center [965, 180] width 19 height 17
click at [1164, 181] on button "Add labels" at bounding box center [1164, 179] width 57 height 17
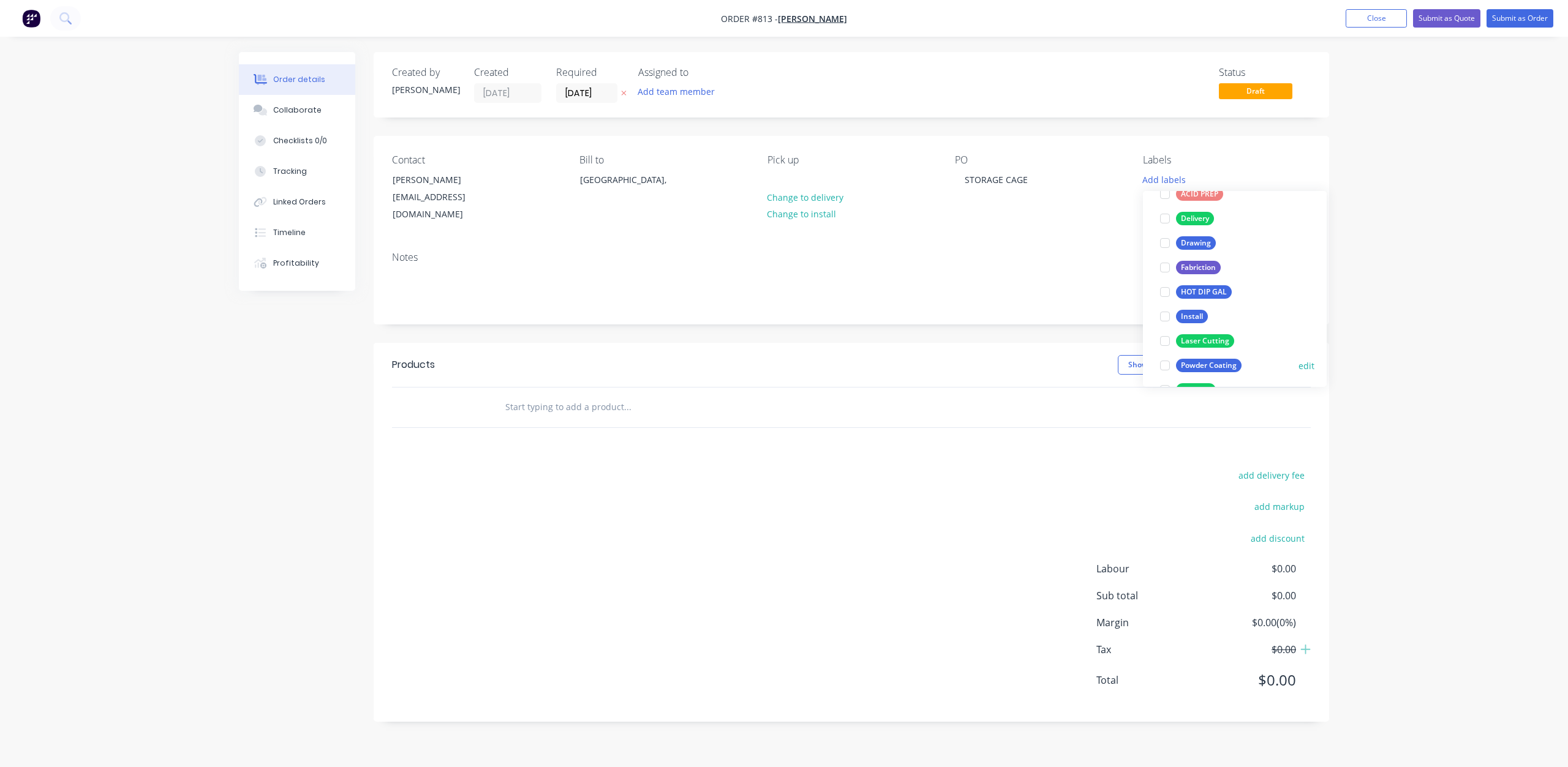
scroll to position [122, 0]
click at [1166, 338] on div at bounding box center [1165, 338] width 24 height 24
click at [1165, 311] on div at bounding box center [1165, 307] width 24 height 24
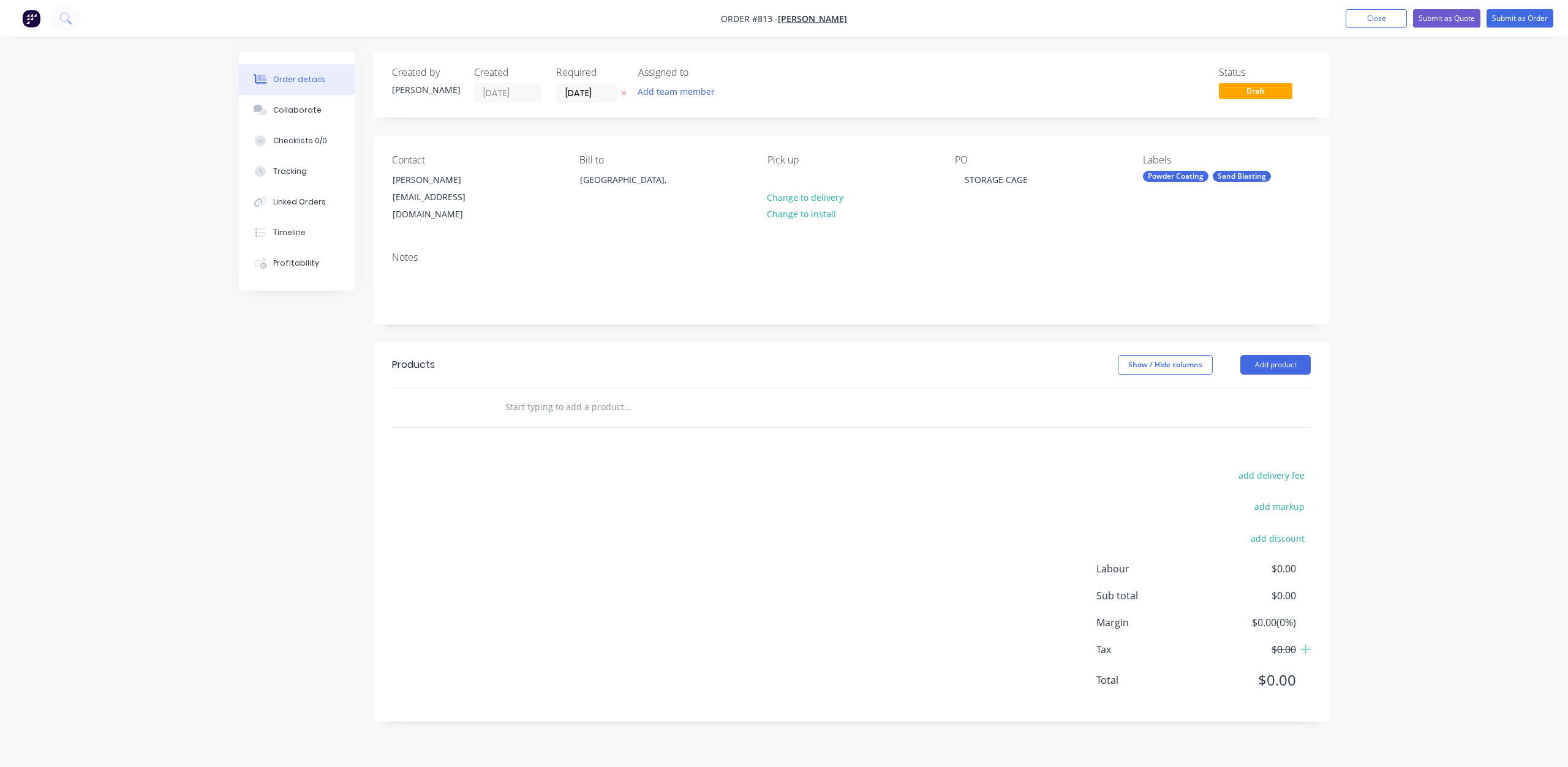
click at [525, 394] on input "text" at bounding box center [627, 407] width 245 height 24
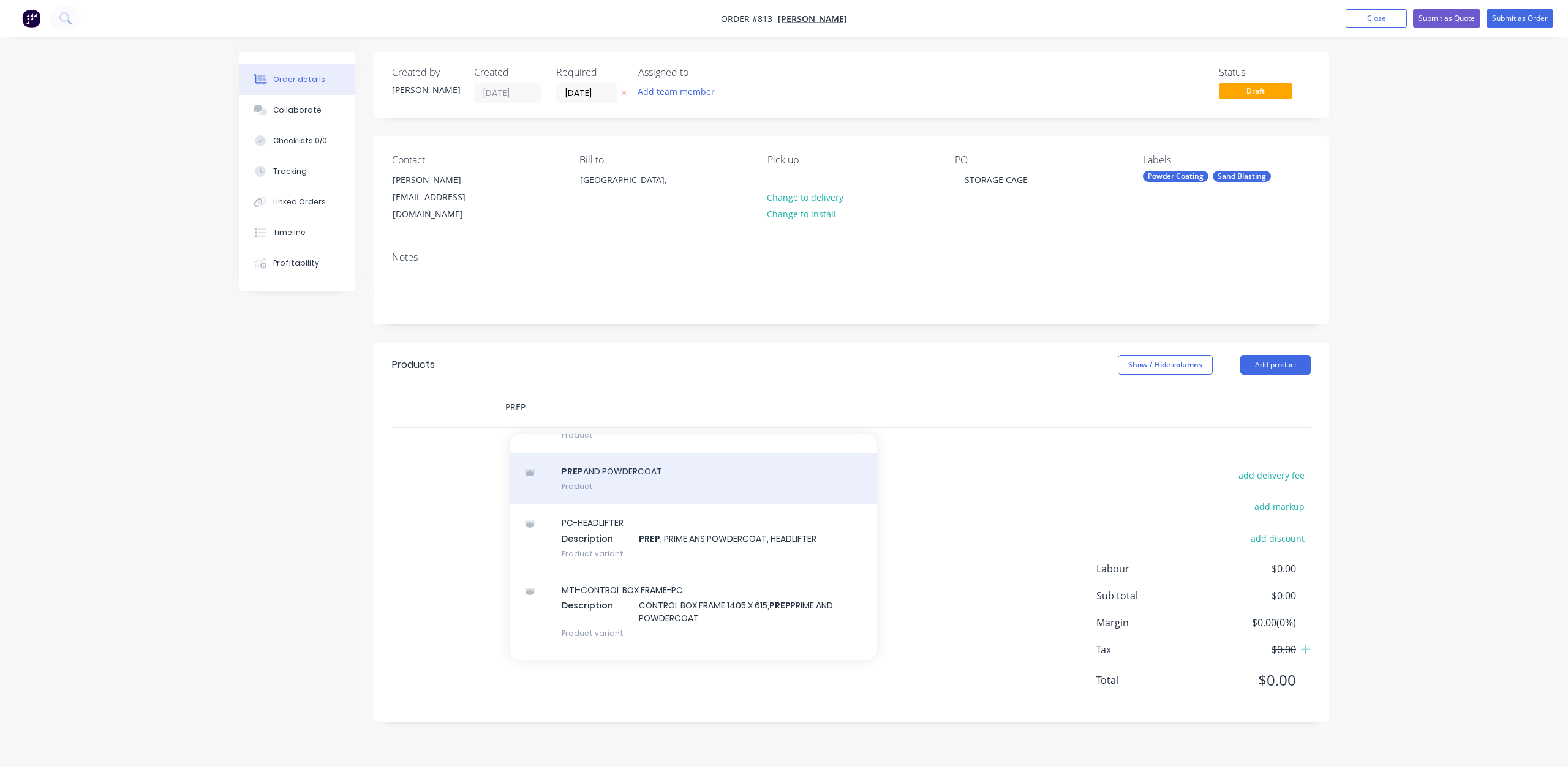
scroll to position [61, 0]
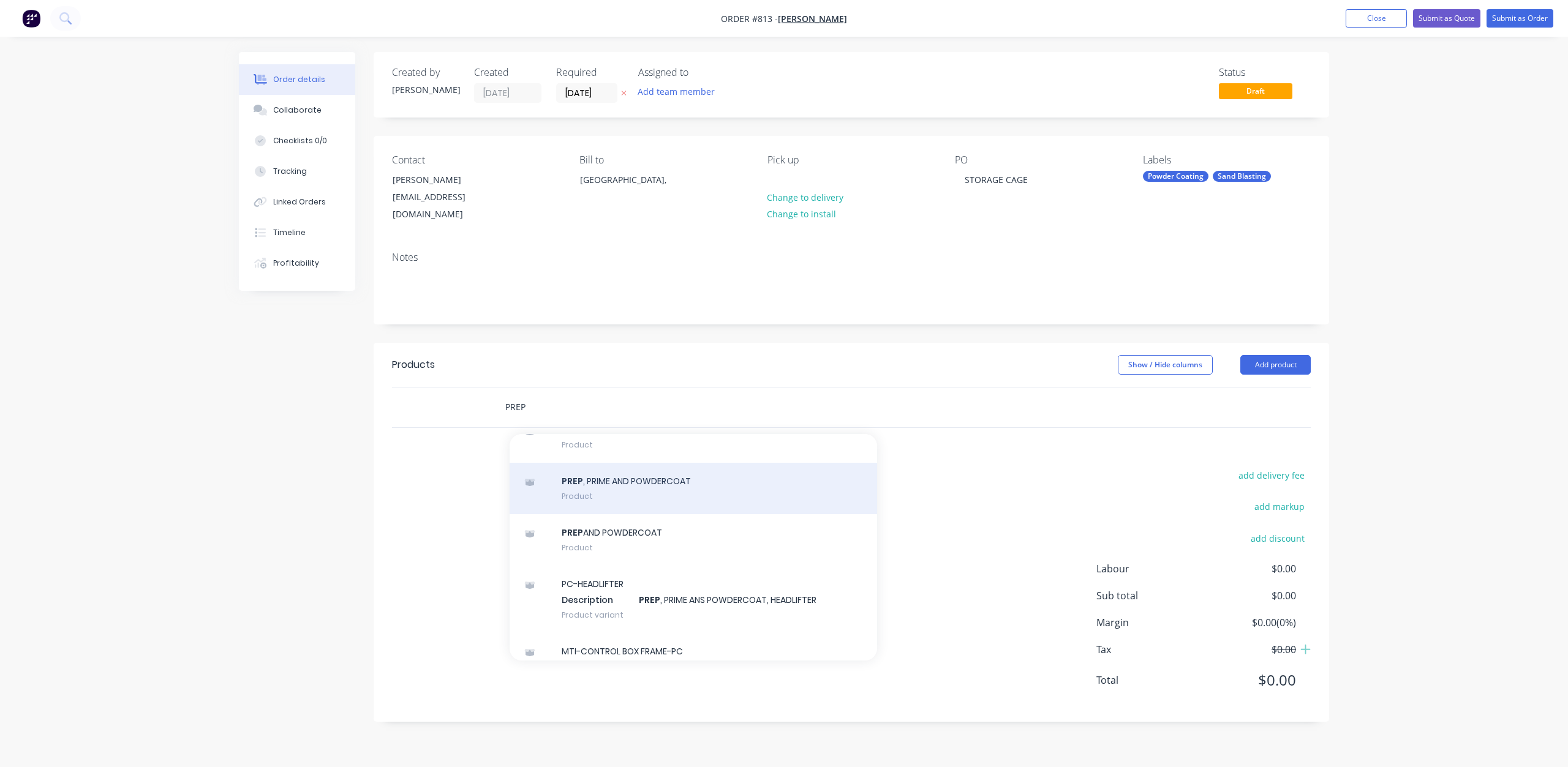
type input "PREP"
click at [621, 468] on div "PREP , PRIME AND POWDERCOAT Product" at bounding box center [693, 488] width 368 height 51
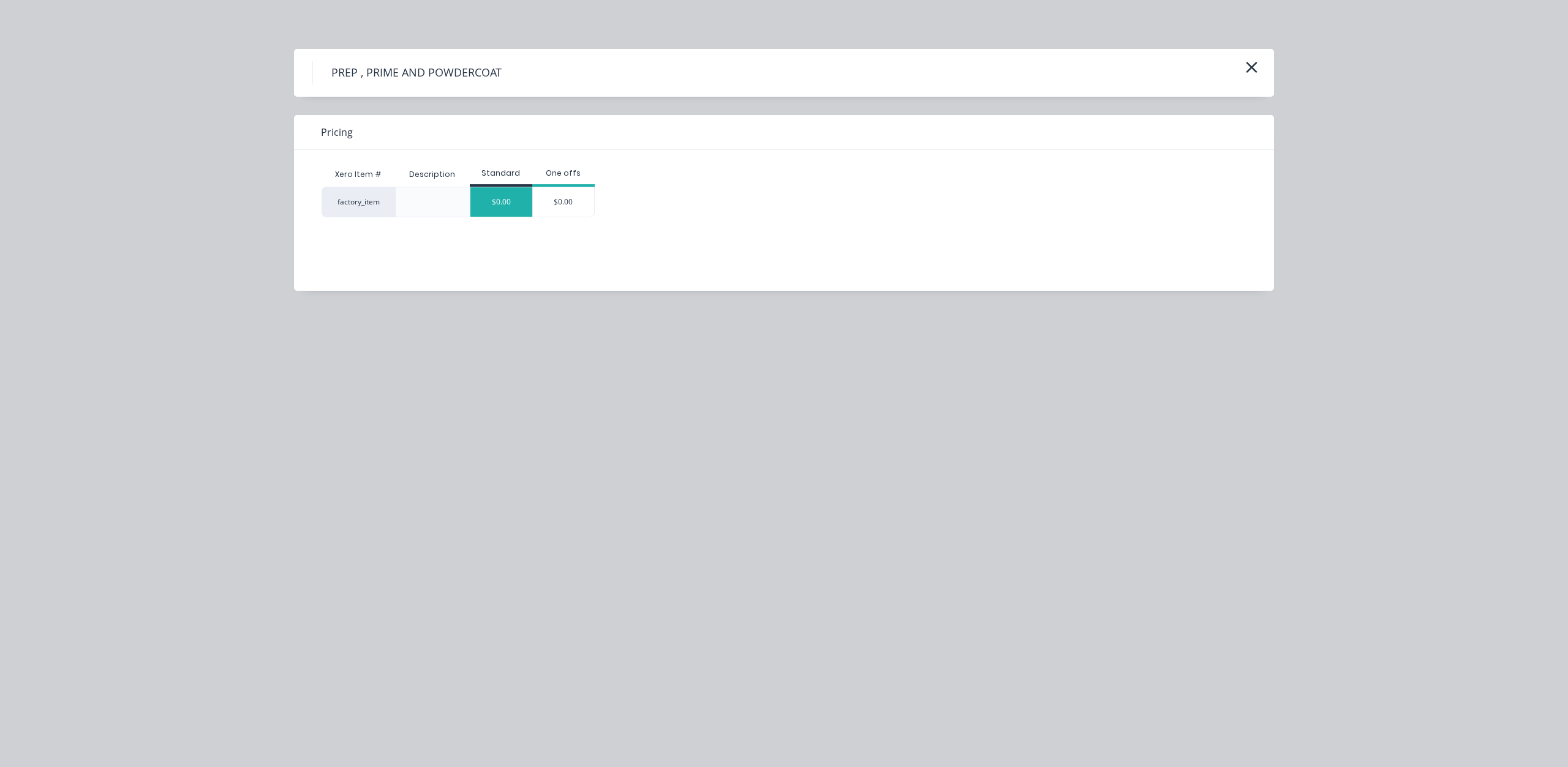
click at [505, 202] on div "$0.00" at bounding box center [501, 202] width 62 height 30
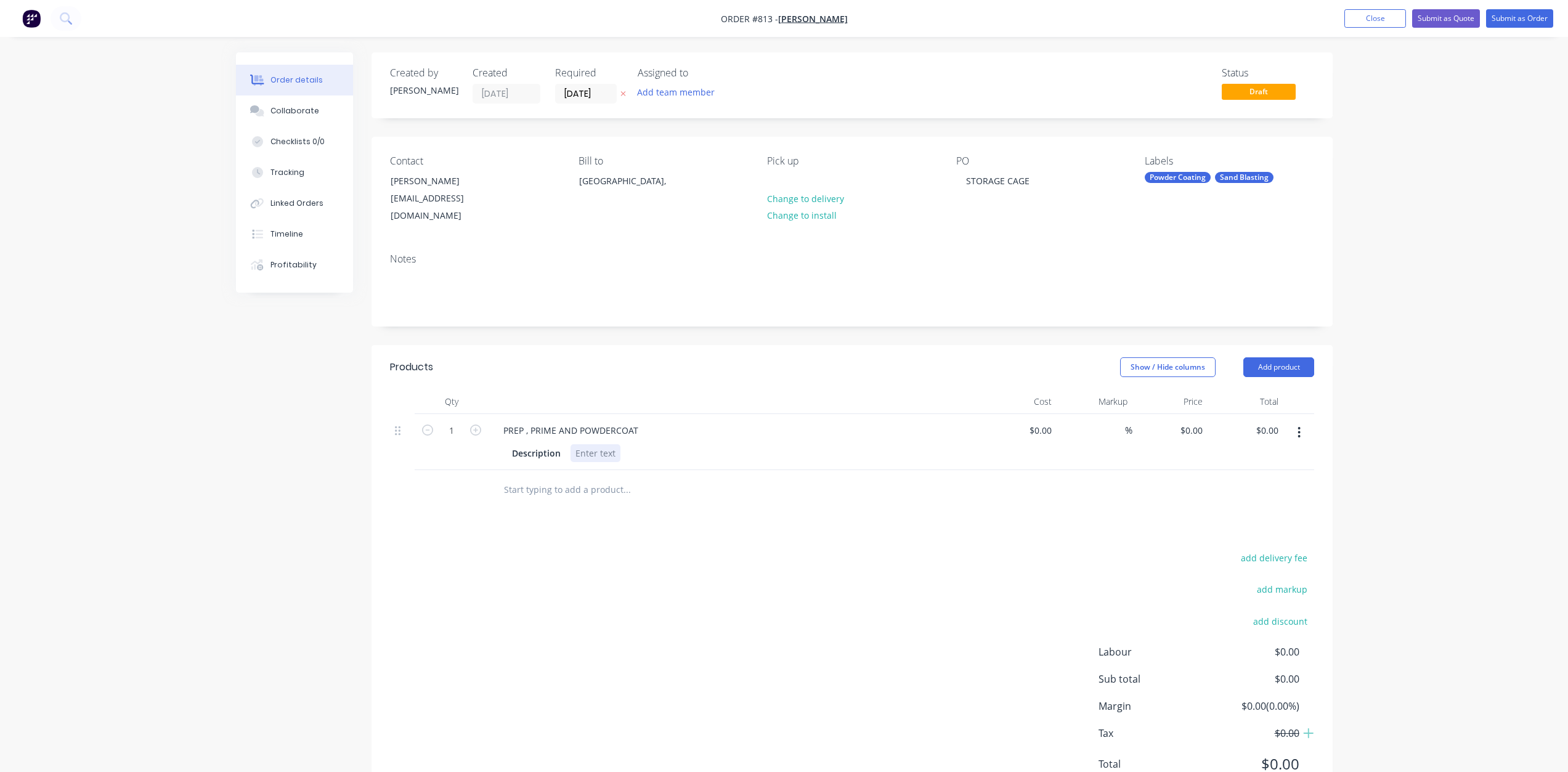
click at [588, 444] on div at bounding box center [596, 453] width 50 height 18
click at [1042, 422] on div "$0.00" at bounding box center [1040, 430] width 33 height 18
type input "$1,032.00"
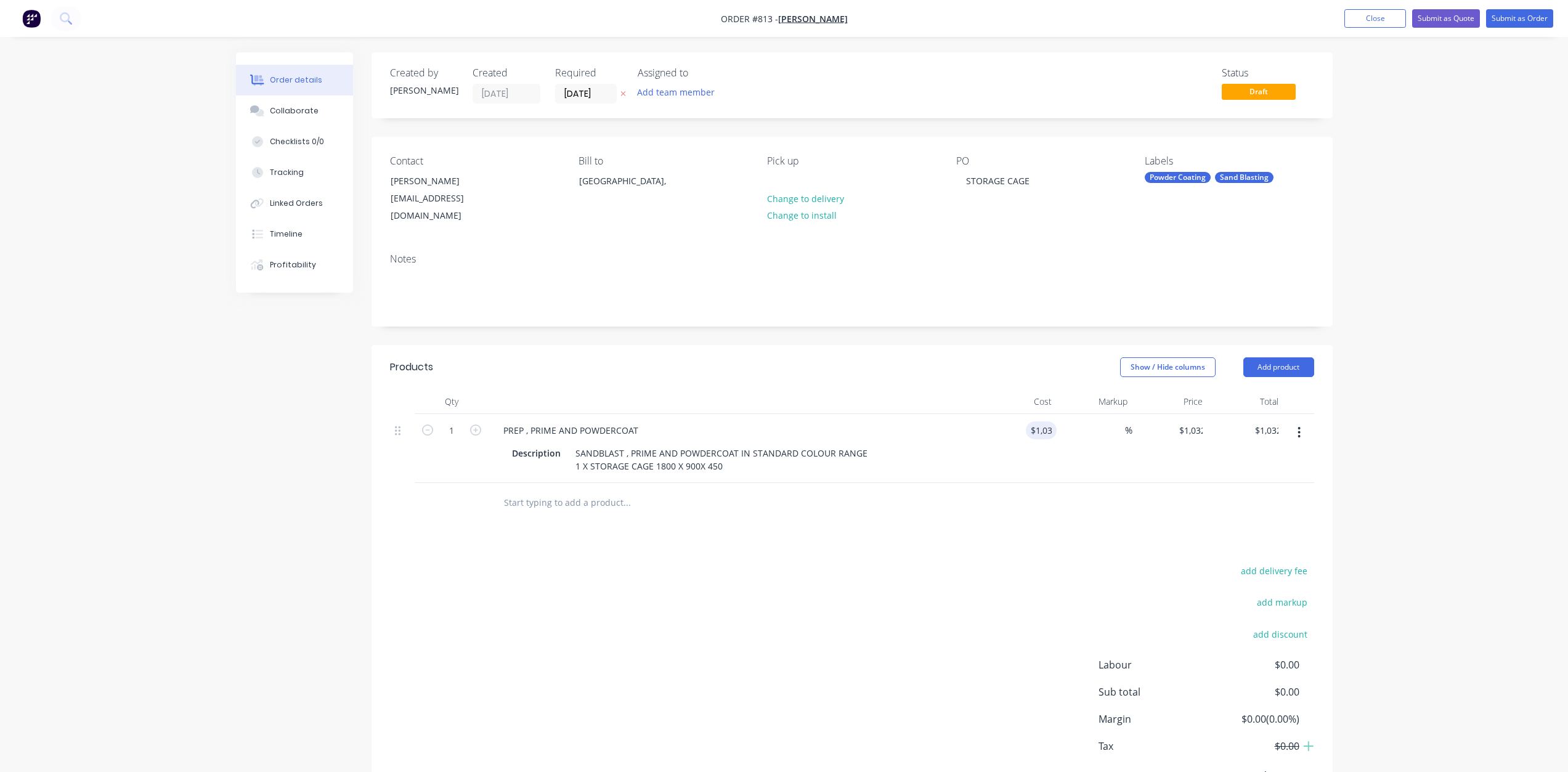
click at [1071, 426] on div "%" at bounding box center [1095, 448] width 76 height 69
click at [736, 454] on div "SANDBLAST , PRIME AND POWDERCOAT IN STANDARD COLOUR RANGE 1 X STORAGE CAGE 1800…" at bounding box center [723, 459] width 305 height 31
click at [719, 451] on div "SANDBLAST , PRIME AND POWDERCOAT IN STANDARD COLOUR RANGE 1 X STORAGE CAGE 1800…" at bounding box center [723, 459] width 305 height 31
click at [1435, 16] on button "Submit as Quote" at bounding box center [1446, 18] width 68 height 18
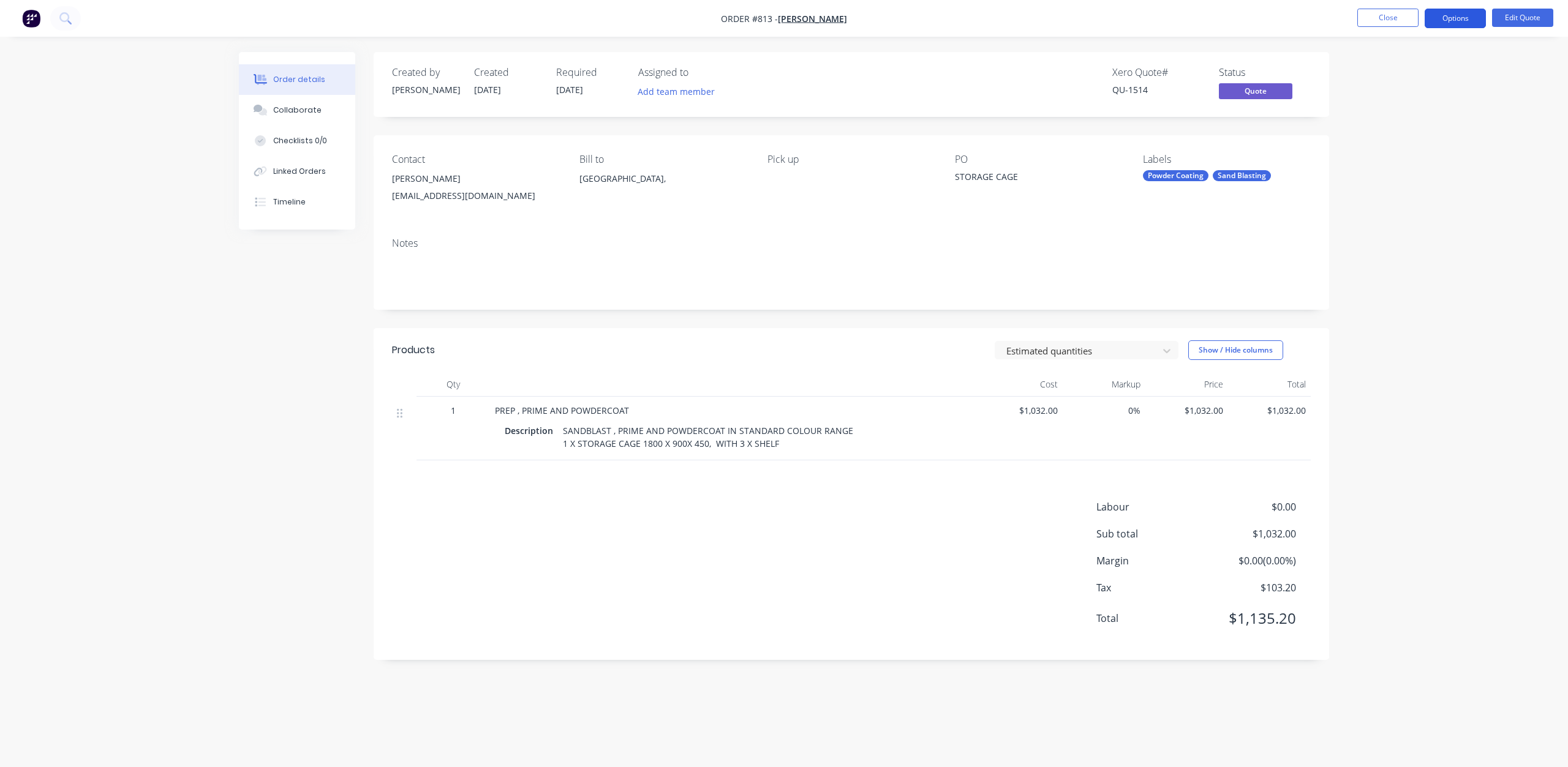
click at [1448, 15] on button "Options" at bounding box center [1455, 18] width 61 height 19
click at [1375, 72] on div "Quote" at bounding box center [1418, 74] width 113 height 17
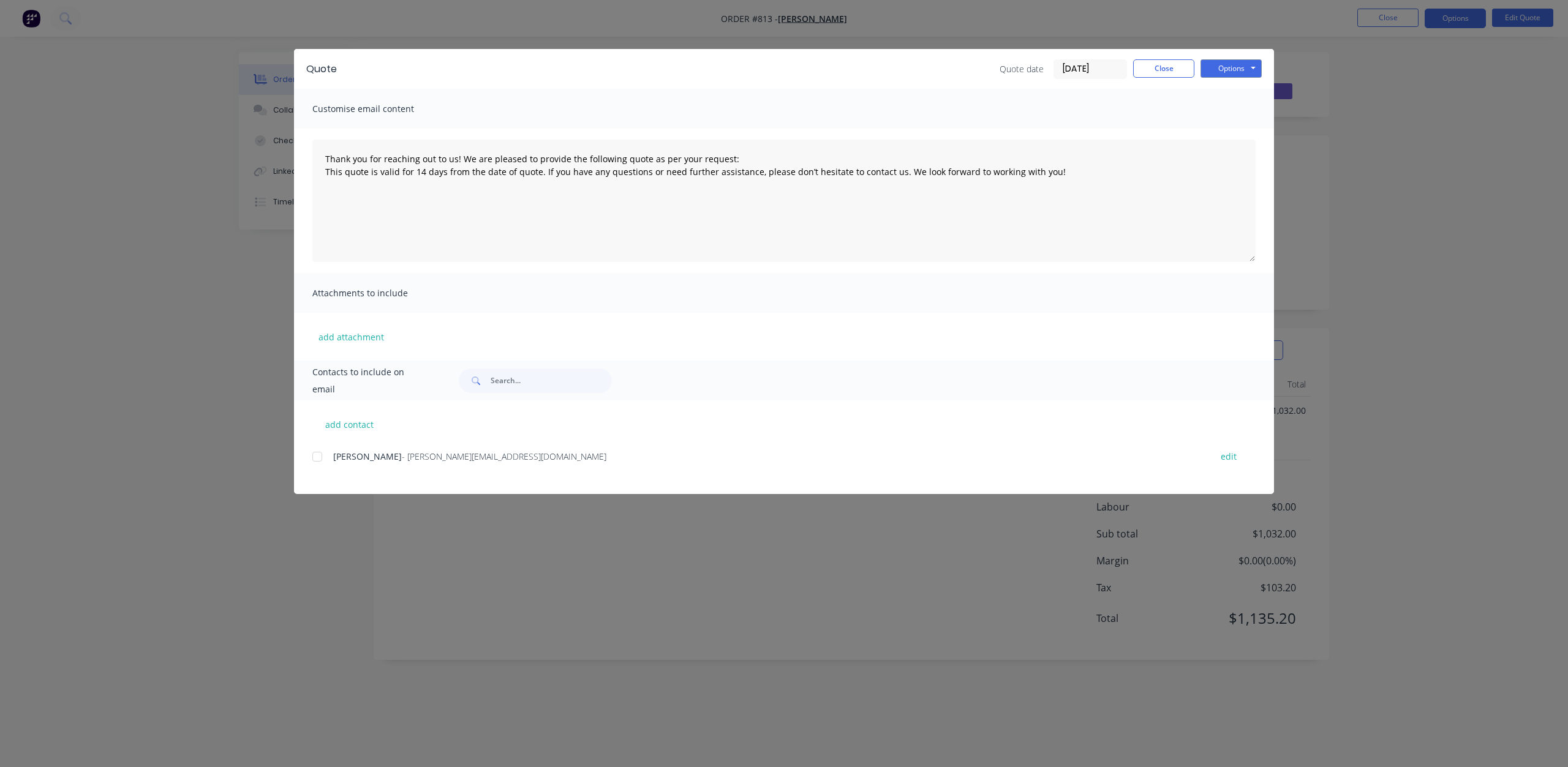
click at [319, 456] on div at bounding box center [317, 456] width 24 height 24
click at [1216, 59] on button "Options" at bounding box center [1231, 68] width 61 height 18
click at [1229, 130] on button "Email" at bounding box center [1240, 130] width 79 height 20
click at [1145, 72] on button "Close" at bounding box center [1164, 68] width 61 height 18
